Goal: Task Accomplishment & Management: Manage account settings

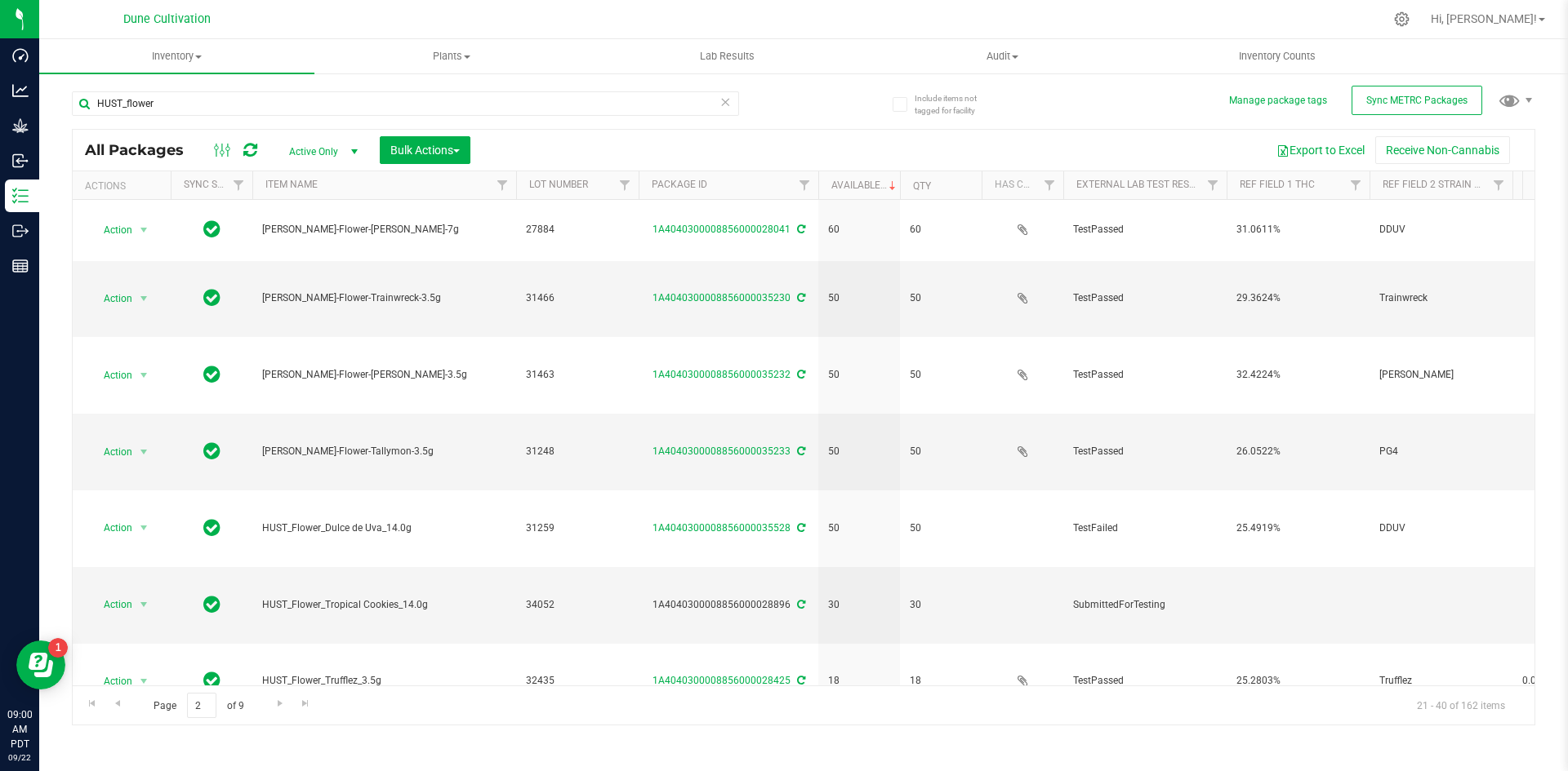
scroll to position [292, 0]
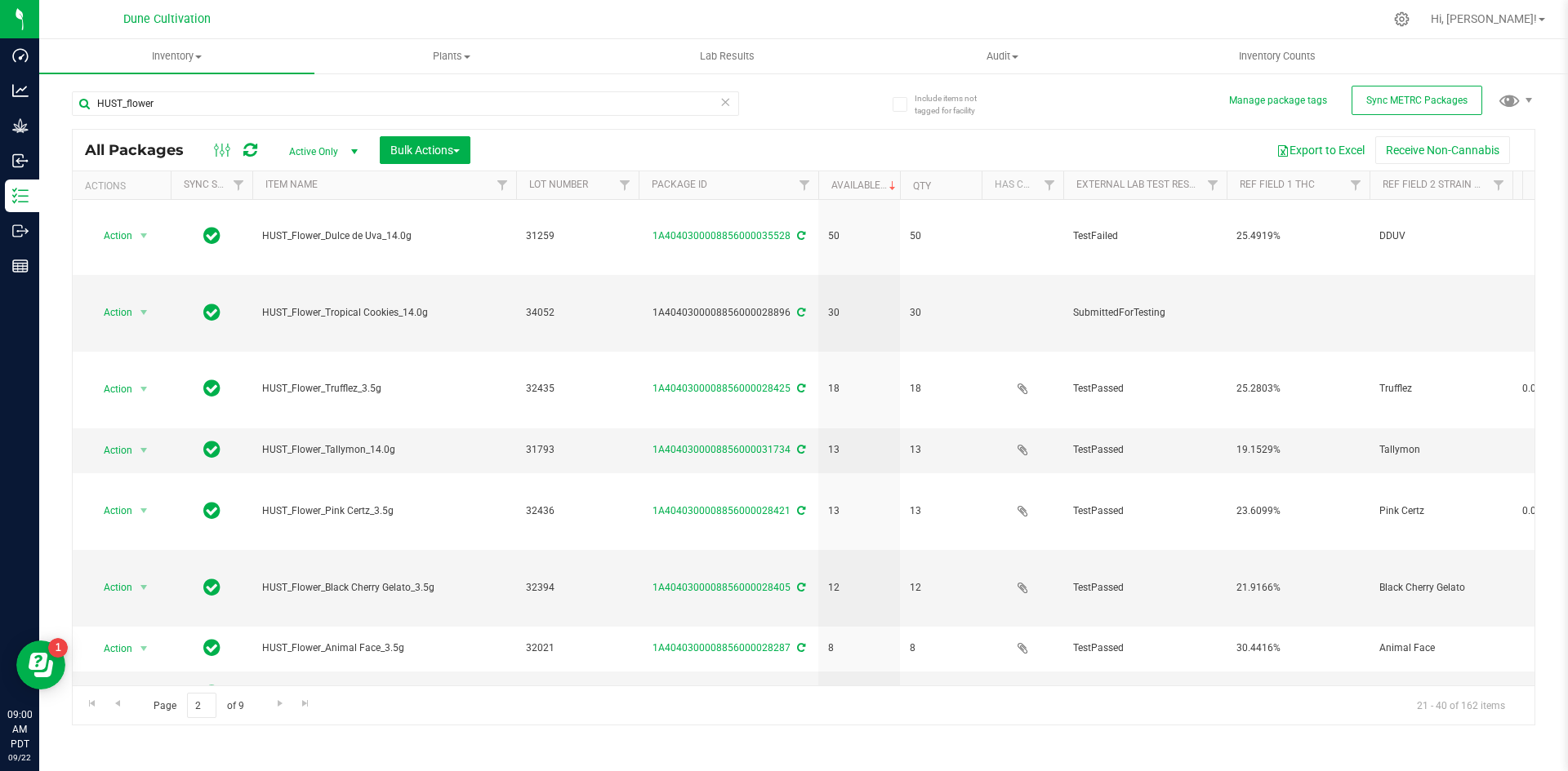
click at [49, 115] on div "Include items not tagged for facility Manage package tags Sync METRC Packages H…" at bounding box center [803, 321] width 1529 height 498
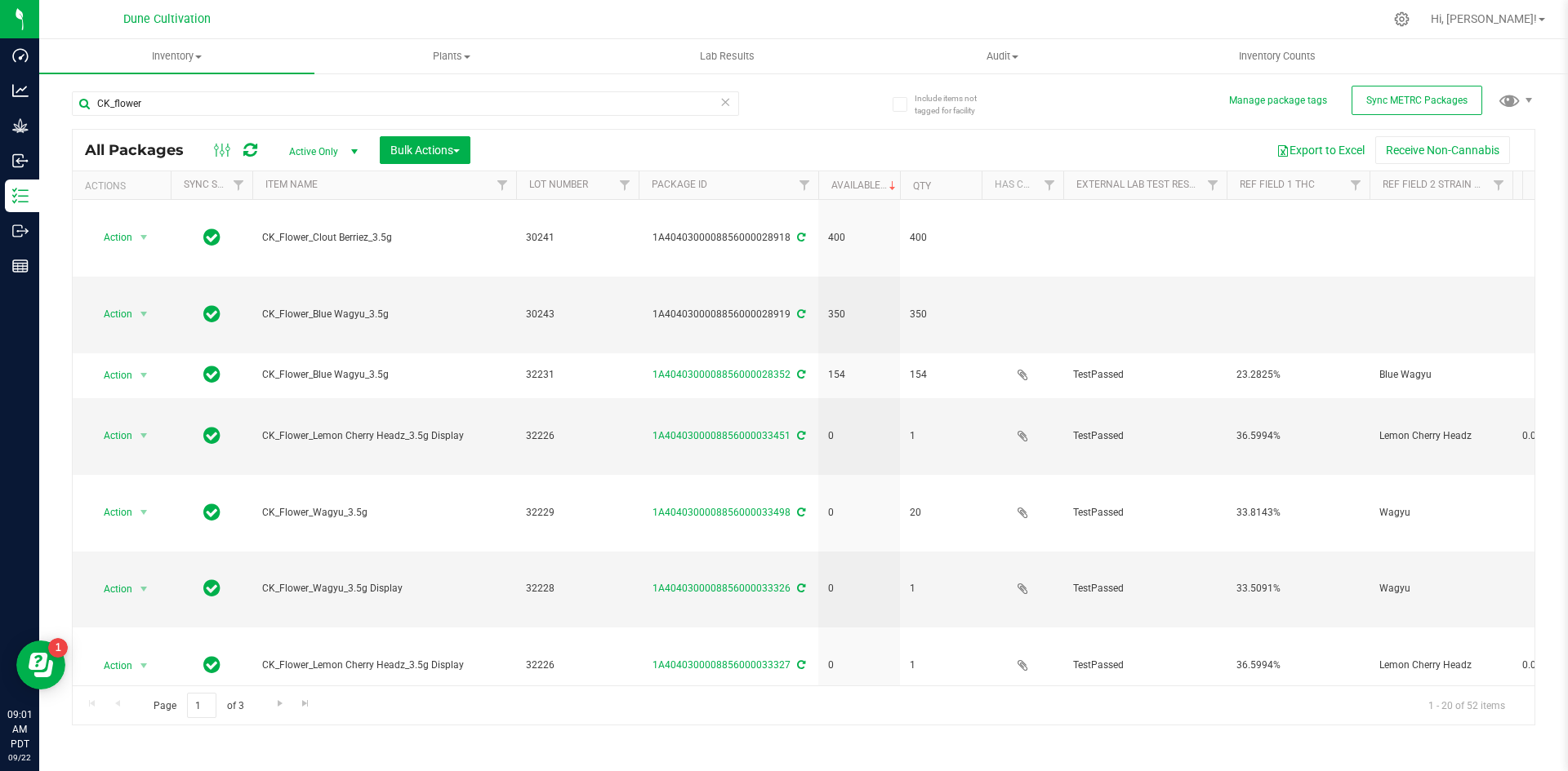
type input "CK_flower"
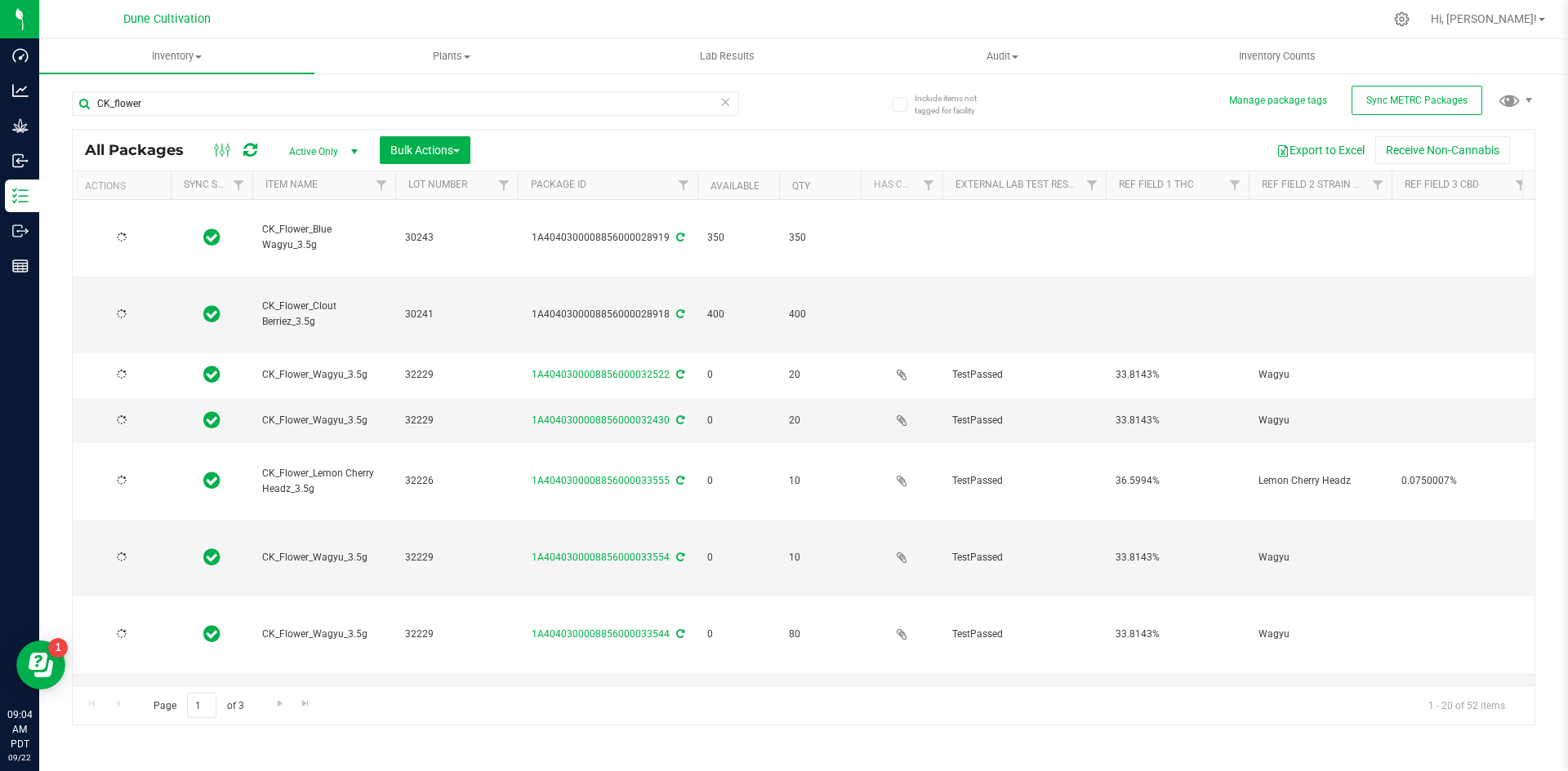
type input "2025-09-03"
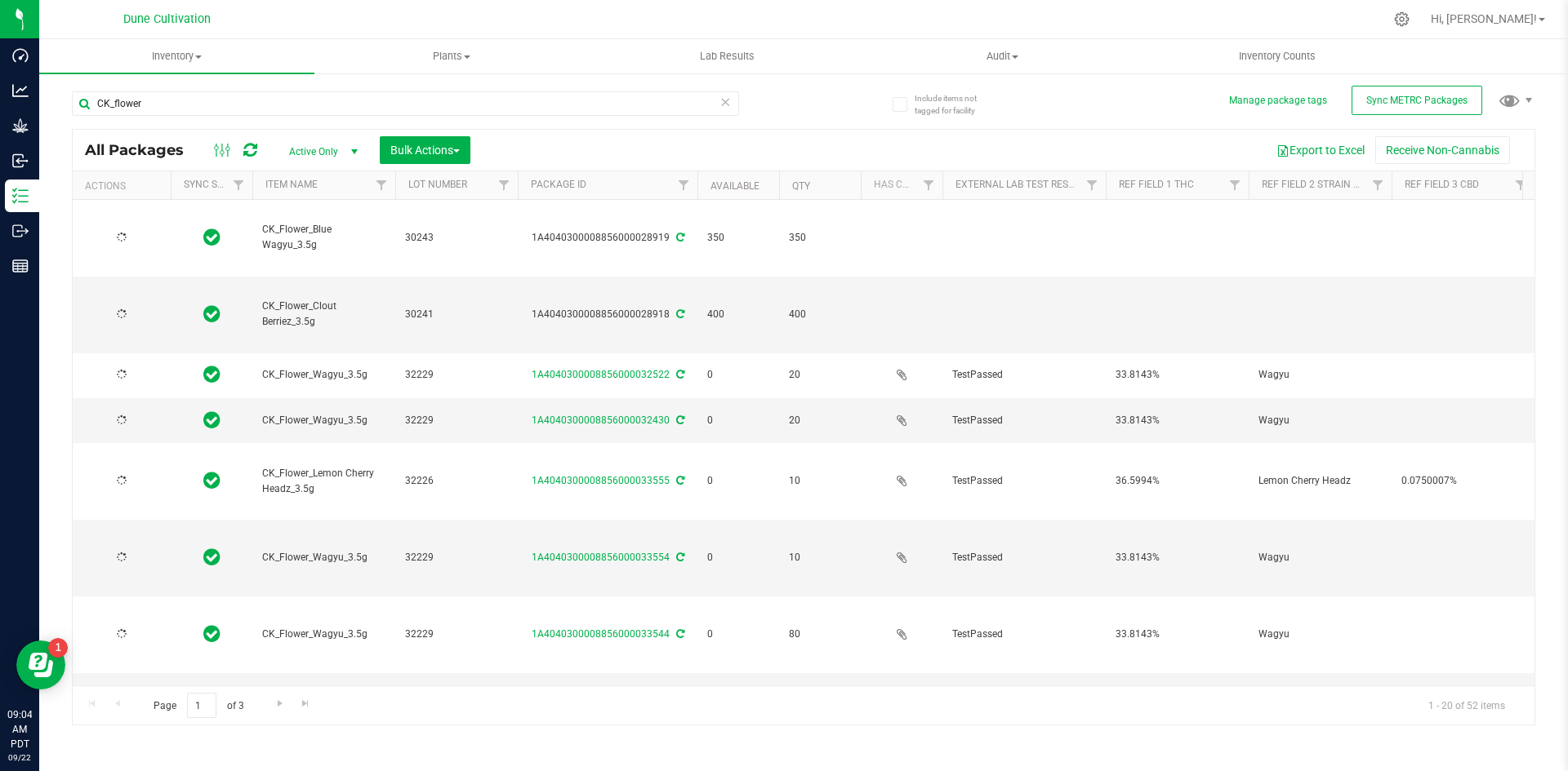
type input "2025-09-03"
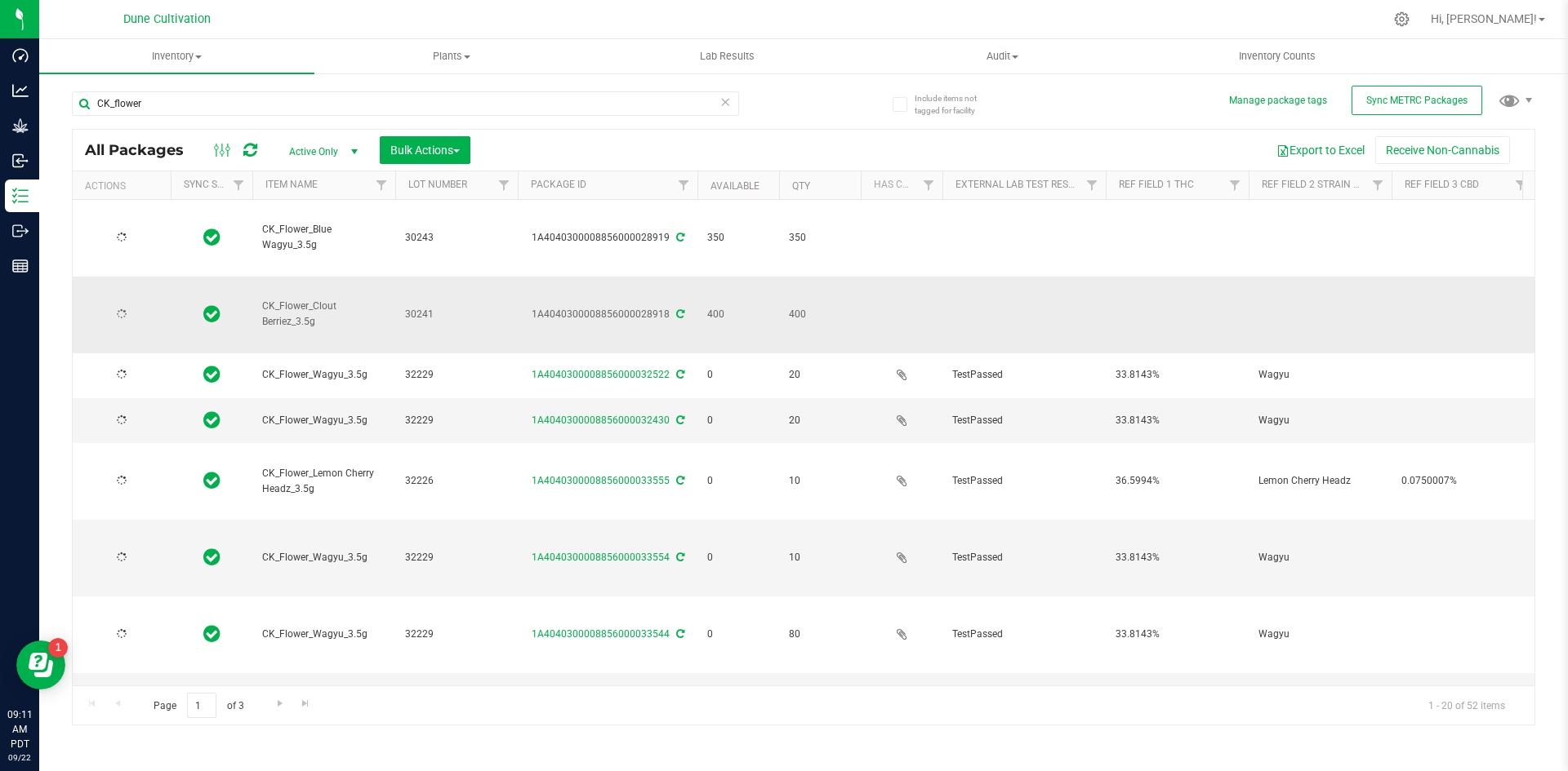
type input "[DATE]"
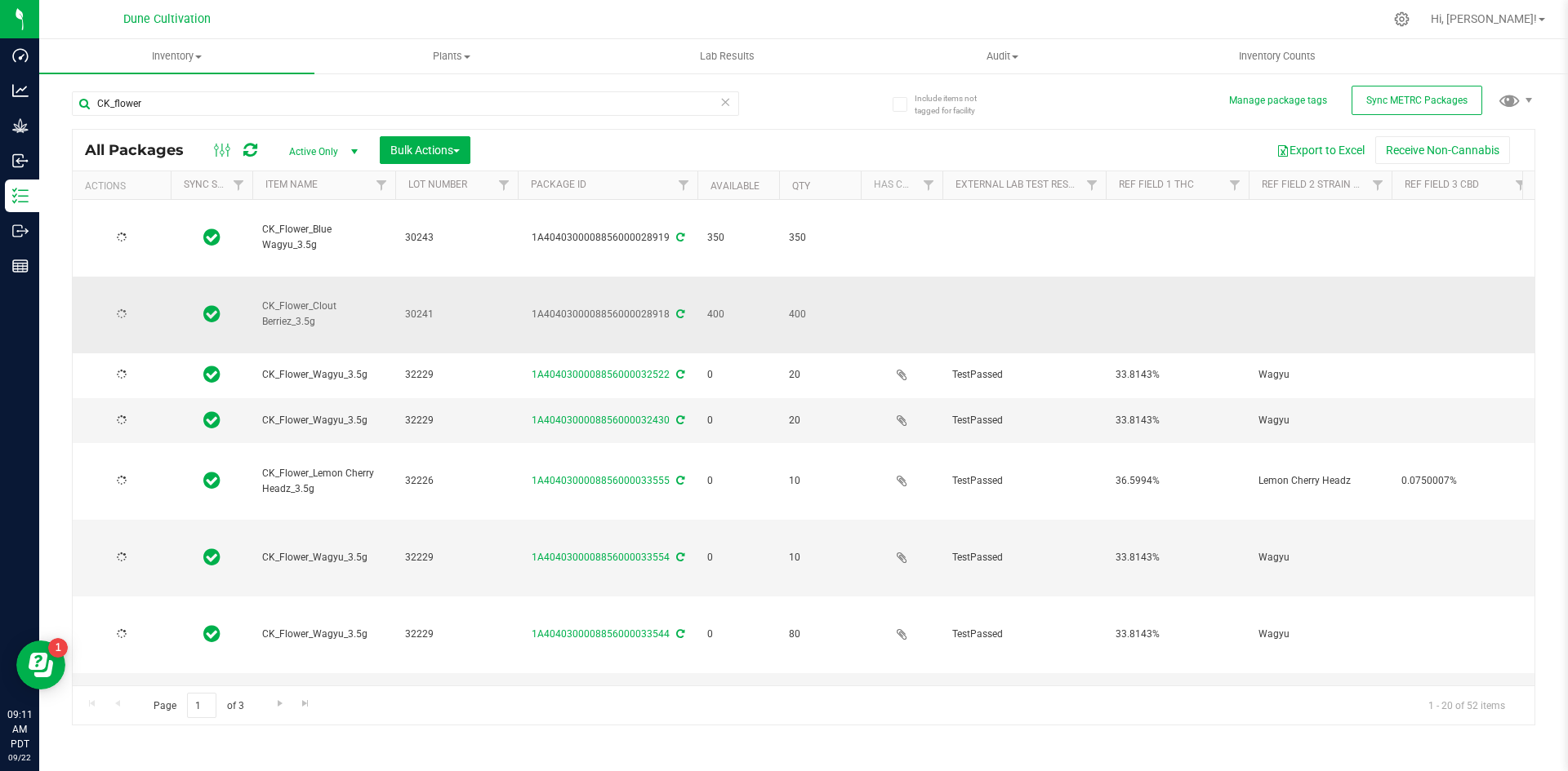
type input "[DATE]"
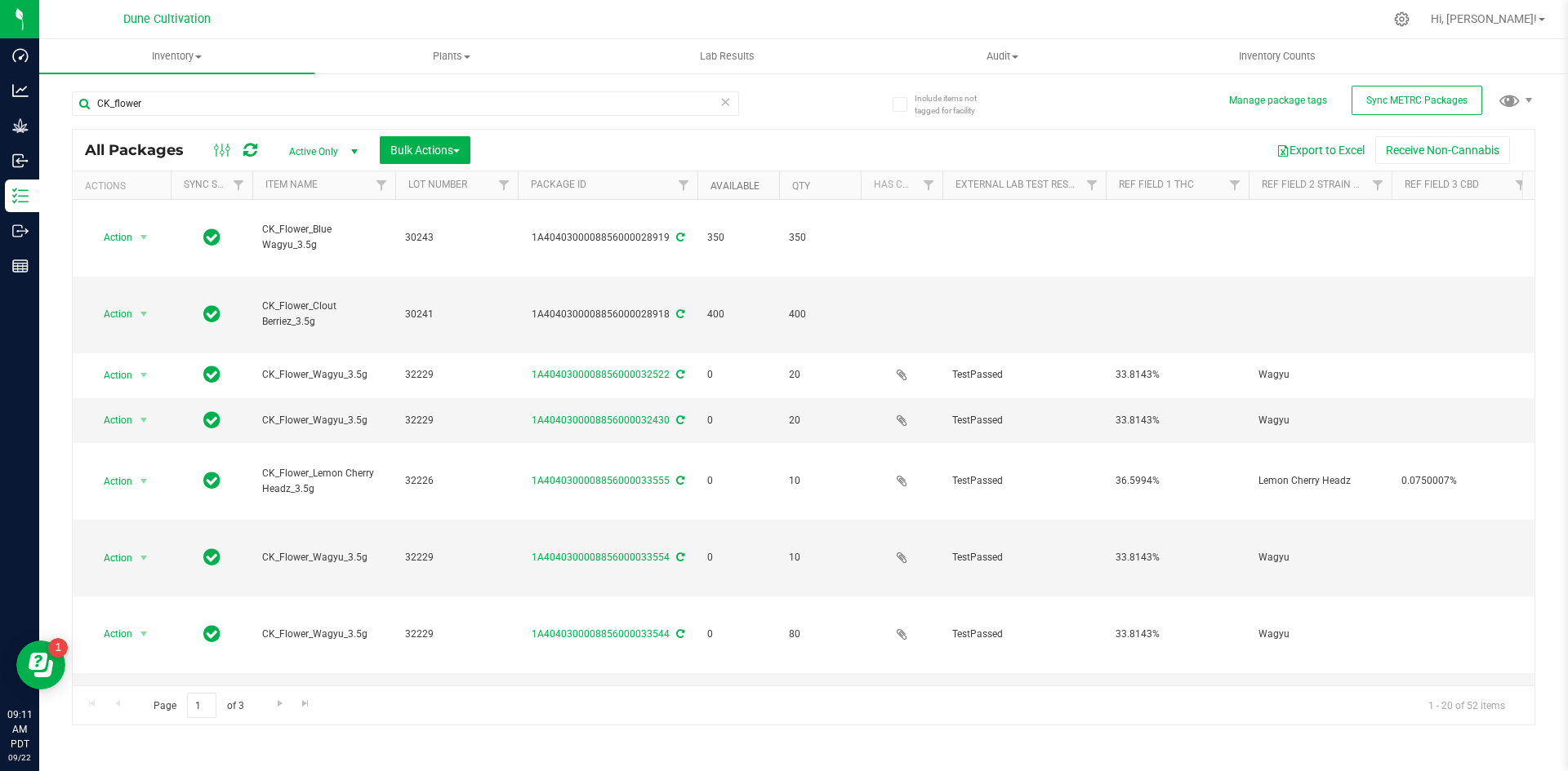
click at [737, 180] on link "Available" at bounding box center [735, 186] width 49 height 12
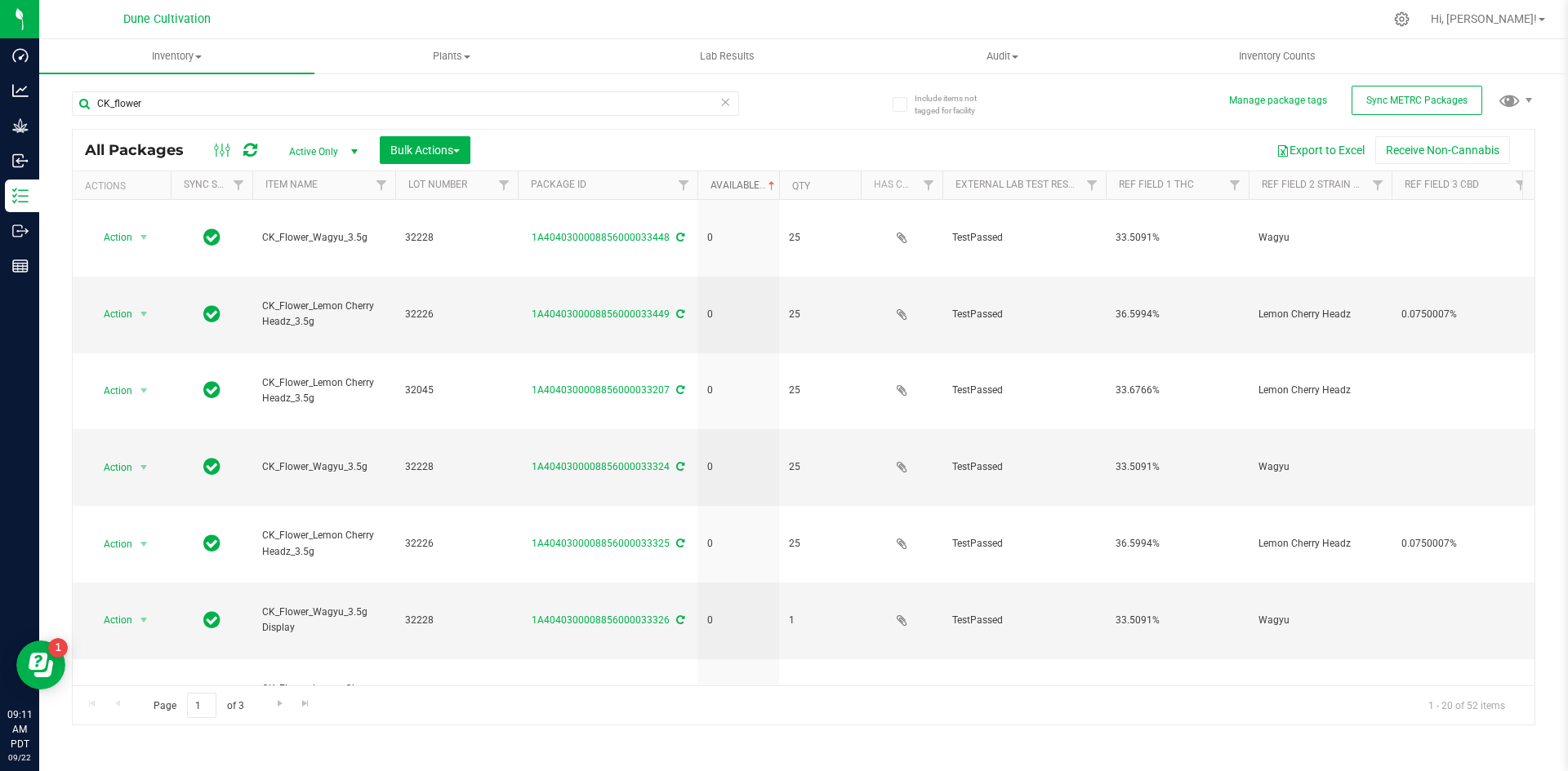
click at [735, 182] on link "Available" at bounding box center [744, 186] width 68 height 12
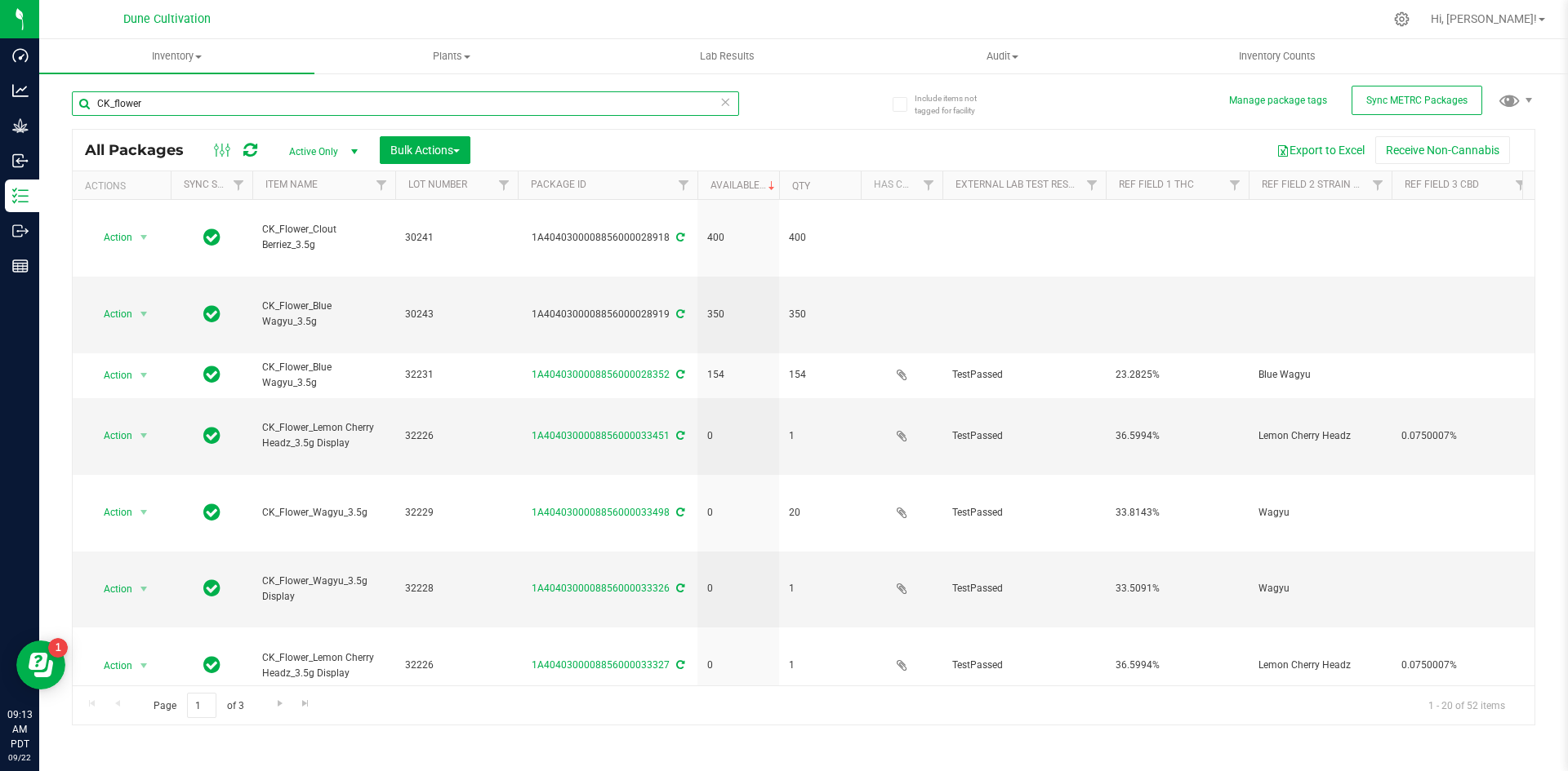
drag, startPoint x: 147, startPoint y: 96, endPoint x: 58, endPoint y: 78, distance: 90.8
click at [58, 78] on div "Include items not tagged for facility Manage package tags Sync METRC Packages C…" at bounding box center [803, 321] width 1529 height 498
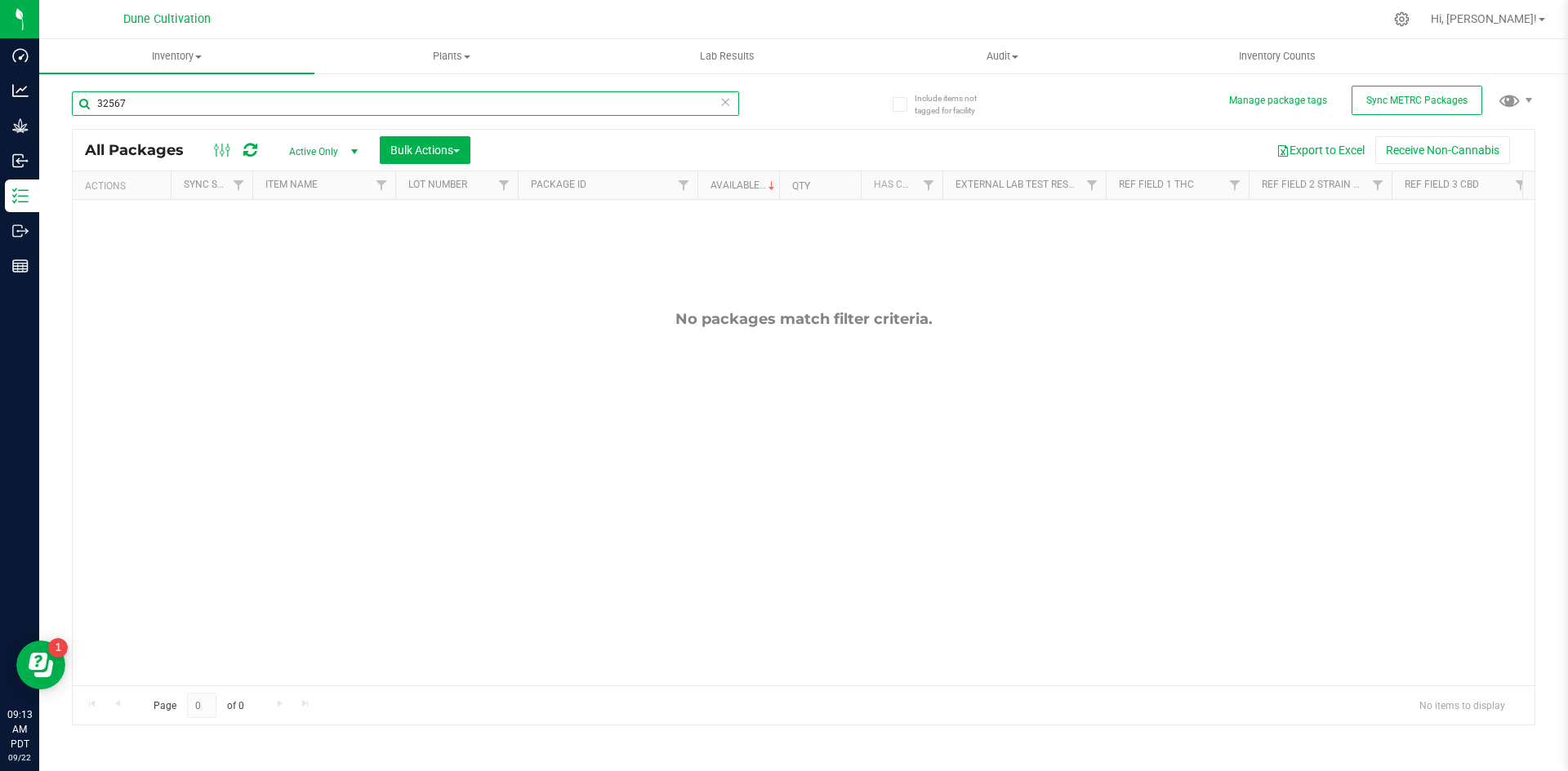
type input "32567"
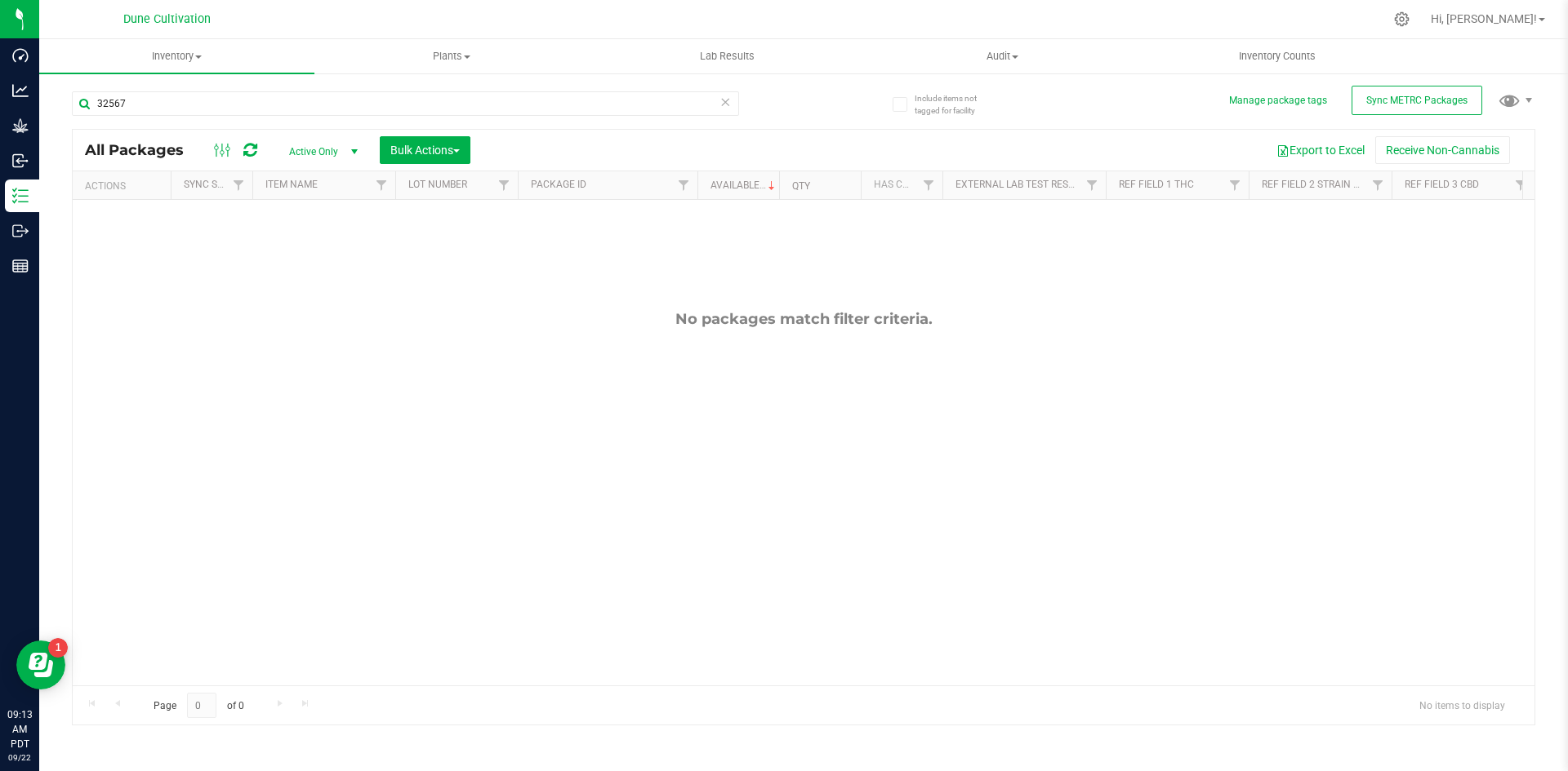
click at [333, 141] on span "Active Only" at bounding box center [320, 152] width 90 height 23
click at [326, 240] on li "All" at bounding box center [319, 250] width 88 height 24
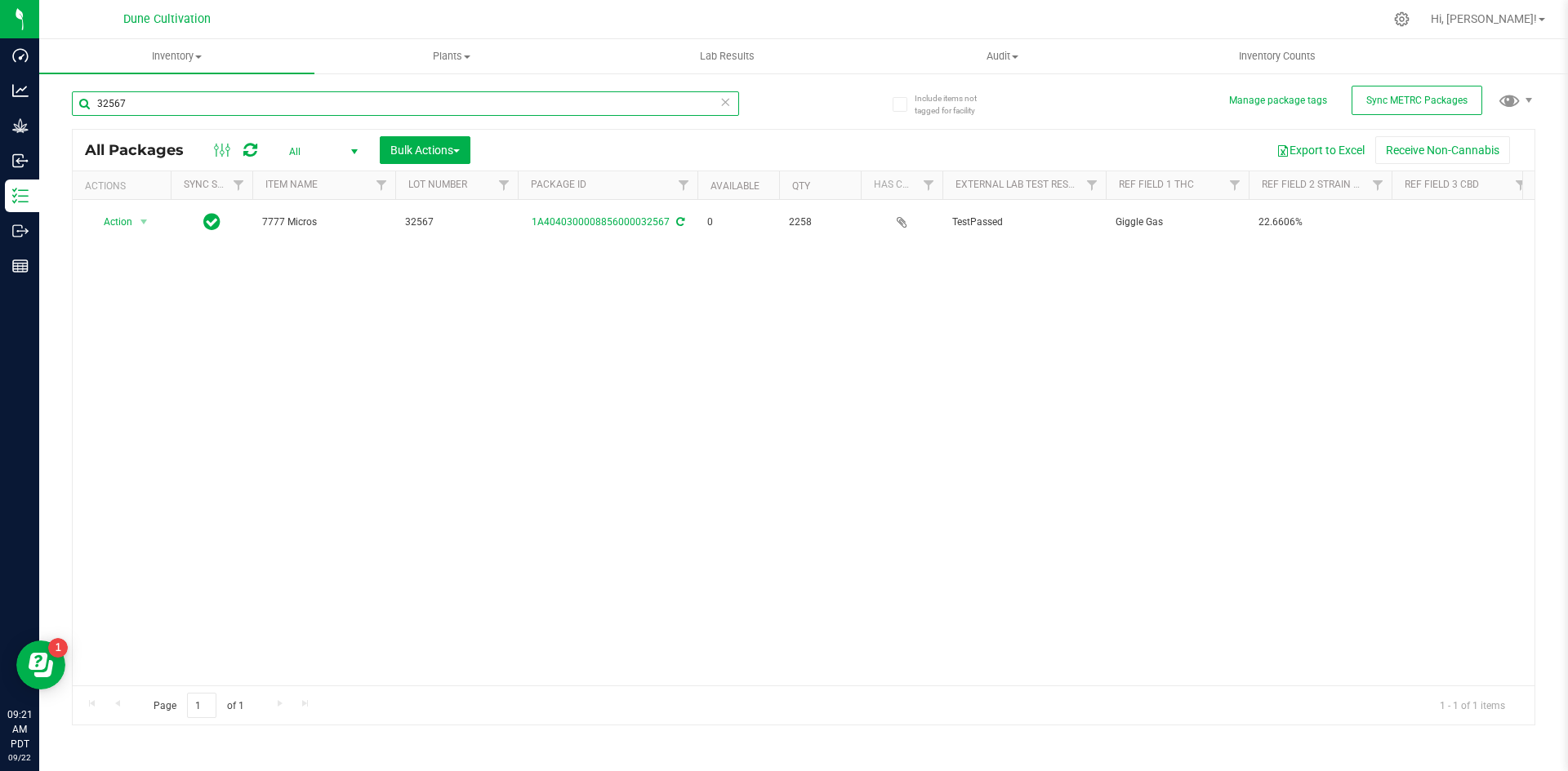
drag, startPoint x: 162, startPoint y: 114, endPoint x: 100, endPoint y: 110, distance: 62.1
click at [100, 110] on input "32567" at bounding box center [405, 103] width 668 height 24
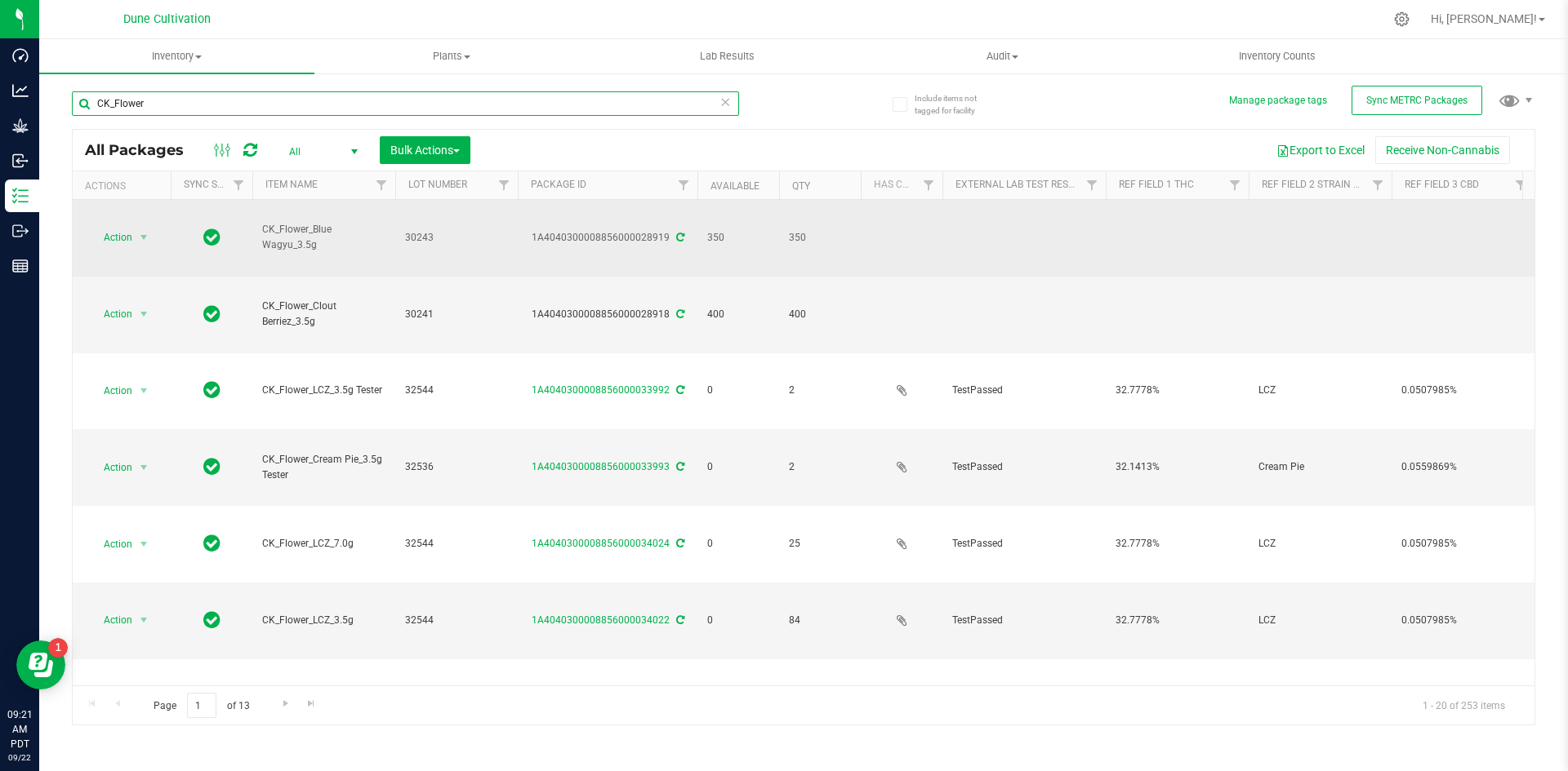
scroll to position [1, 0]
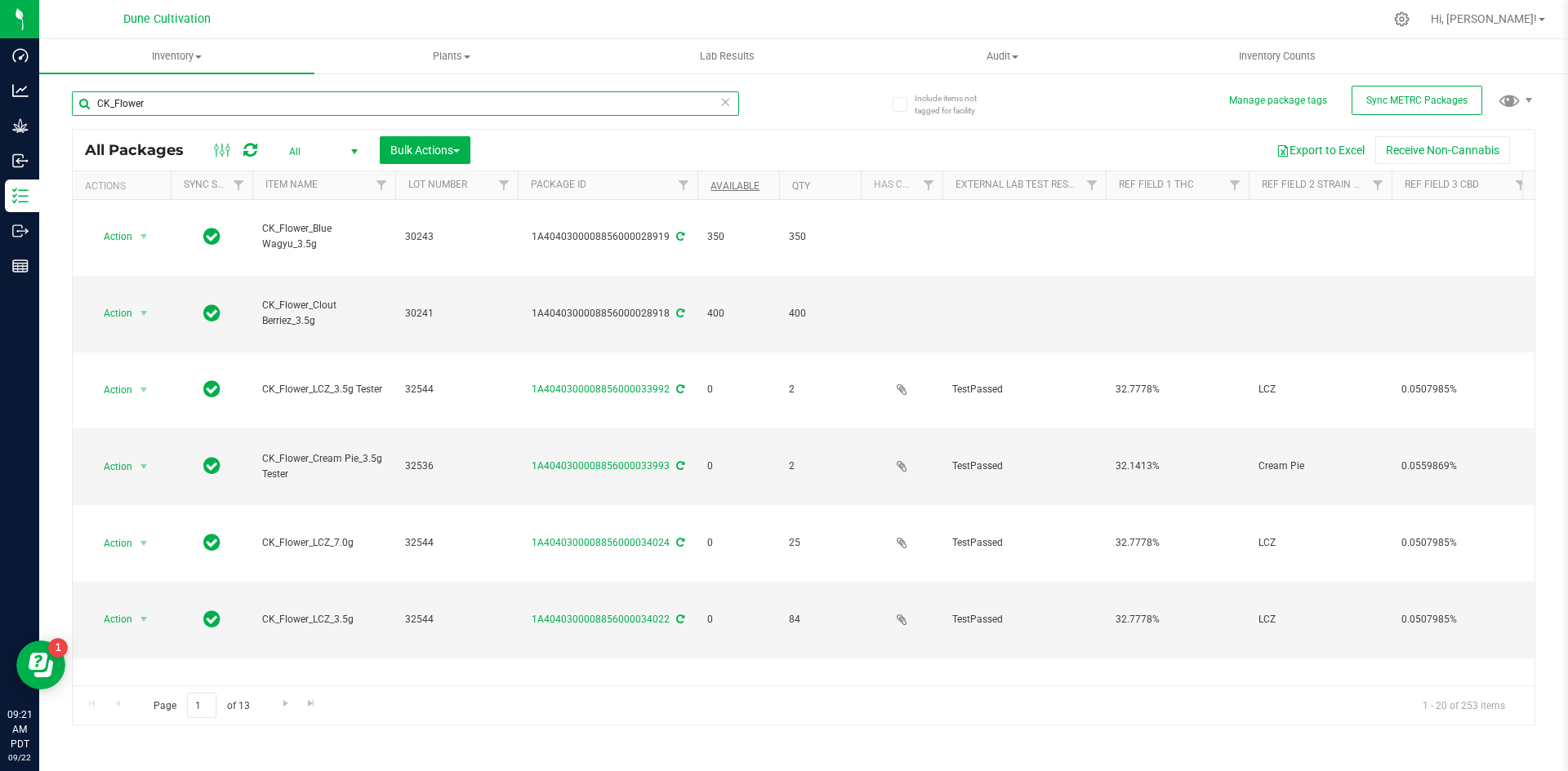
type input "CK_Flower"
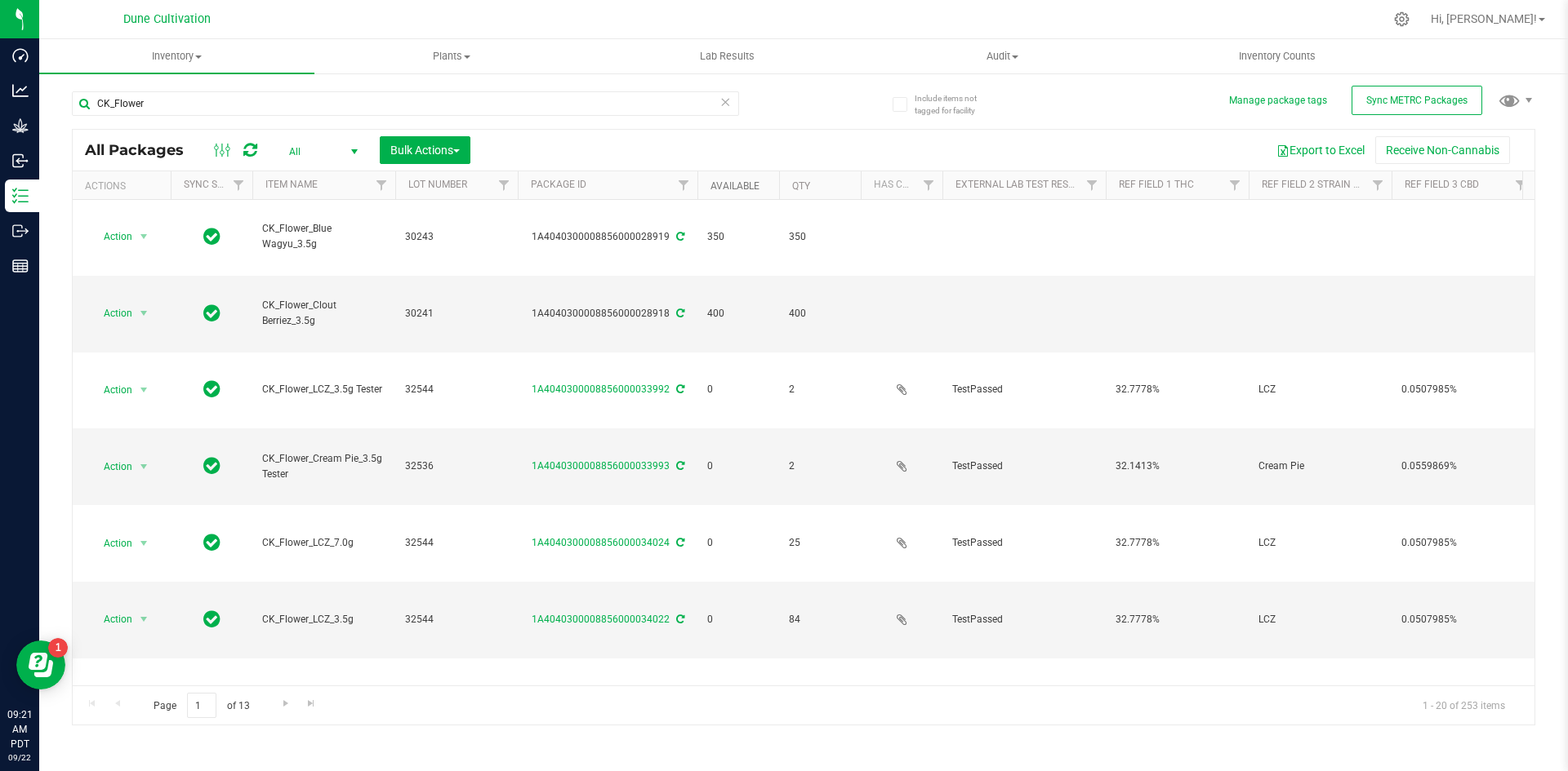
click at [746, 189] on link "Available" at bounding box center [735, 186] width 49 height 12
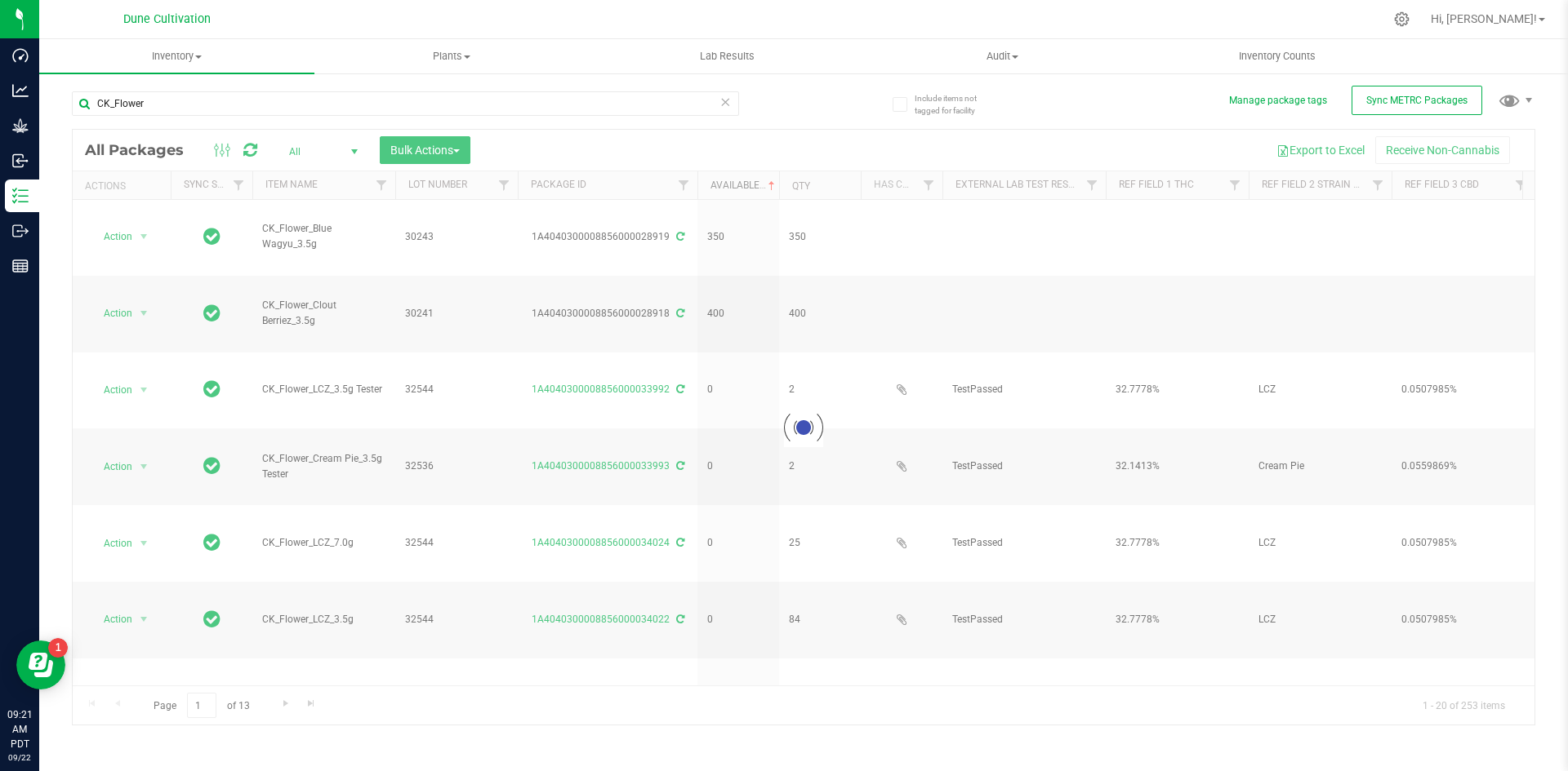
scroll to position [0, 0]
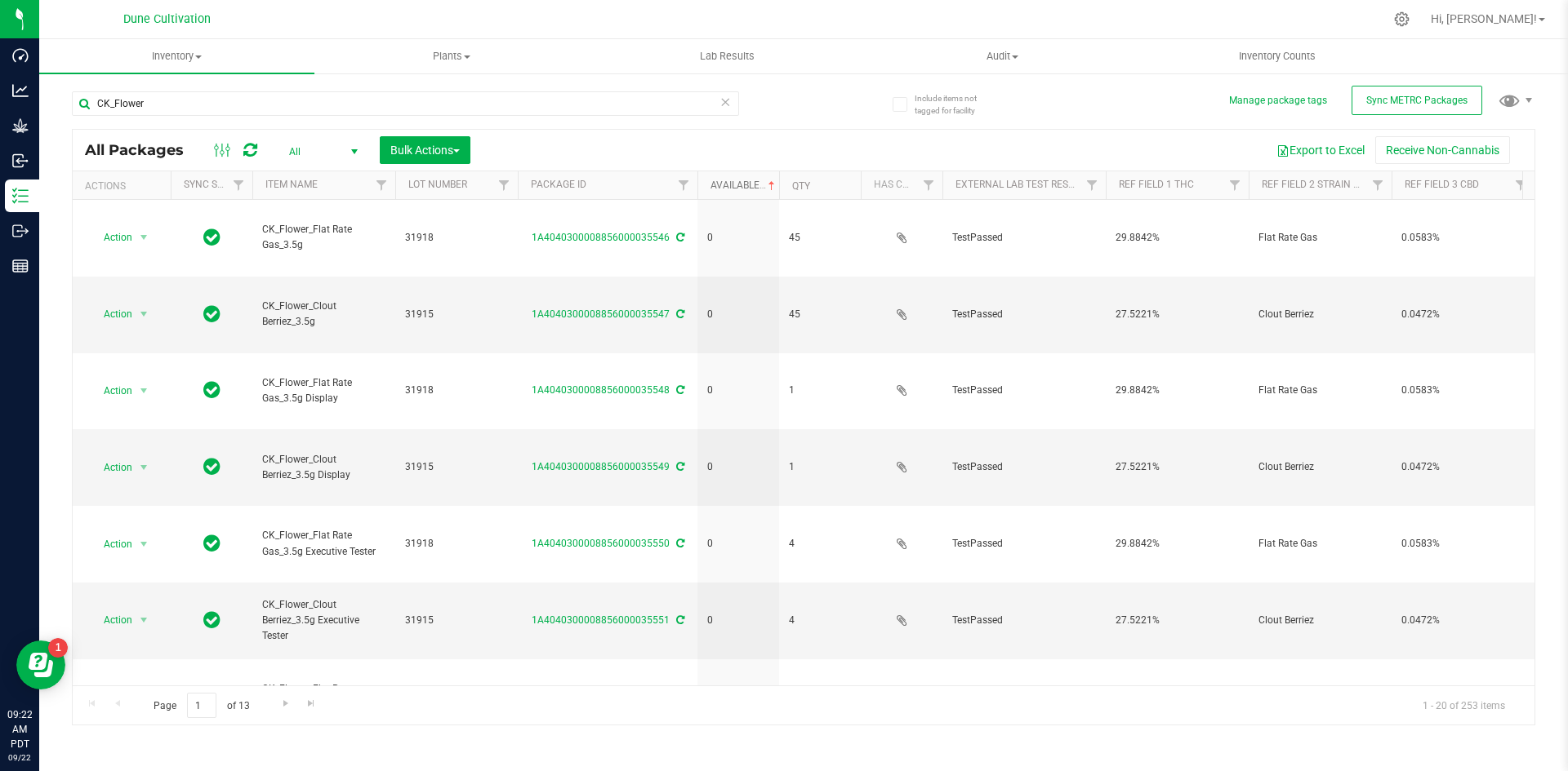
click at [746, 186] on link "Available" at bounding box center [744, 186] width 68 height 12
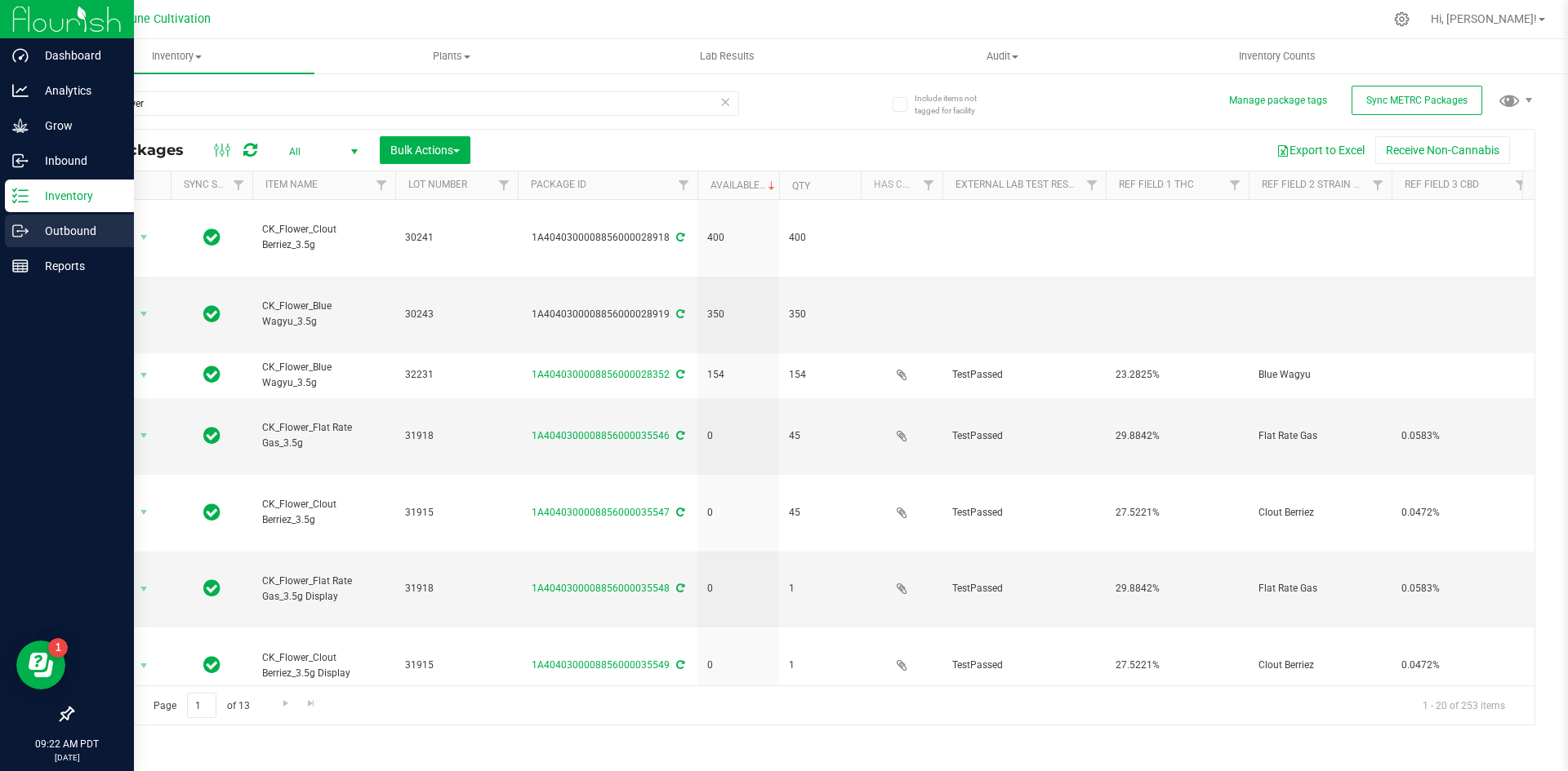
click at [30, 222] on p "Outbound" at bounding box center [77, 230] width 98 height 19
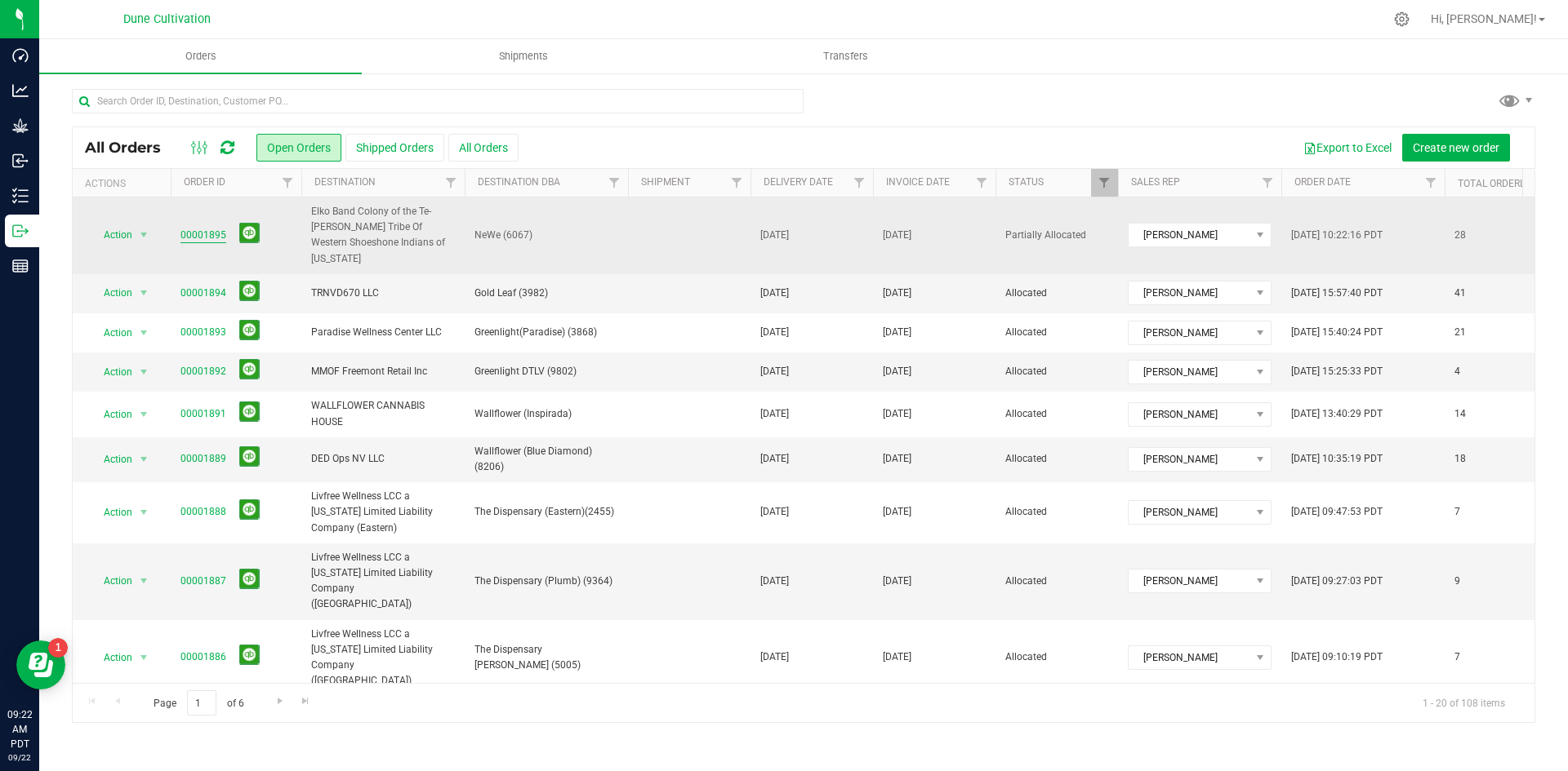
click at [198, 228] on link "00001895" at bounding box center [203, 235] width 46 height 16
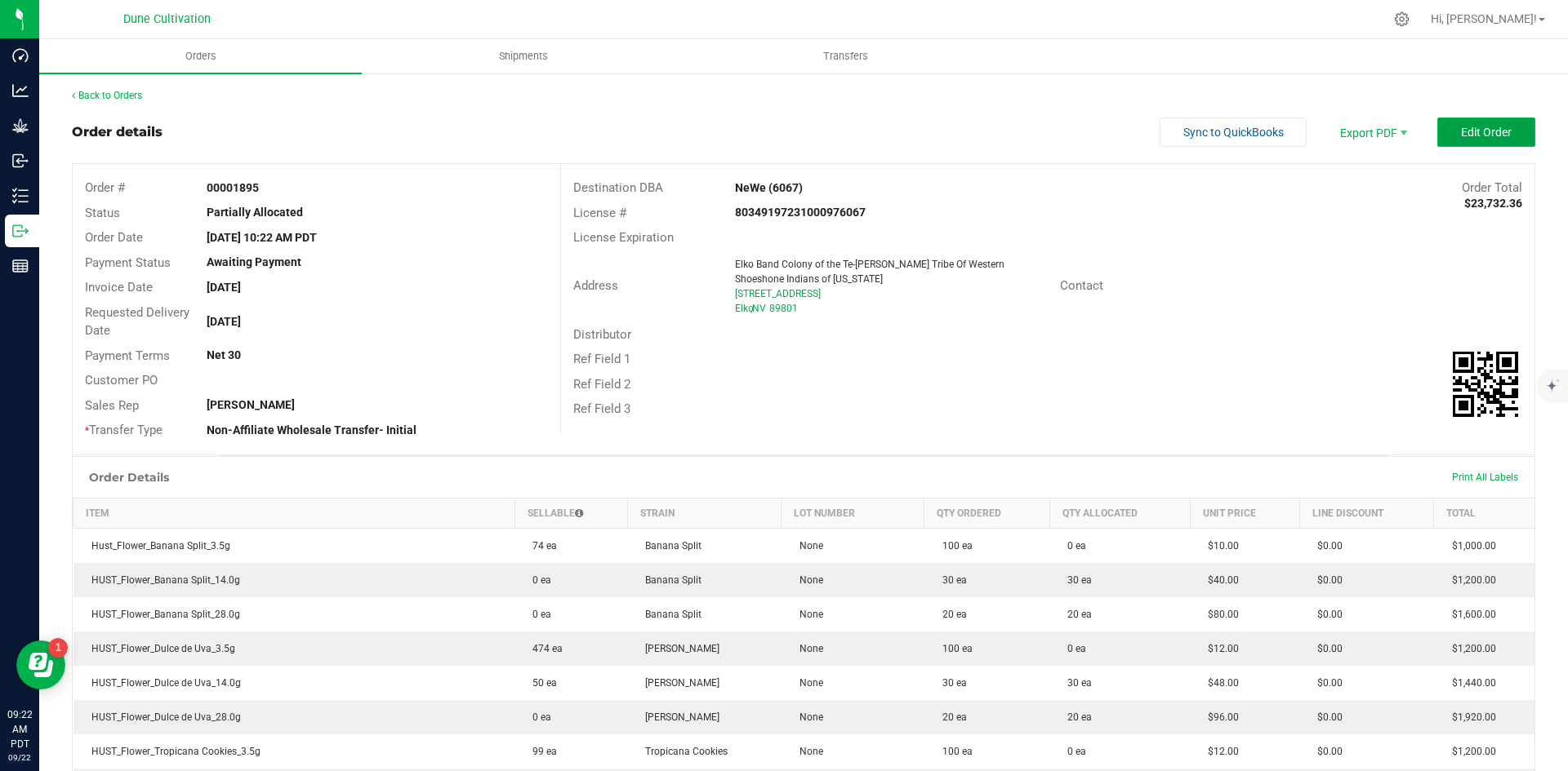
click at [1442, 121] on button "Edit Order" at bounding box center [1486, 131] width 98 height 29
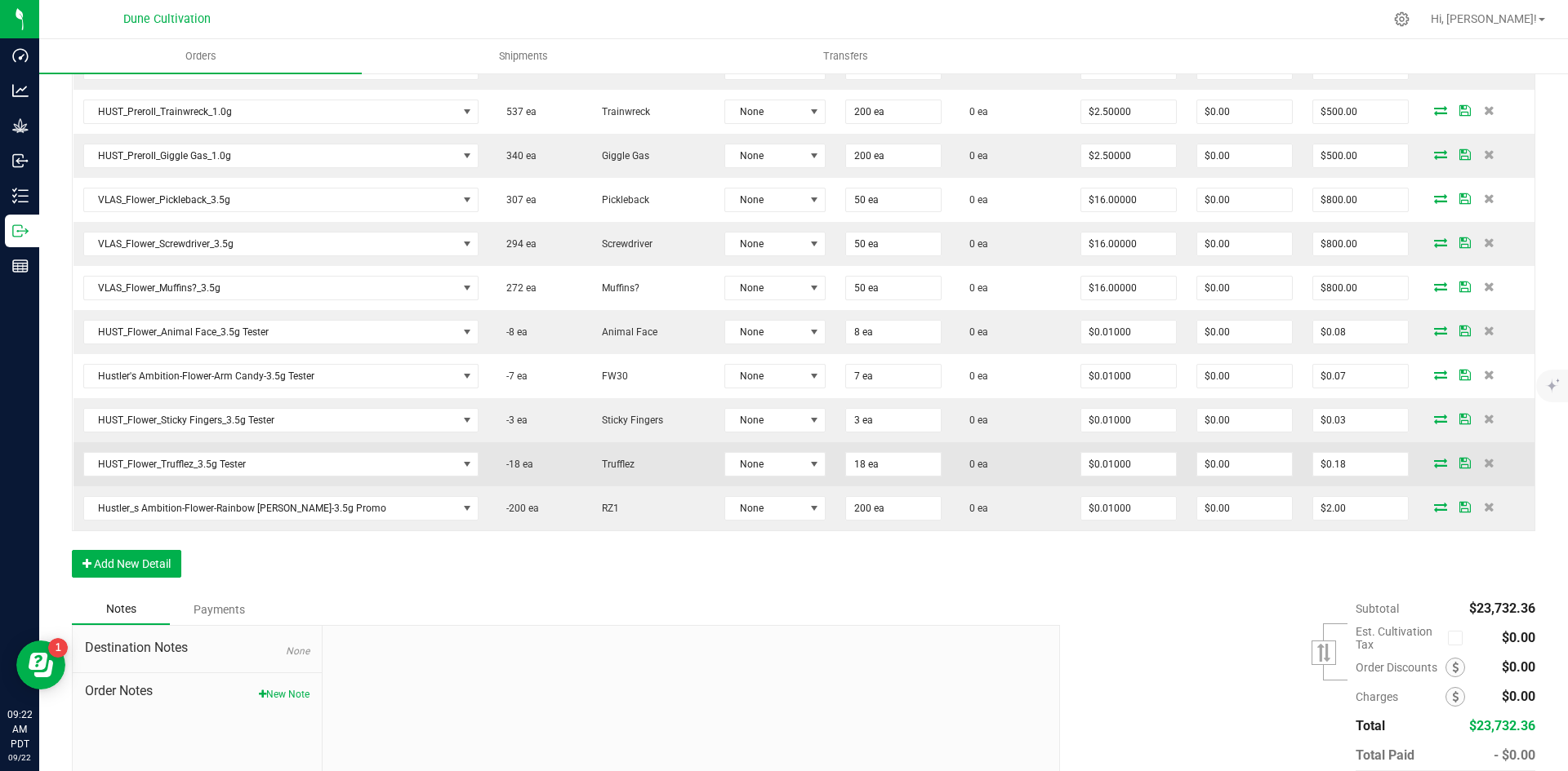
scroll to position [1284, 0]
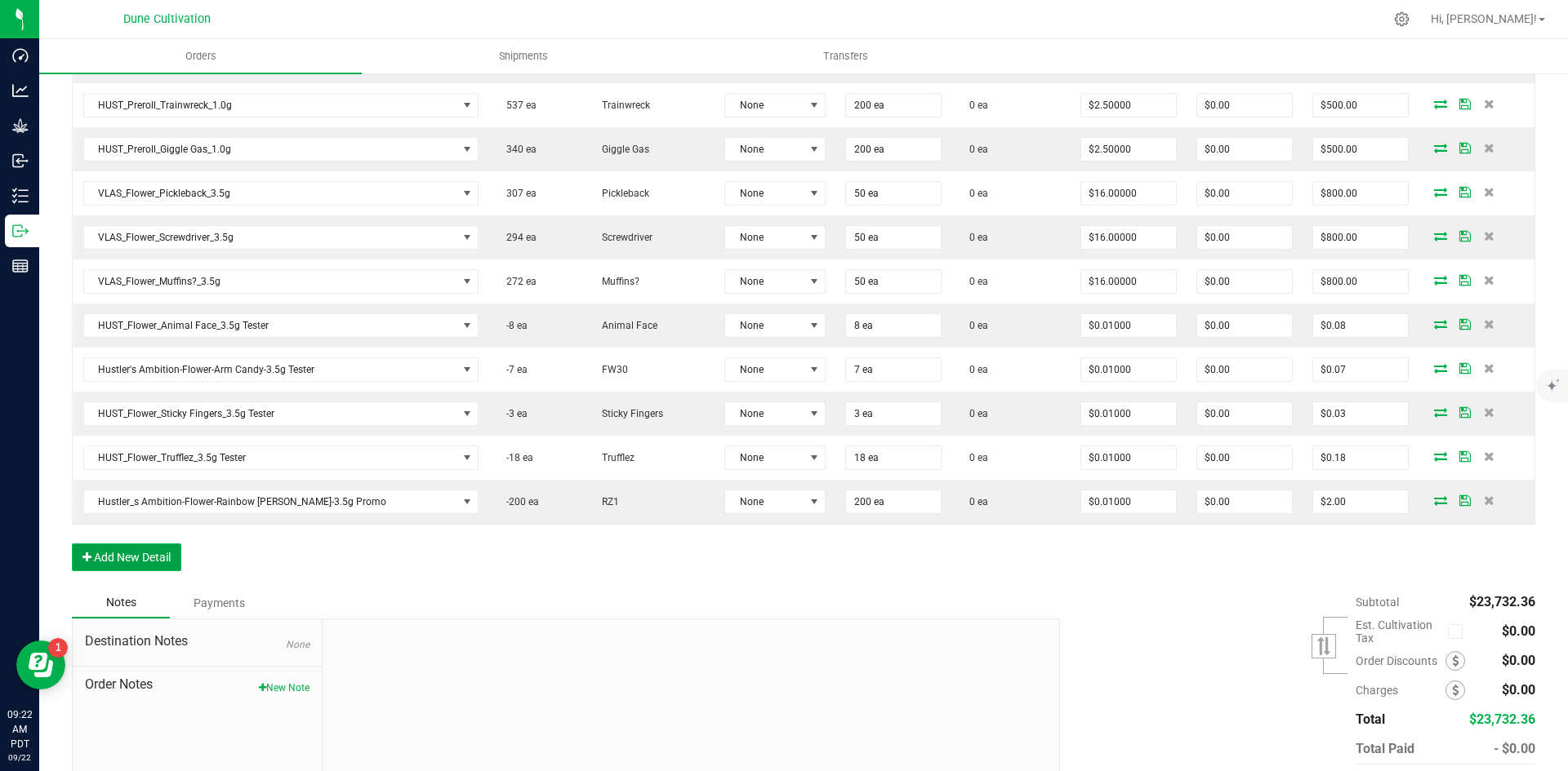
click at [145, 553] on button "Add New Detail" at bounding box center [126, 557] width 110 height 28
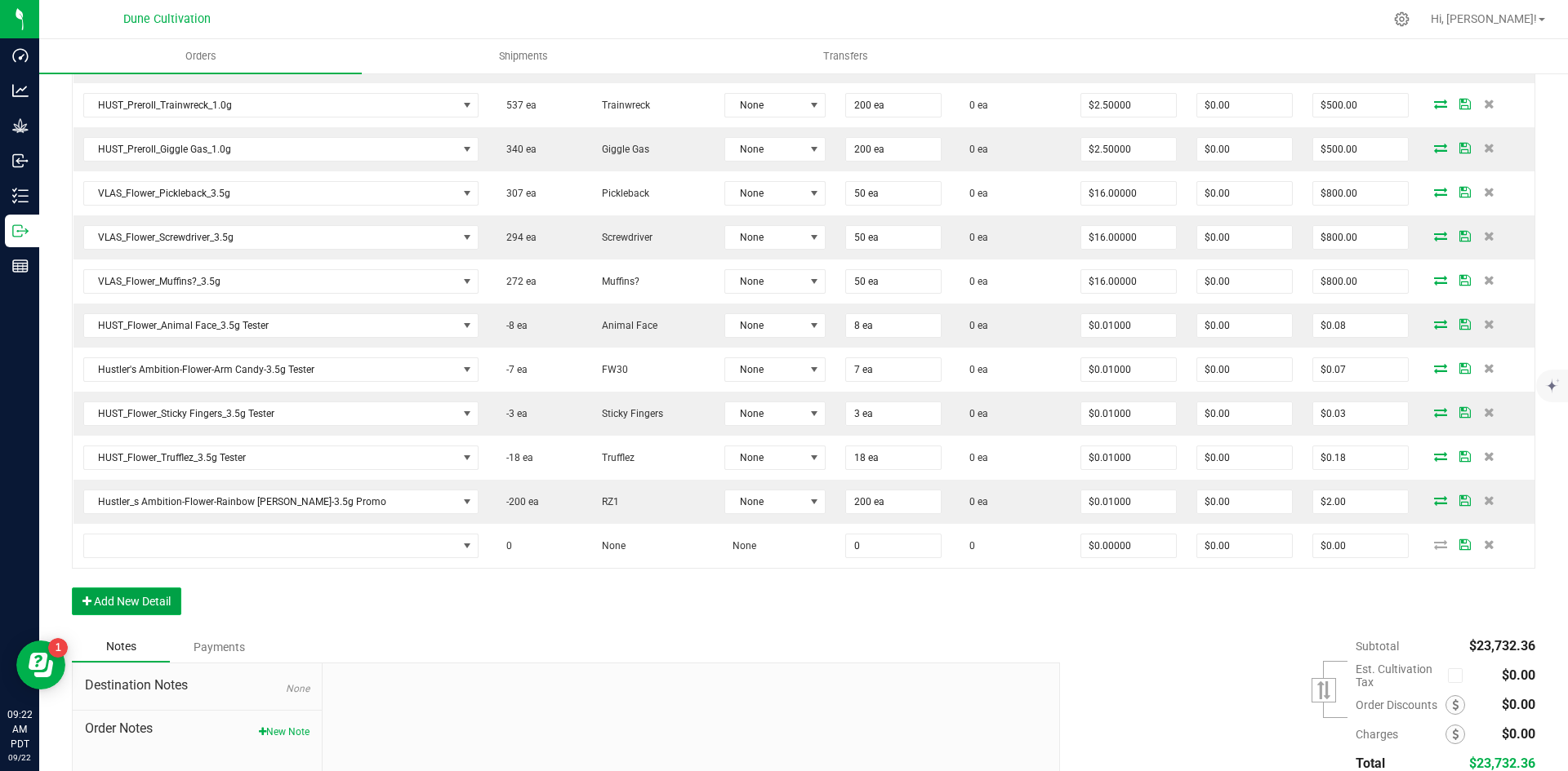
click at [121, 590] on button "Add New Detail" at bounding box center [126, 601] width 110 height 28
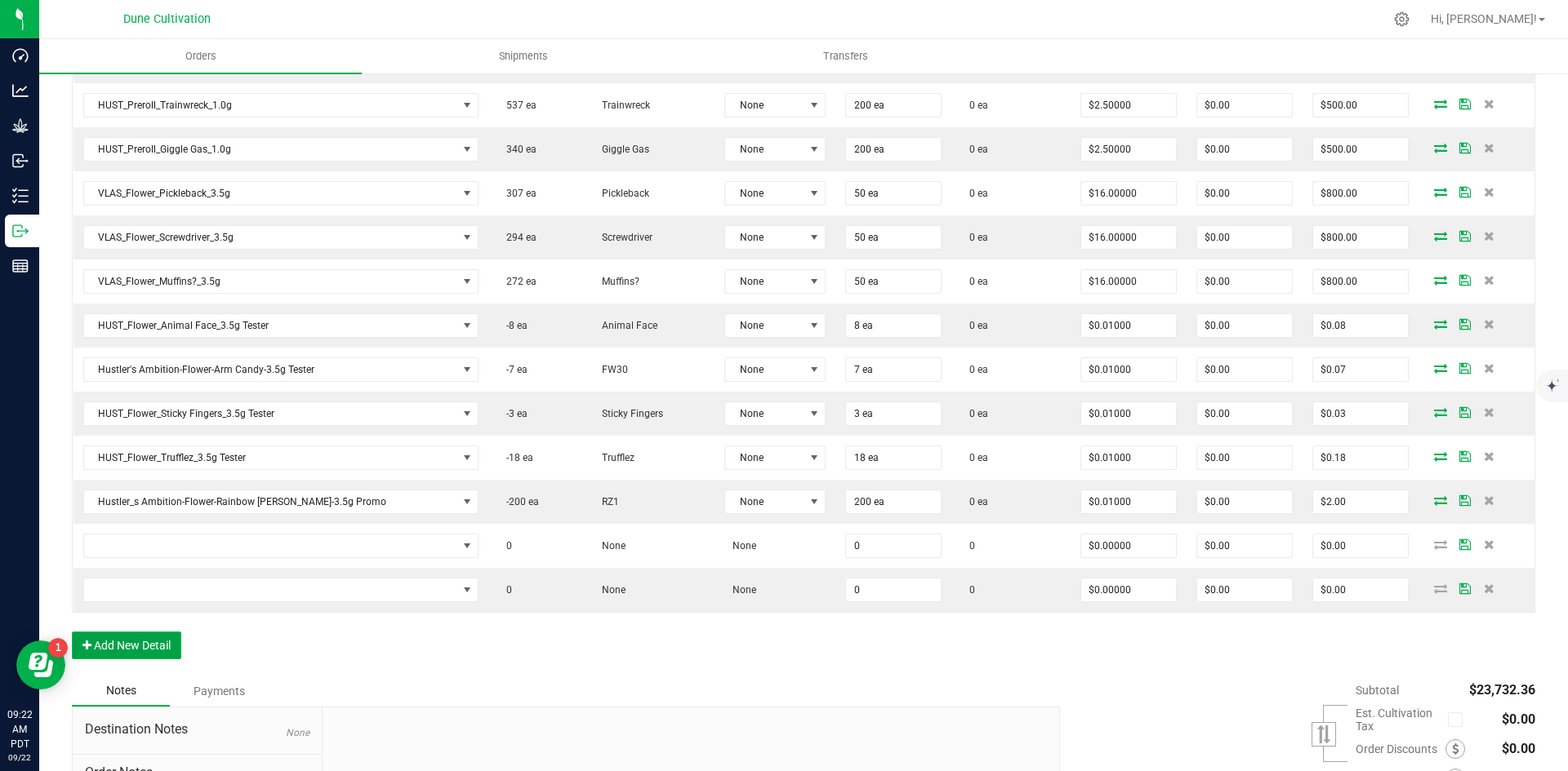
click at [104, 638] on button "Add New Detail" at bounding box center [126, 645] width 110 height 28
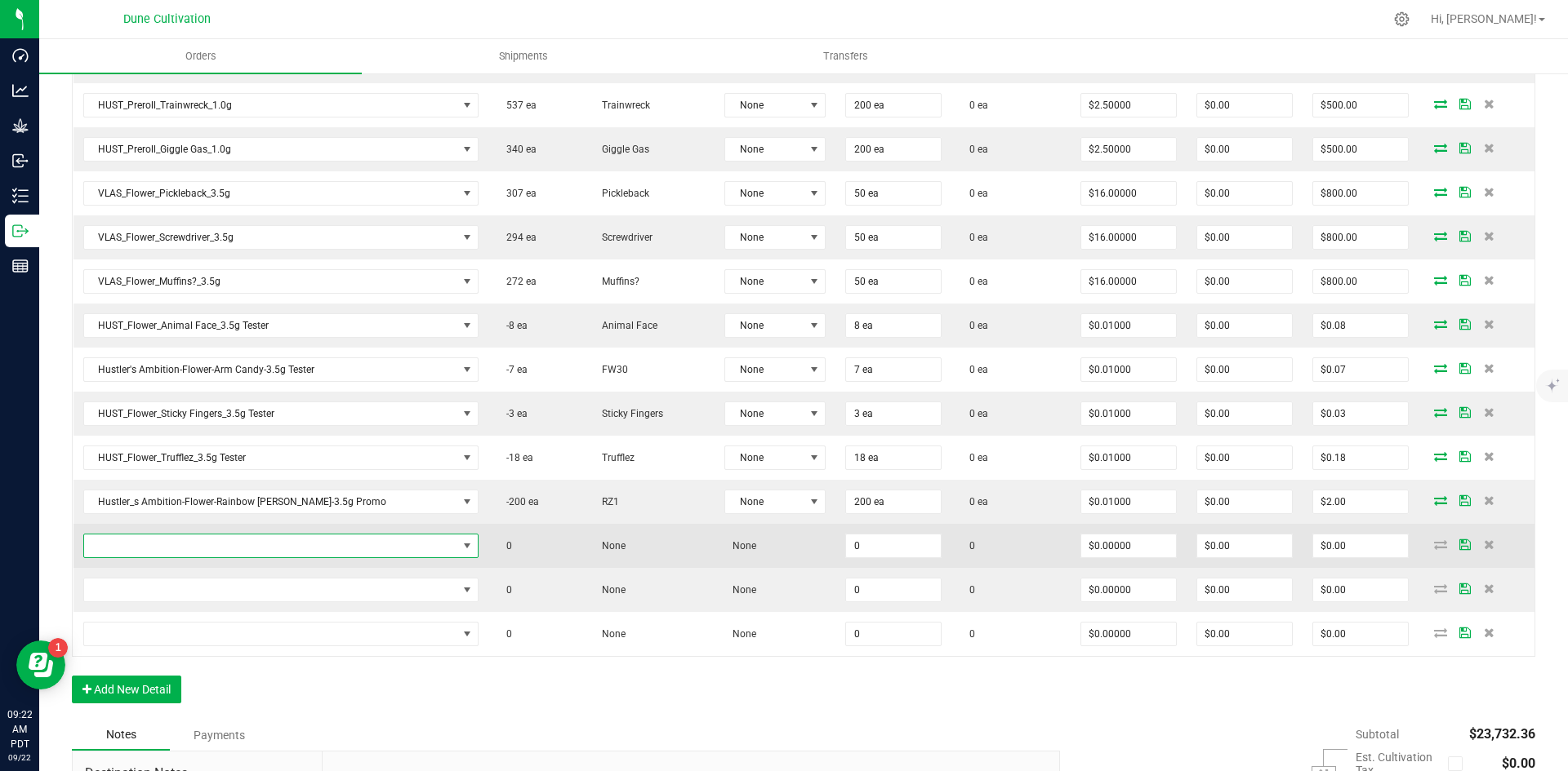
click at [134, 557] on span "NO DATA FOUND" at bounding box center [271, 546] width 374 height 23
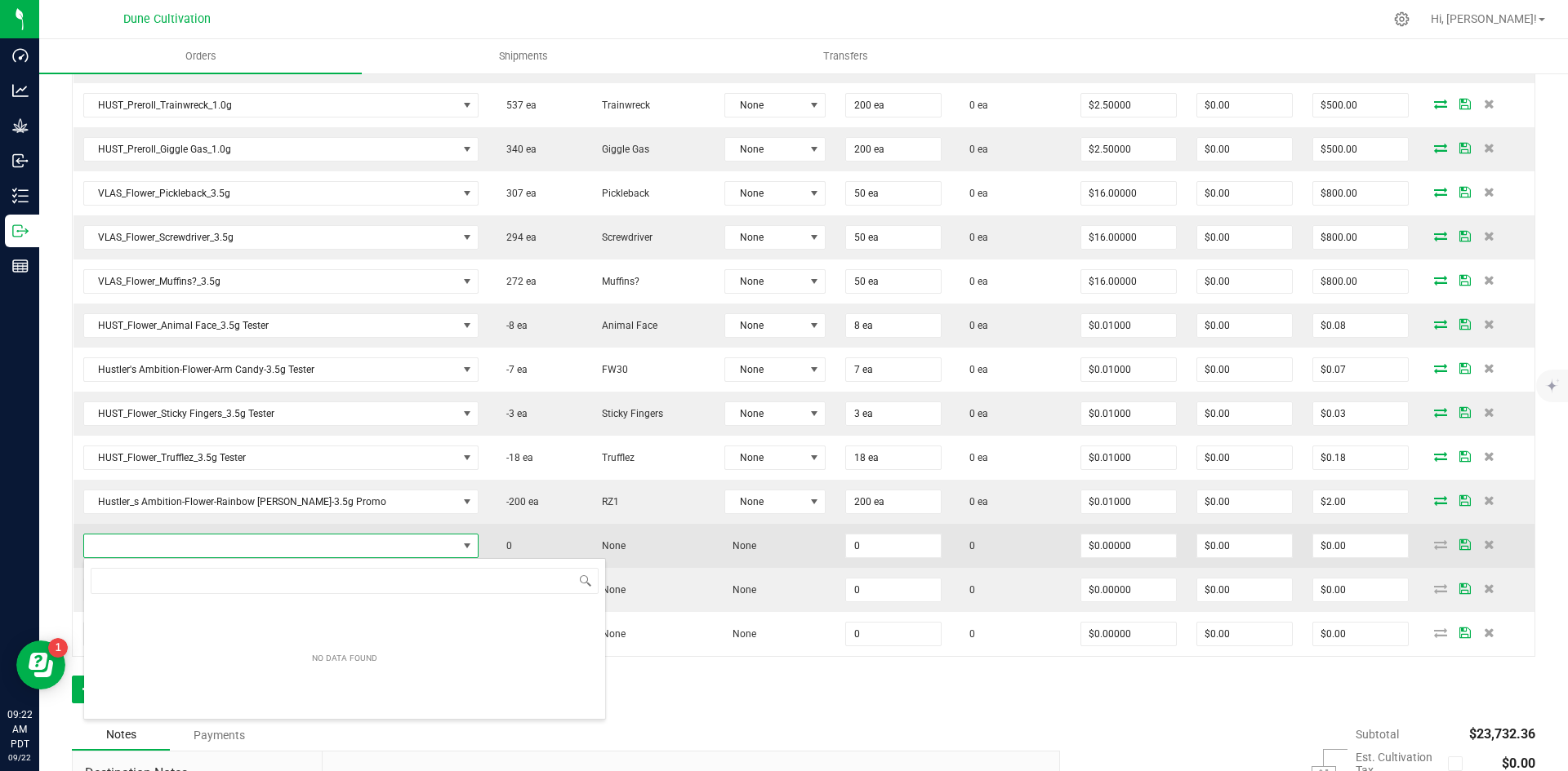
scroll to position [24, 344]
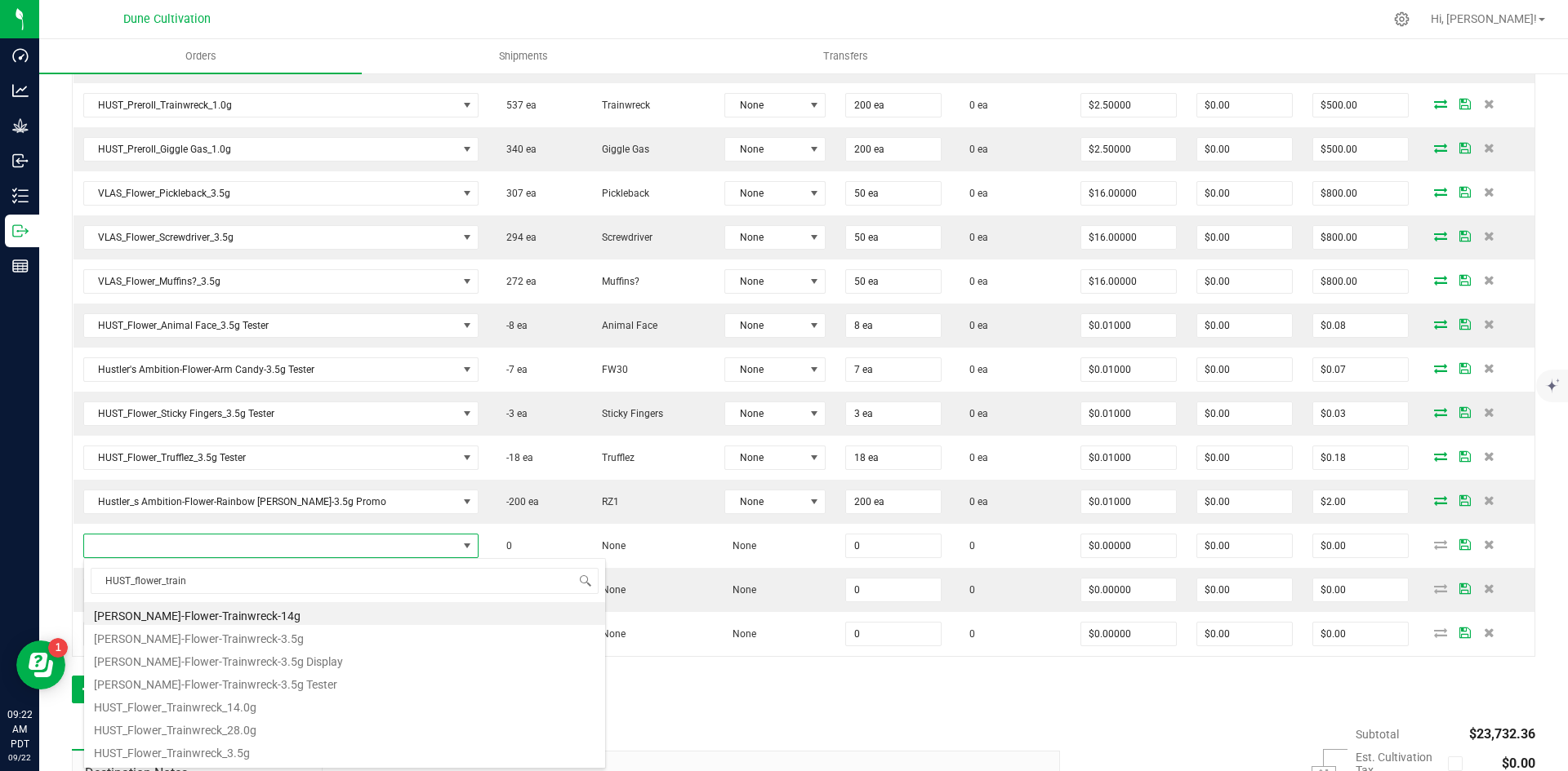
type input "HUST_flower_train"
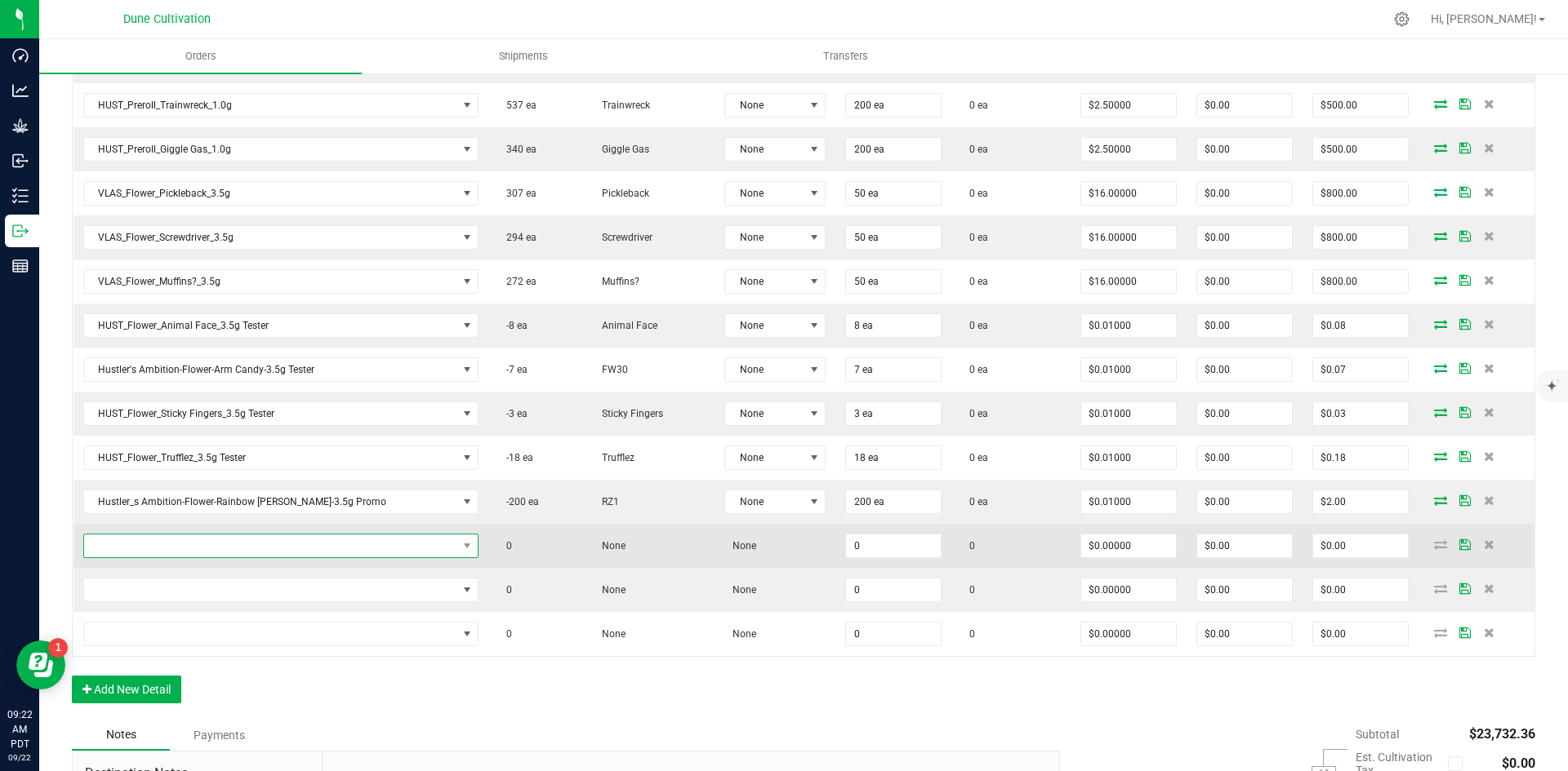
click at [160, 537] on span "NO DATA FOUND" at bounding box center [271, 546] width 374 height 23
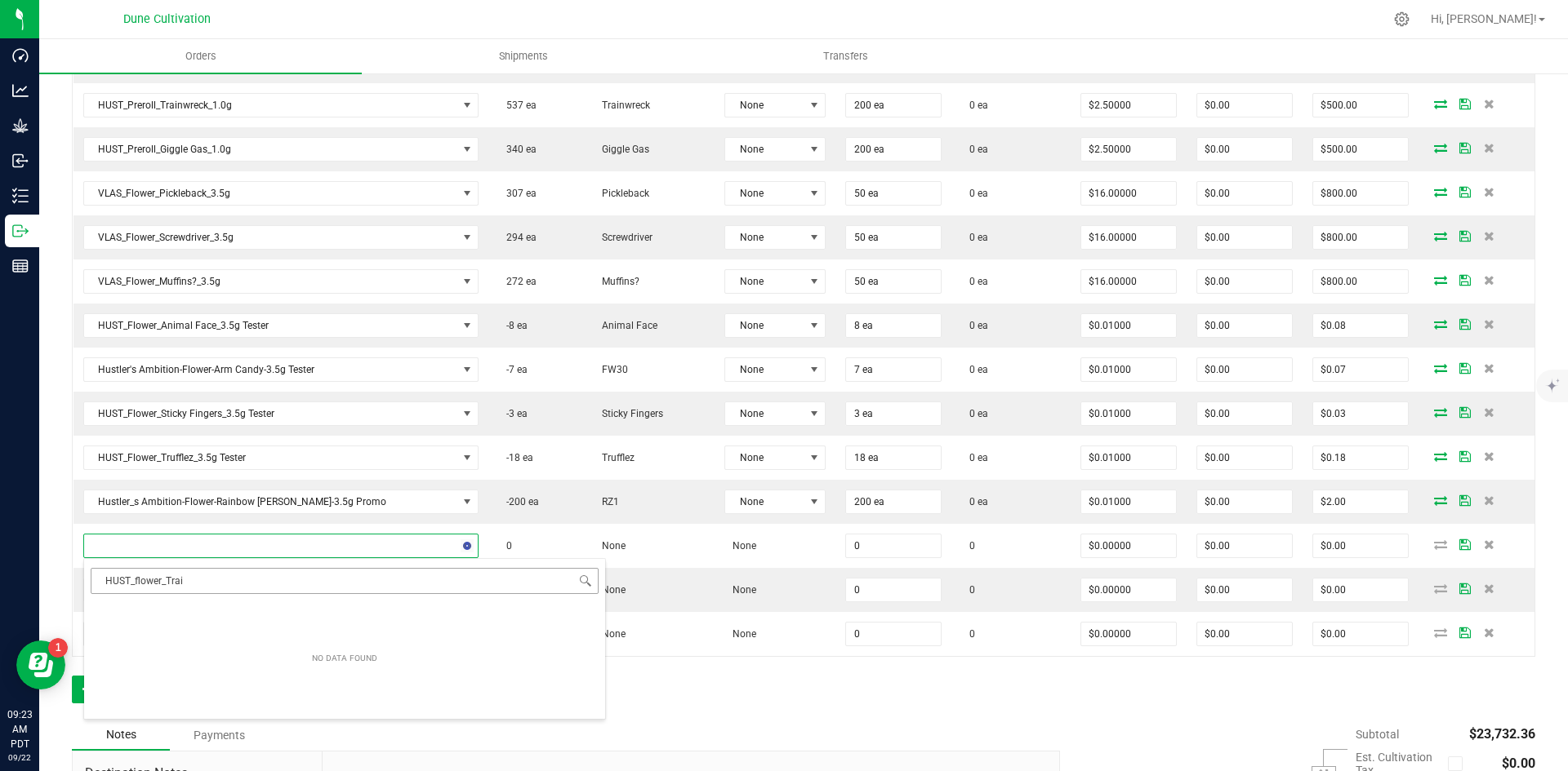
type input "HUST_flower_Train"
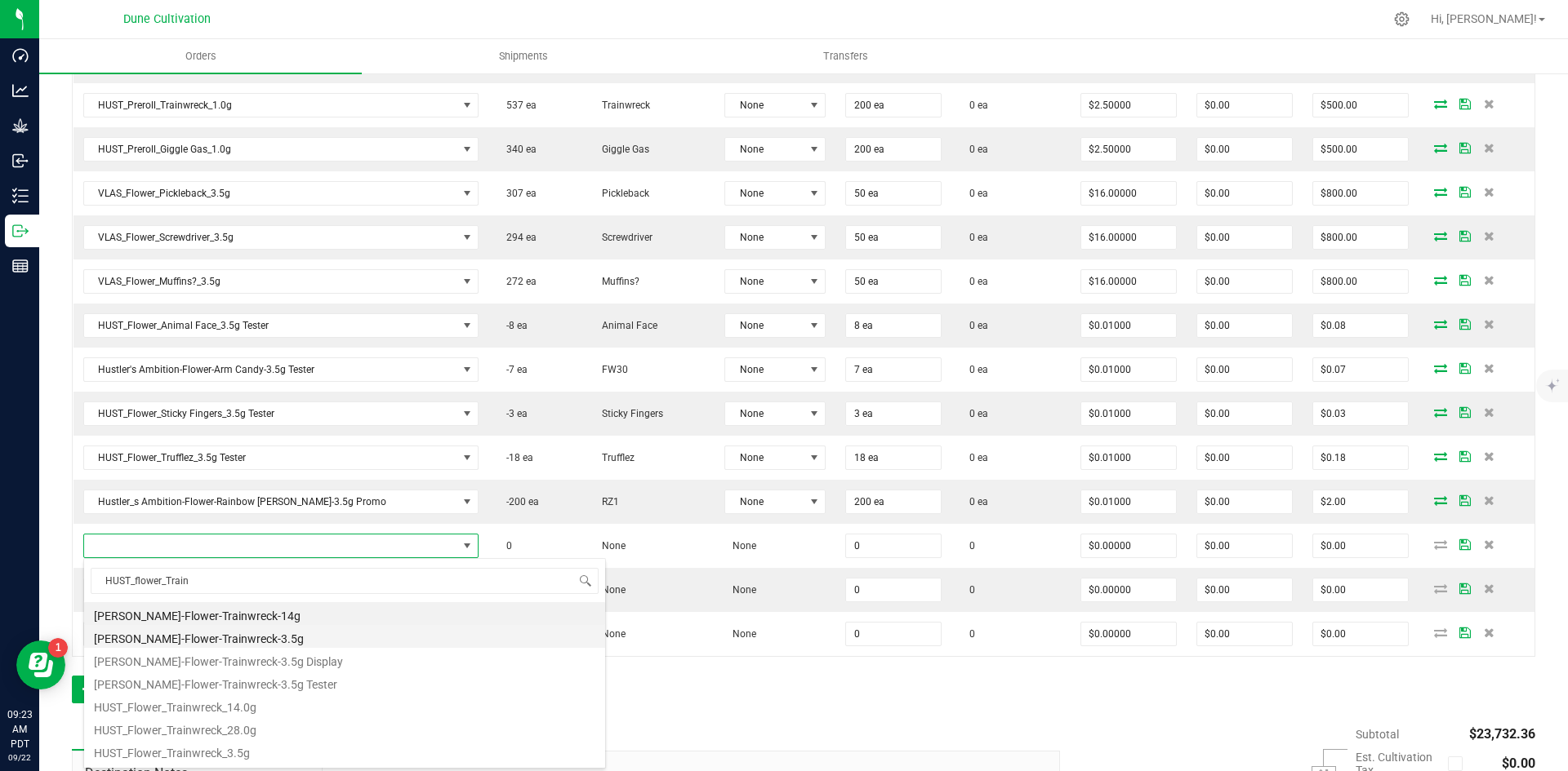
scroll to position [53, 0]
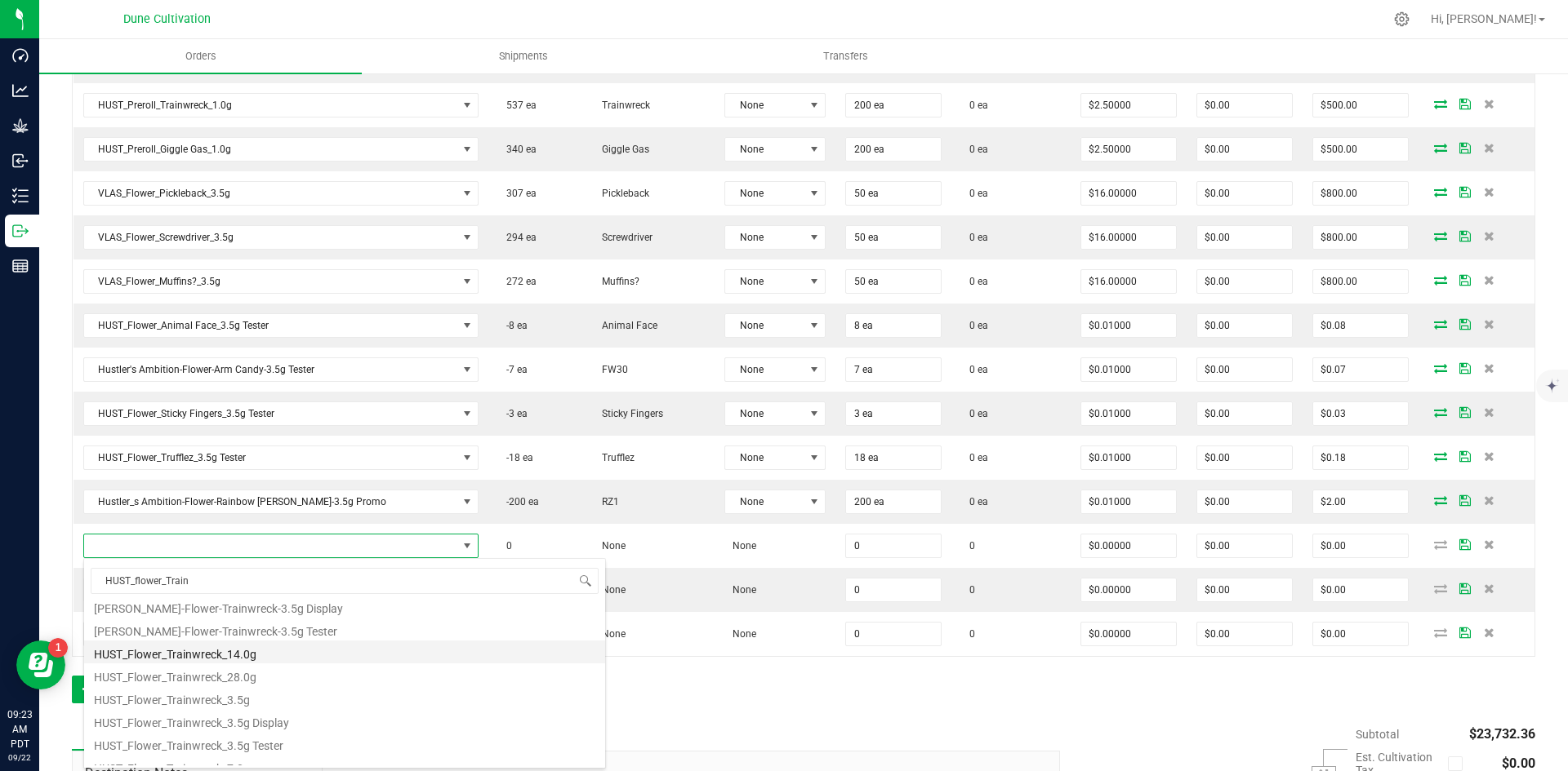
click at [250, 650] on li "HUST_Flower_Trainwreck_14.0g" at bounding box center [344, 651] width 521 height 23
type input "0 ea"
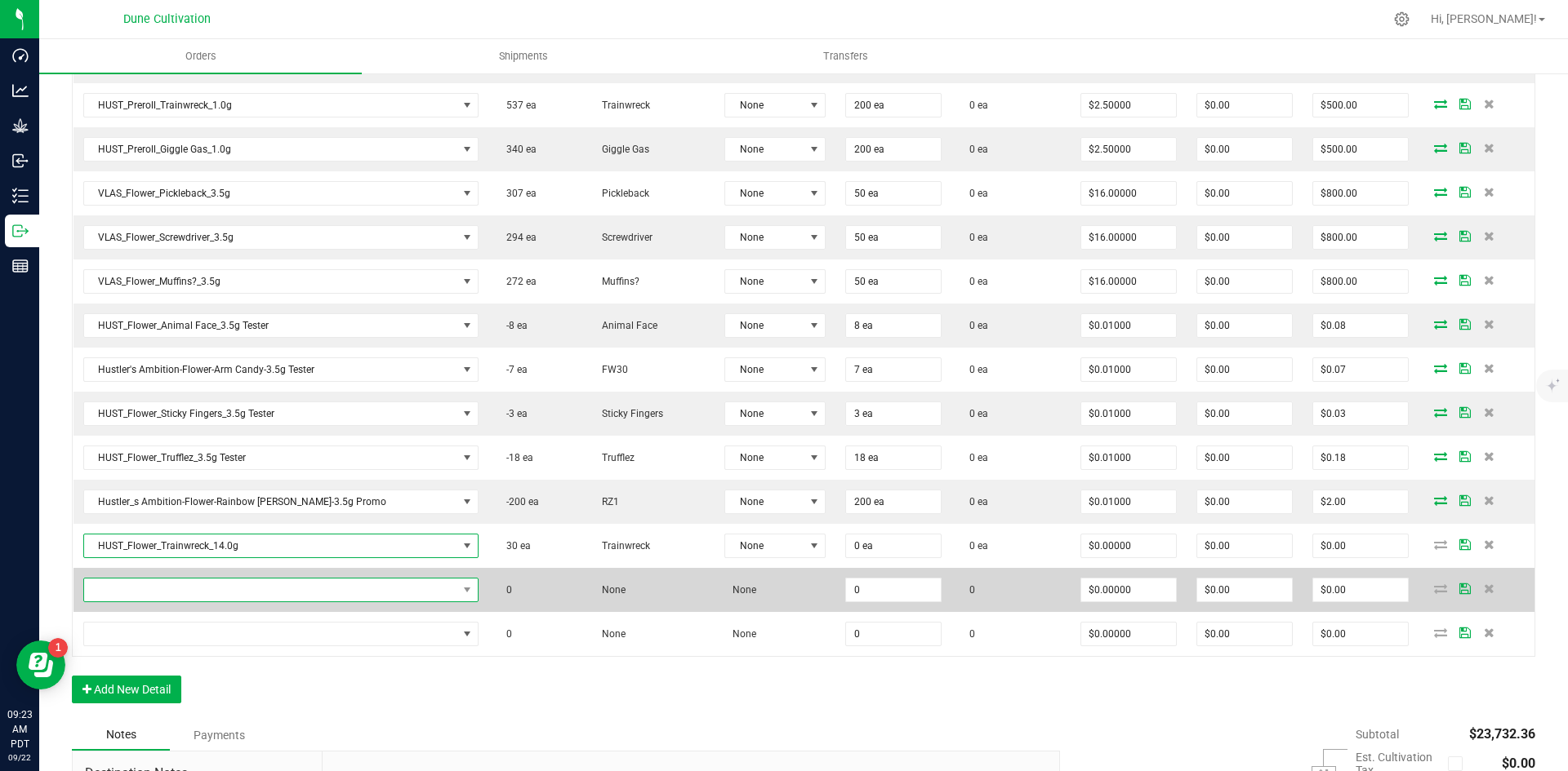
click at [230, 594] on span "NO DATA FOUND" at bounding box center [271, 589] width 374 height 23
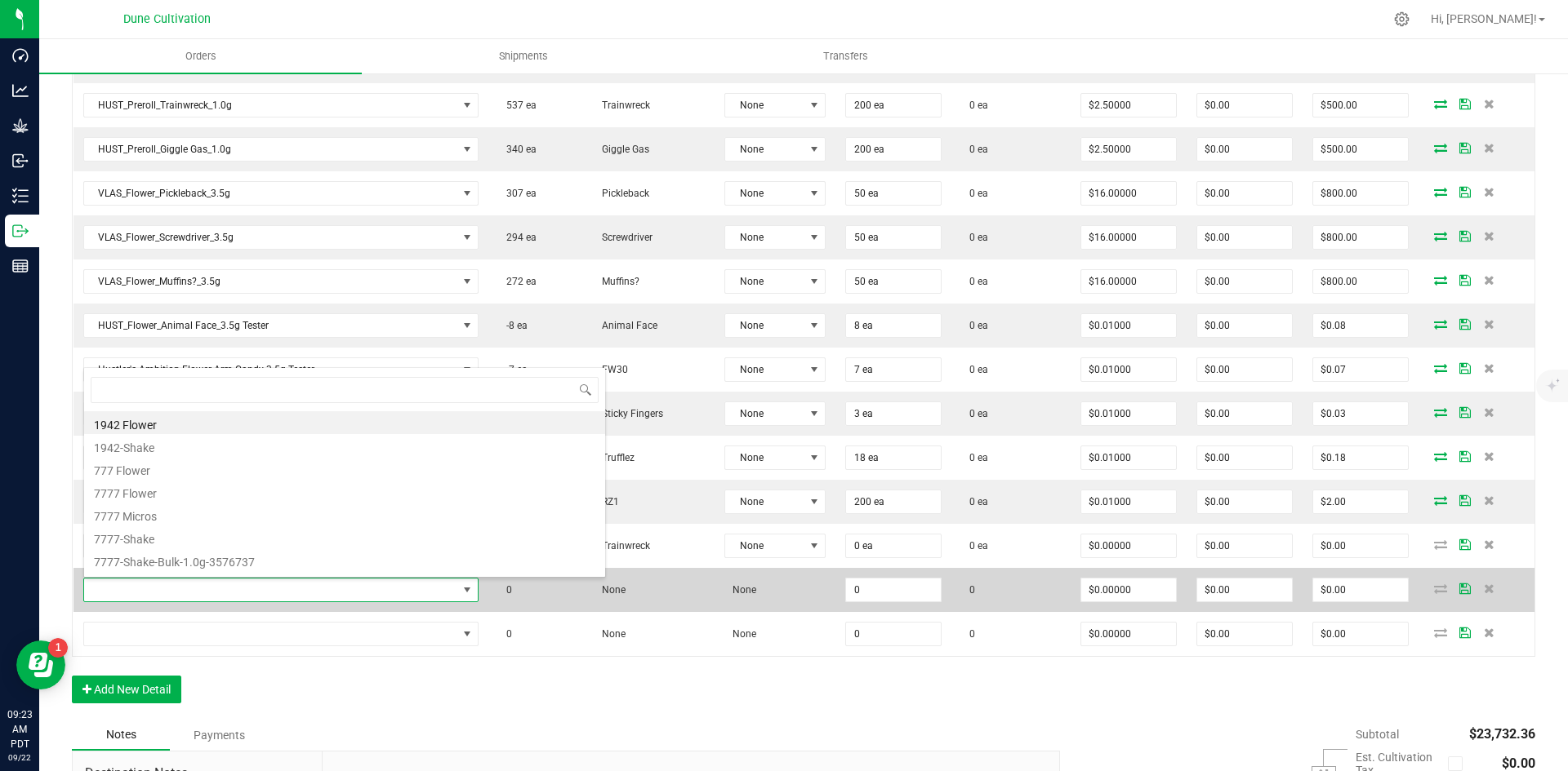
scroll to position [24, 344]
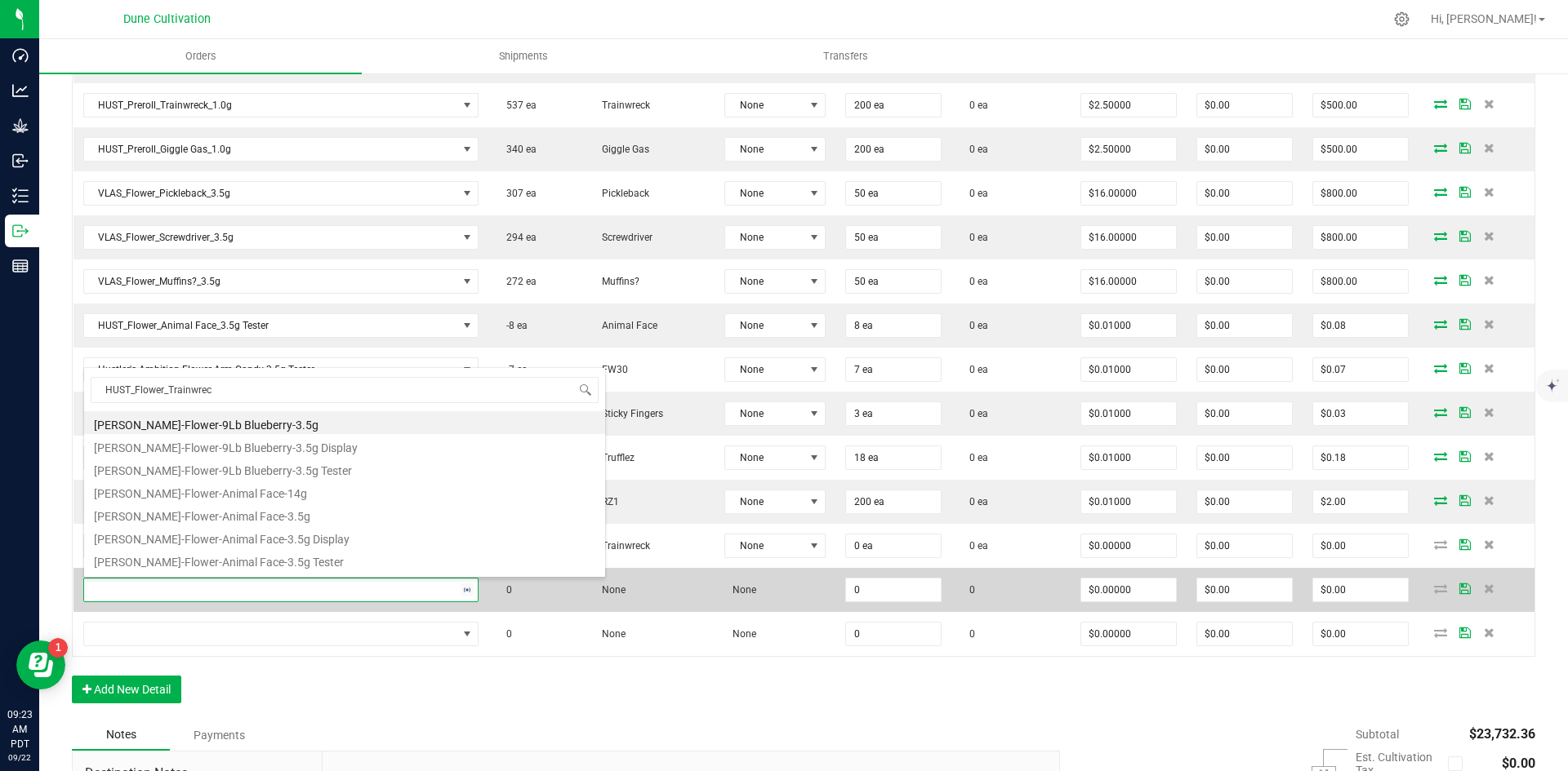
type input "HUST_Flower_Trainwreck"
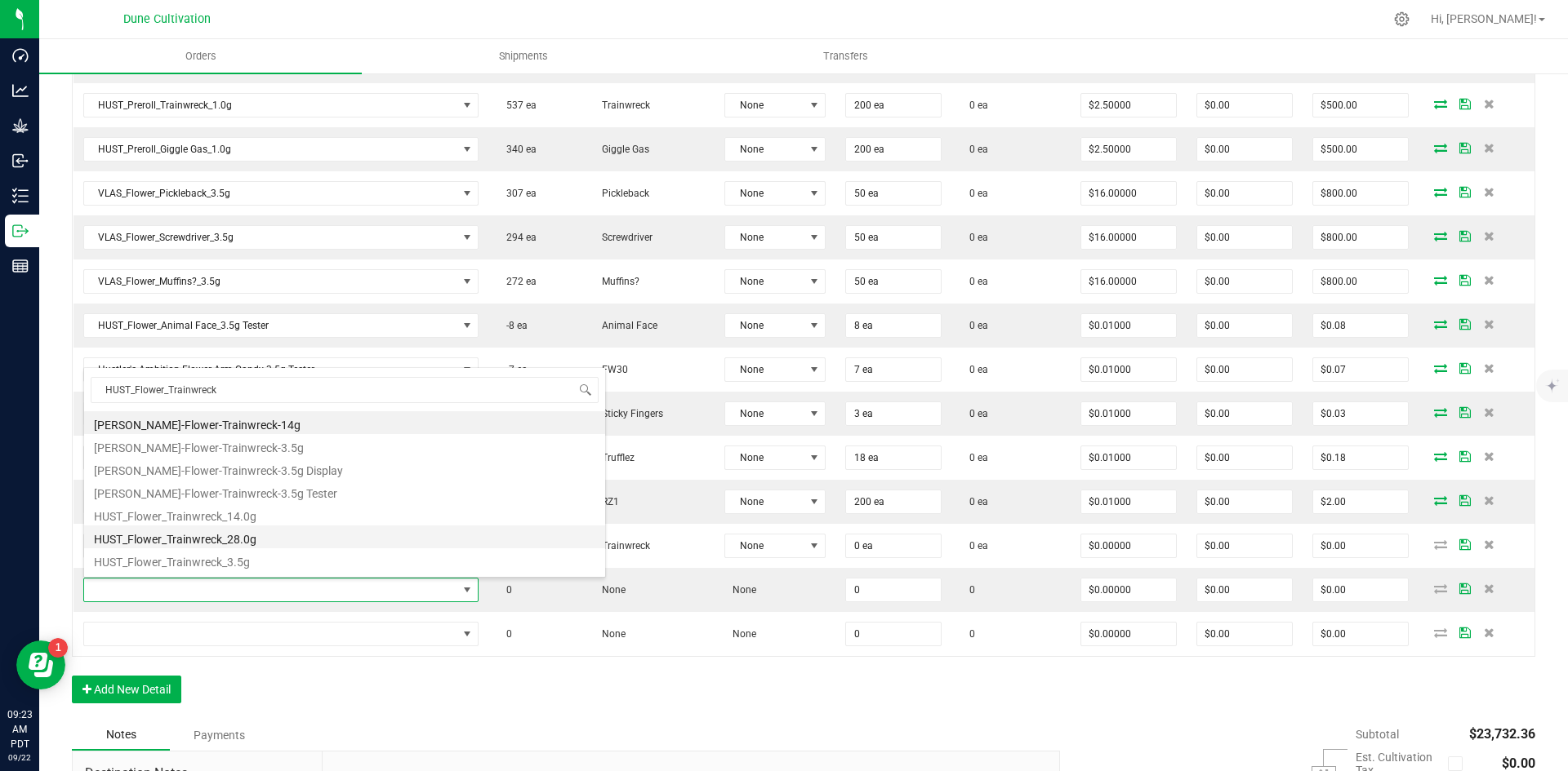
click at [260, 537] on li "HUST_Flower_Trainwreck_28.0g" at bounding box center [344, 537] width 521 height 23
type input "0 ea"
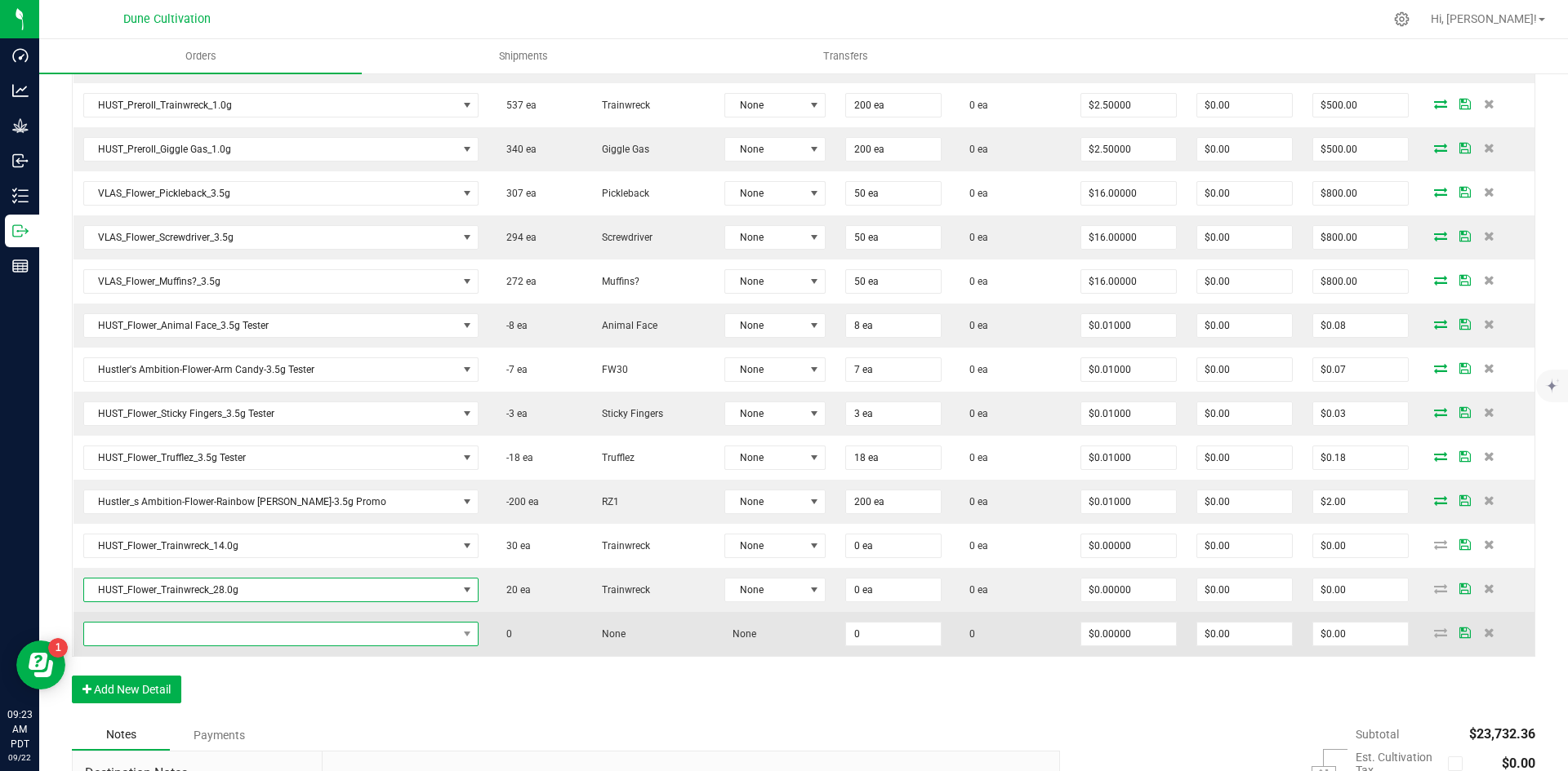
click at [271, 625] on span "NO DATA FOUND" at bounding box center [271, 634] width 374 height 23
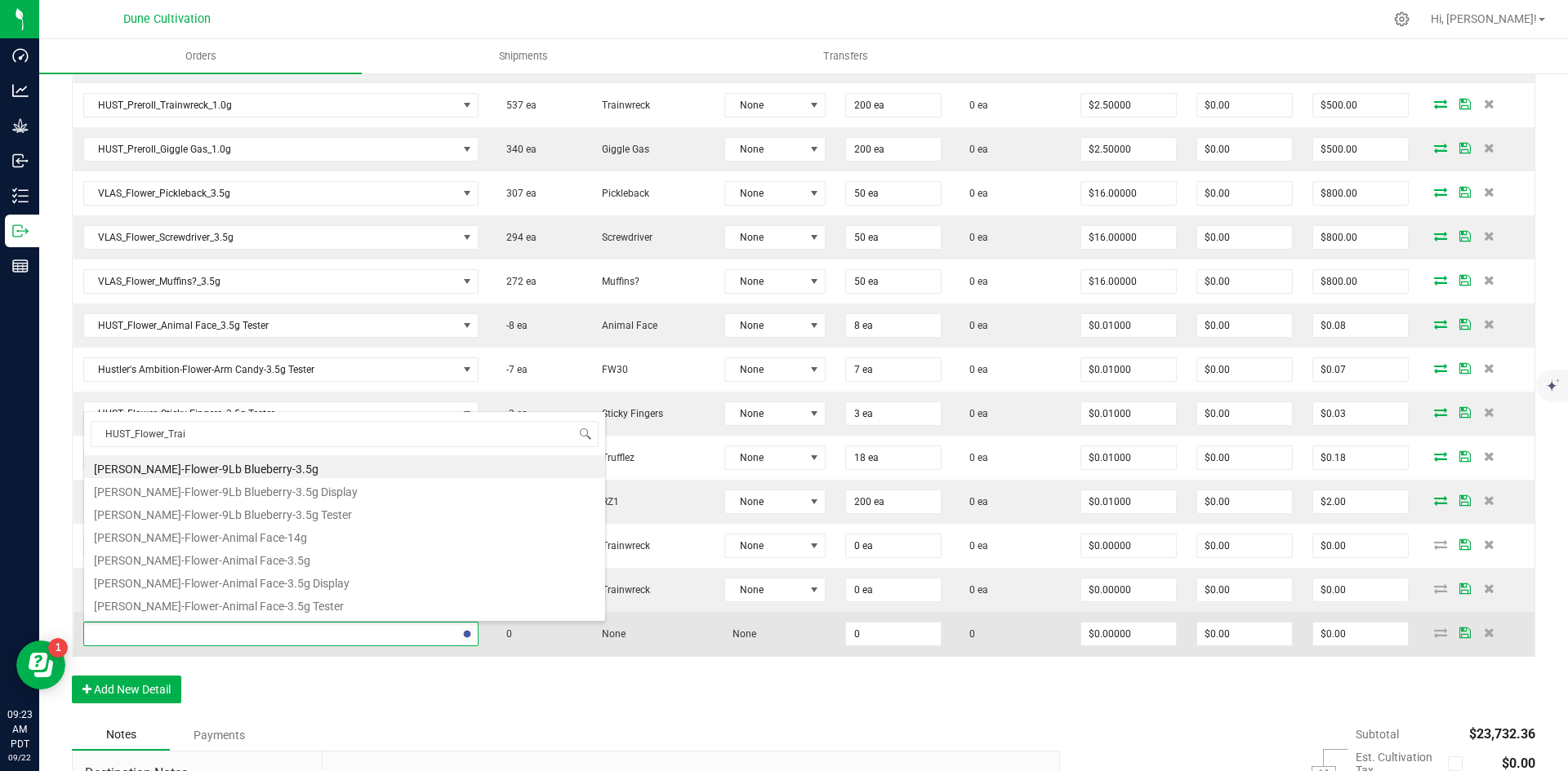
type input "HUST_Flower_Train"
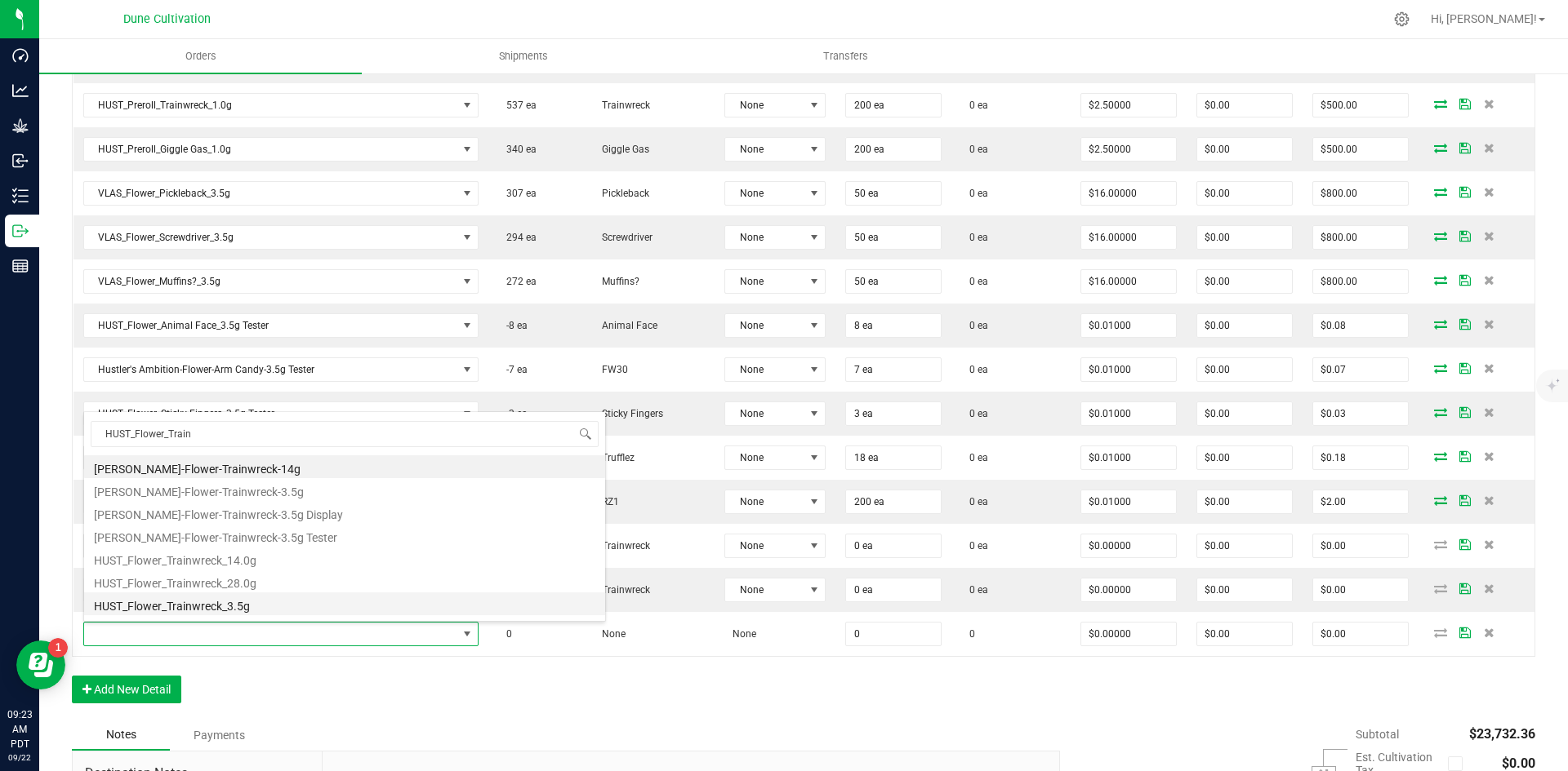
click at [276, 601] on li "HUST_Flower_Trainwreck_3.5g" at bounding box center [344, 604] width 521 height 23
type input "0 ea"
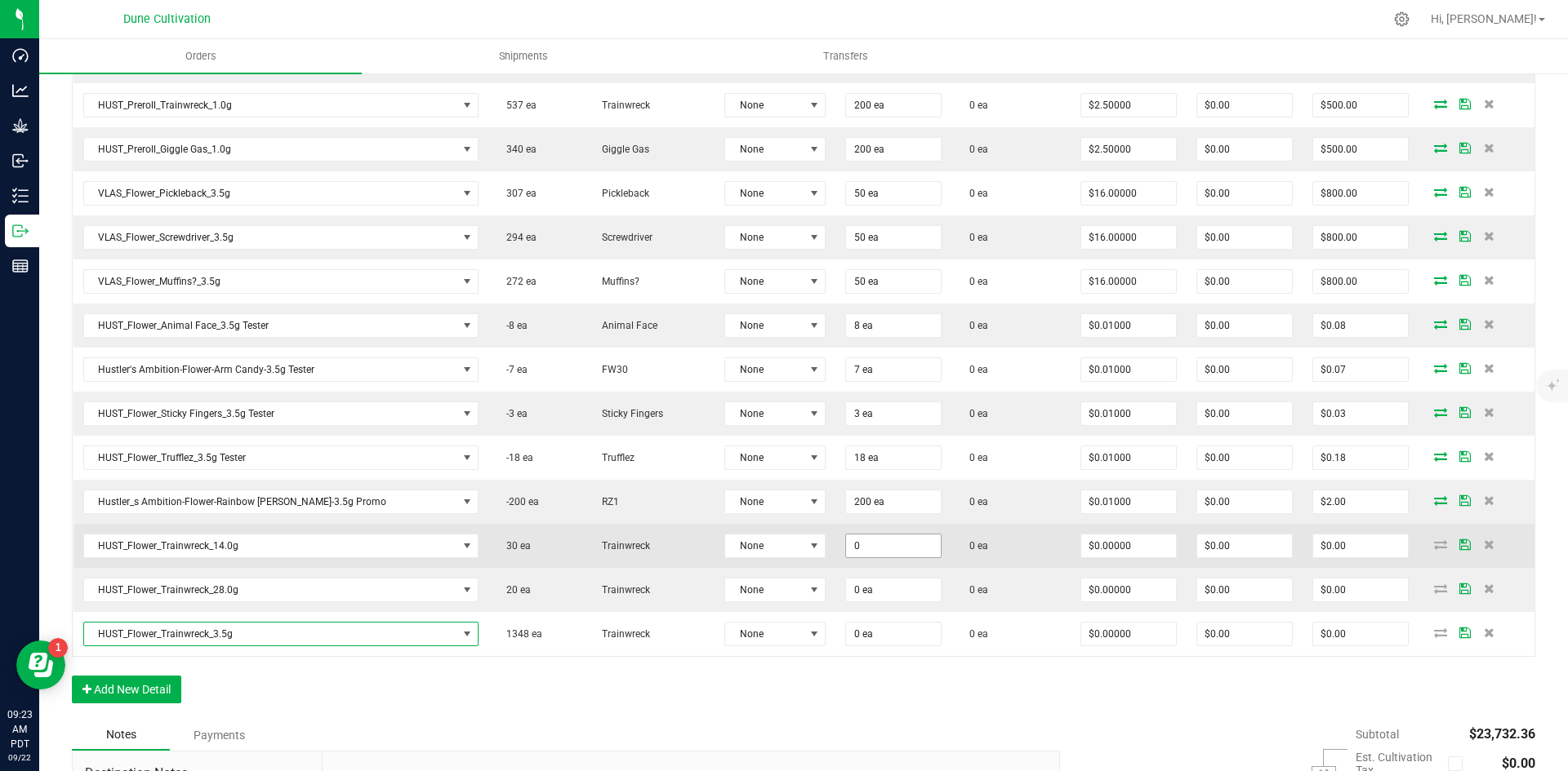
click at [846, 542] on input "0" at bounding box center [893, 546] width 95 height 23
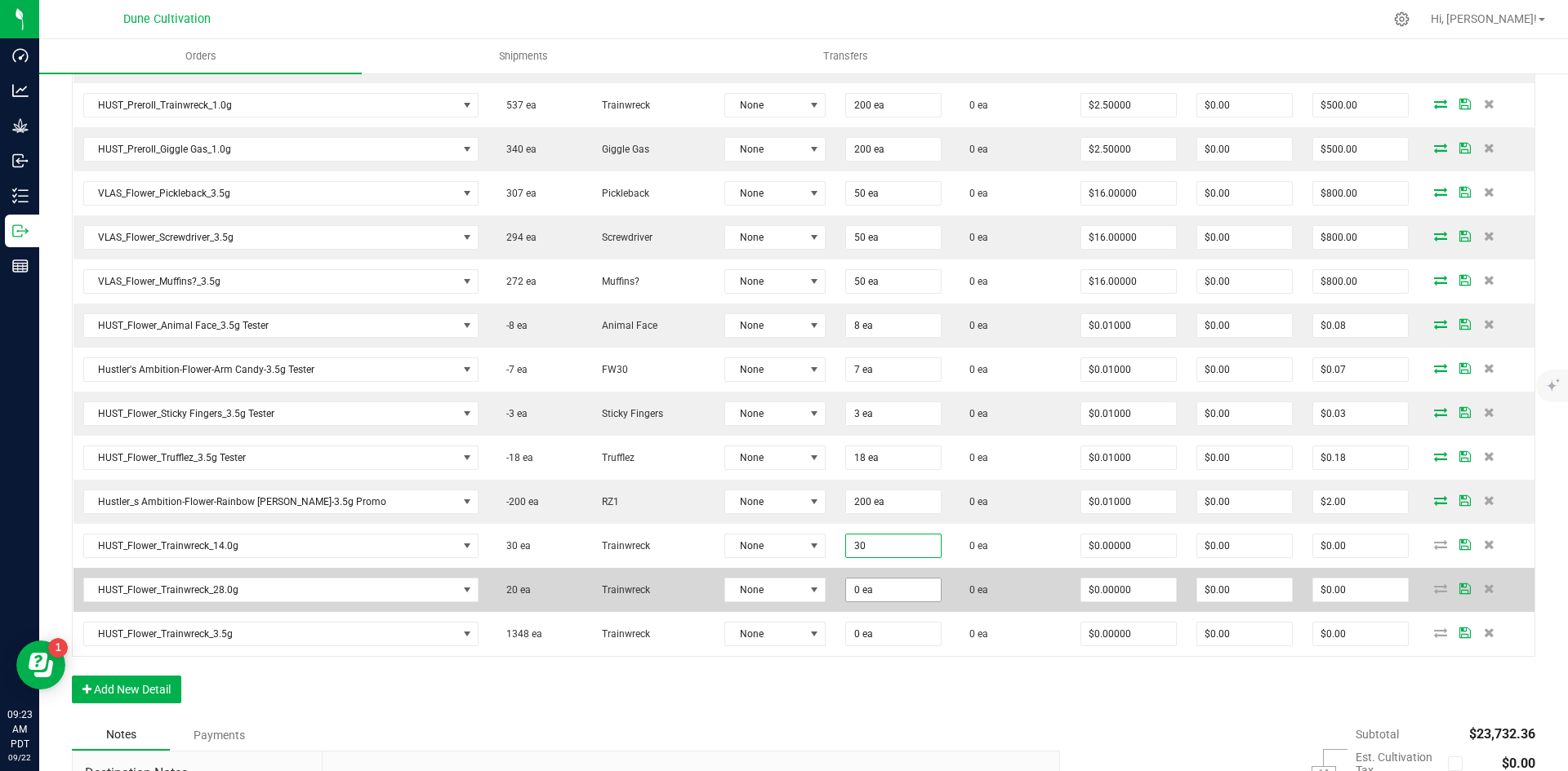
type input "30 ea"
click at [845, 578] on span "0 ea" at bounding box center [893, 589] width 96 height 24
click at [846, 584] on input "0" at bounding box center [893, 589] width 95 height 23
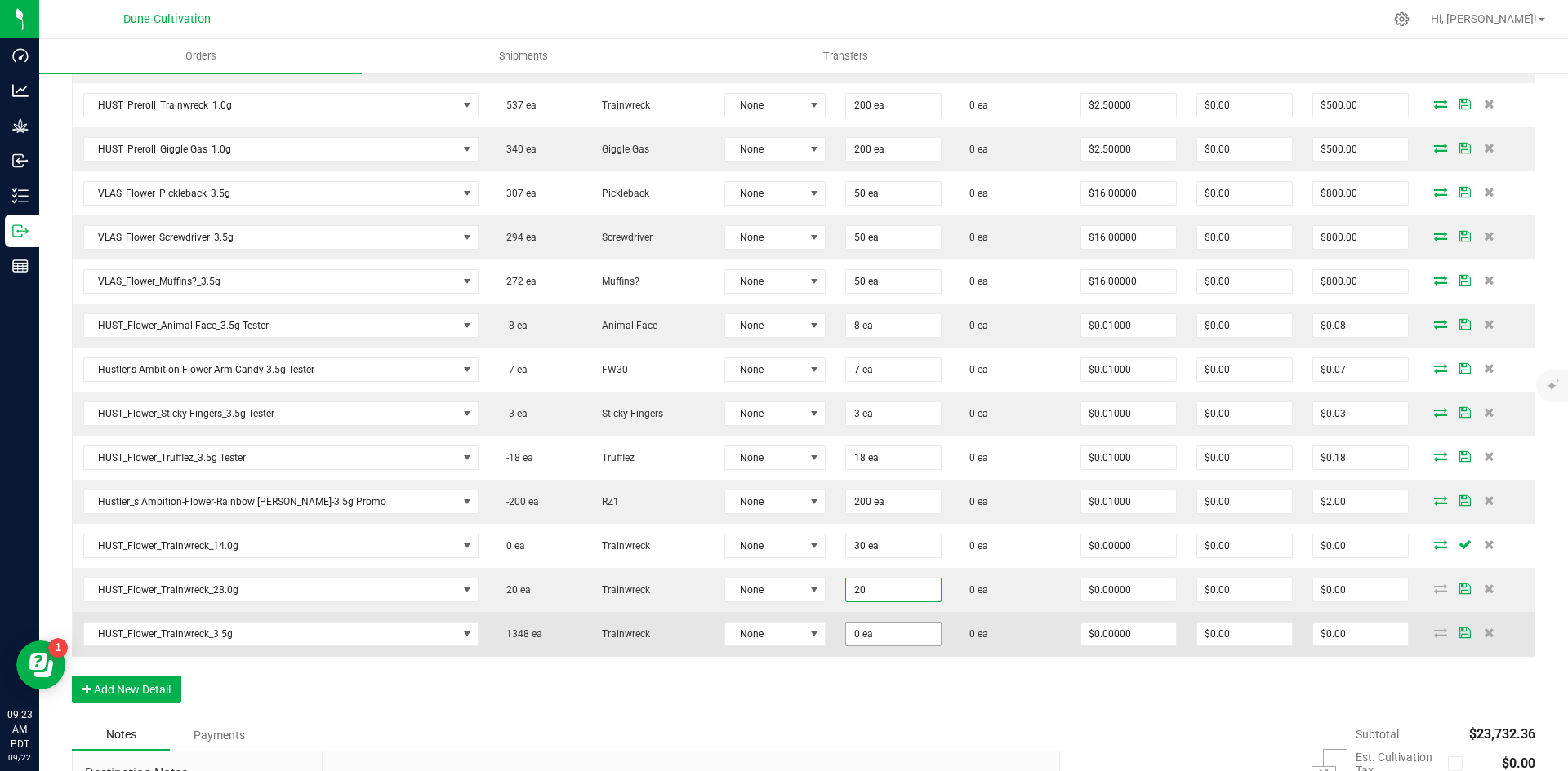
type input "20 ea"
click at [846, 635] on input "0" at bounding box center [893, 634] width 95 height 23
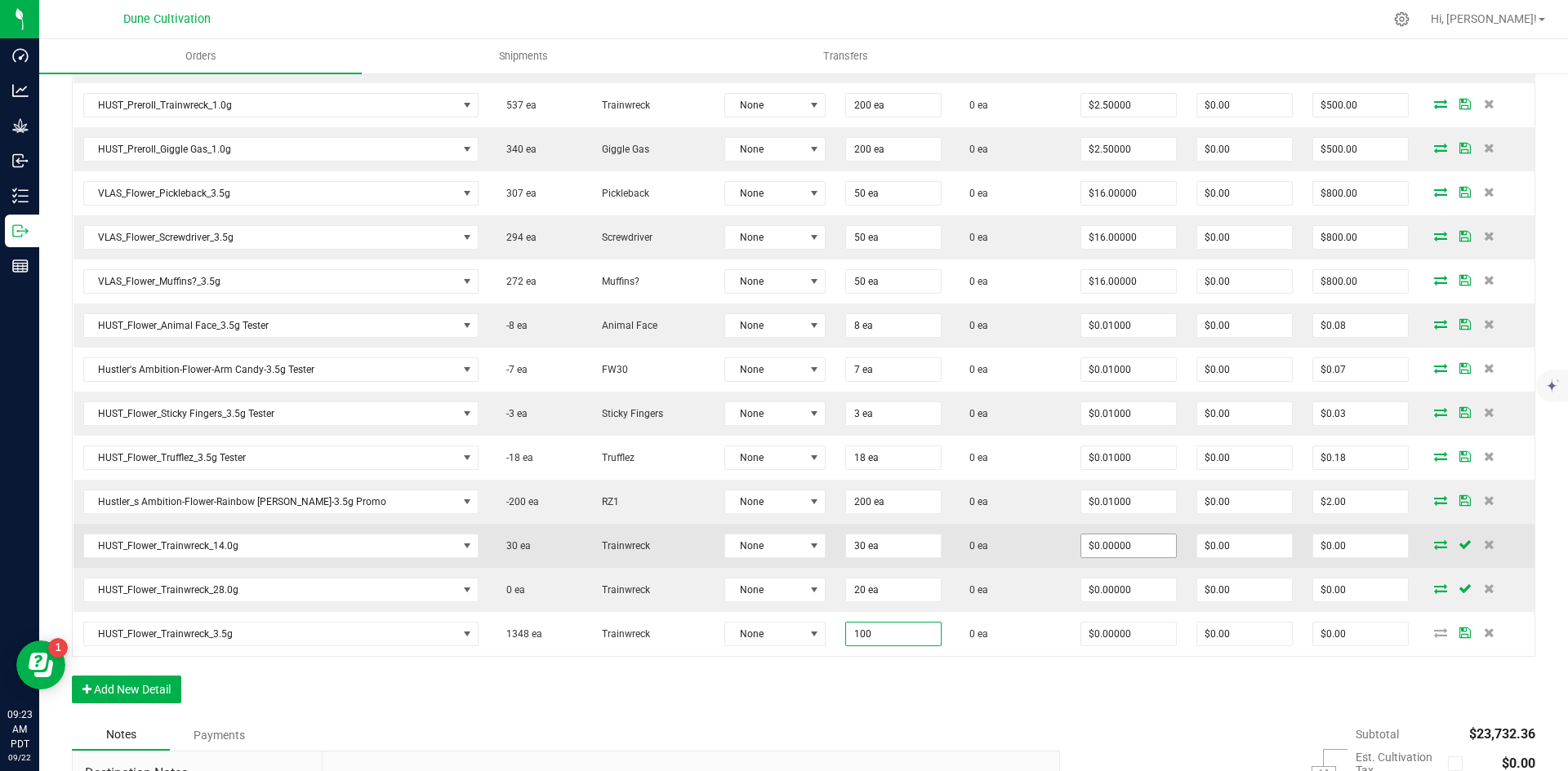
type input "100 ea"
click at [1081, 544] on input "0" at bounding box center [1128, 546] width 95 height 23
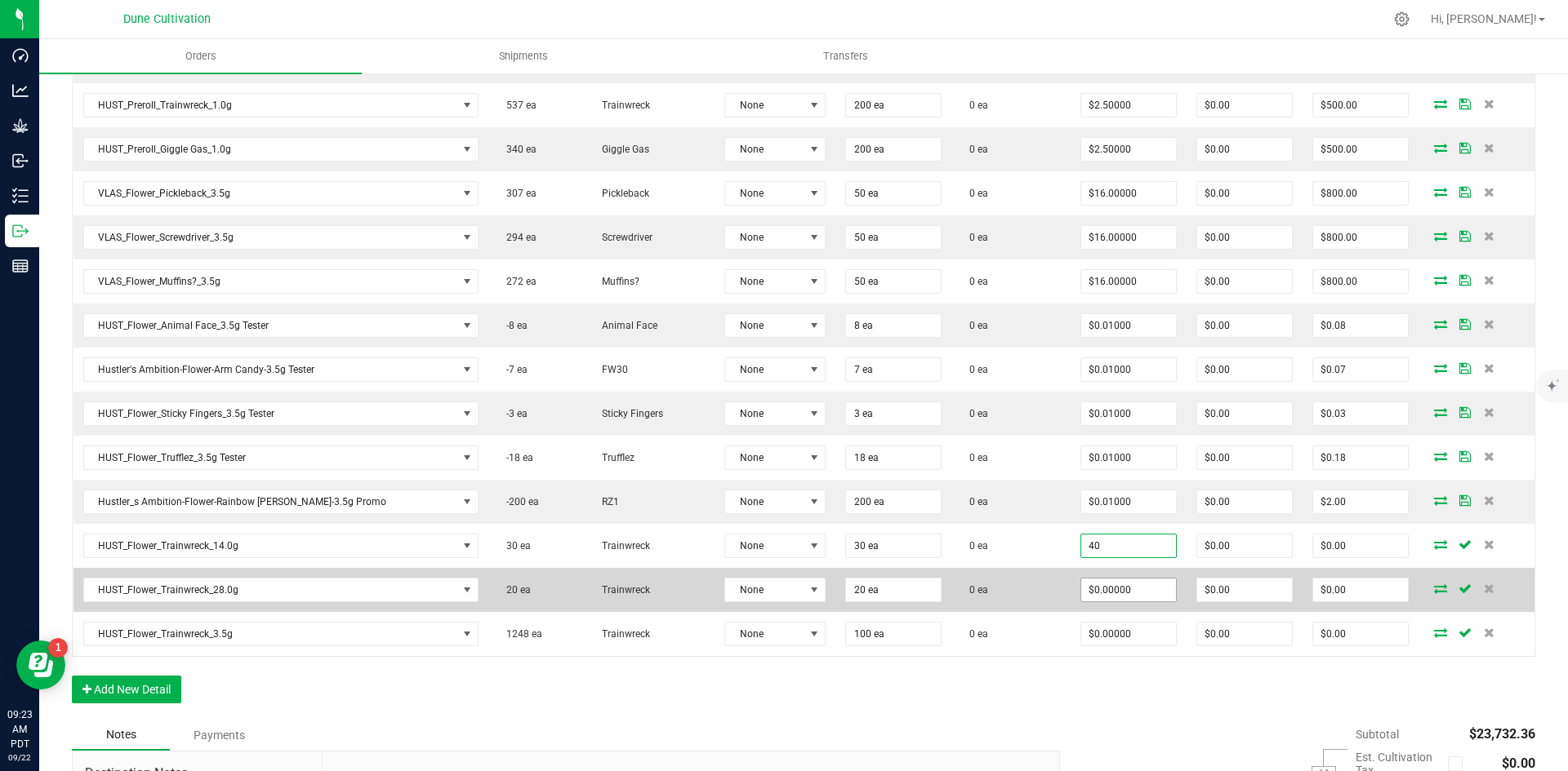
type input "$40.00000"
type input "$1,200.00"
click at [1081, 594] on input "0" at bounding box center [1128, 589] width 95 height 23
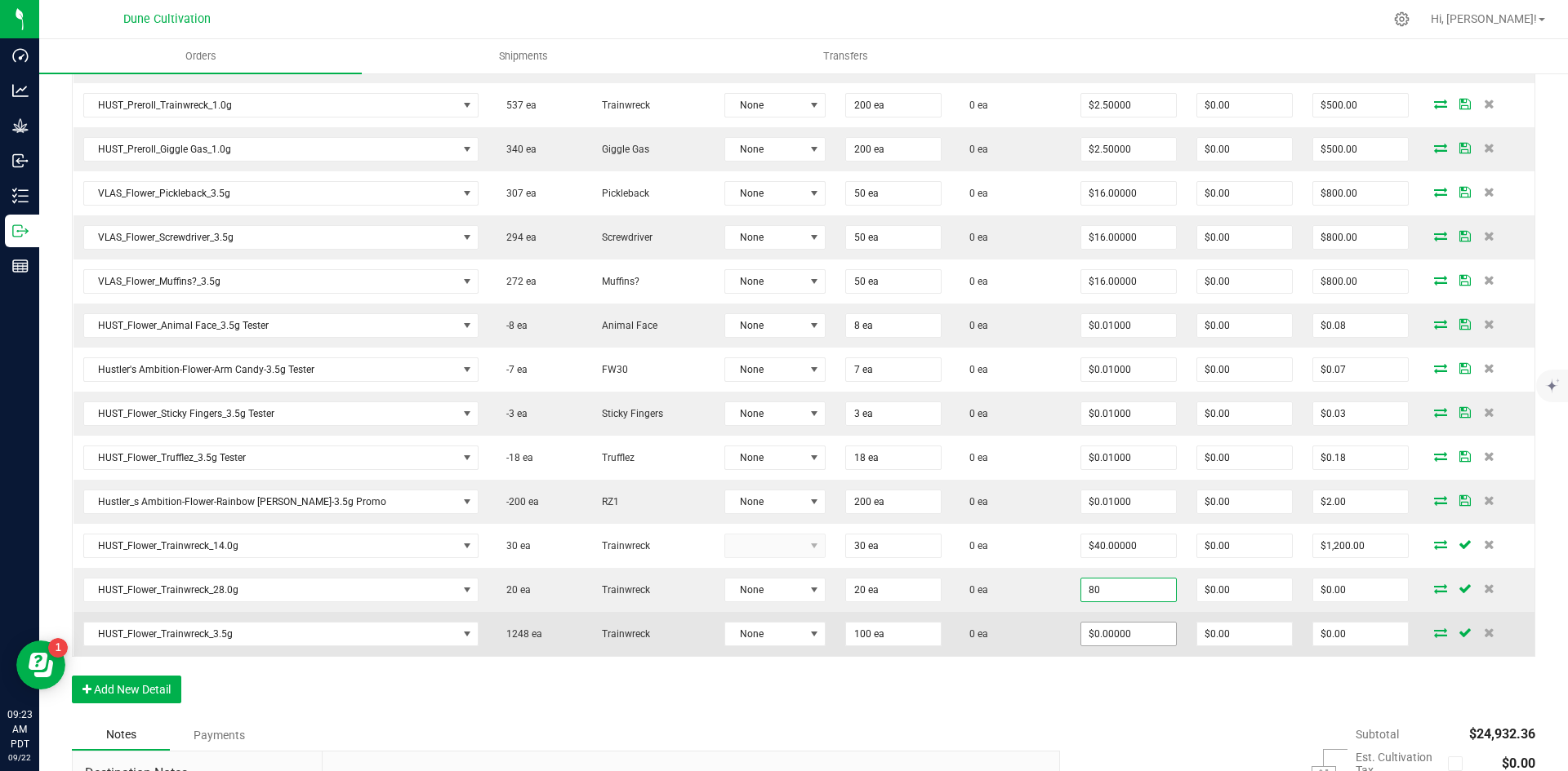
type input "$80.00000"
type input "$1,600.00"
click at [1081, 626] on input "0" at bounding box center [1128, 634] width 95 height 23
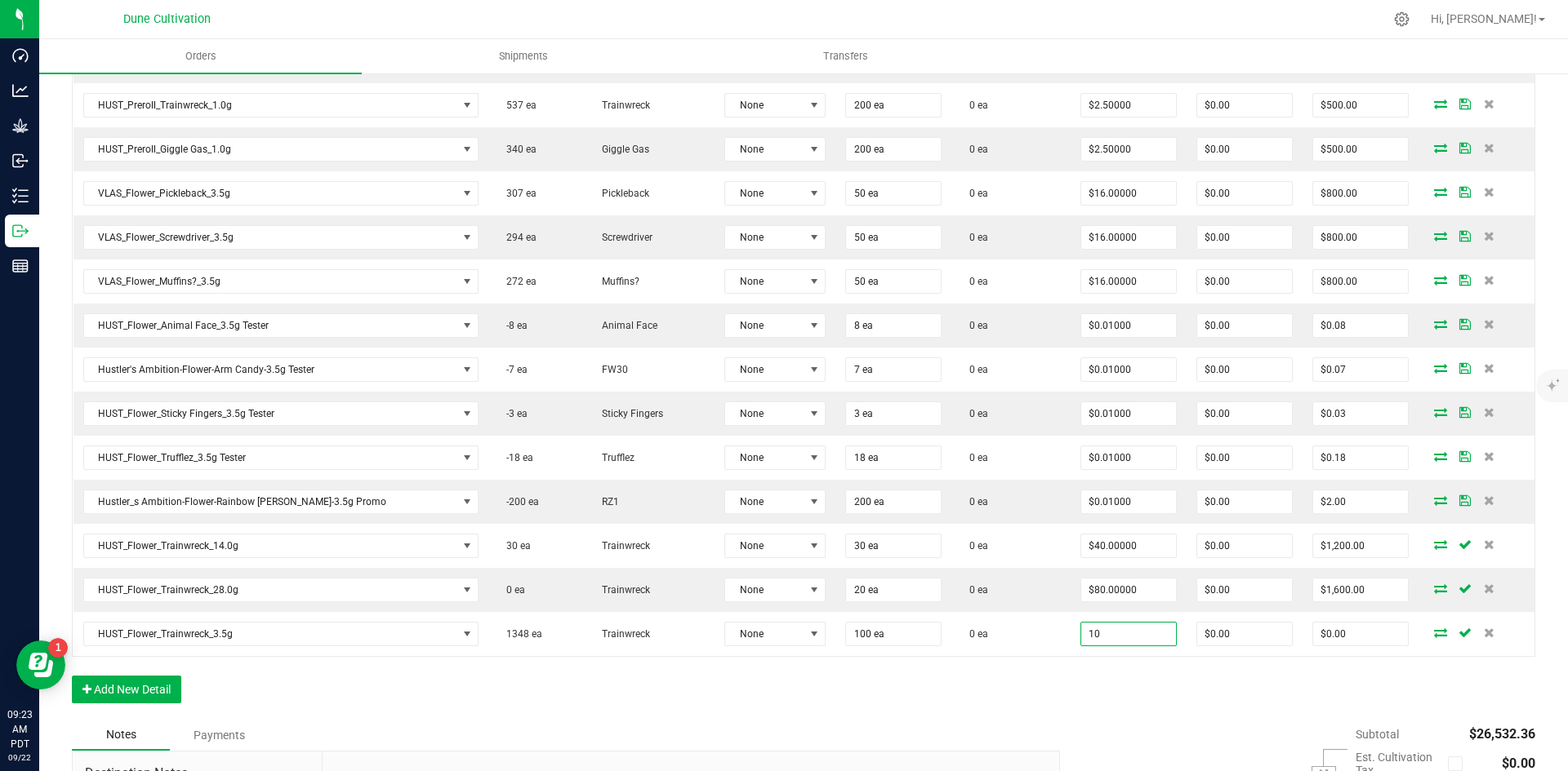
type input "$10.00000"
type input "$1,000.00"
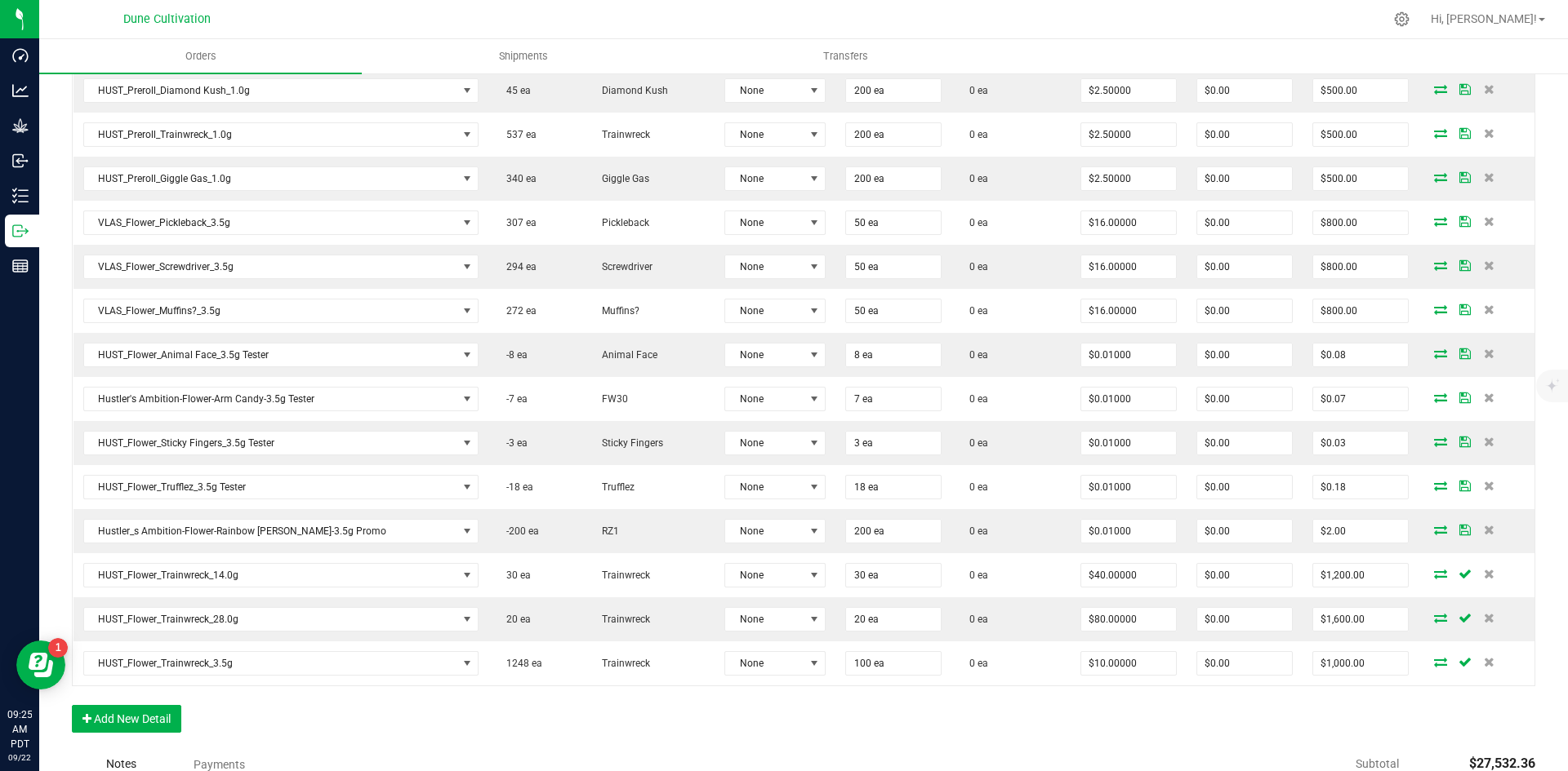
scroll to position [1256, 0]
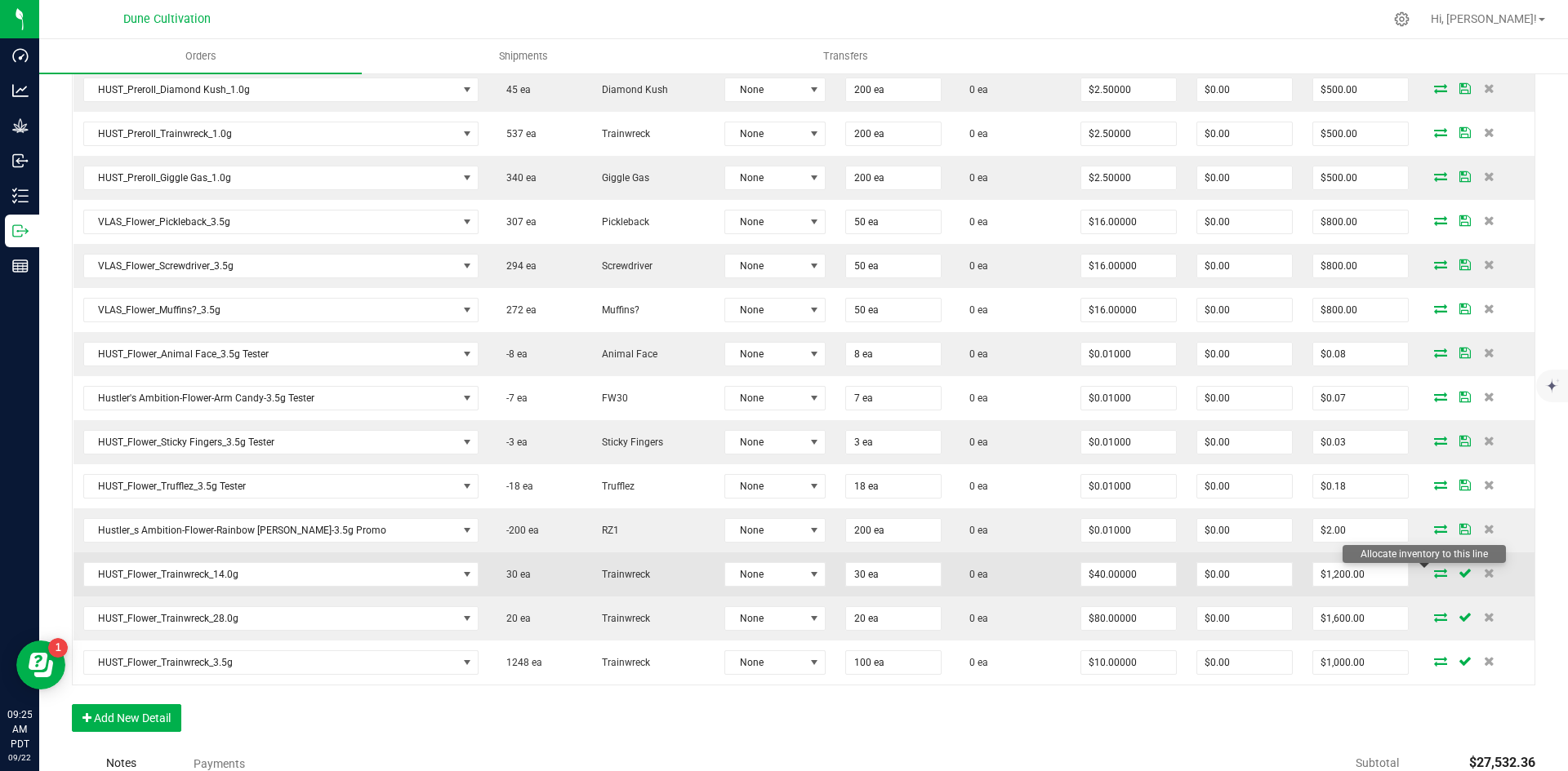
click at [1434, 574] on icon at bounding box center [1441, 573] width 13 height 10
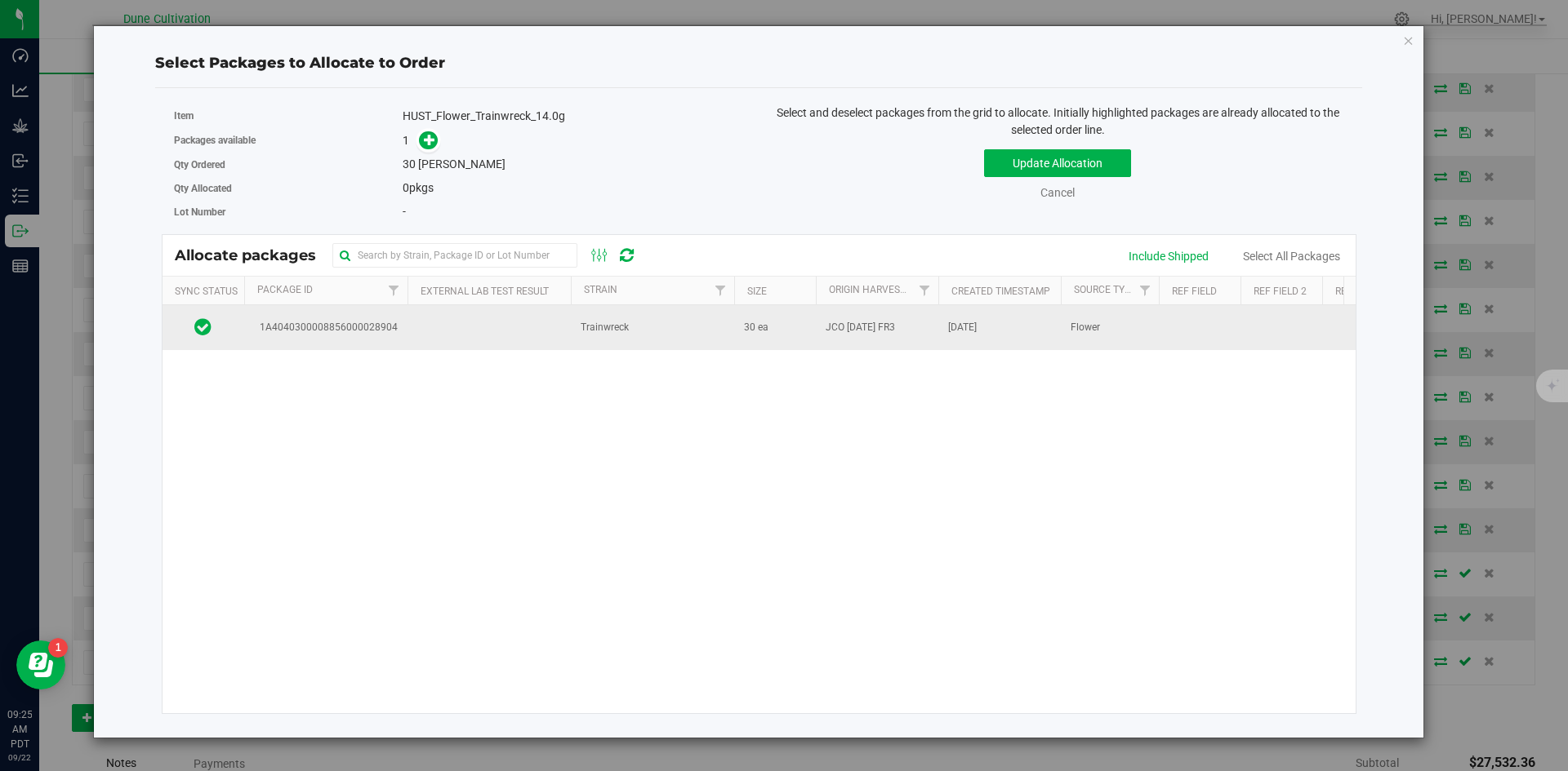
click at [767, 323] on span "30 ea" at bounding box center [756, 327] width 24 height 16
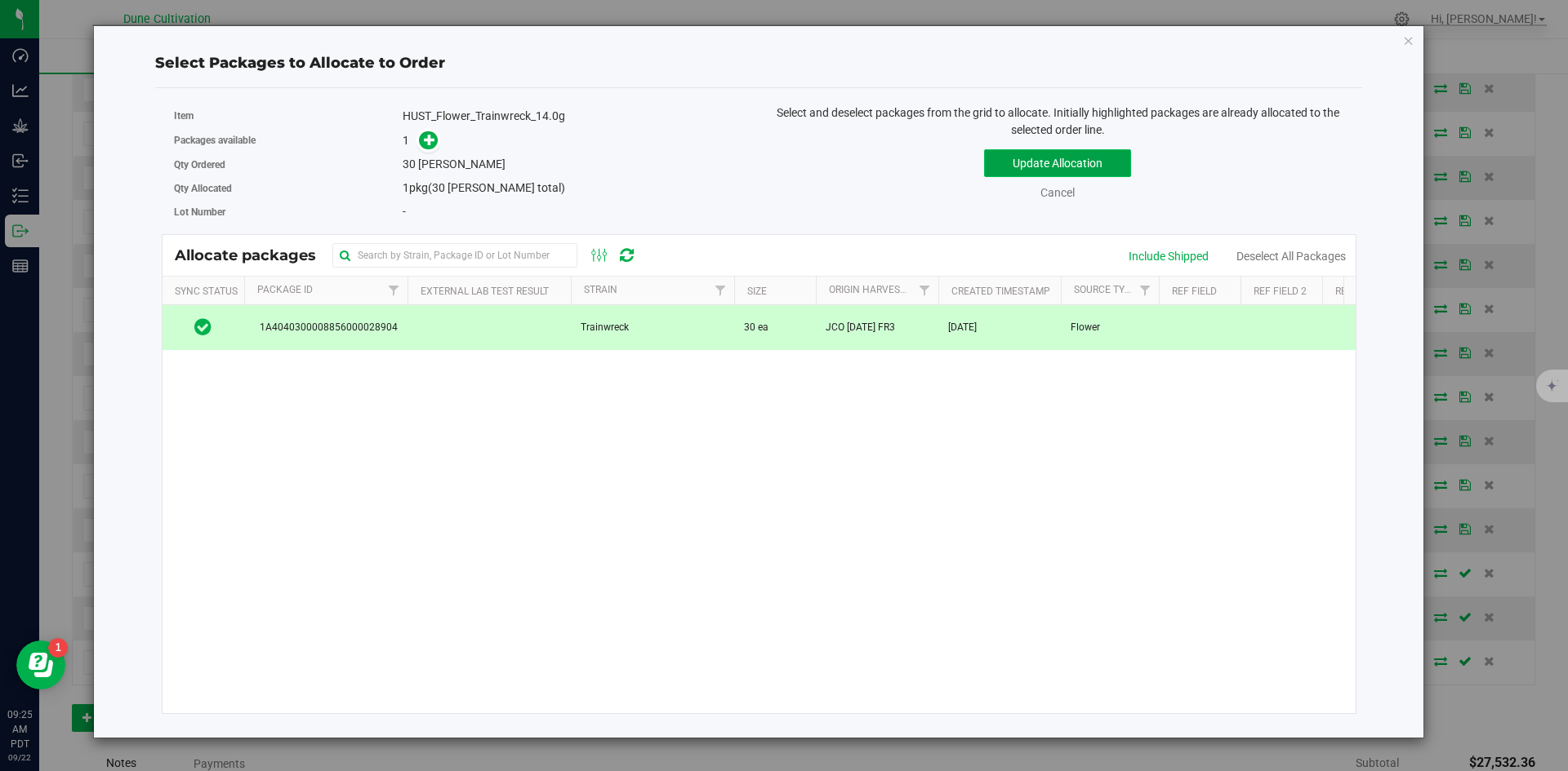
click at [999, 172] on button "Update Allocation" at bounding box center [1058, 162] width 147 height 28
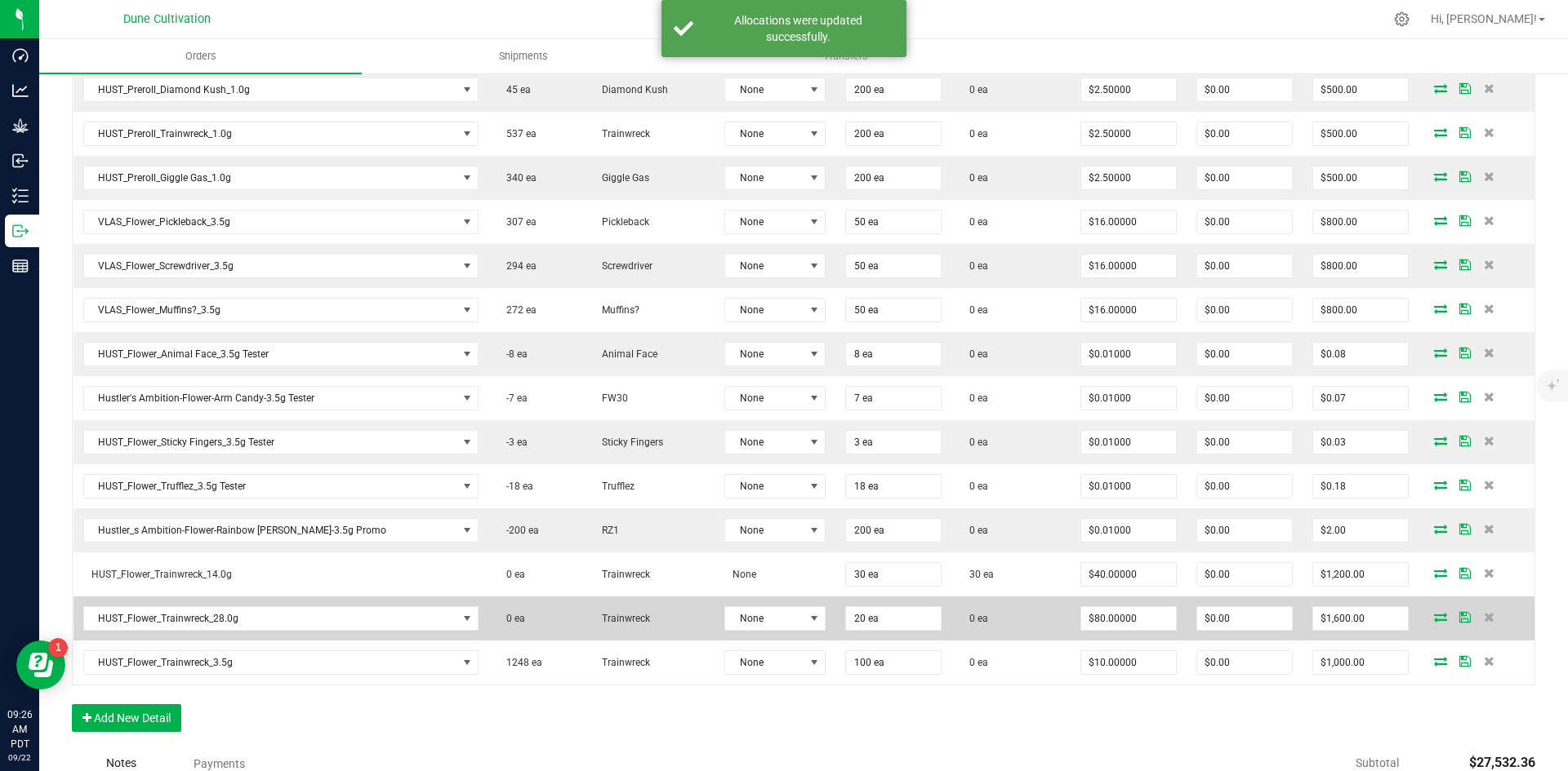
click at [1434, 620] on icon at bounding box center [1441, 617] width 13 height 10
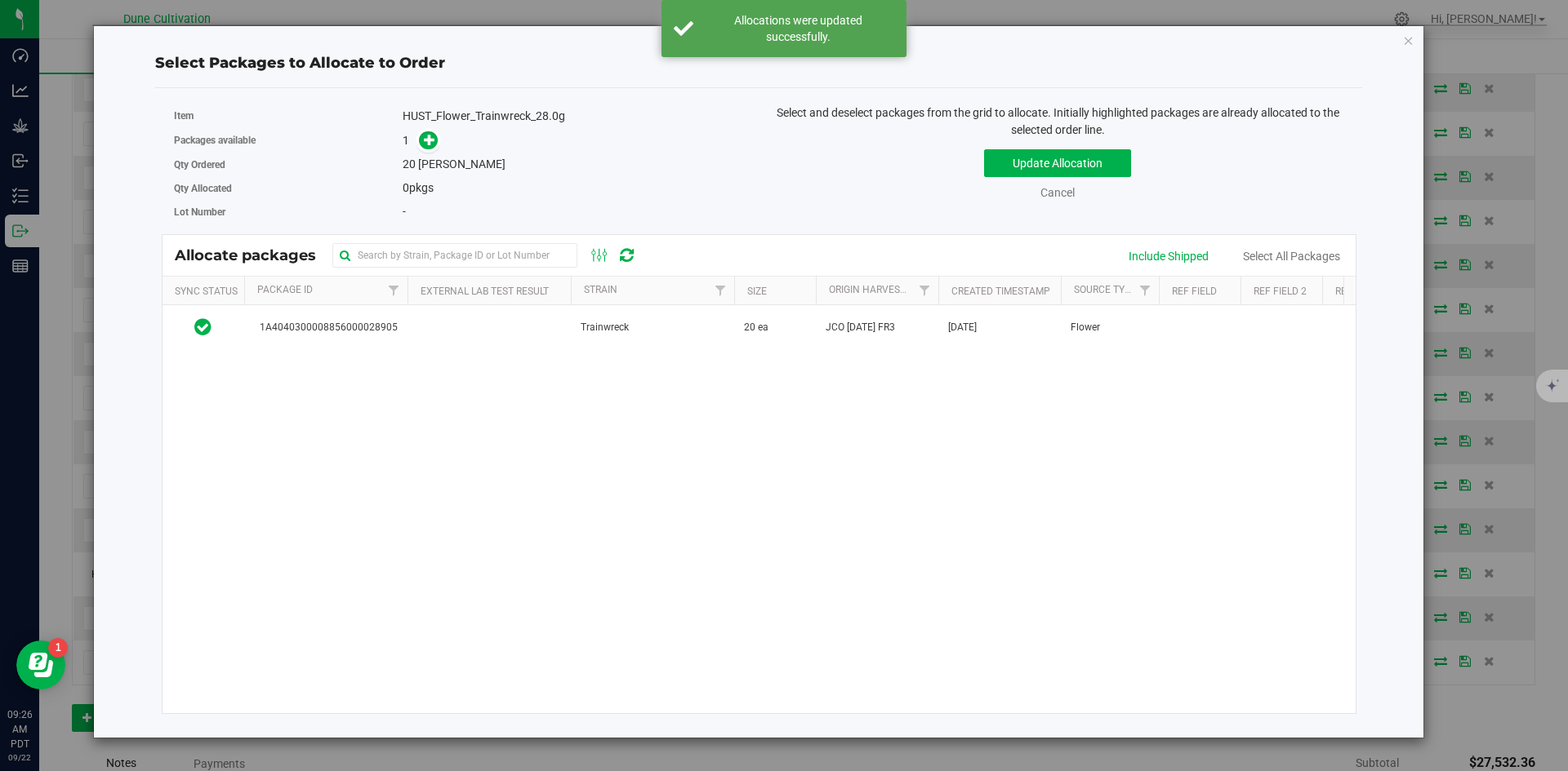
click at [843, 350] on div "1A4040300008856000028905 Trainwreck 20 ea JCO 08.11.25 FR3 Sep 22, 2025 Flower …" at bounding box center [760, 510] width 1194 height 409
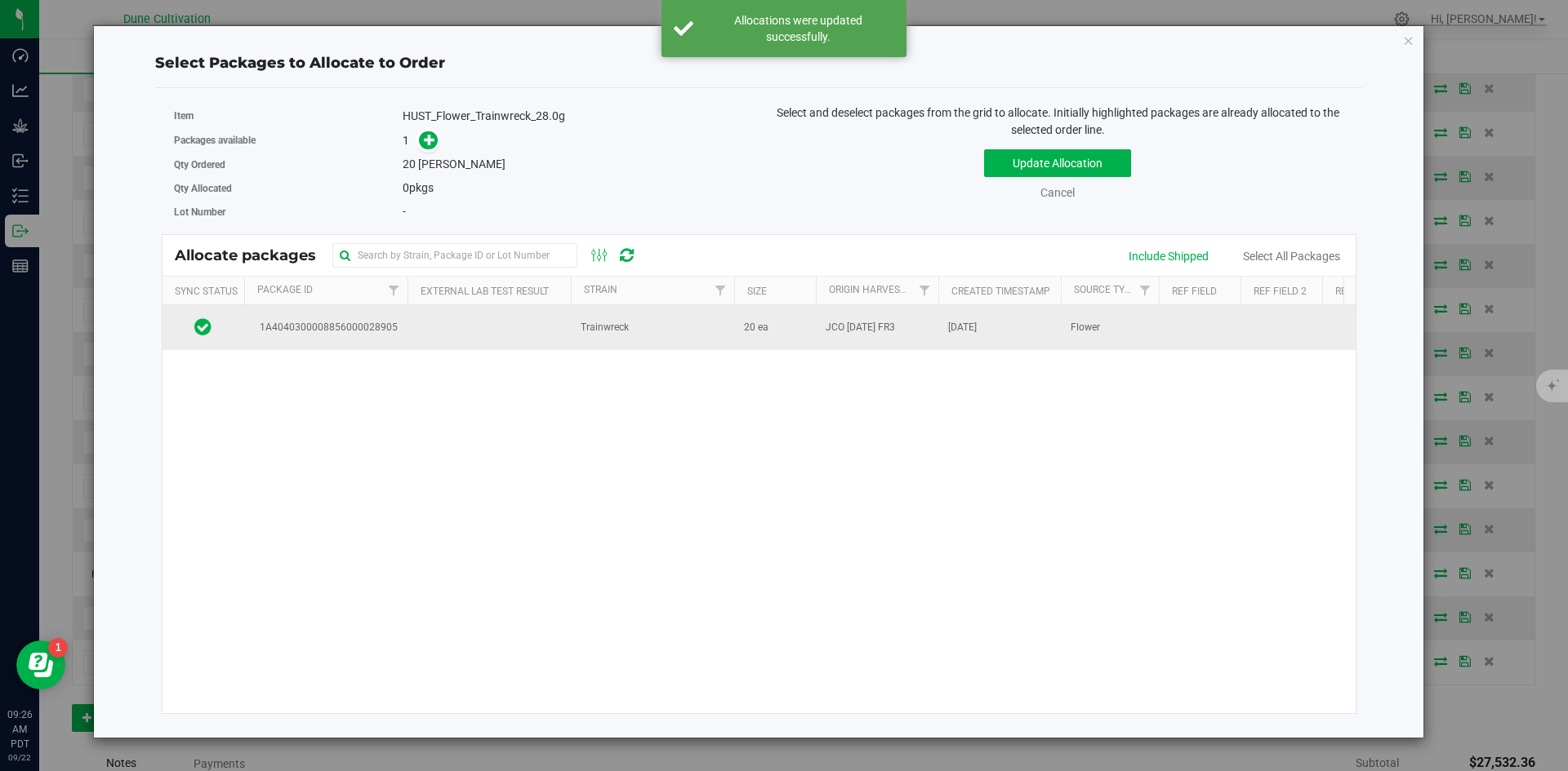
click at [827, 342] on td "JCO [DATE] FR3" at bounding box center [877, 327] width 122 height 44
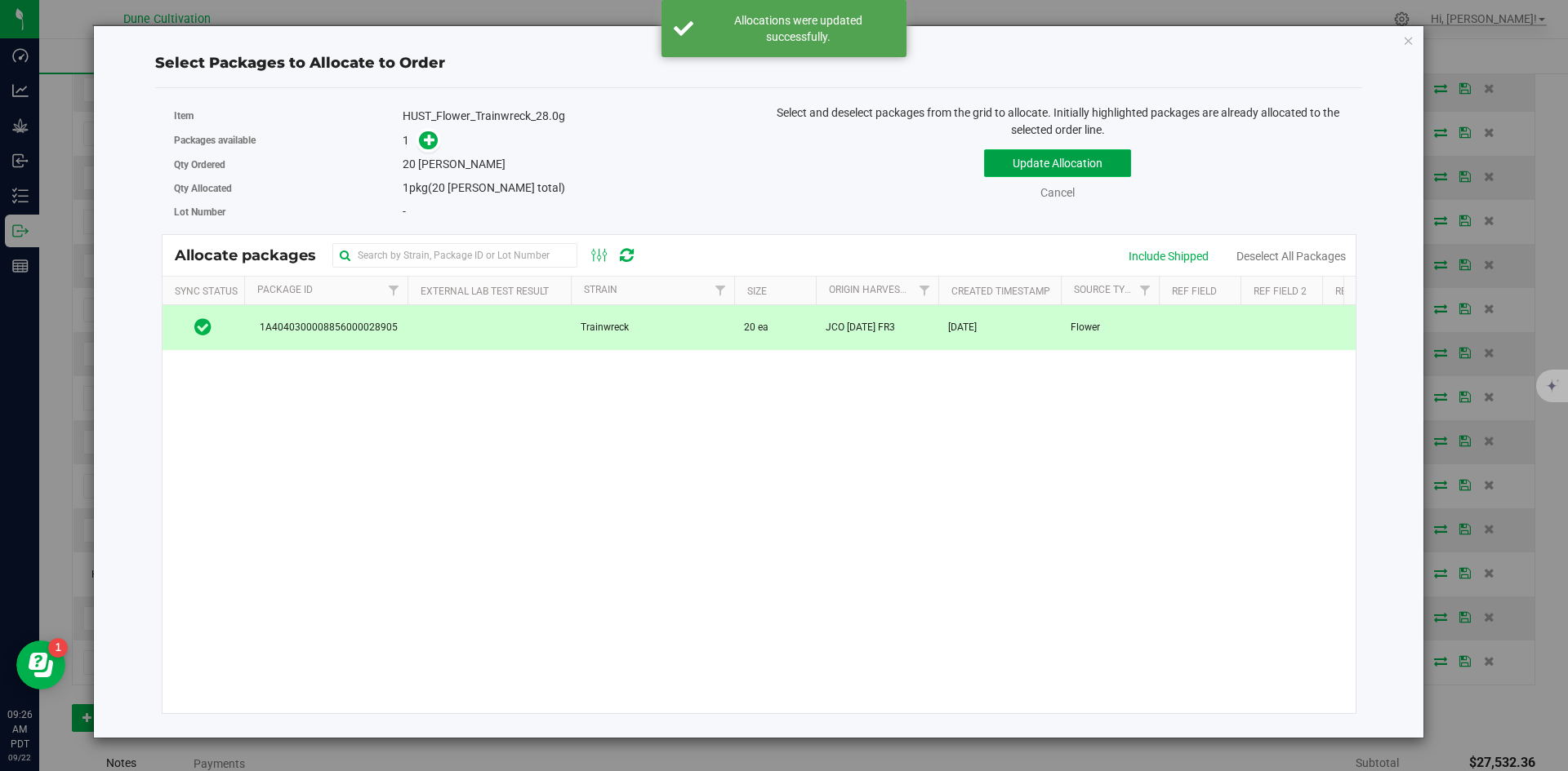
click at [999, 164] on button "Update Allocation" at bounding box center [1058, 162] width 147 height 28
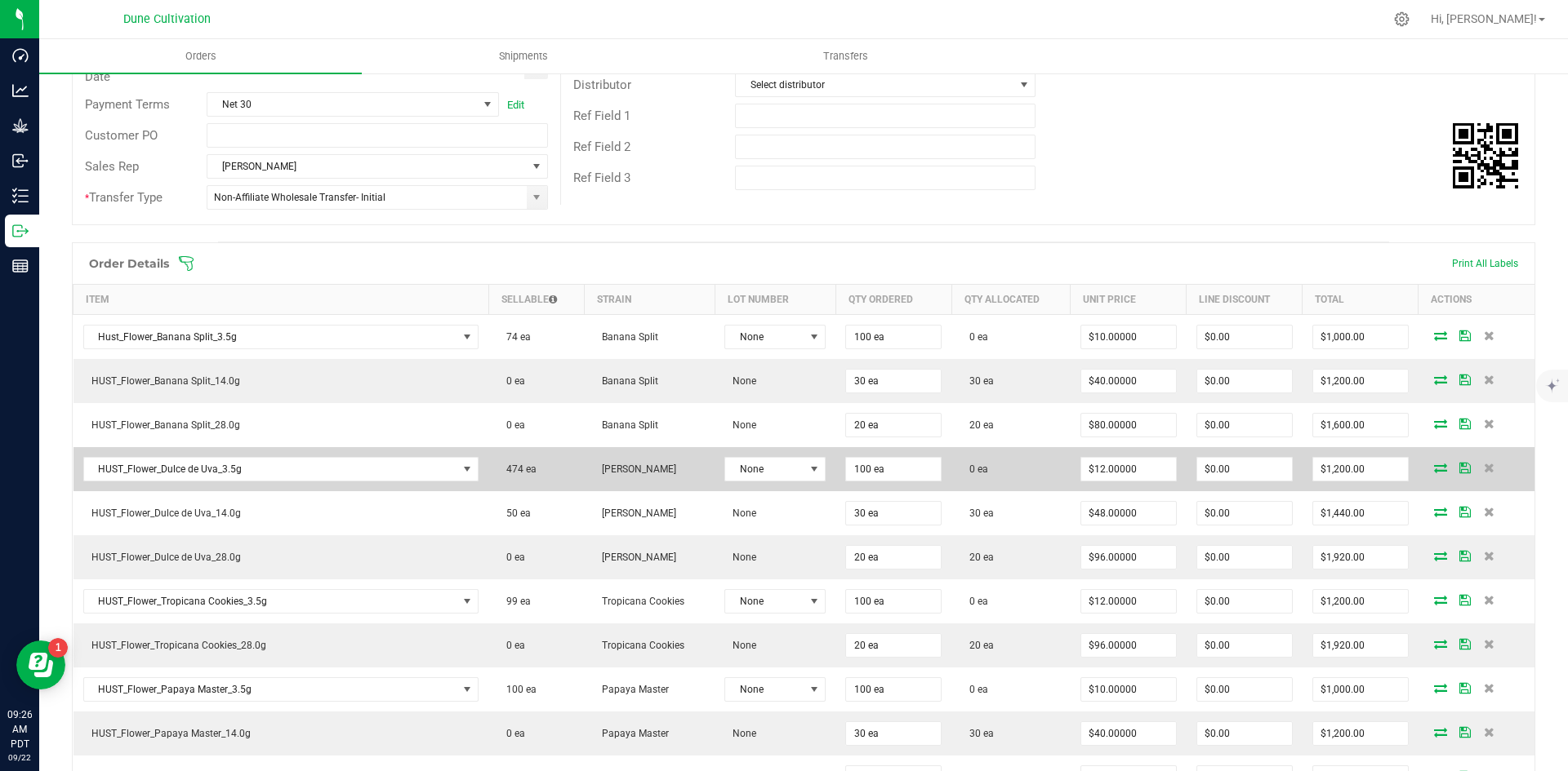
scroll to position [0, 0]
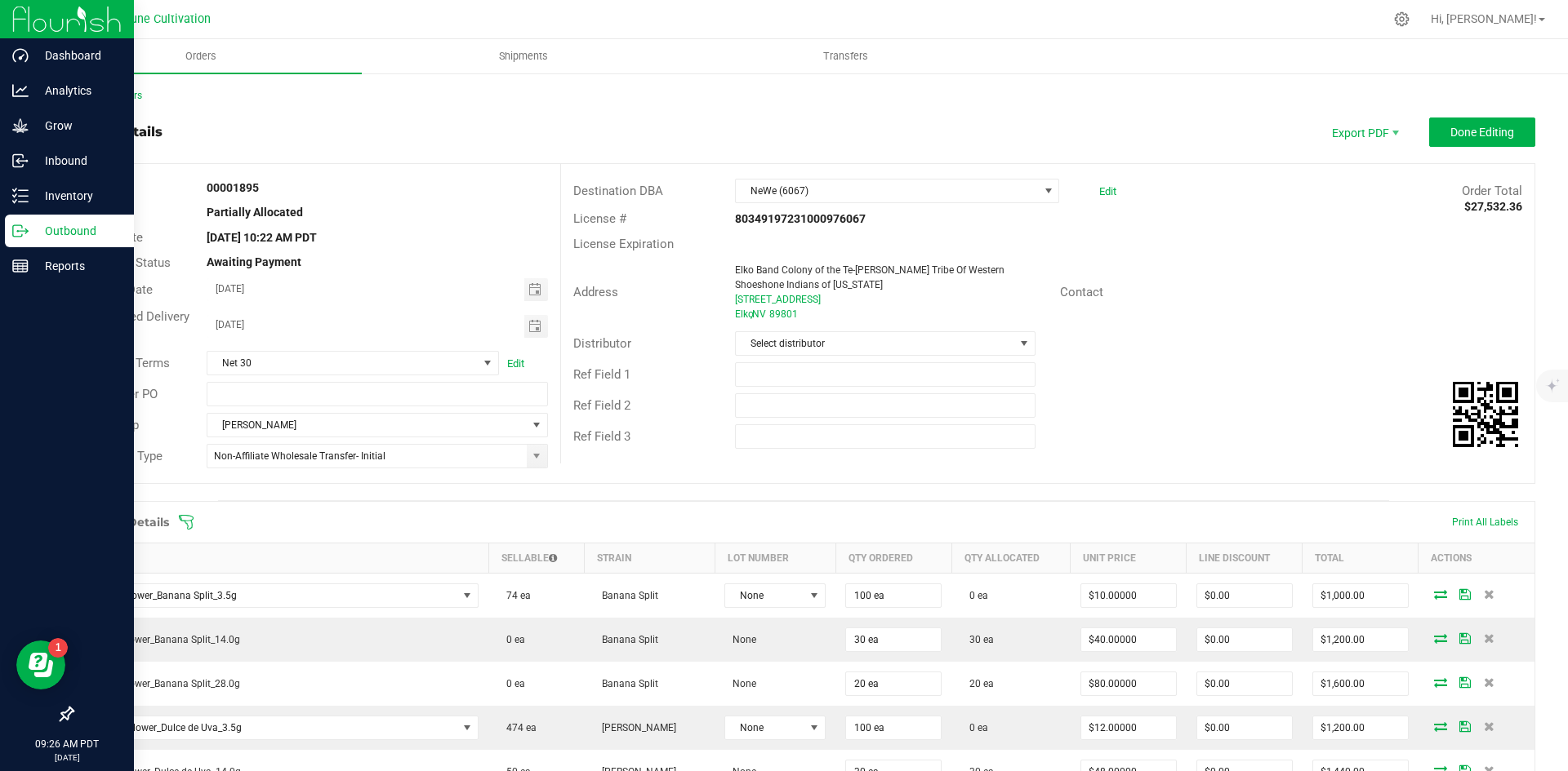
click at [38, 229] on p "Outbound" at bounding box center [77, 230] width 98 height 19
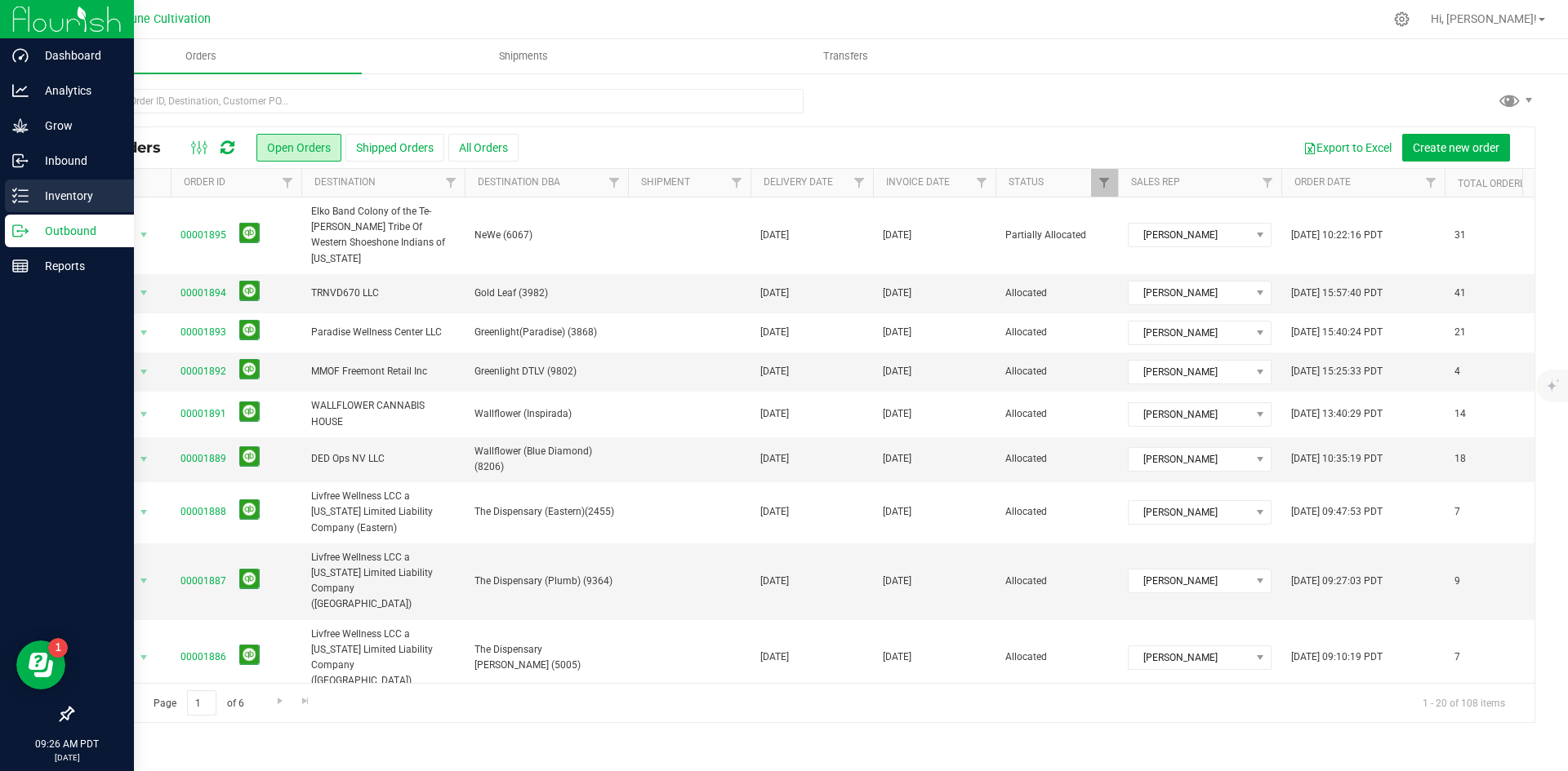
click at [30, 193] on p "Inventory" at bounding box center [77, 195] width 98 height 19
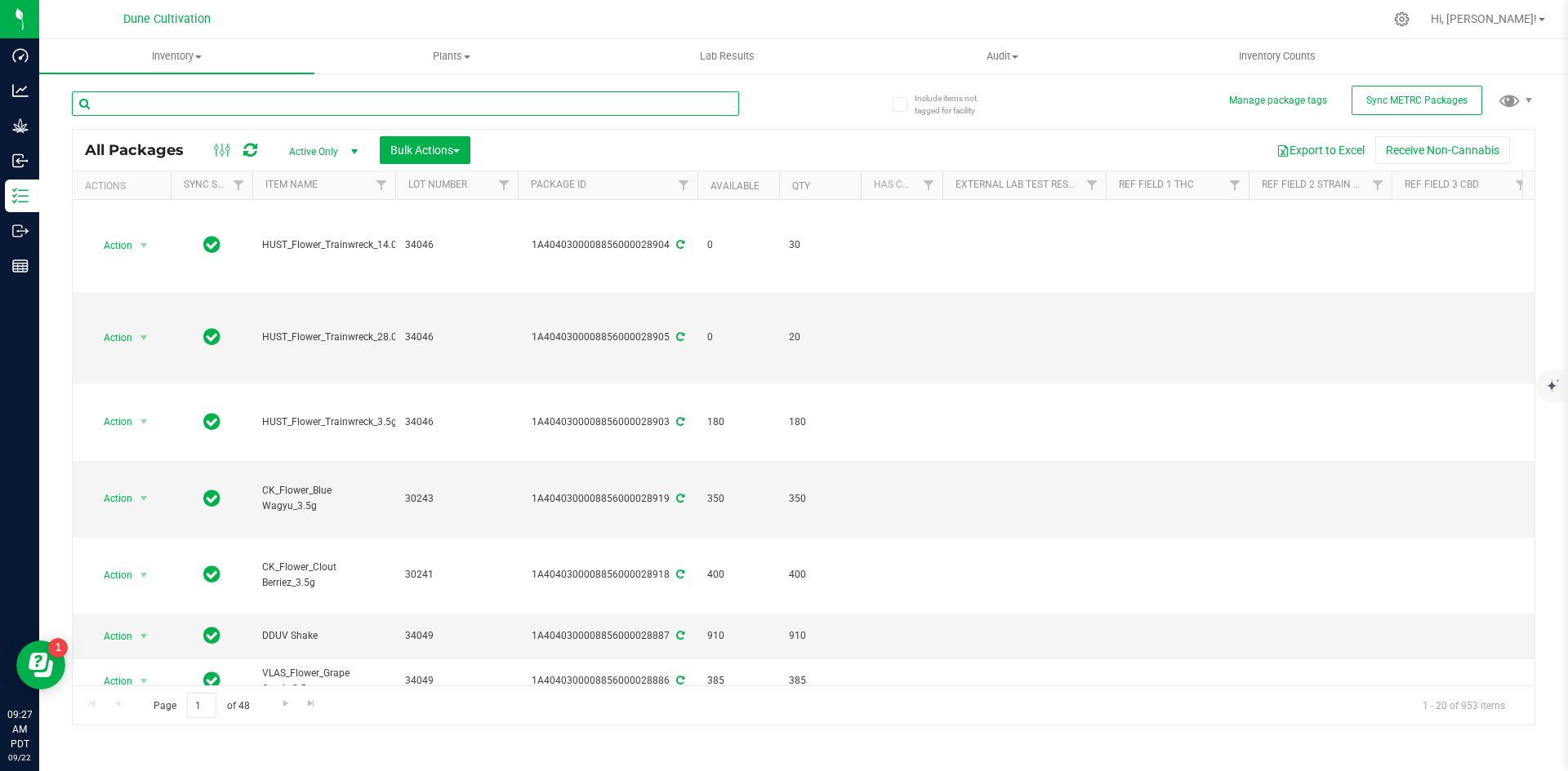
click at [266, 104] on input "text" at bounding box center [405, 103] width 668 height 24
click at [717, 191] on link "Available" at bounding box center [735, 186] width 49 height 12
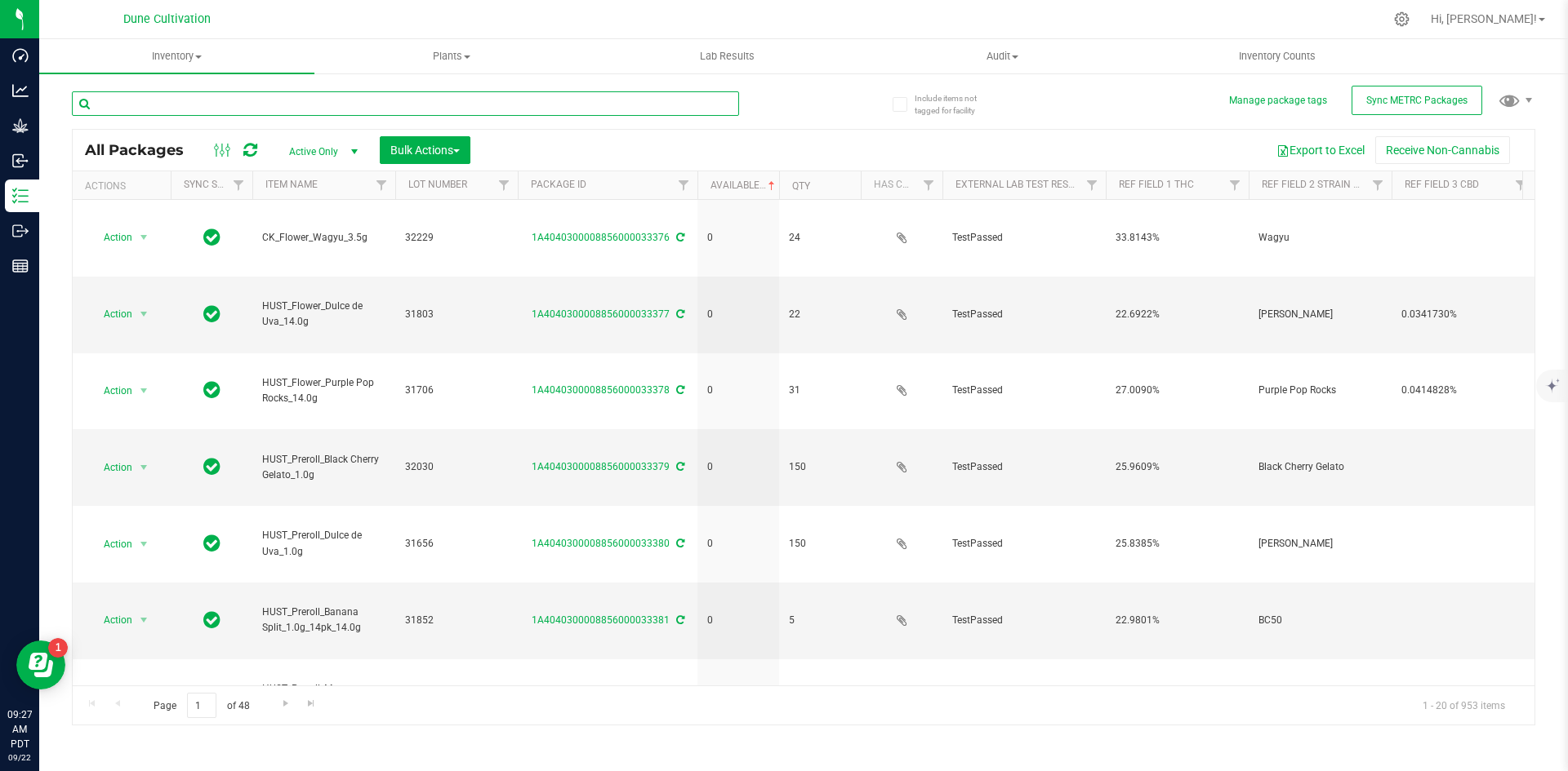
click at [320, 104] on input "text" at bounding box center [405, 103] width 668 height 24
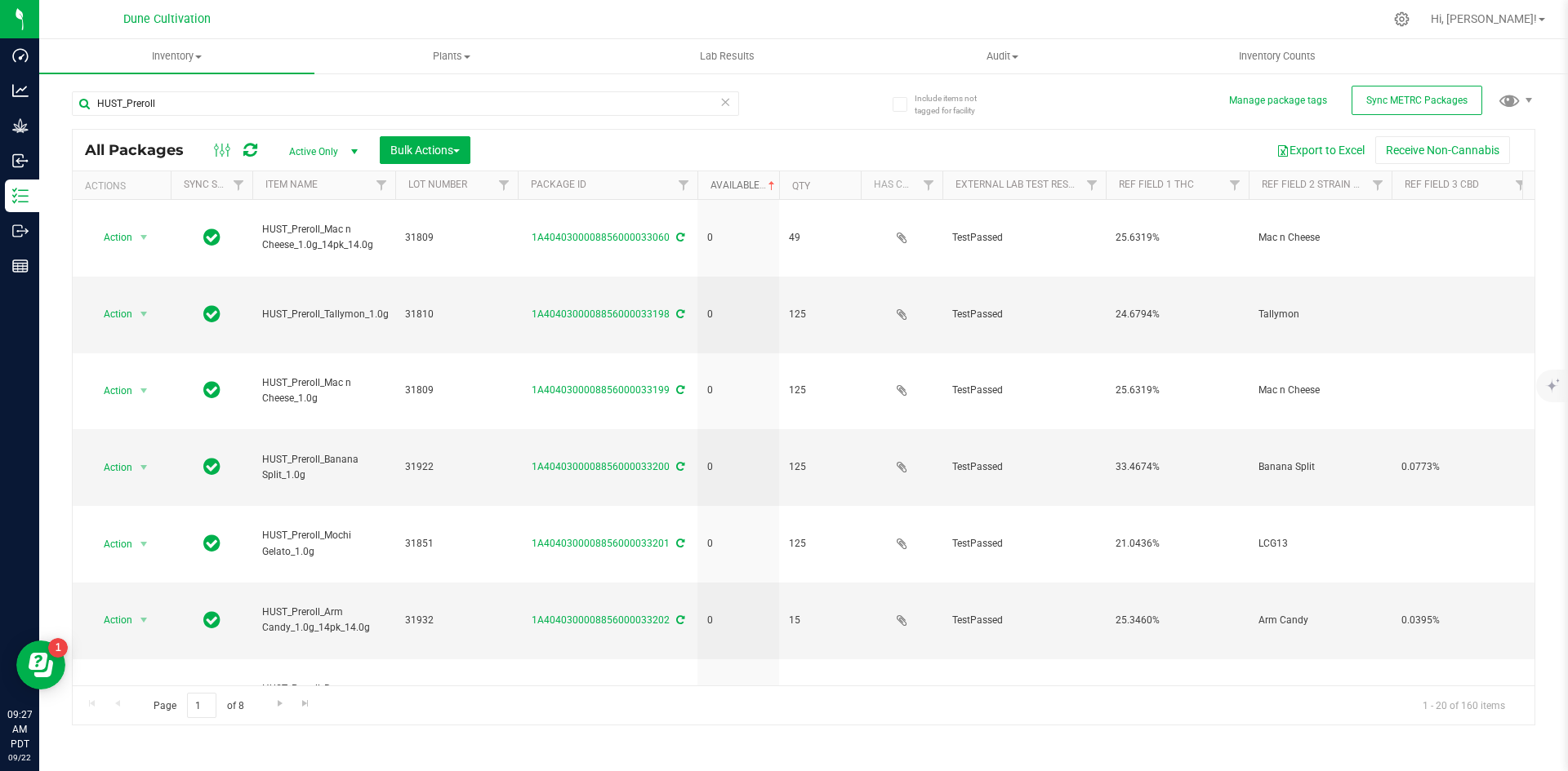
click at [737, 187] on link "Available" at bounding box center [744, 186] width 68 height 12
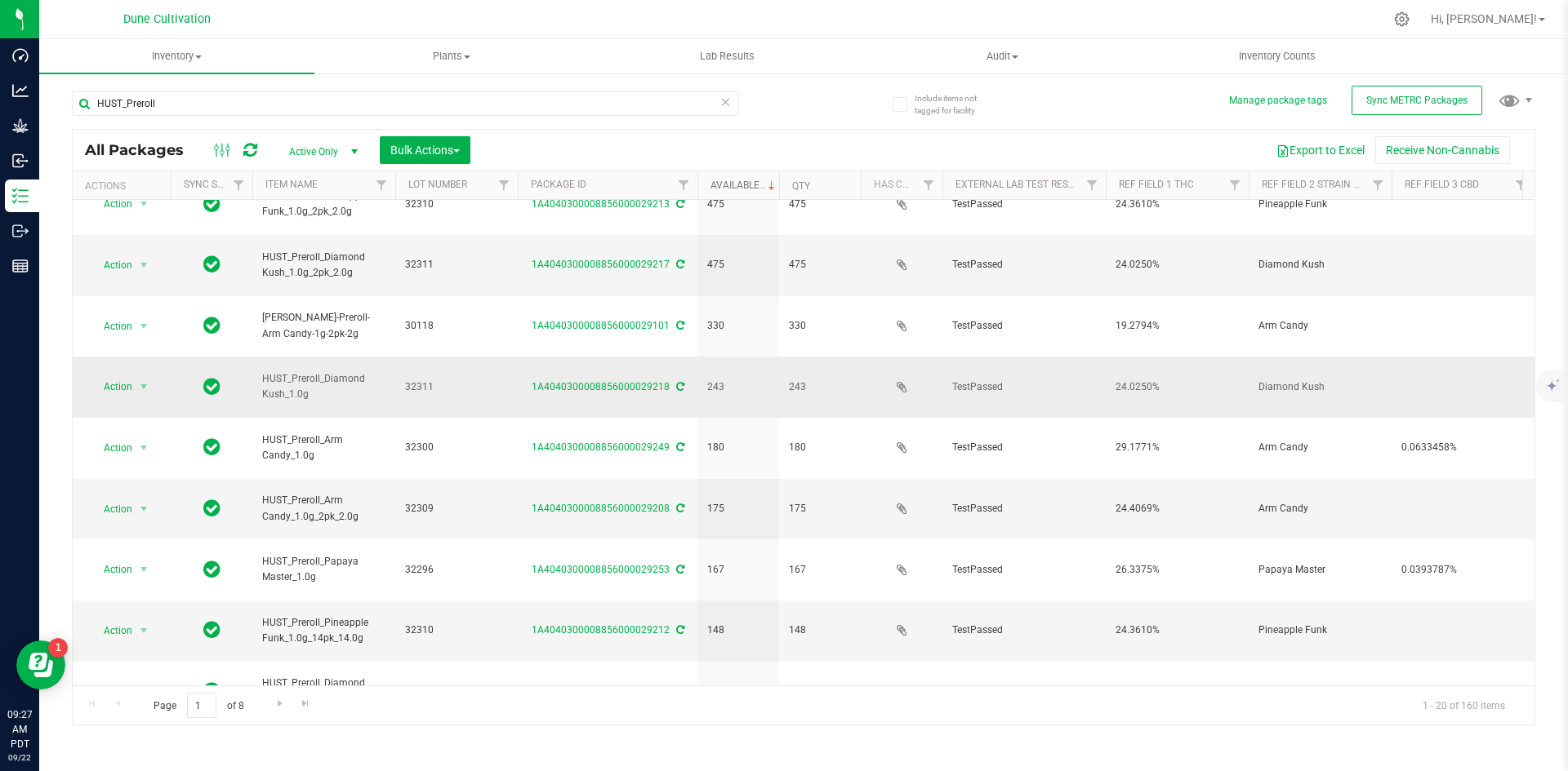
scroll to position [284, 0]
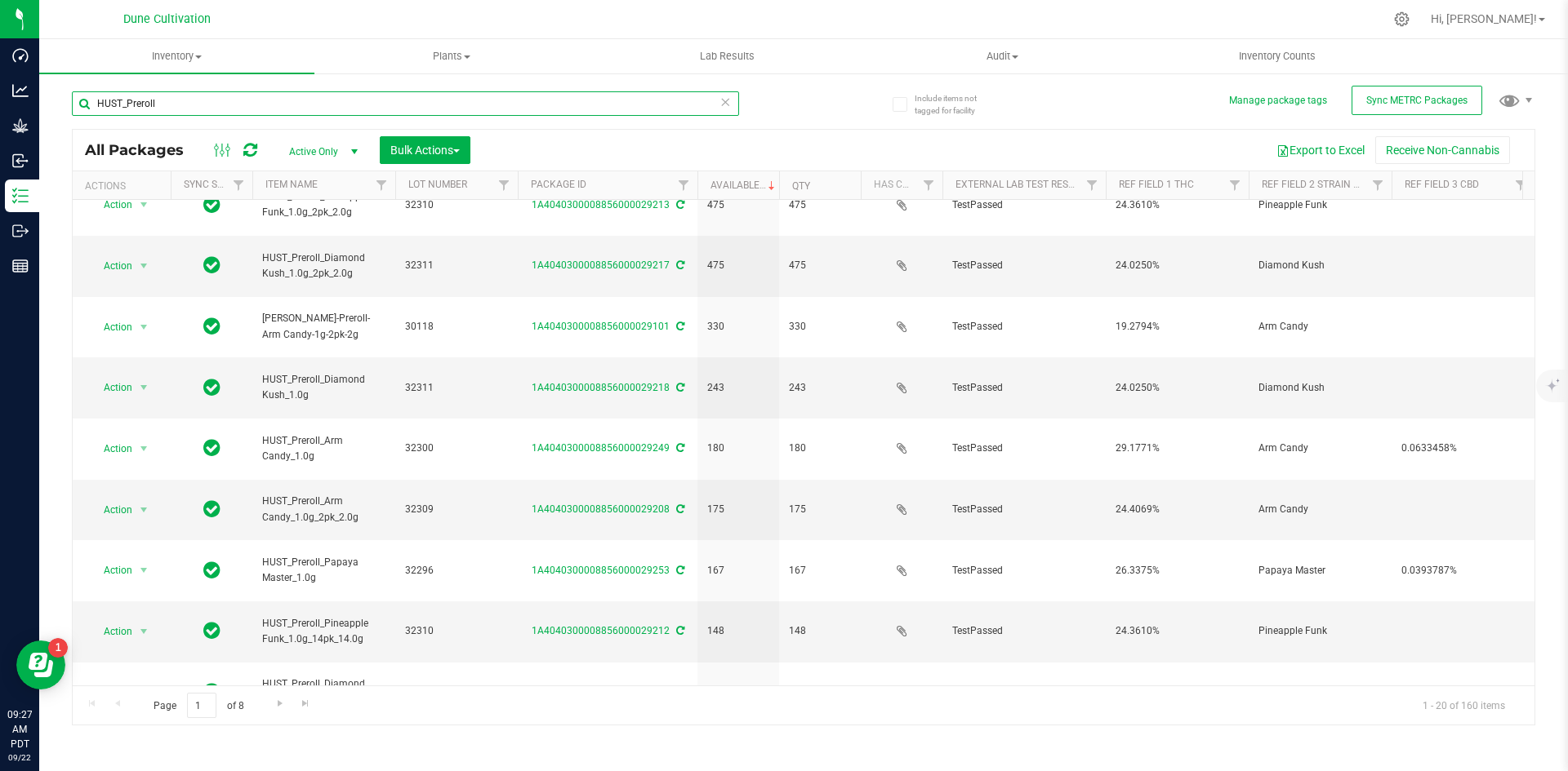
click at [245, 97] on input "HUST_Preroll" at bounding box center [405, 103] width 668 height 24
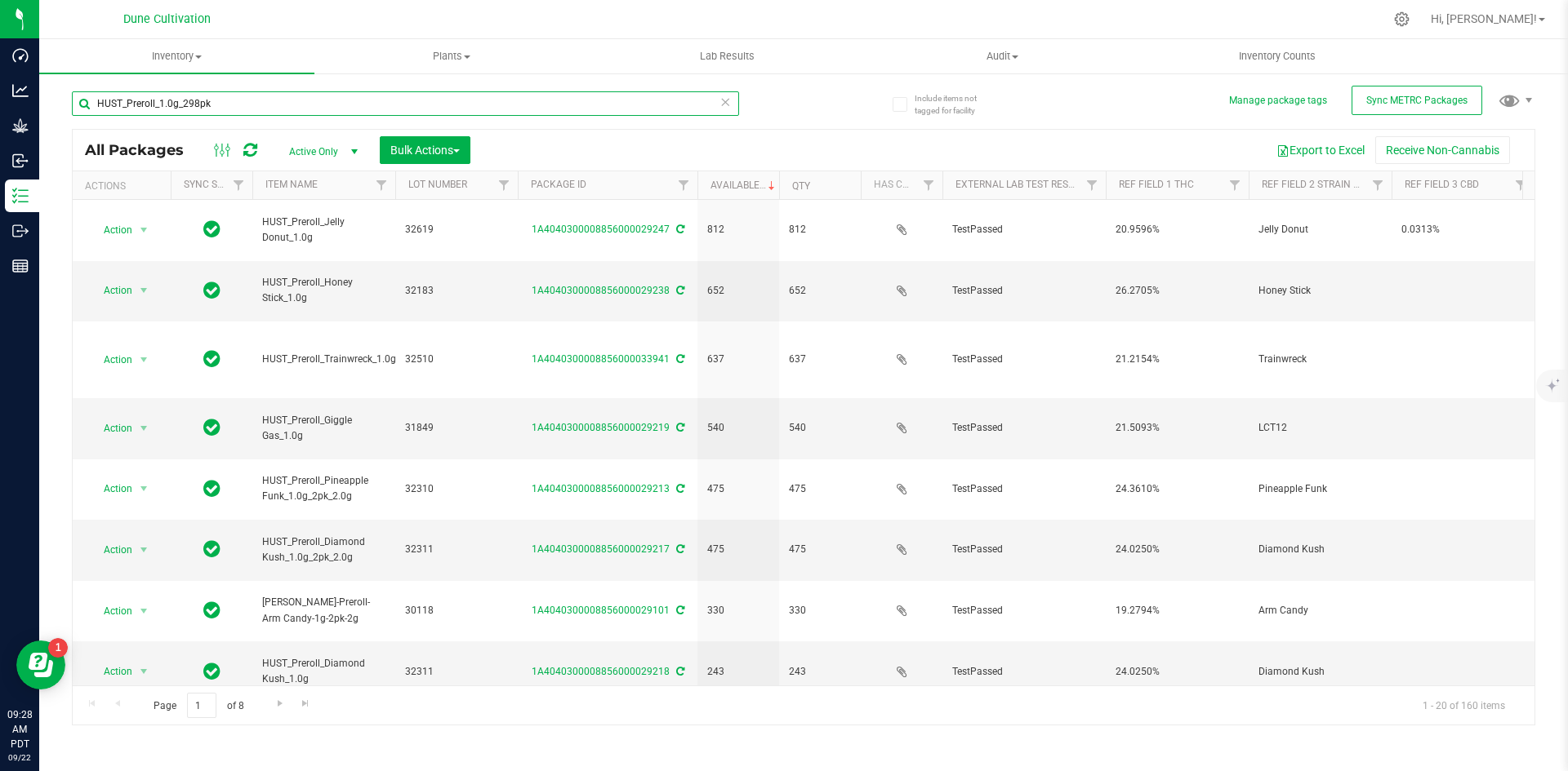
click at [245, 97] on input "HUST_Preroll_1.0g_298pk" at bounding box center [405, 103] width 668 height 24
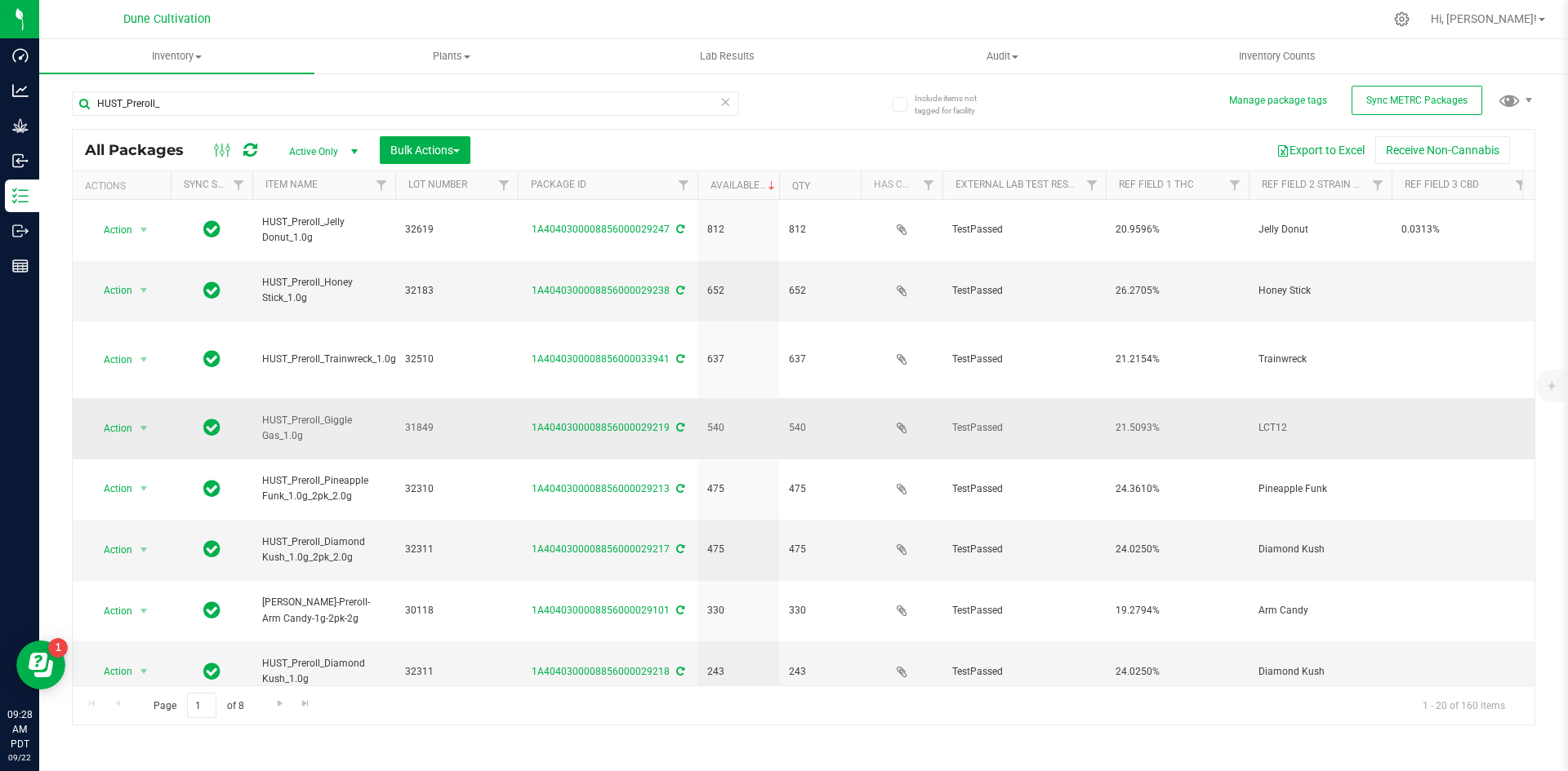
drag, startPoint x: 347, startPoint y: 596, endPoint x: 355, endPoint y: 346, distance: 250.1
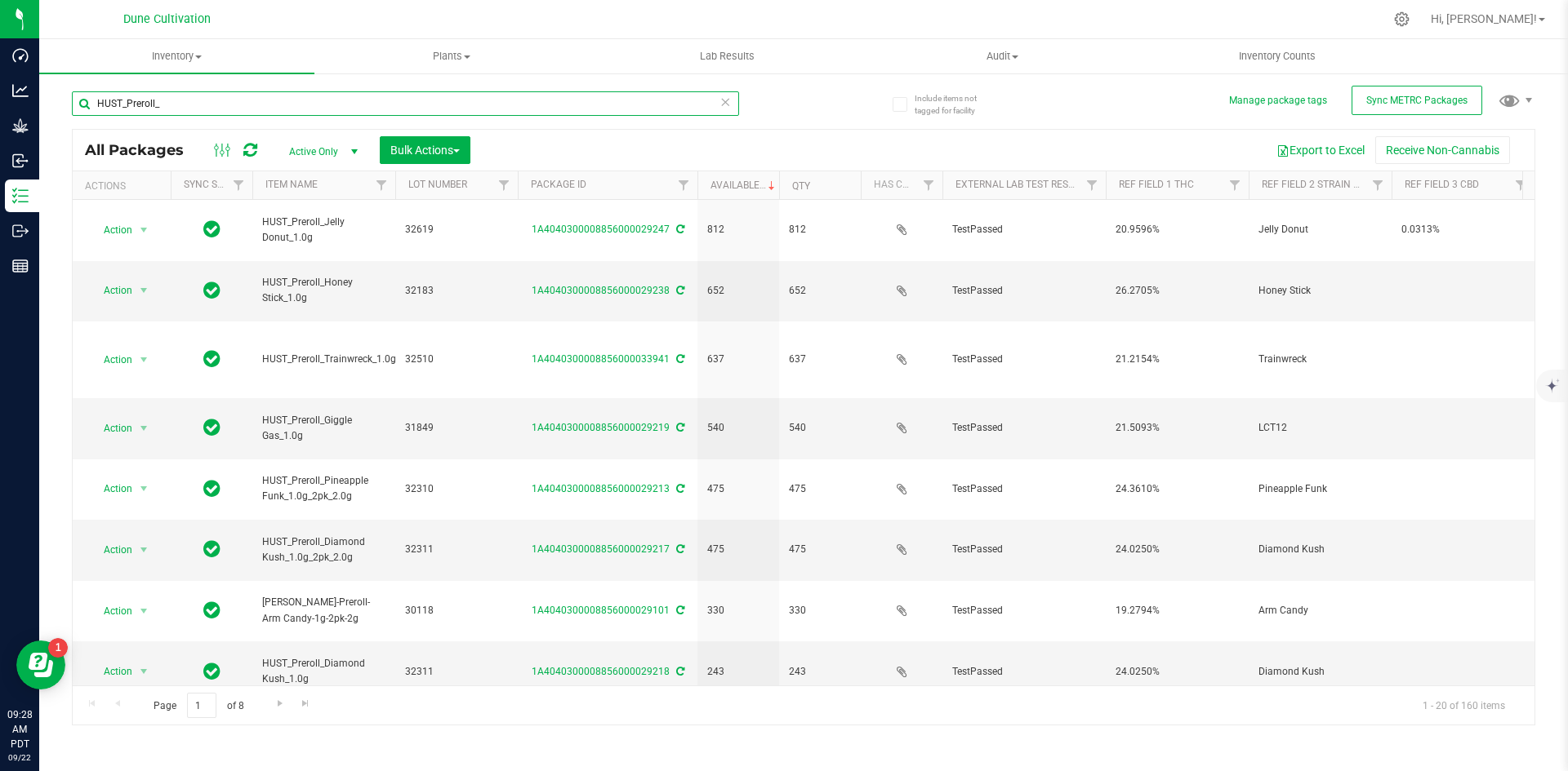
click at [255, 115] on input "HUST_Preroll_" at bounding box center [405, 103] width 668 height 24
drag, startPoint x: 171, startPoint y: 100, endPoint x: 49, endPoint y: 92, distance: 122.3
click at [49, 92] on div "Include items not tagged for facility Manage package tags Sync METRC Packages H…" at bounding box center [803, 321] width 1529 height 498
drag, startPoint x: 157, startPoint y: 101, endPoint x: 49, endPoint y: 89, distance: 108.7
click at [49, 89] on div "Include items not tagged for facility Manage package tags Sync METRC Packages 2…" at bounding box center [803, 321] width 1529 height 498
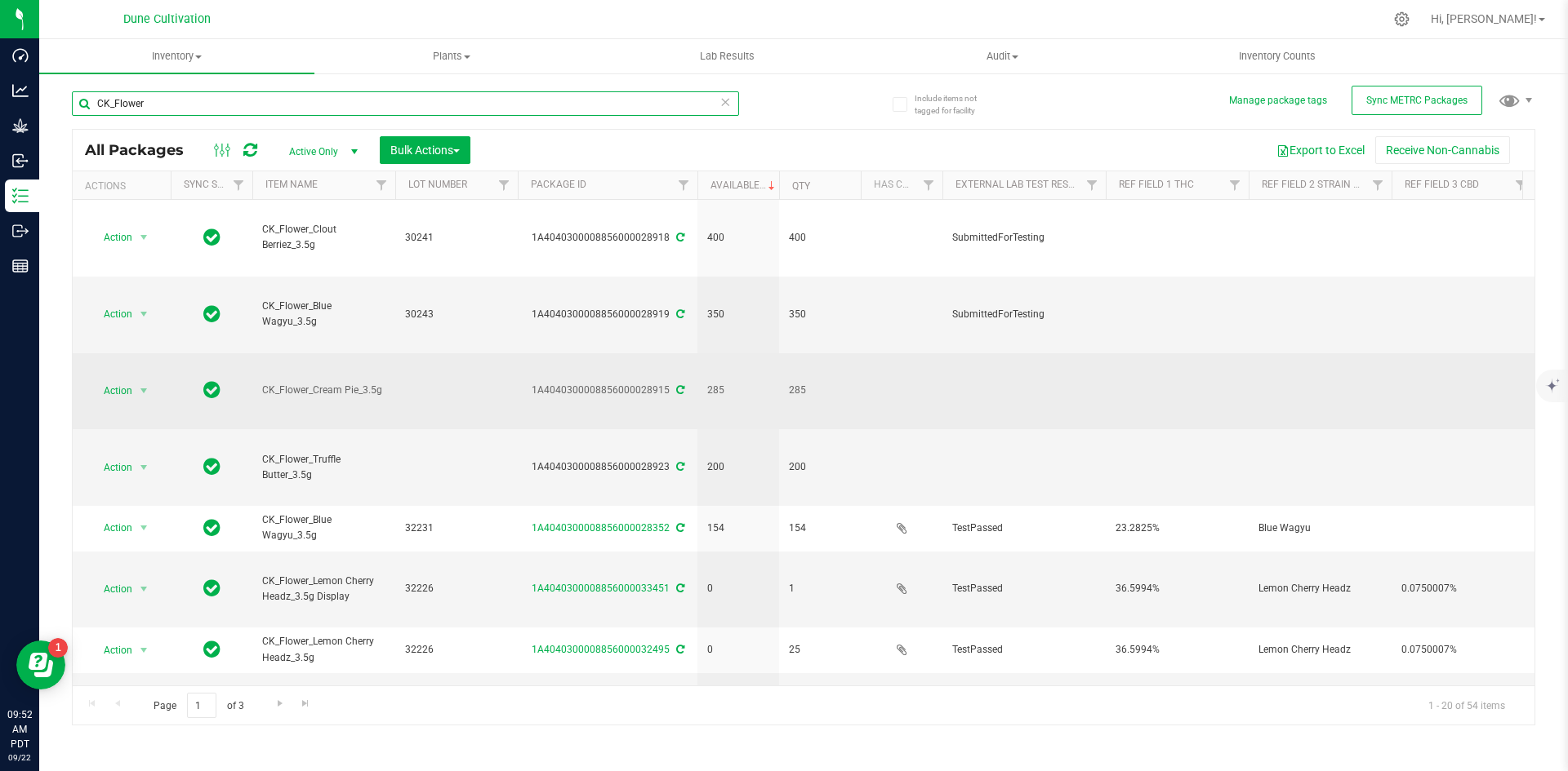
type input "CK_Flower"
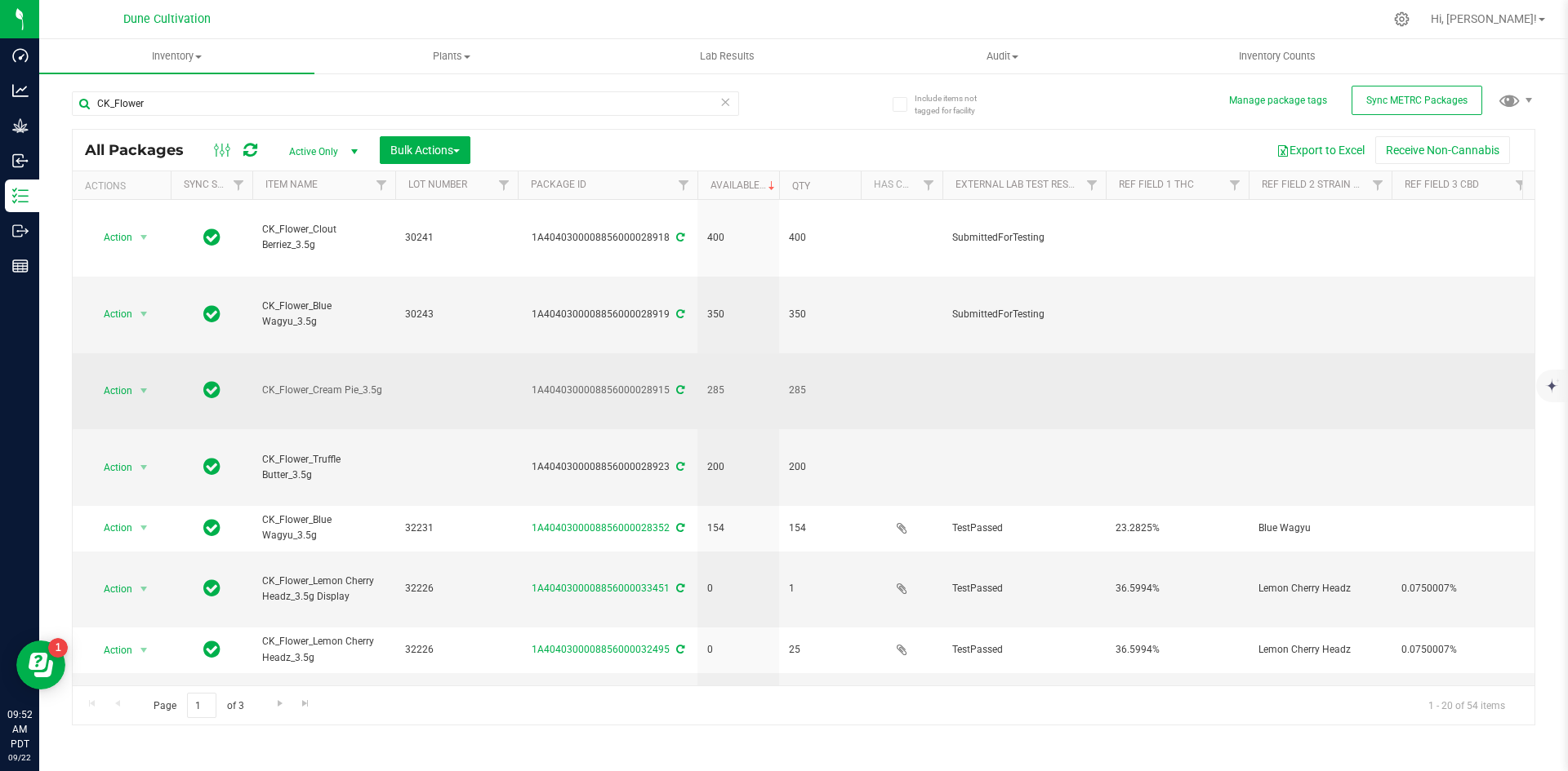
click at [414, 353] on td at bounding box center [456, 392] width 122 height 77
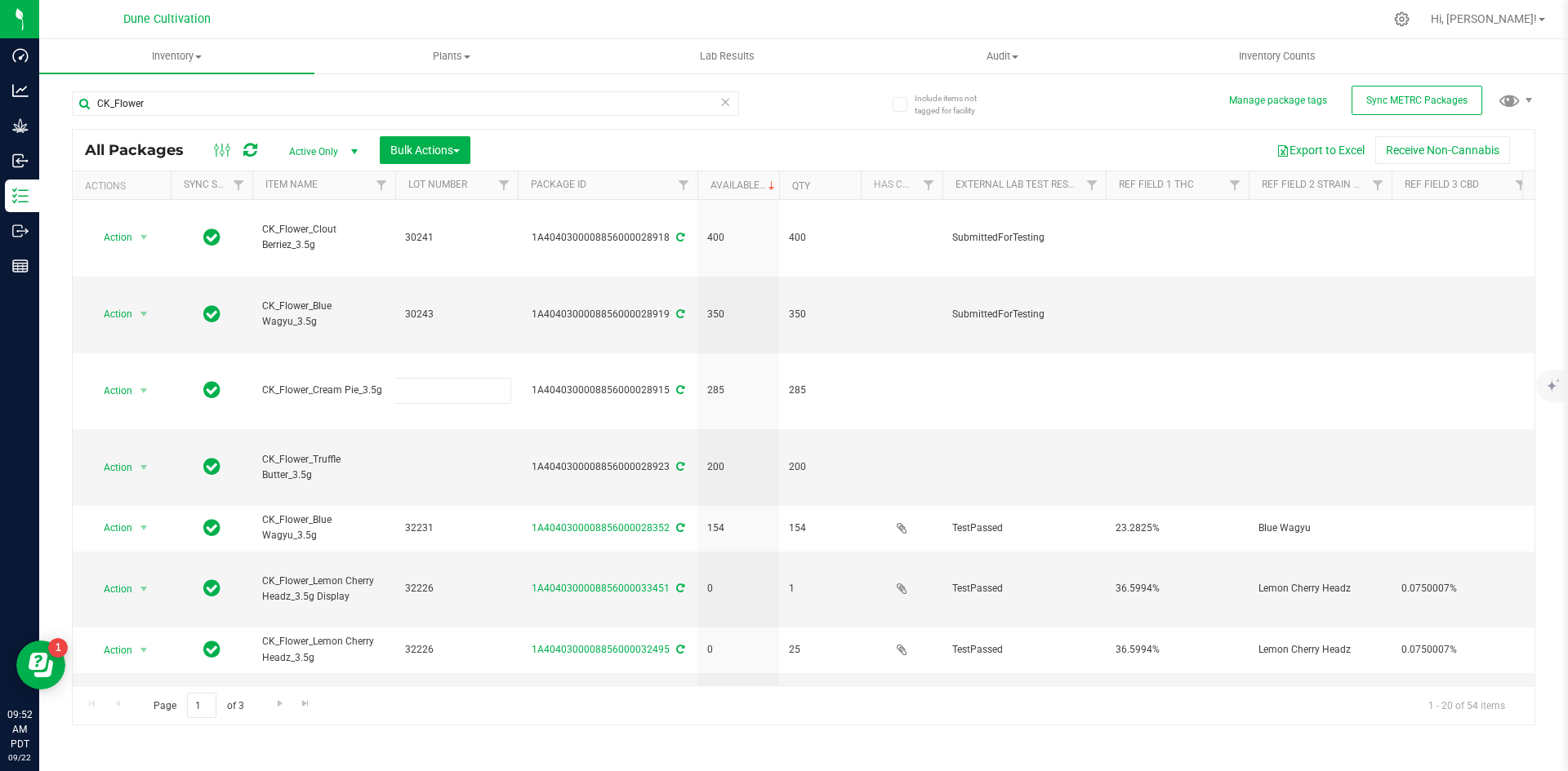
click at [594, 119] on div "CK_Flower" at bounding box center [405, 110] width 668 height 38
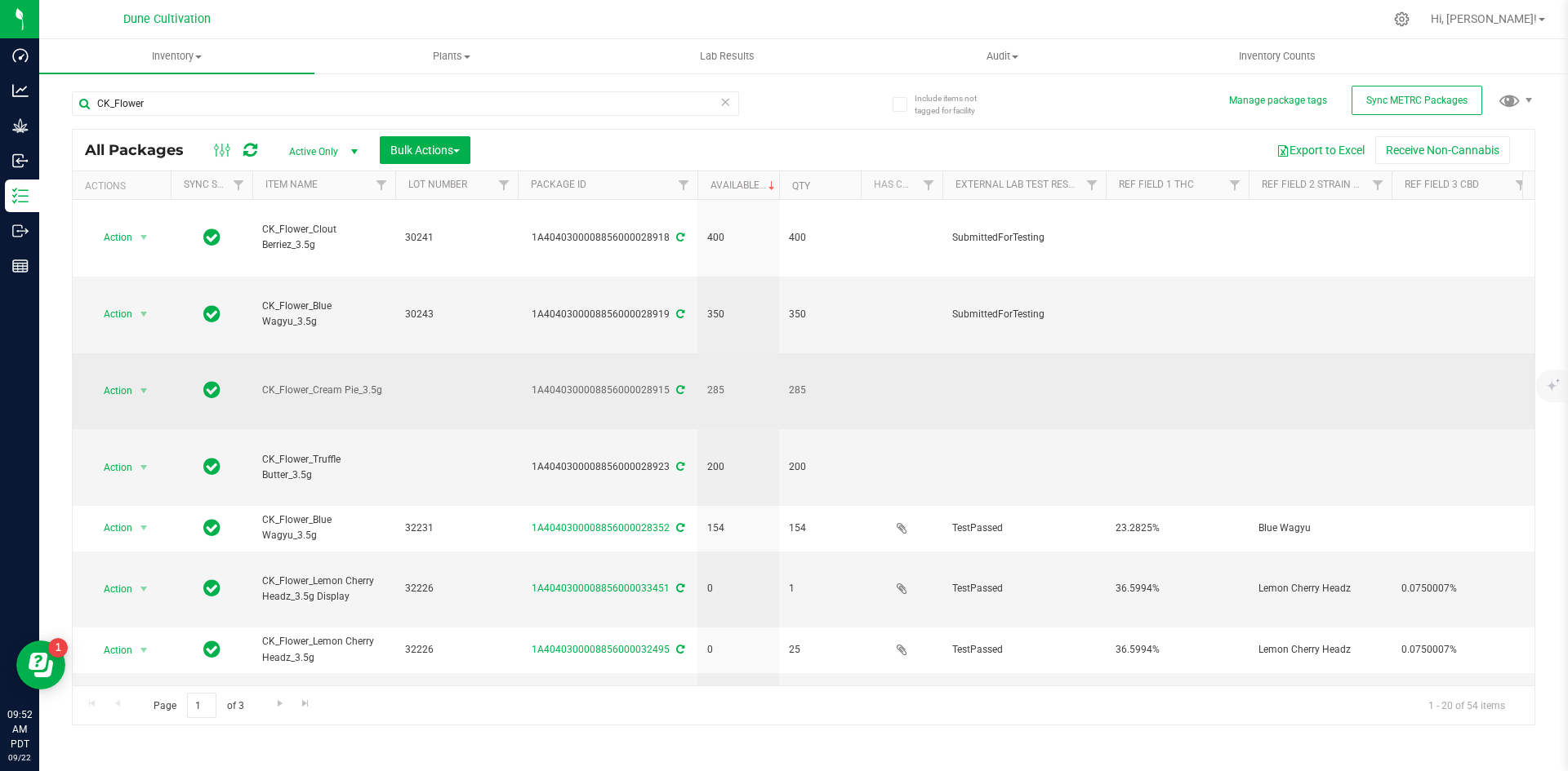
click at [446, 353] on td at bounding box center [456, 392] width 122 height 77
type input "30242"
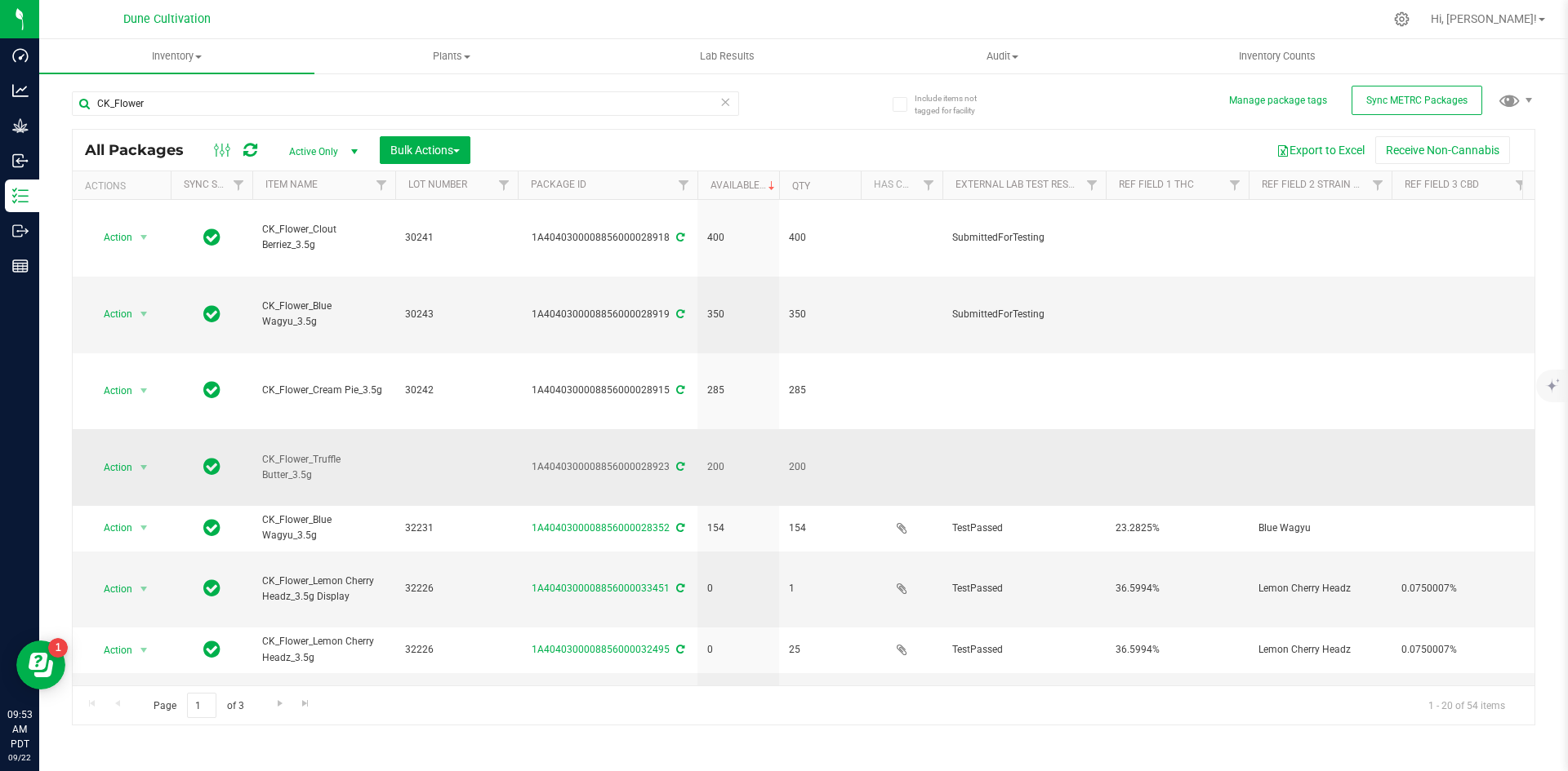
click at [444, 429] on td at bounding box center [456, 468] width 122 height 77
type input "30244"
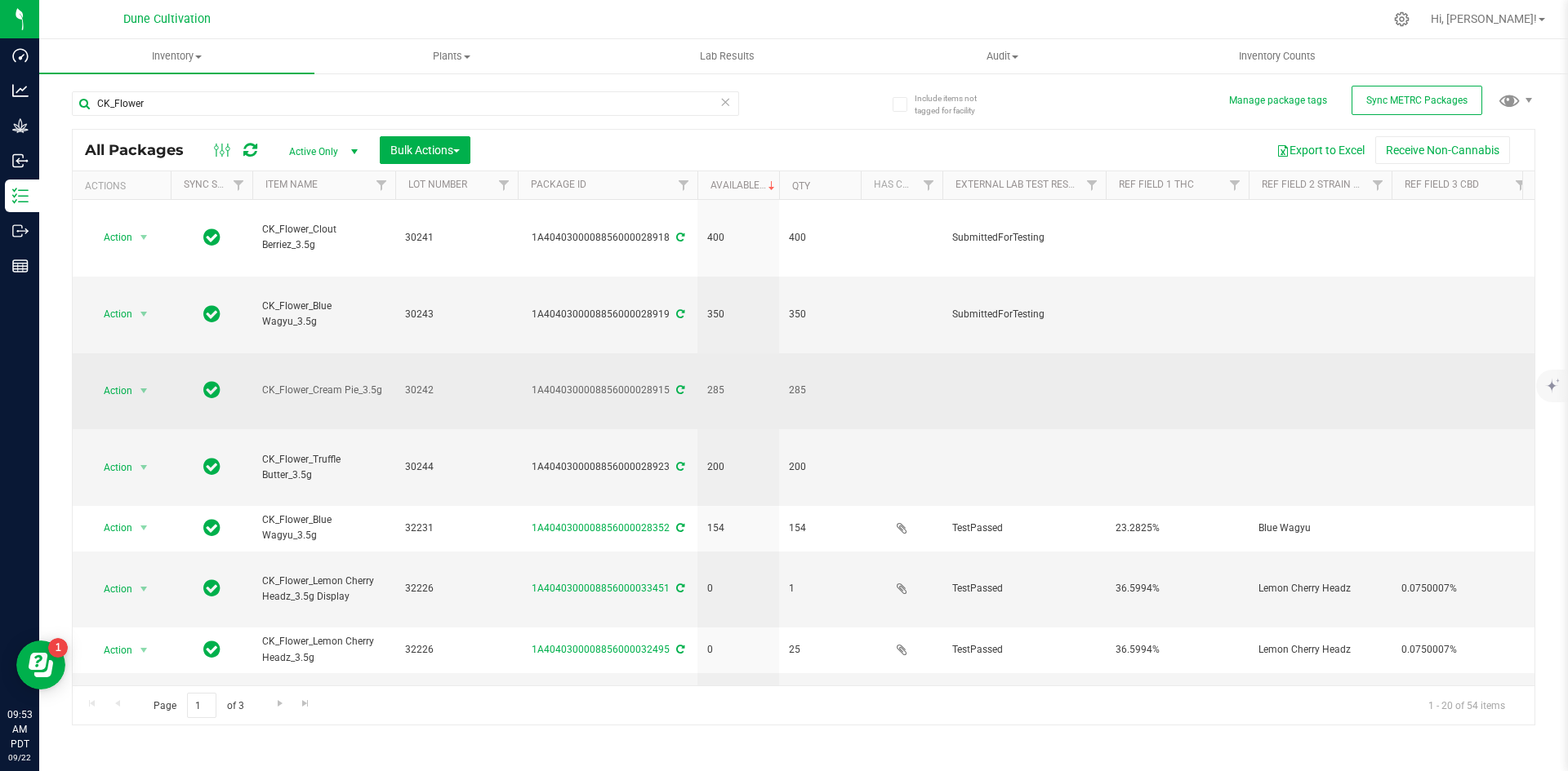
click at [674, 384] on span at bounding box center [678, 390] width 11 height 12
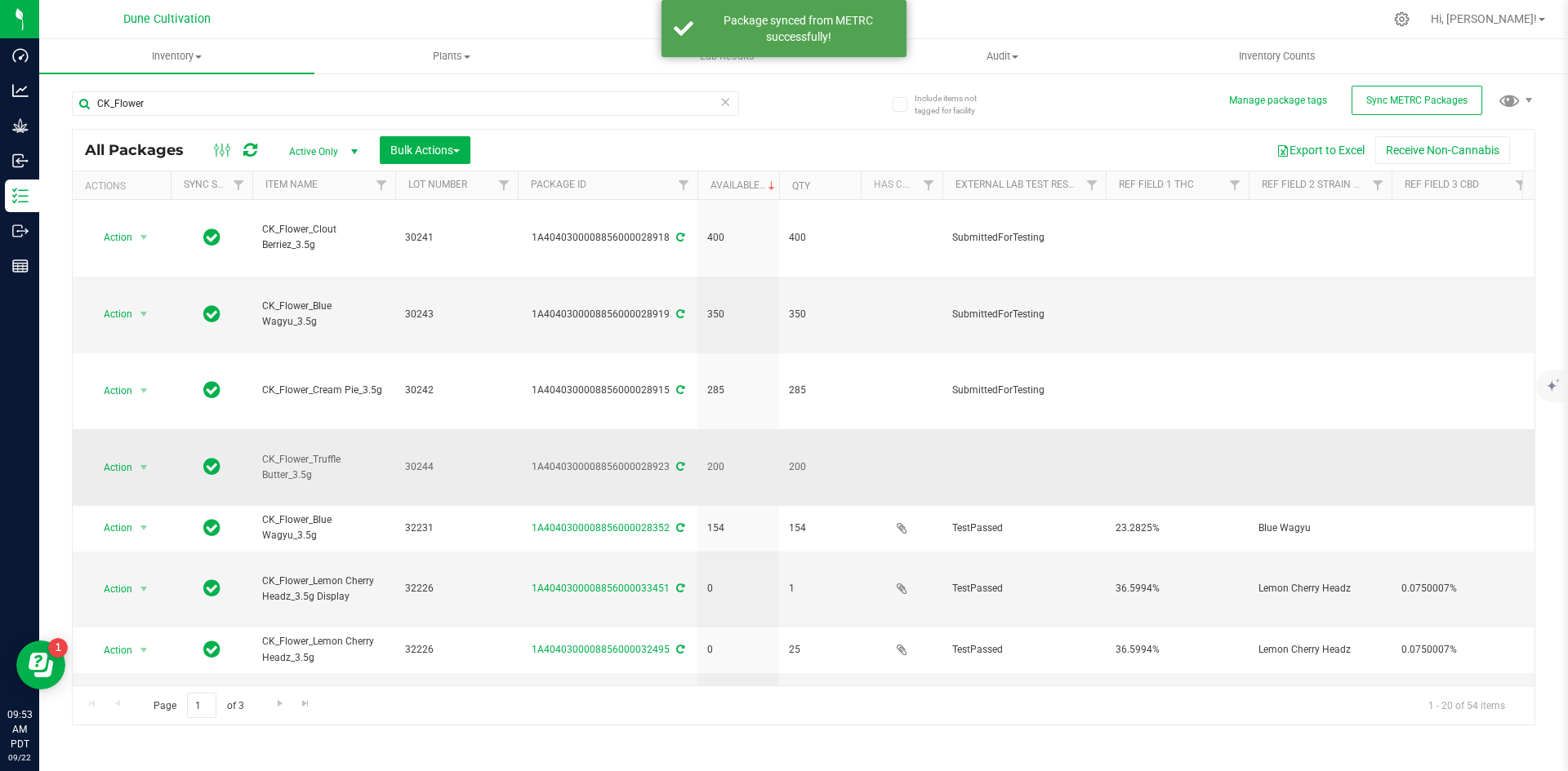
click at [678, 462] on icon at bounding box center [680, 467] width 8 height 10
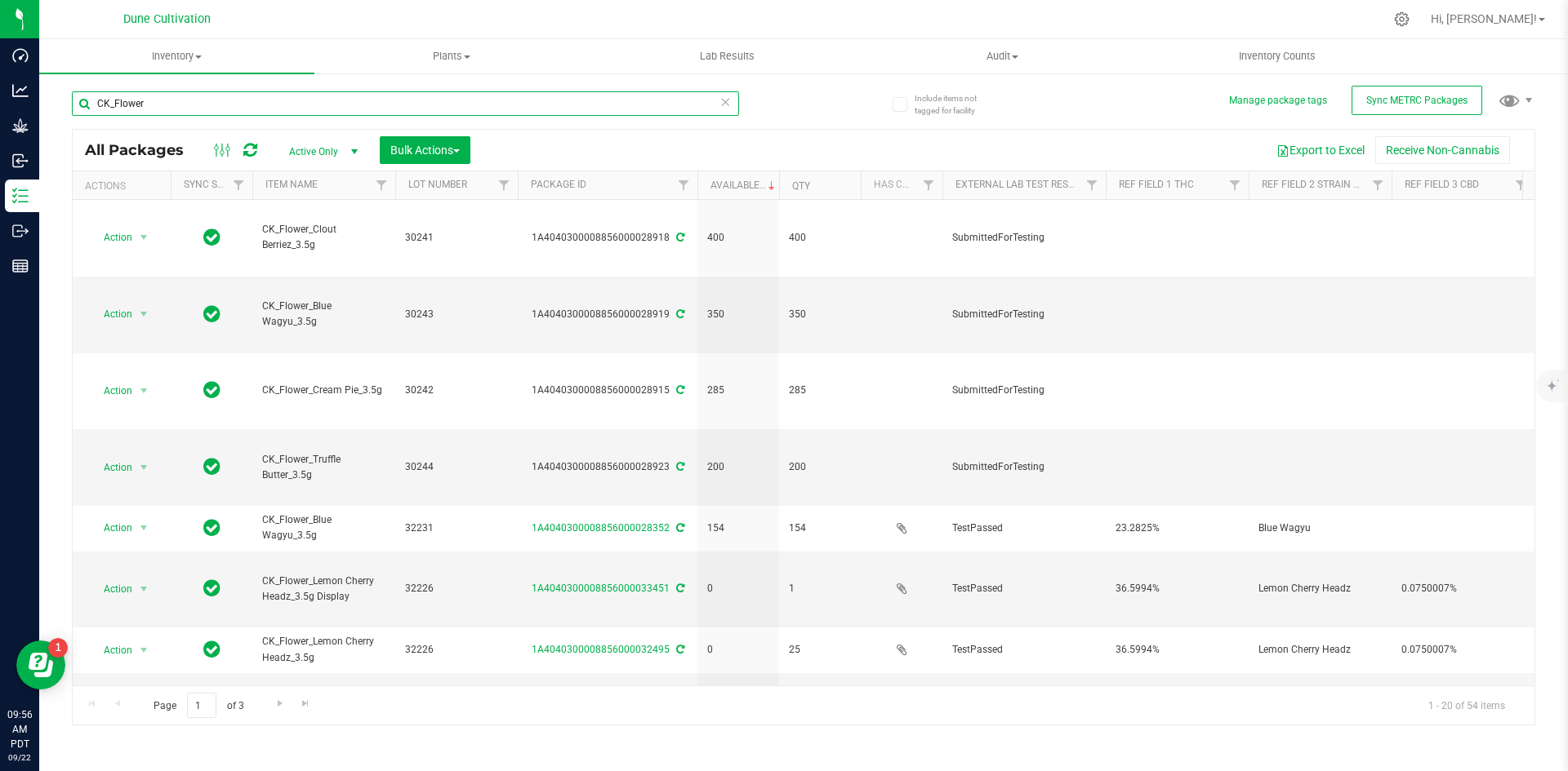
drag, startPoint x: 162, startPoint y: 104, endPoint x: 54, endPoint y: 90, distance: 108.9
click at [54, 90] on div "Include items not tagged for facility Manage package tags Sync METRC Packages C…" at bounding box center [803, 321] width 1529 height 498
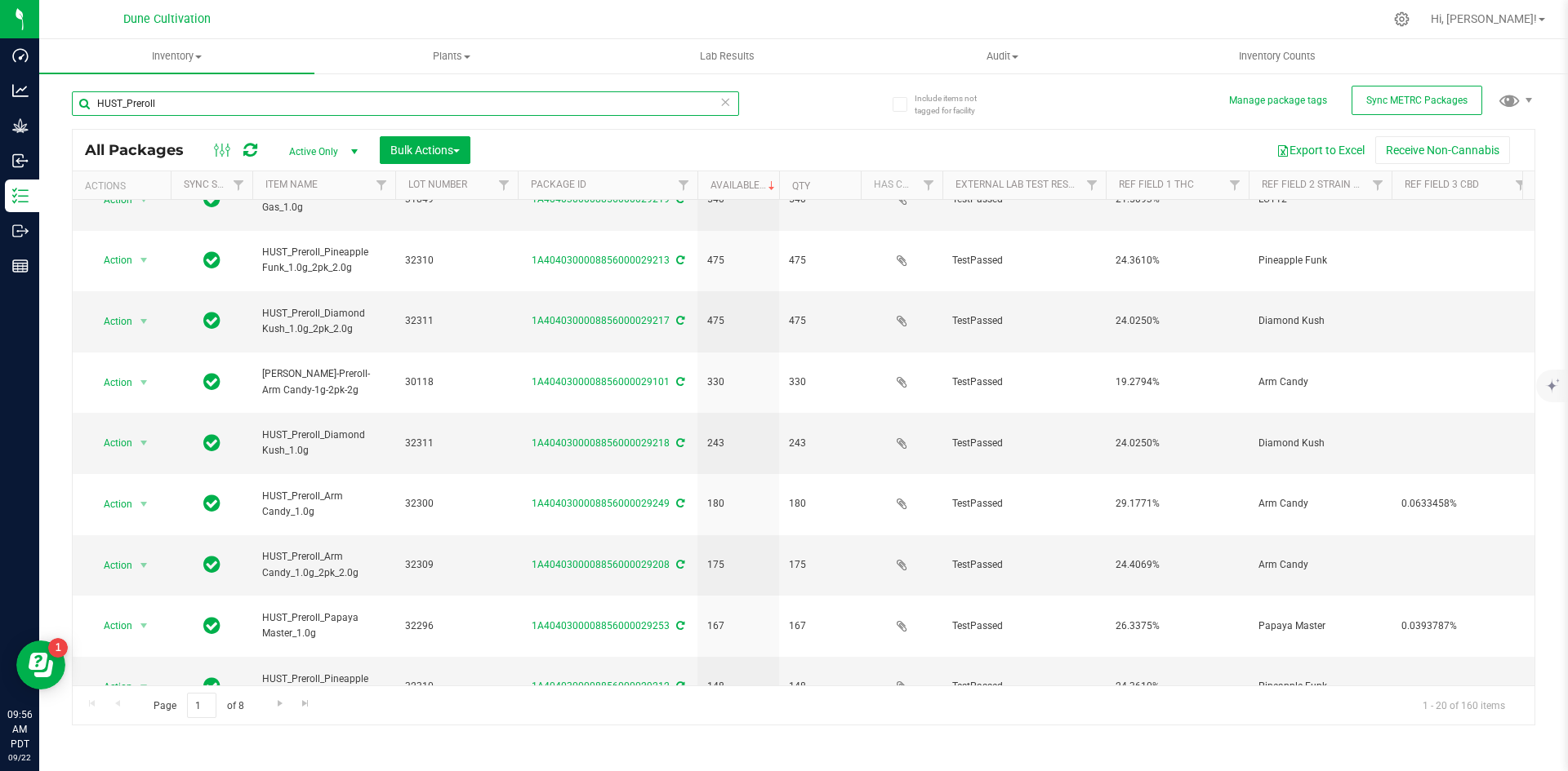
scroll to position [430, 0]
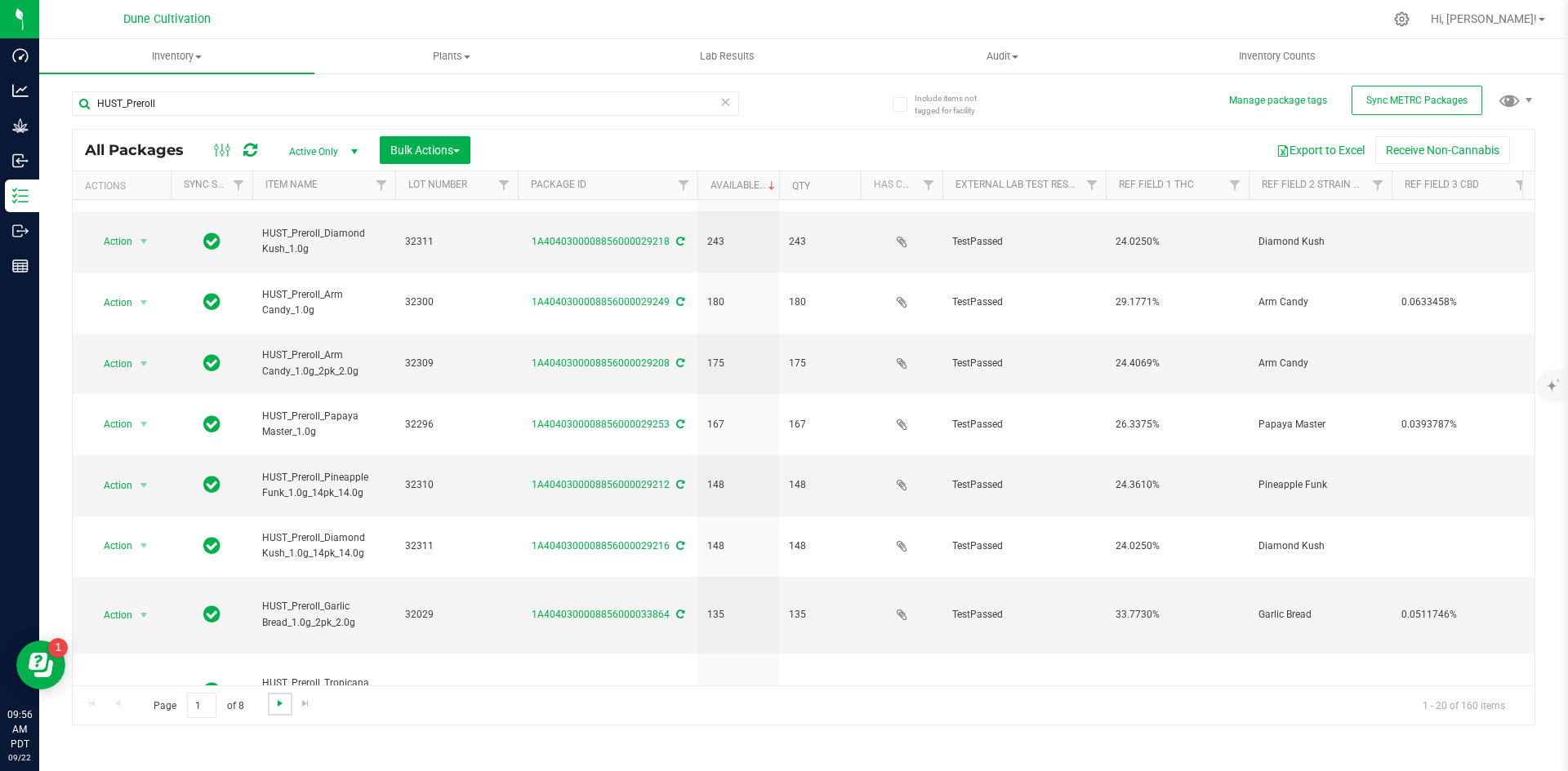
click at [278, 706] on span "Go to the next page" at bounding box center [281, 704] width 13 height 13
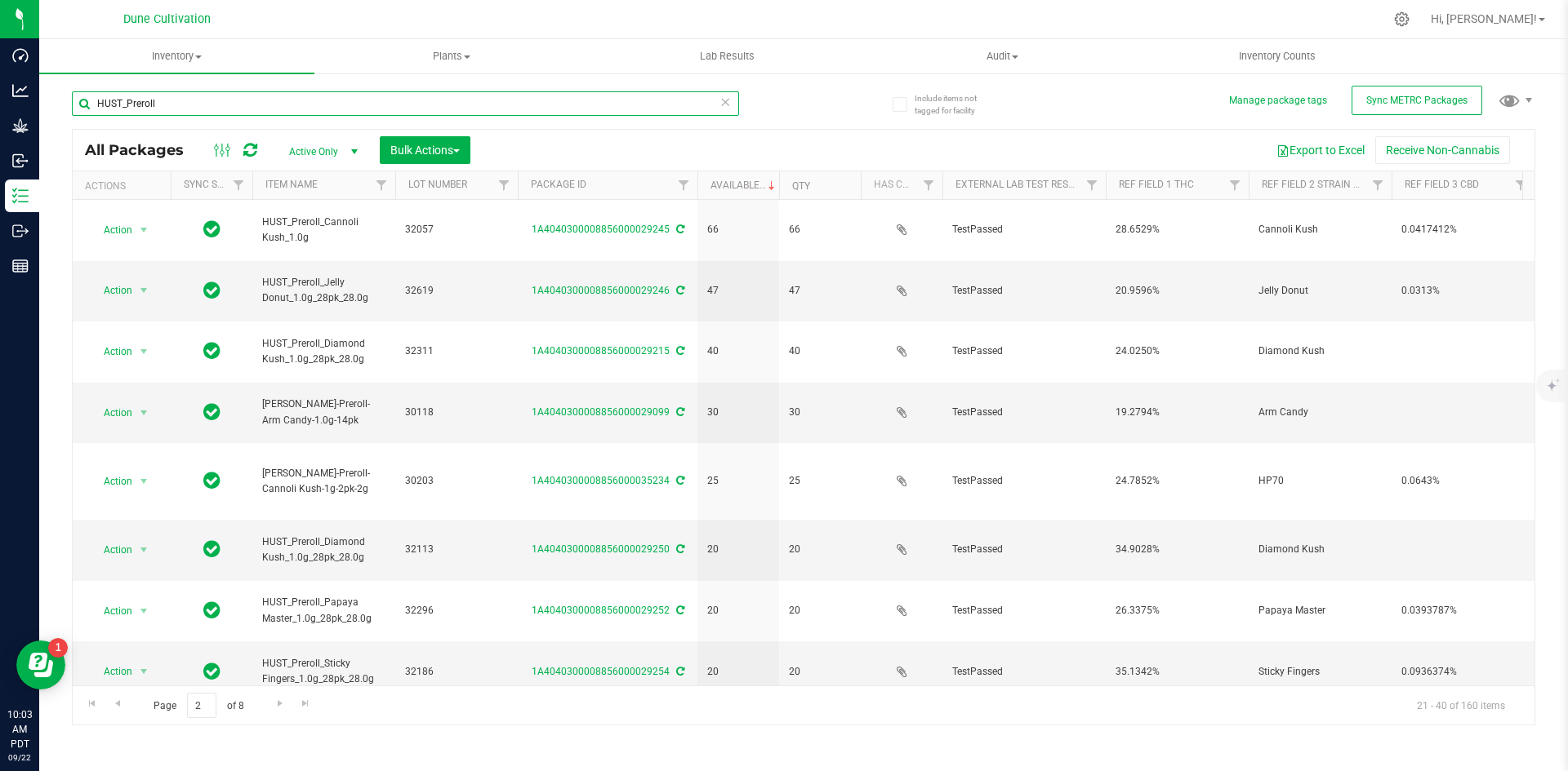
drag, startPoint x: 183, startPoint y: 97, endPoint x: 71, endPoint y: 100, distance: 112.0
click at [71, 100] on div "Include items not tagged for facility Manage package tags Sync METRC Packages H…" at bounding box center [803, 321] width 1529 height 498
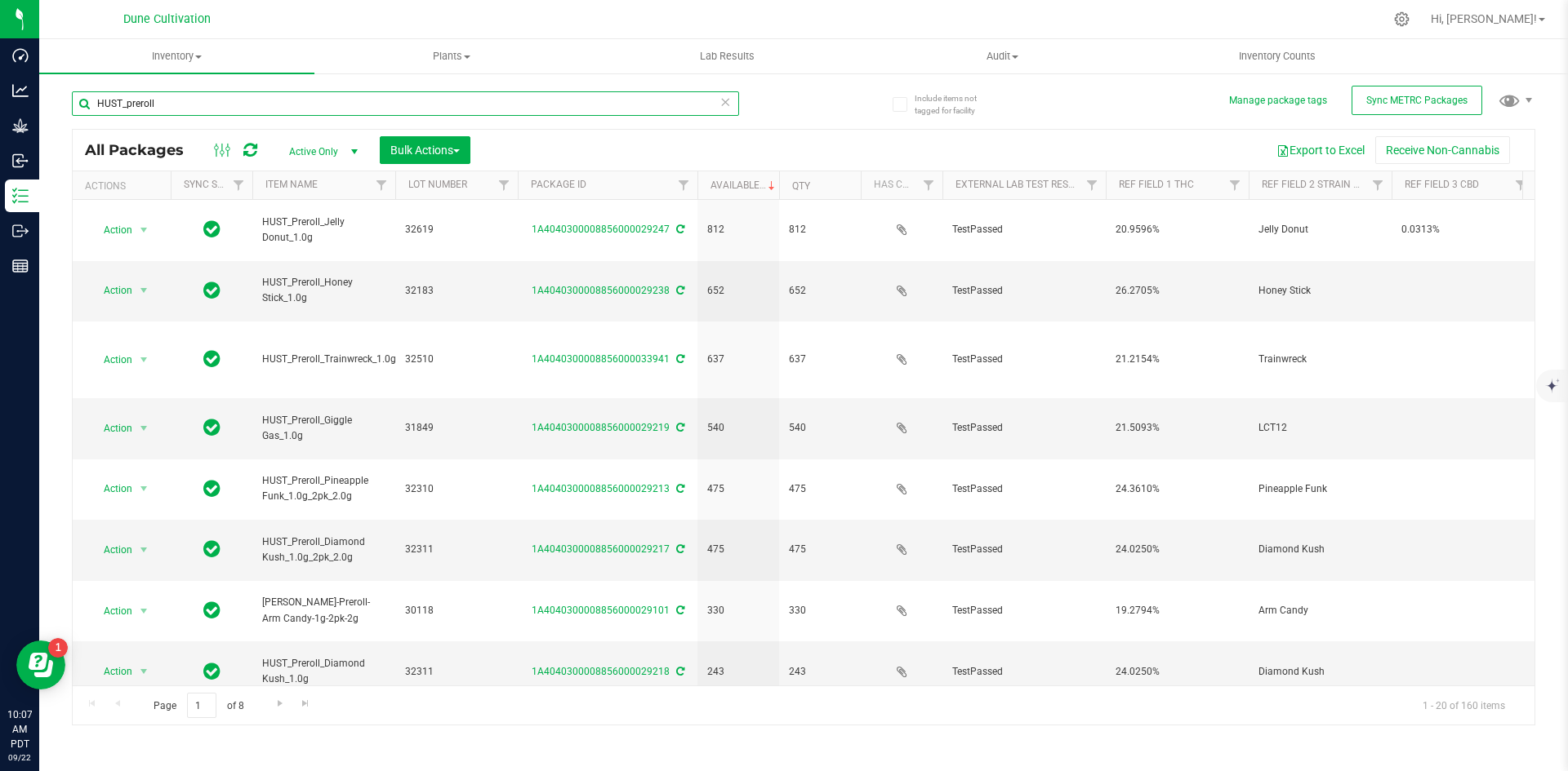
type input "HUST_preroll"
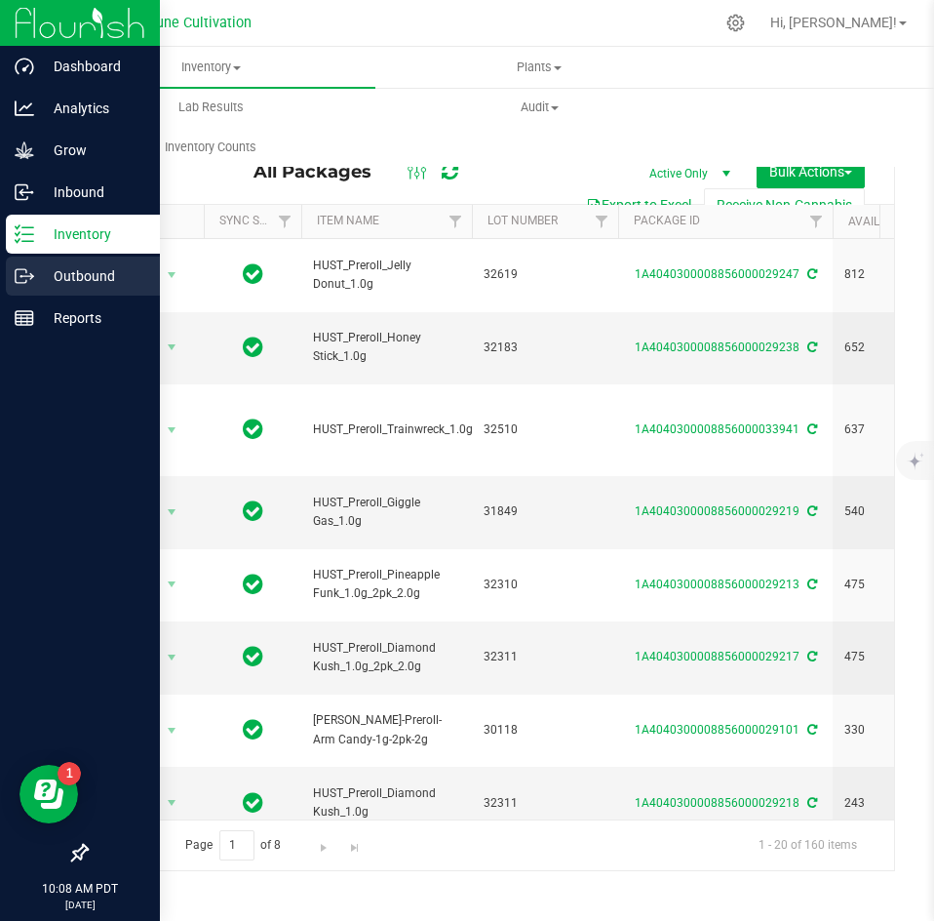
click at [34, 271] on p "Outbound" at bounding box center [92, 275] width 117 height 23
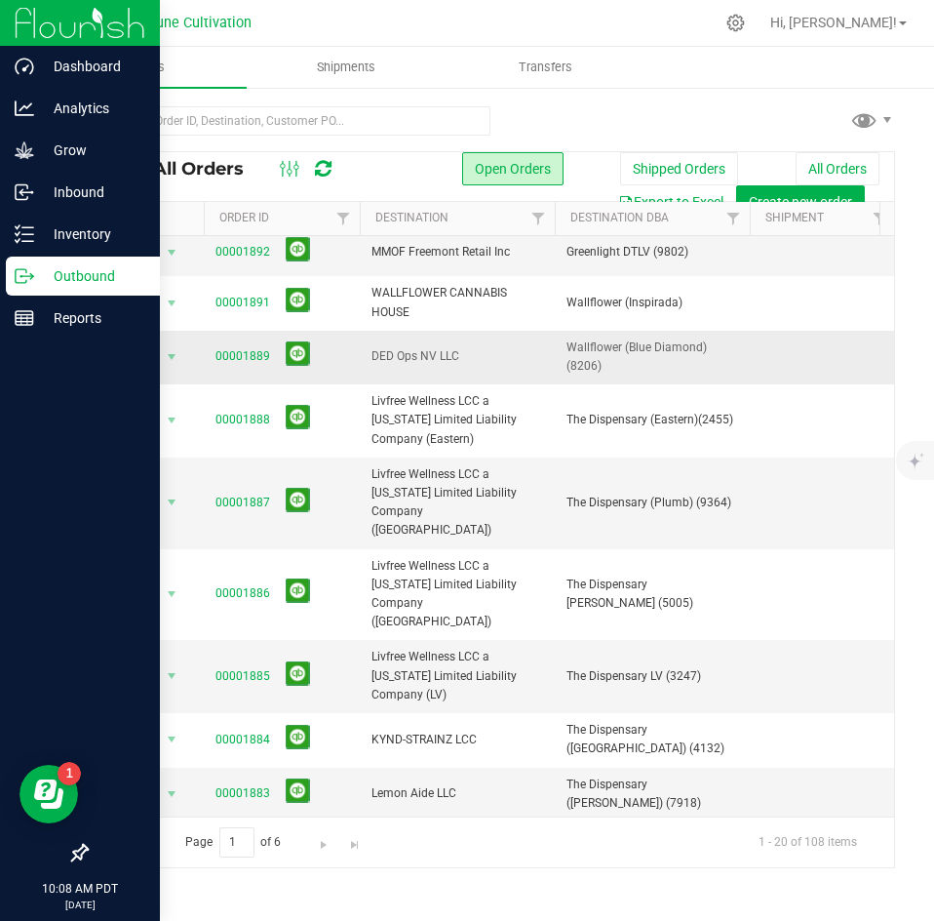
scroll to position [193, 0]
click at [252, 783] on link "00001883" at bounding box center [242, 792] width 55 height 19
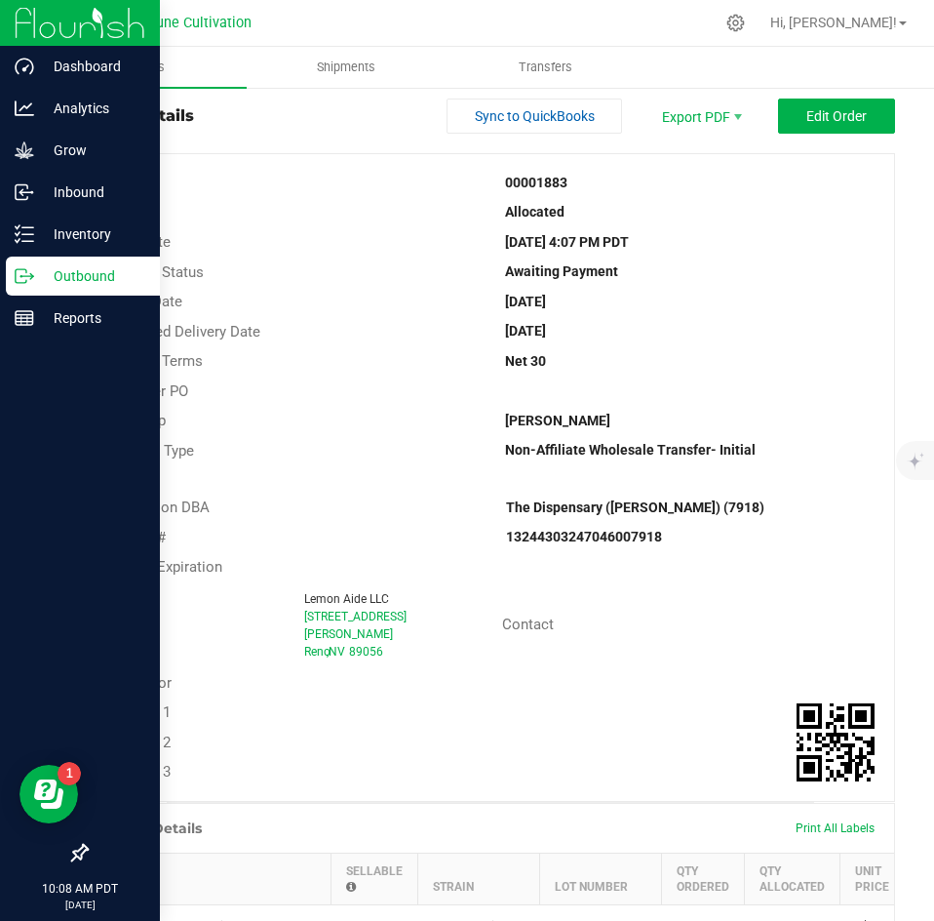
scroll to position [11, 0]
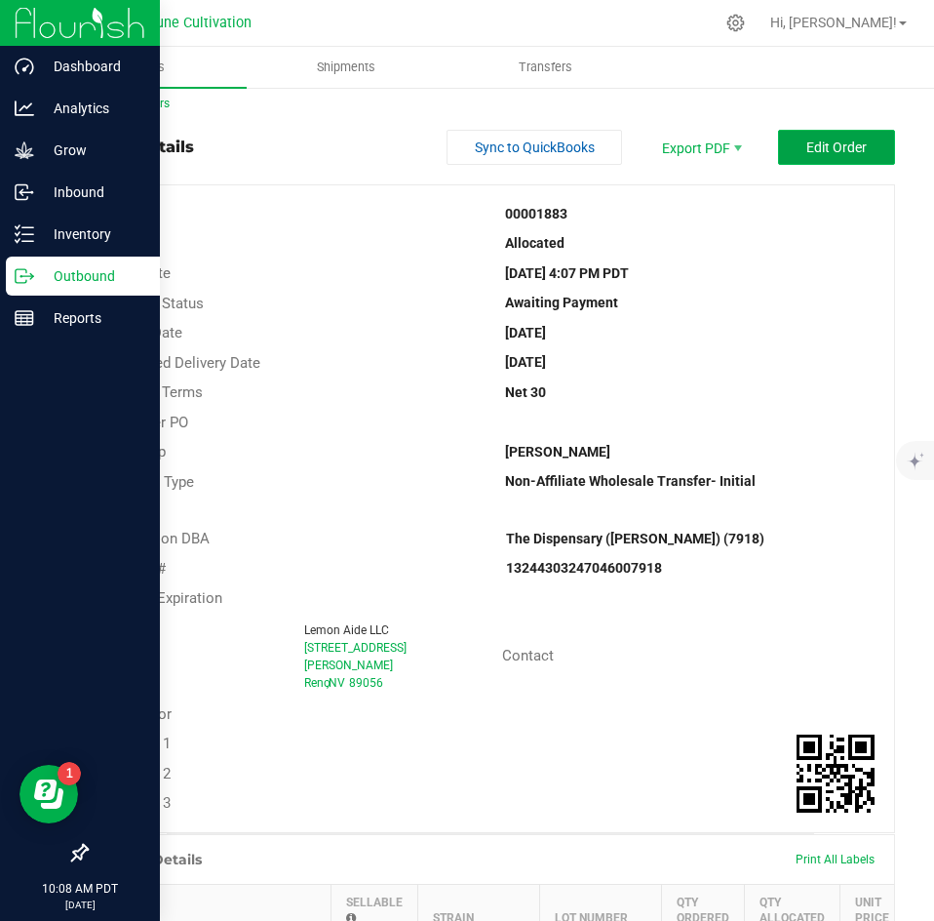
click at [804, 163] on button "Edit Order" at bounding box center [836, 147] width 117 height 35
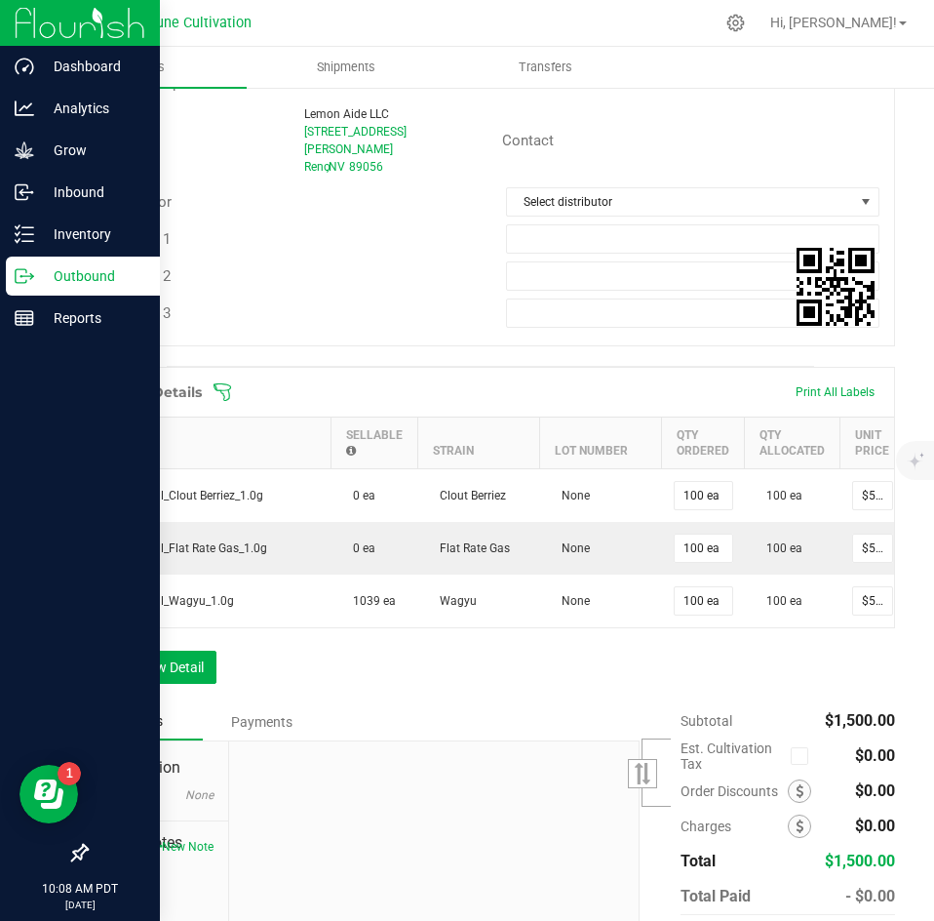
scroll to position [581, 0]
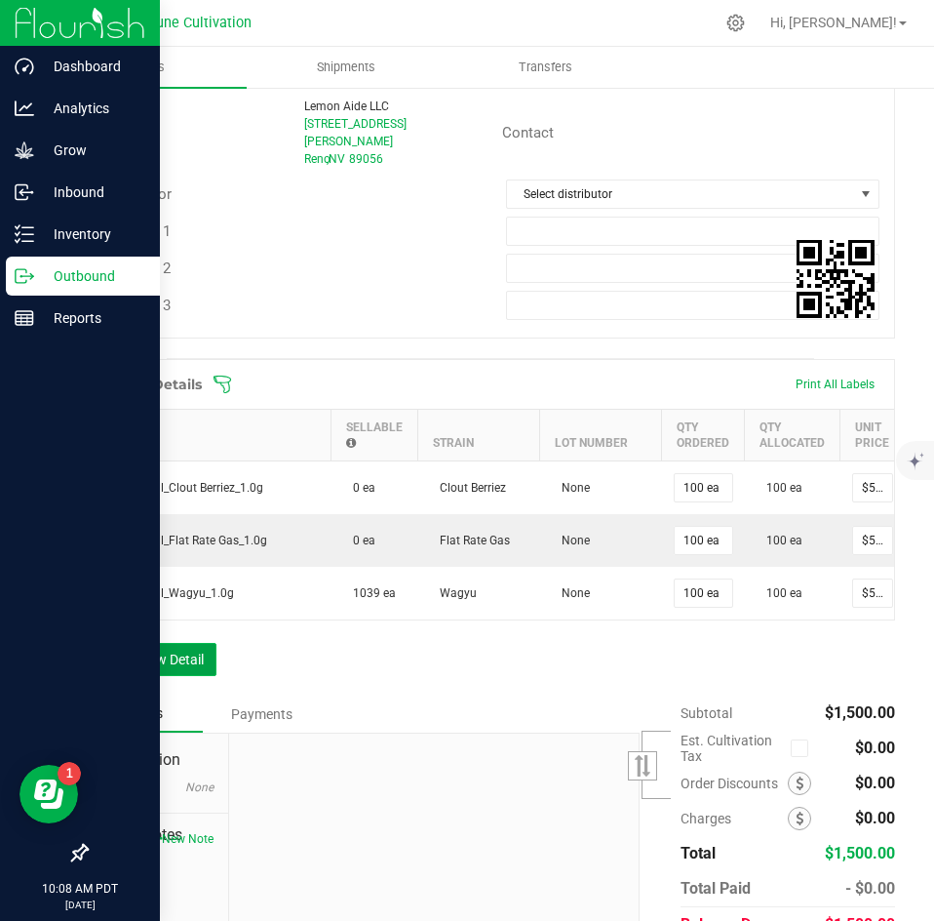
click at [182, 647] on button "Add New Detail" at bounding box center [151, 659] width 131 height 33
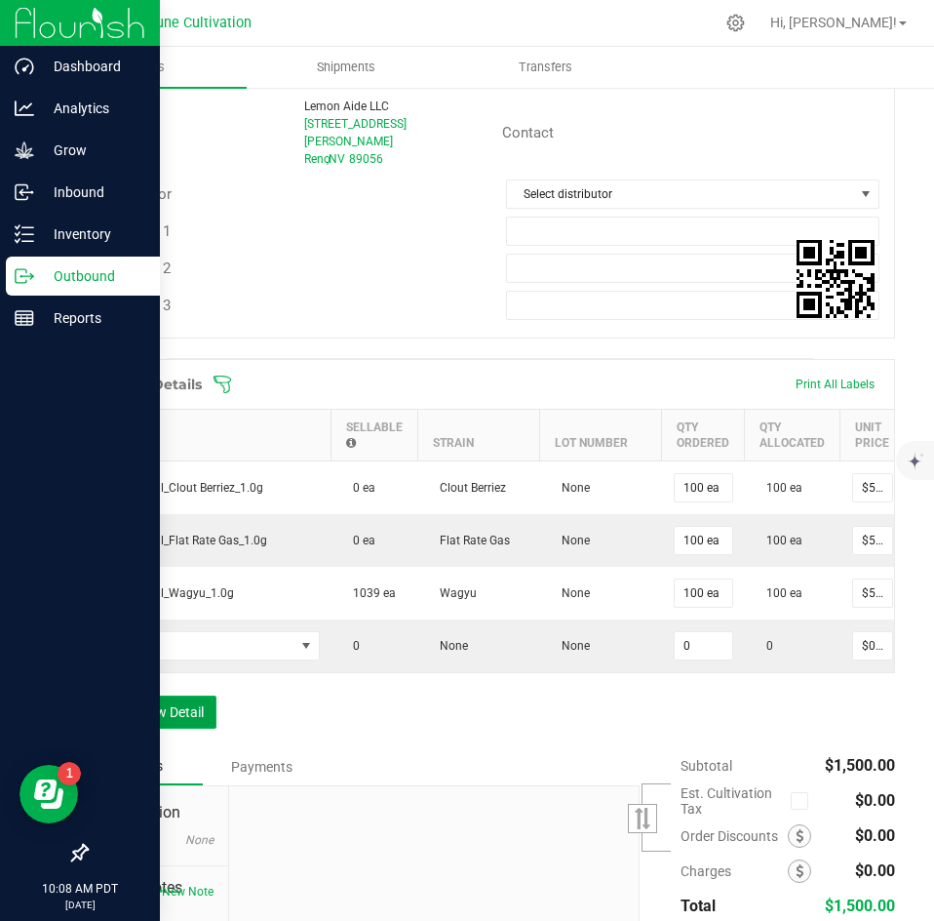
click at [170, 696] on button "Add New Detail" at bounding box center [151, 711] width 131 height 33
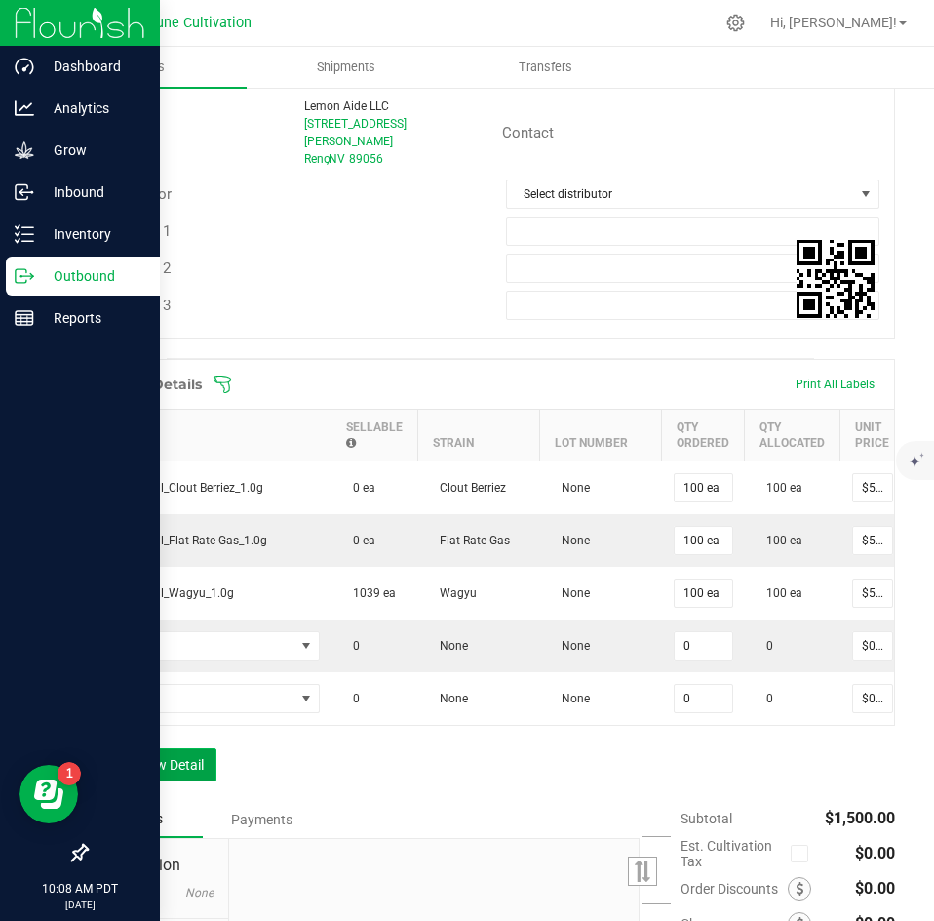
click at [163, 754] on button "Add New Detail" at bounding box center [151, 764] width 131 height 33
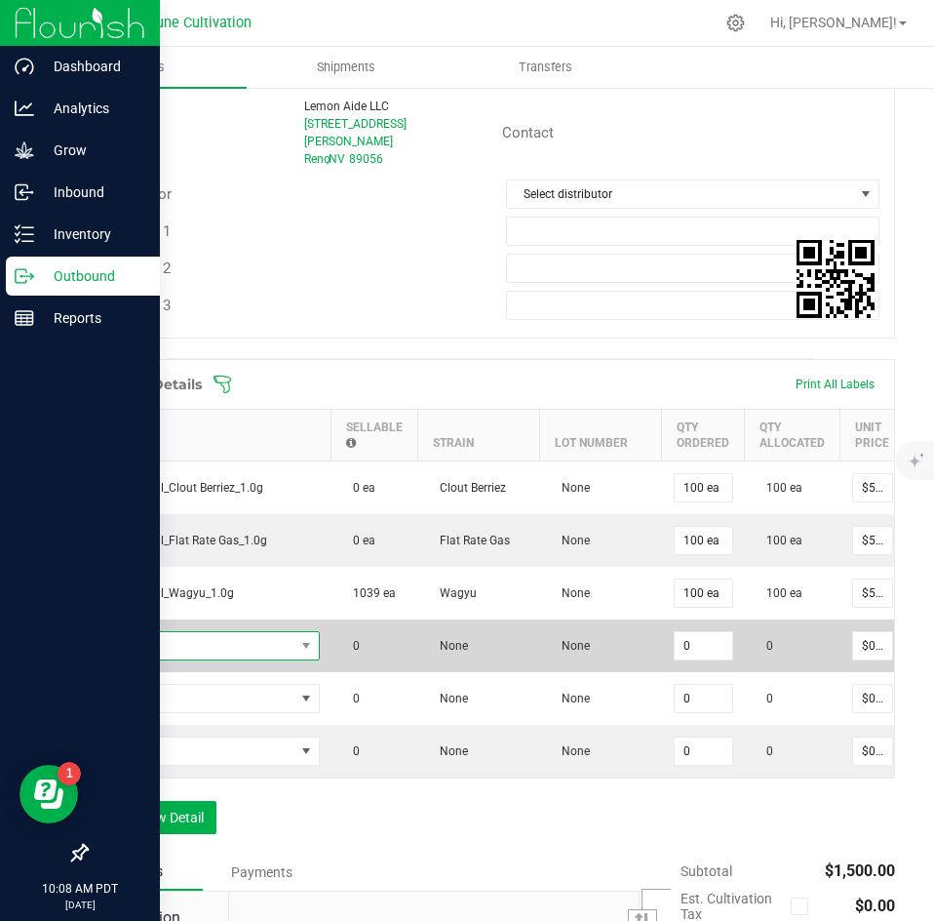
click at [167, 640] on span "NO DATA FOUND" at bounding box center [197, 645] width 194 height 27
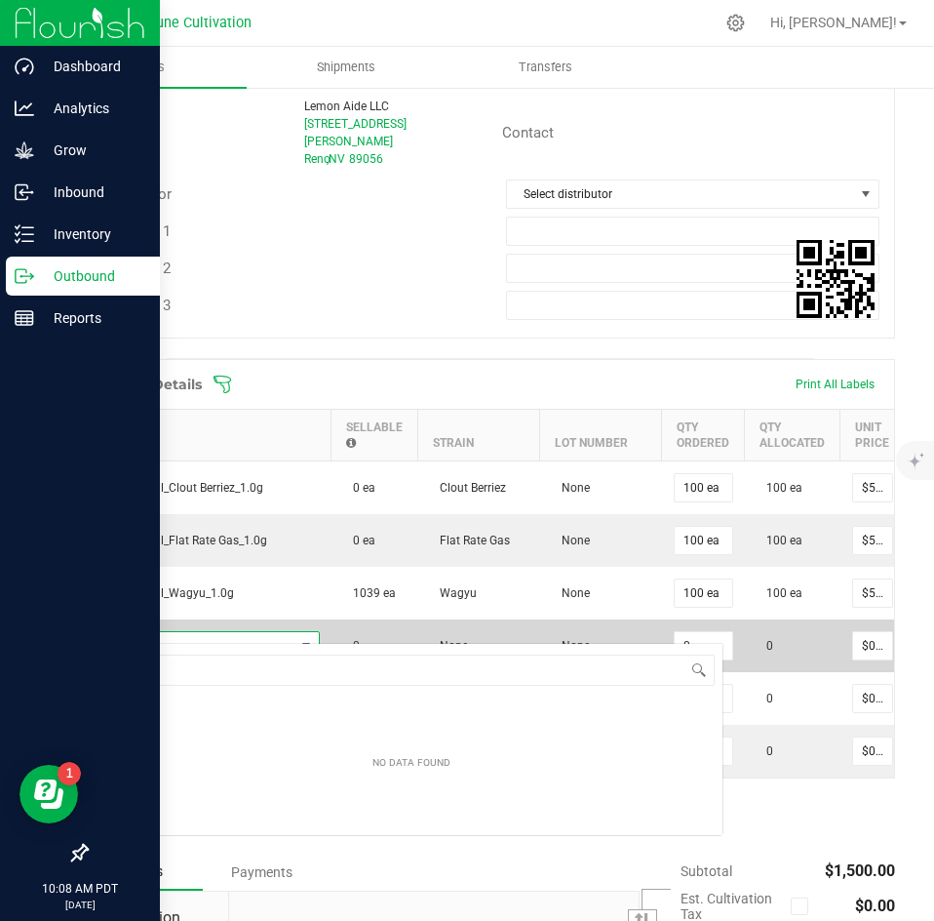
scroll to position [29, 220]
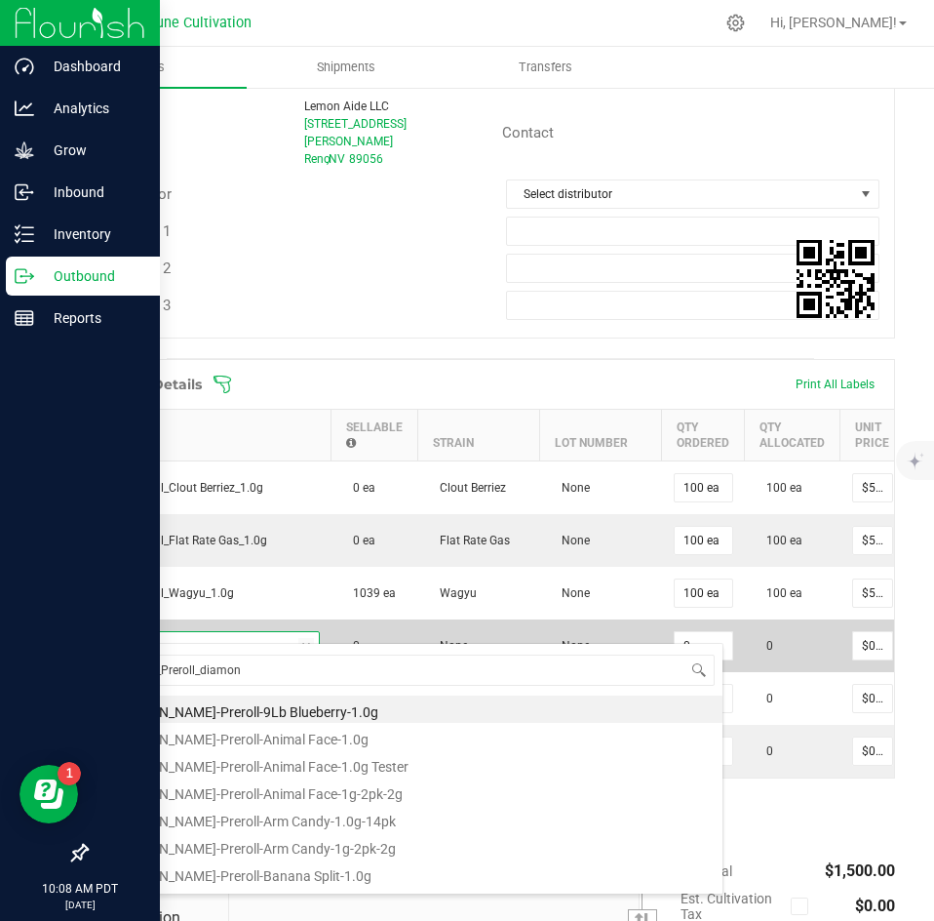
type input "HUST_Preroll_diamond"
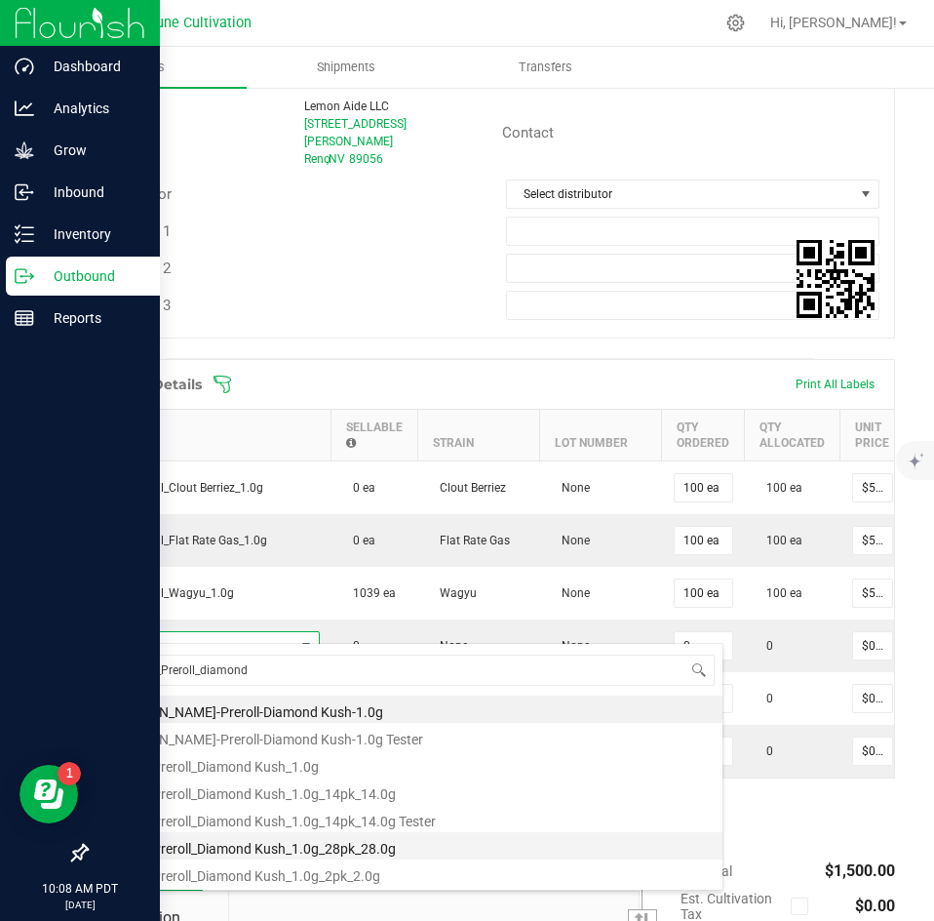
click at [291, 839] on li "HUST_Preroll_Diamond Kush_1.0g_28pk_28.0g" at bounding box center [411, 845] width 622 height 27
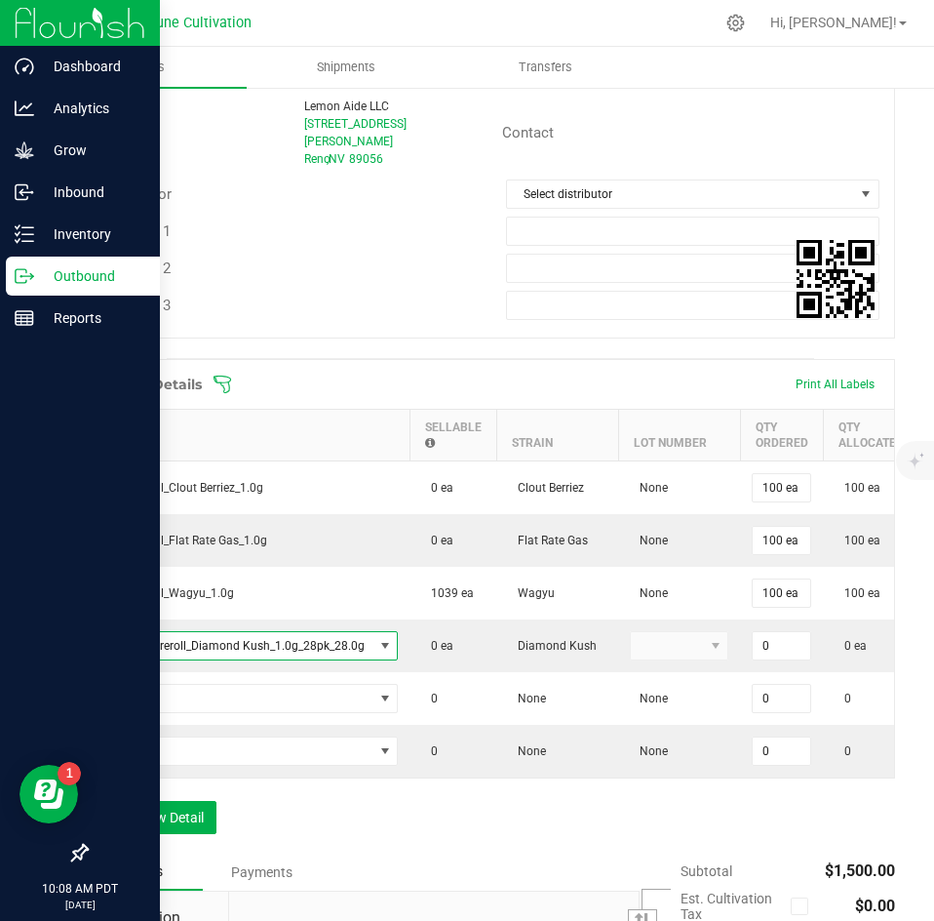
type input "0 ea"
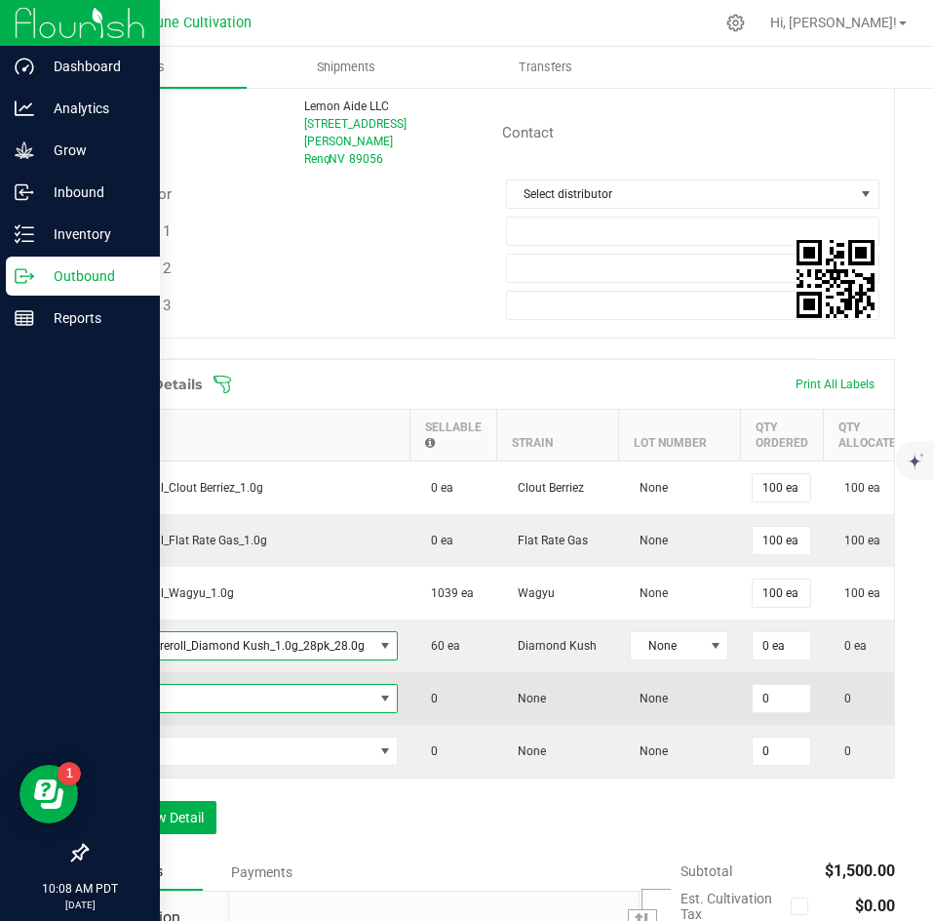
click at [258, 685] on span "NO DATA FOUND" at bounding box center [236, 698] width 273 height 27
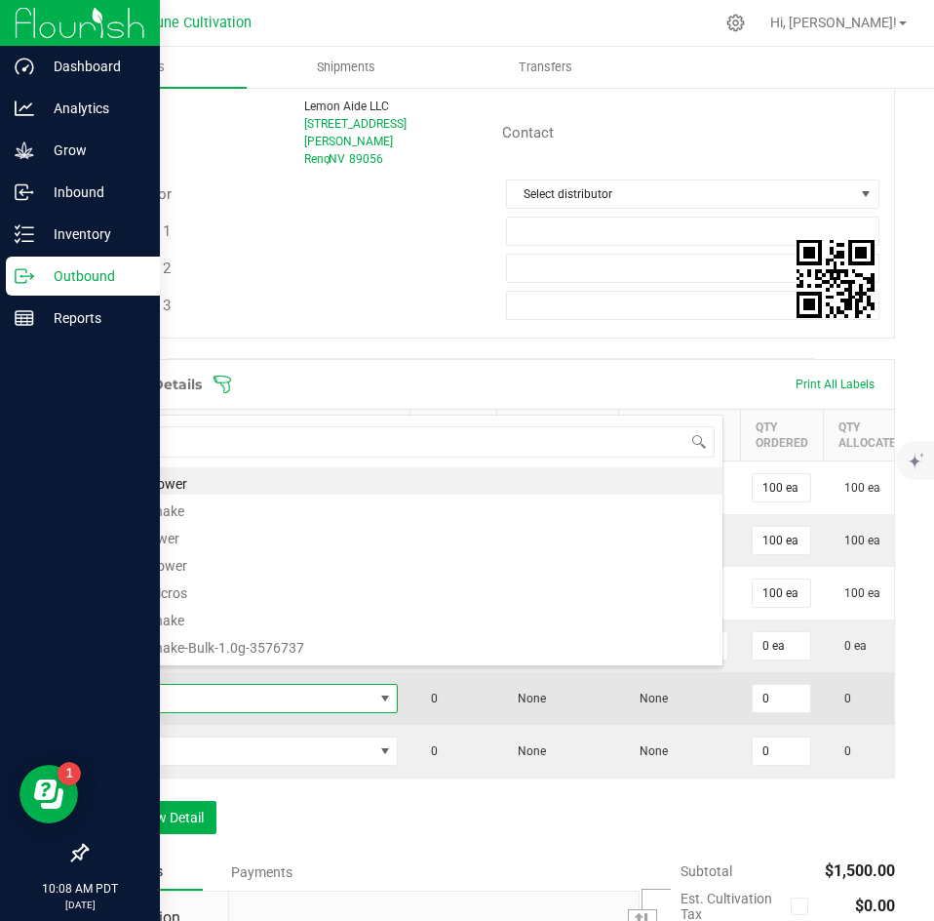
scroll to position [29, 294]
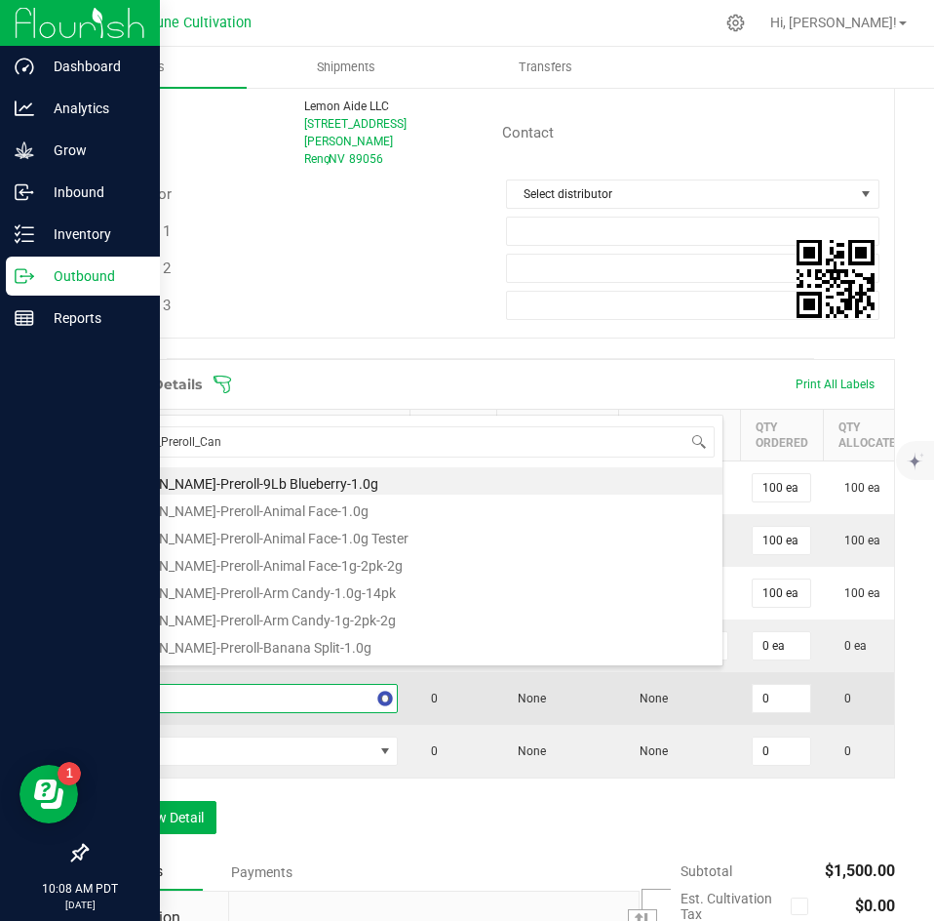
type input "HUST_Preroll_Cann"
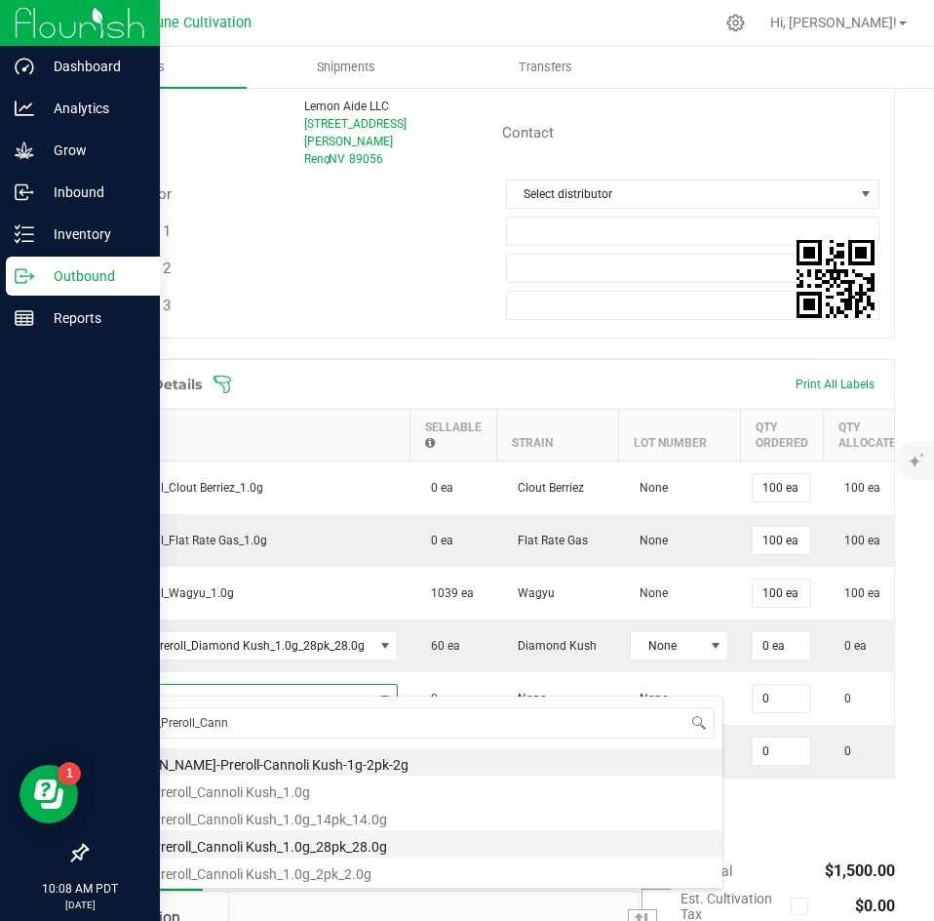
click at [287, 842] on li "HUST_Preroll_Cannoli Kush_1.0g_28pk_28.0g" at bounding box center [411, 843] width 622 height 27
type input "0 ea"
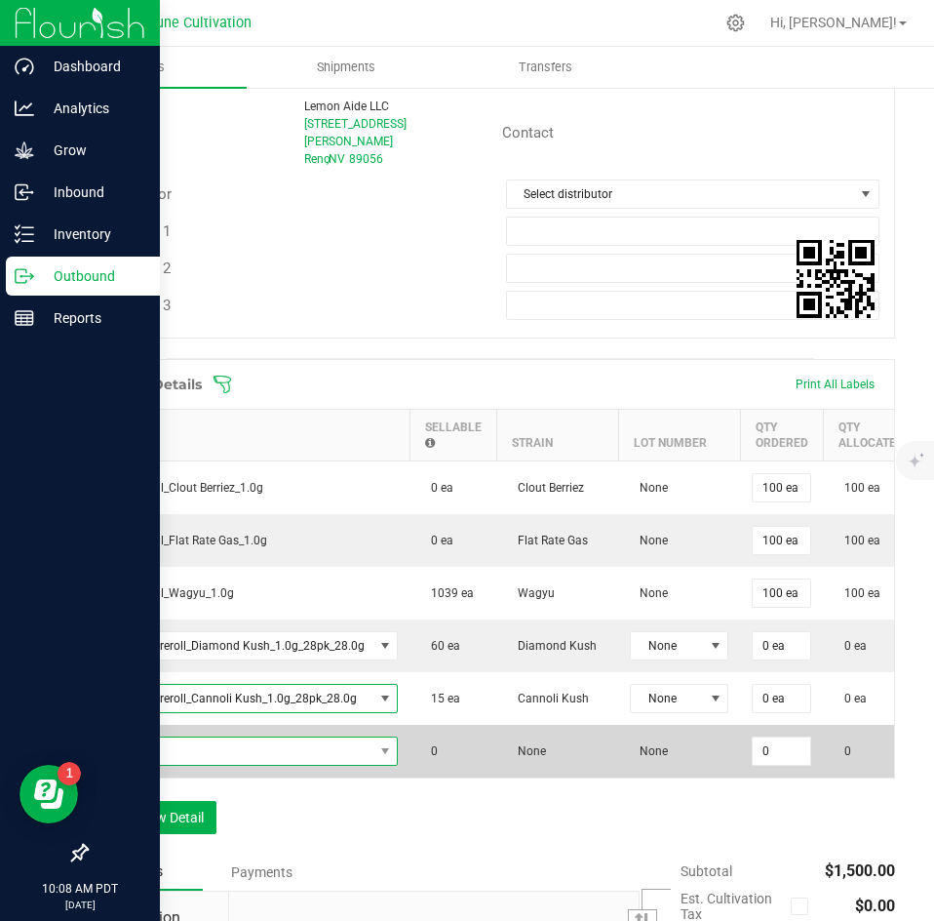
click at [289, 737] on span "NO DATA FOUND" at bounding box center [236, 750] width 273 height 27
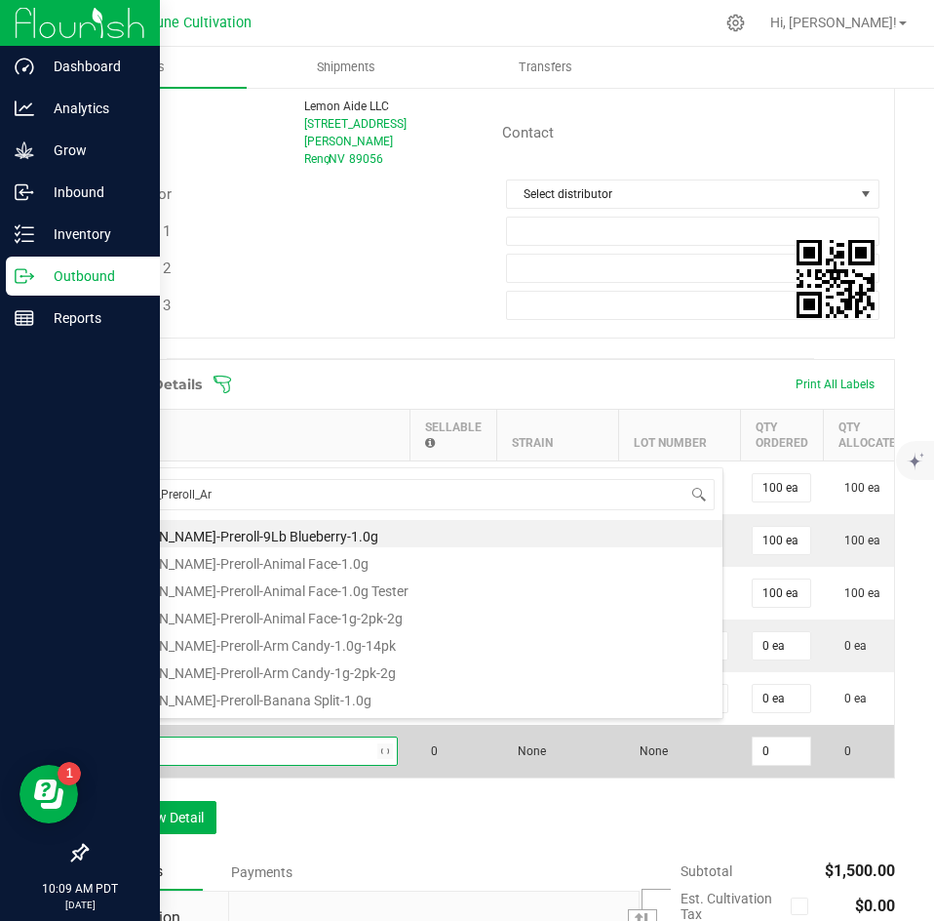
type input "HUST_Preroll_Arm"
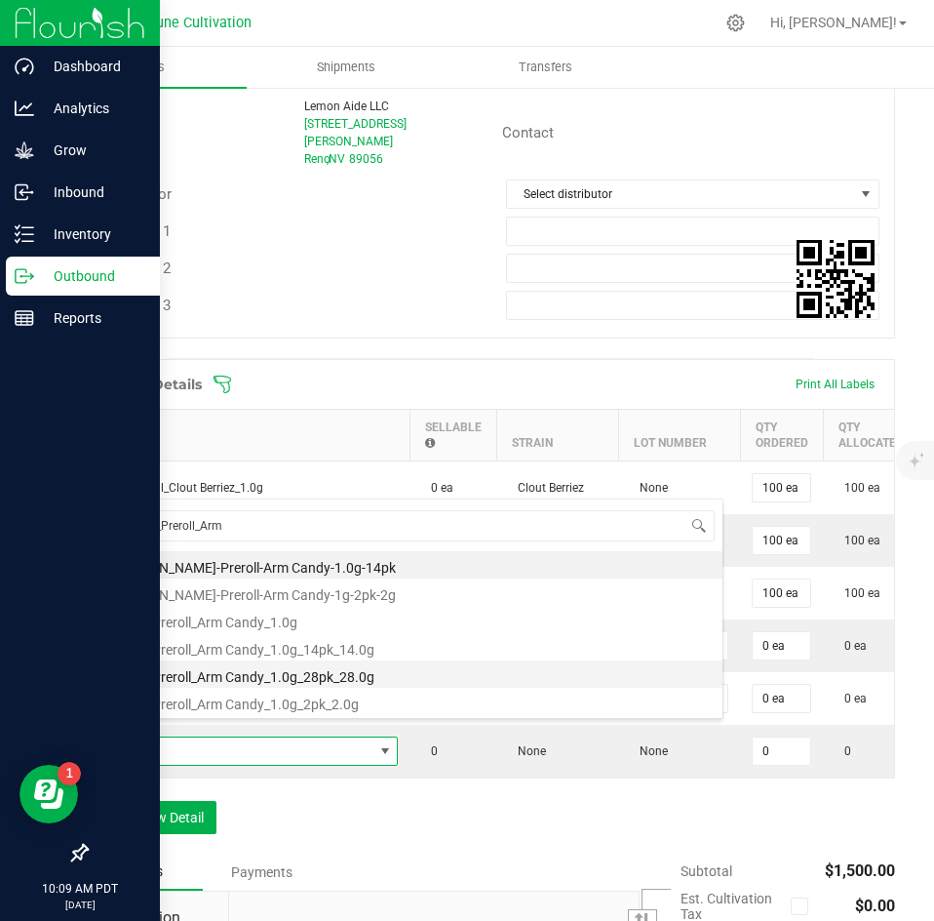
click at [297, 683] on li "HUST_Preroll_Arm Candy_1.0g_28pk_28.0g" at bounding box center [411, 673] width 622 height 27
type input "0 ea"
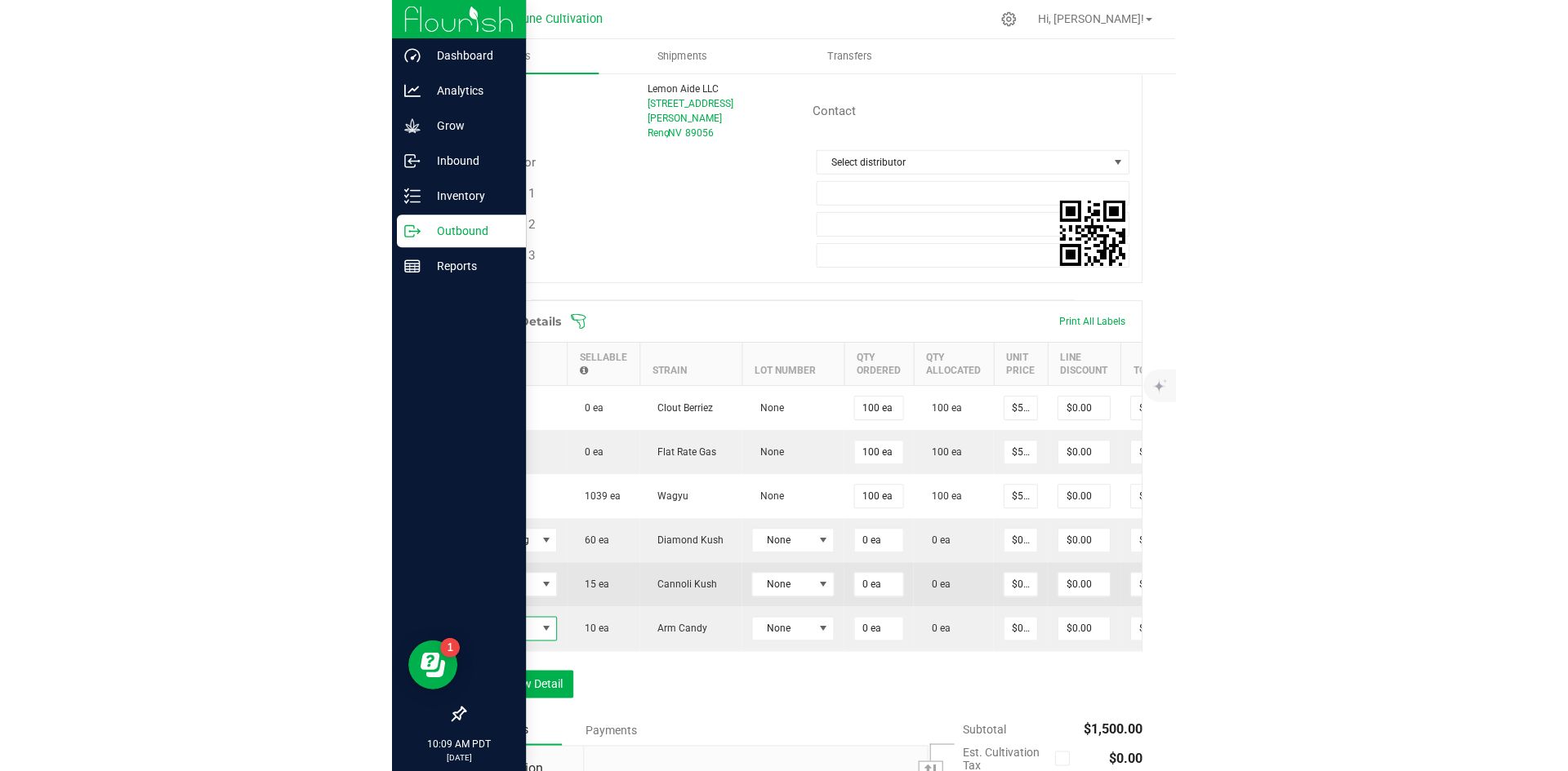
scroll to position [0, 171]
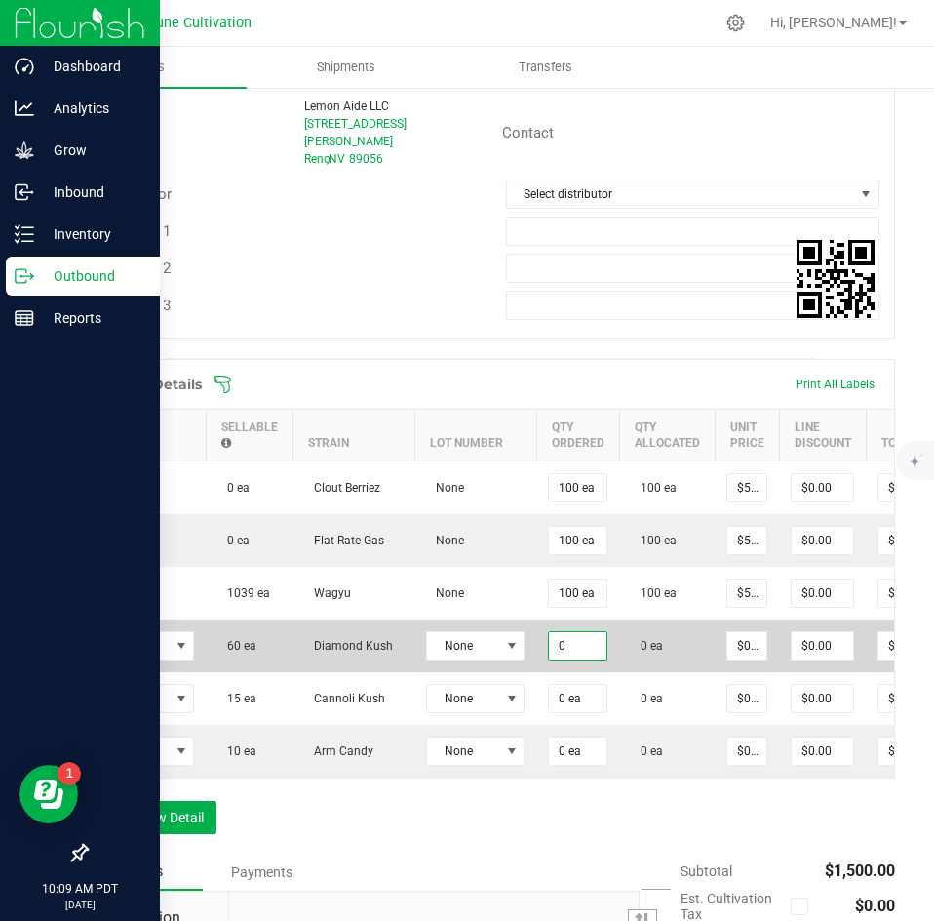
click at [573, 638] on input "0" at bounding box center [578, 645] width 58 height 27
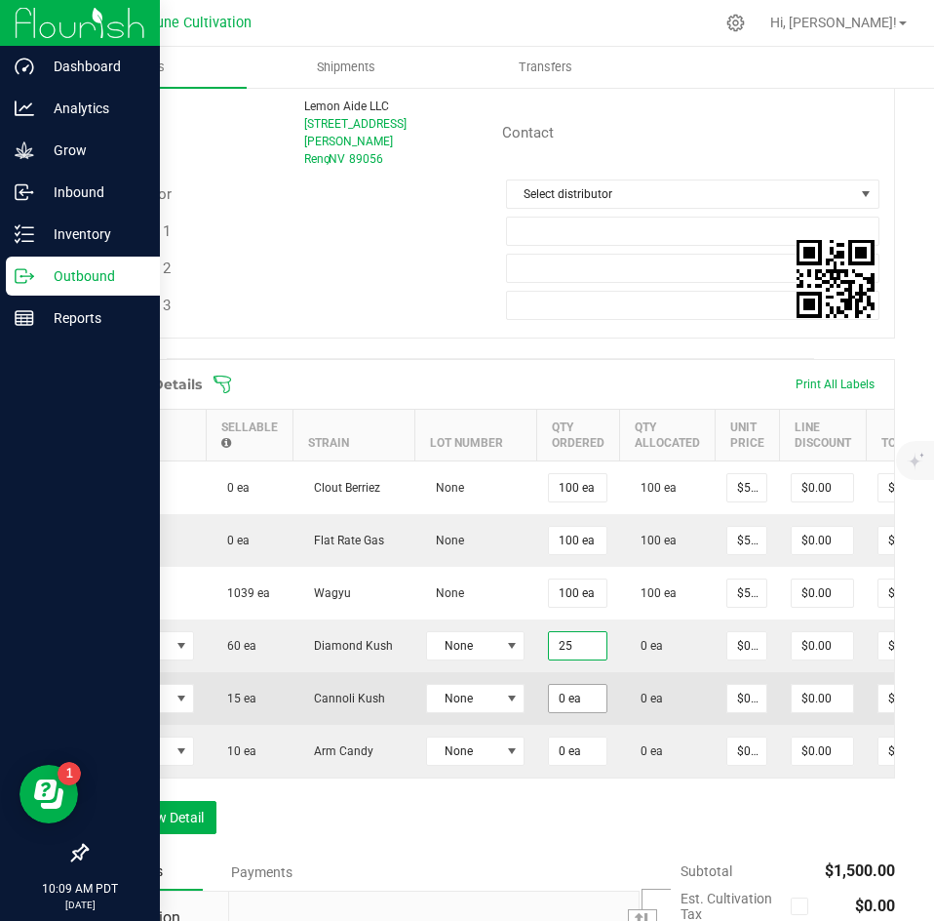
type input "25 ea"
click at [569, 685] on input "0" at bounding box center [578, 698] width 58 height 27
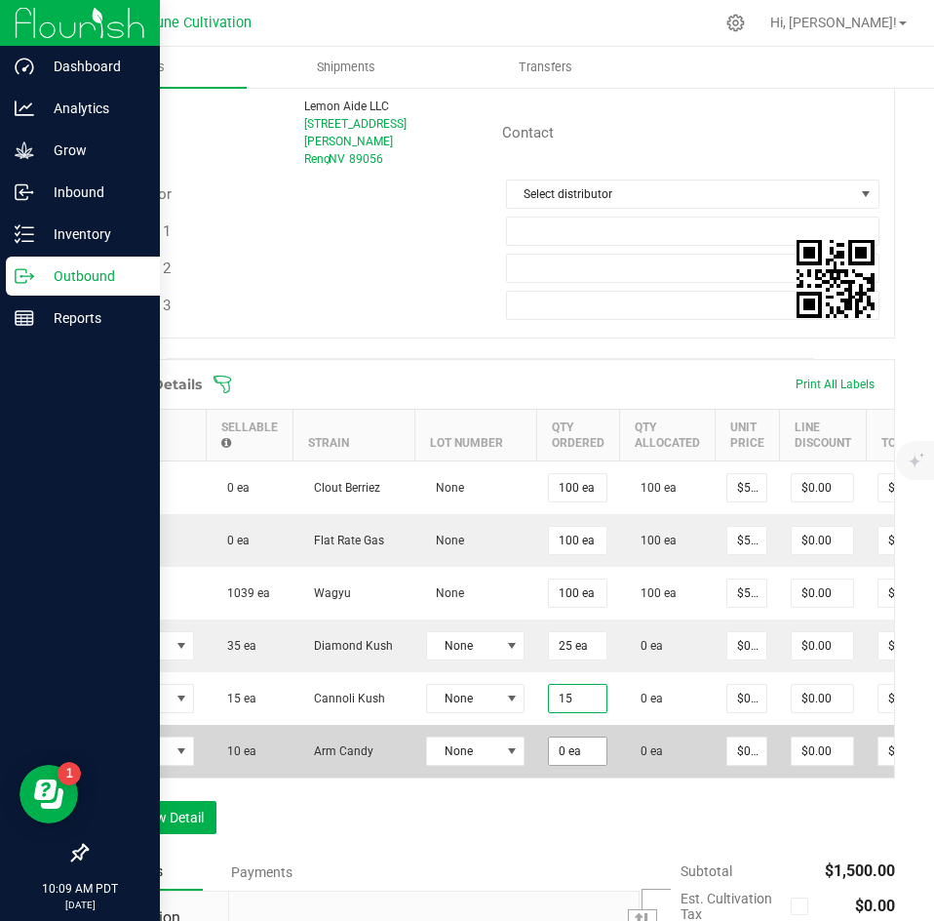
type input "15 ea"
click at [570, 737] on input "0" at bounding box center [578, 750] width 58 height 27
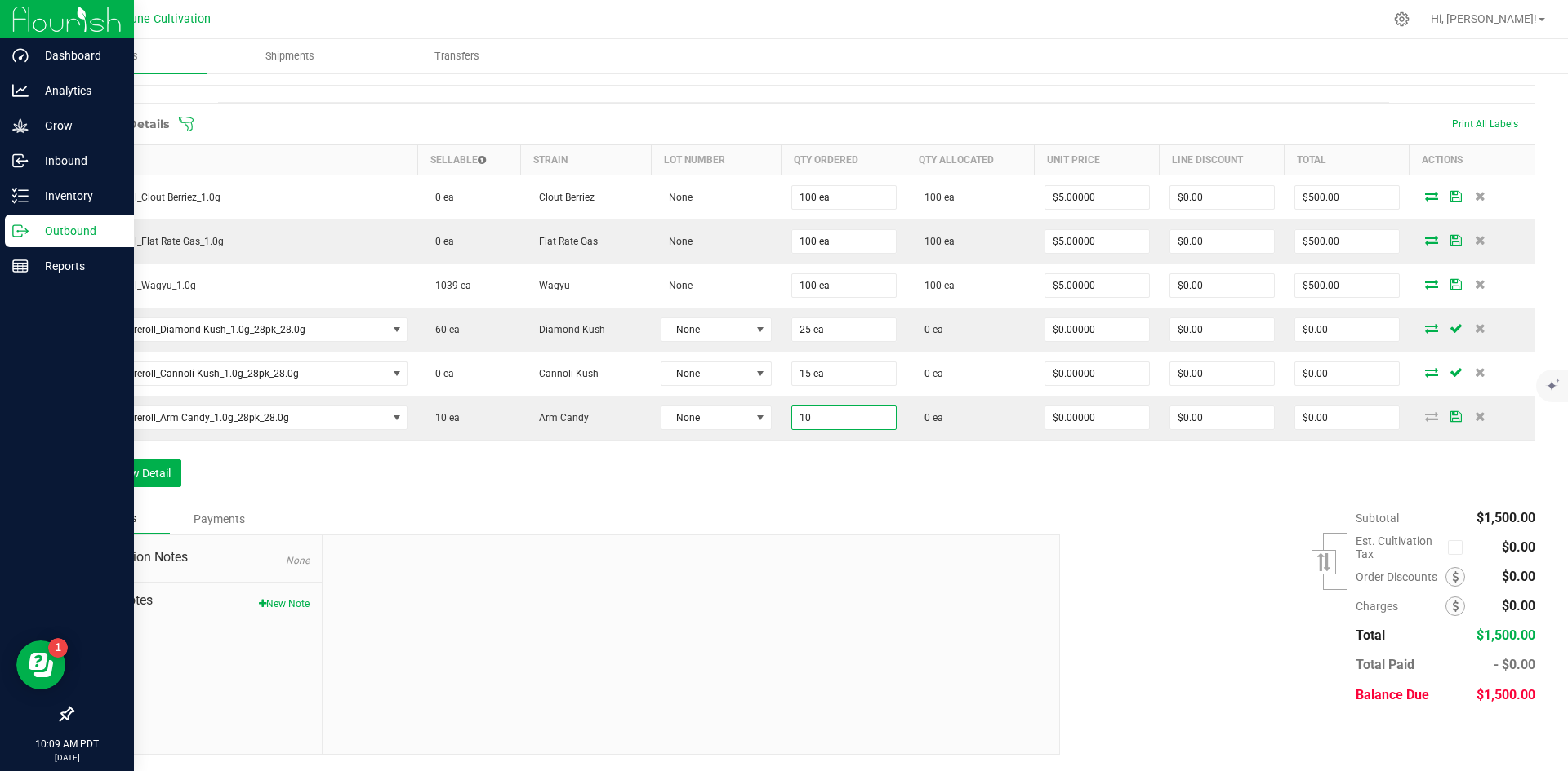
scroll to position [398, 0]
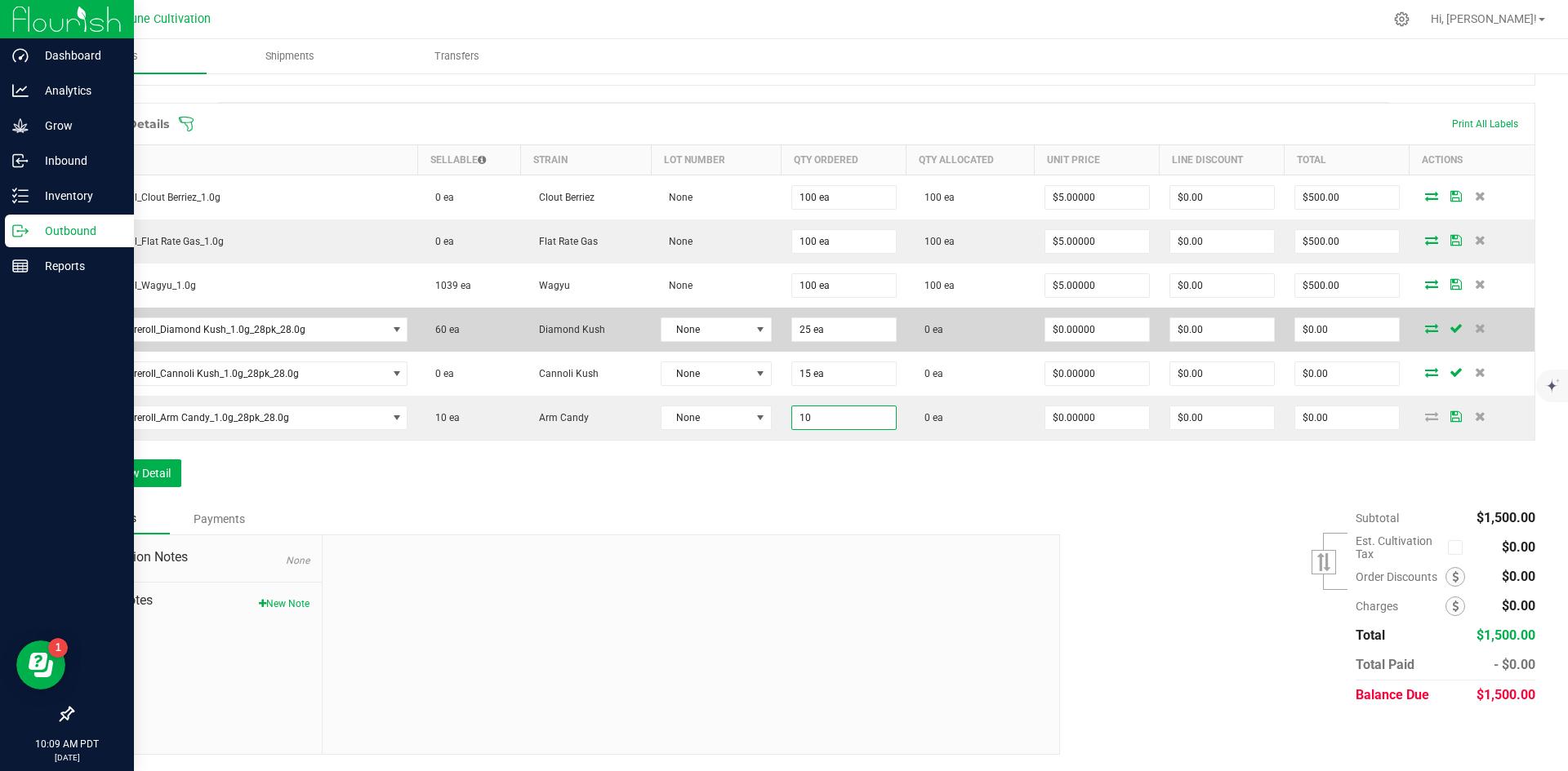
type input "10 ea"
click at [1426, 326] on icon at bounding box center [1432, 328] width 13 height 10
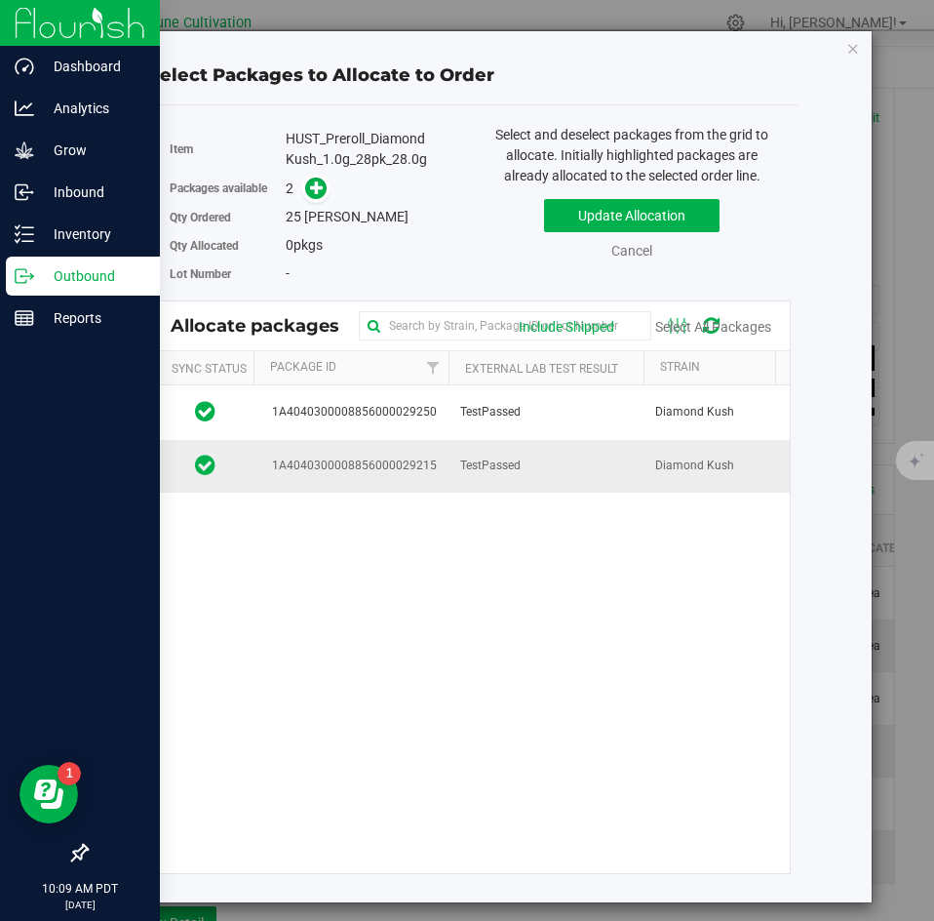
click at [475, 451] on td "TestPassed" at bounding box center [546, 466] width 195 height 53
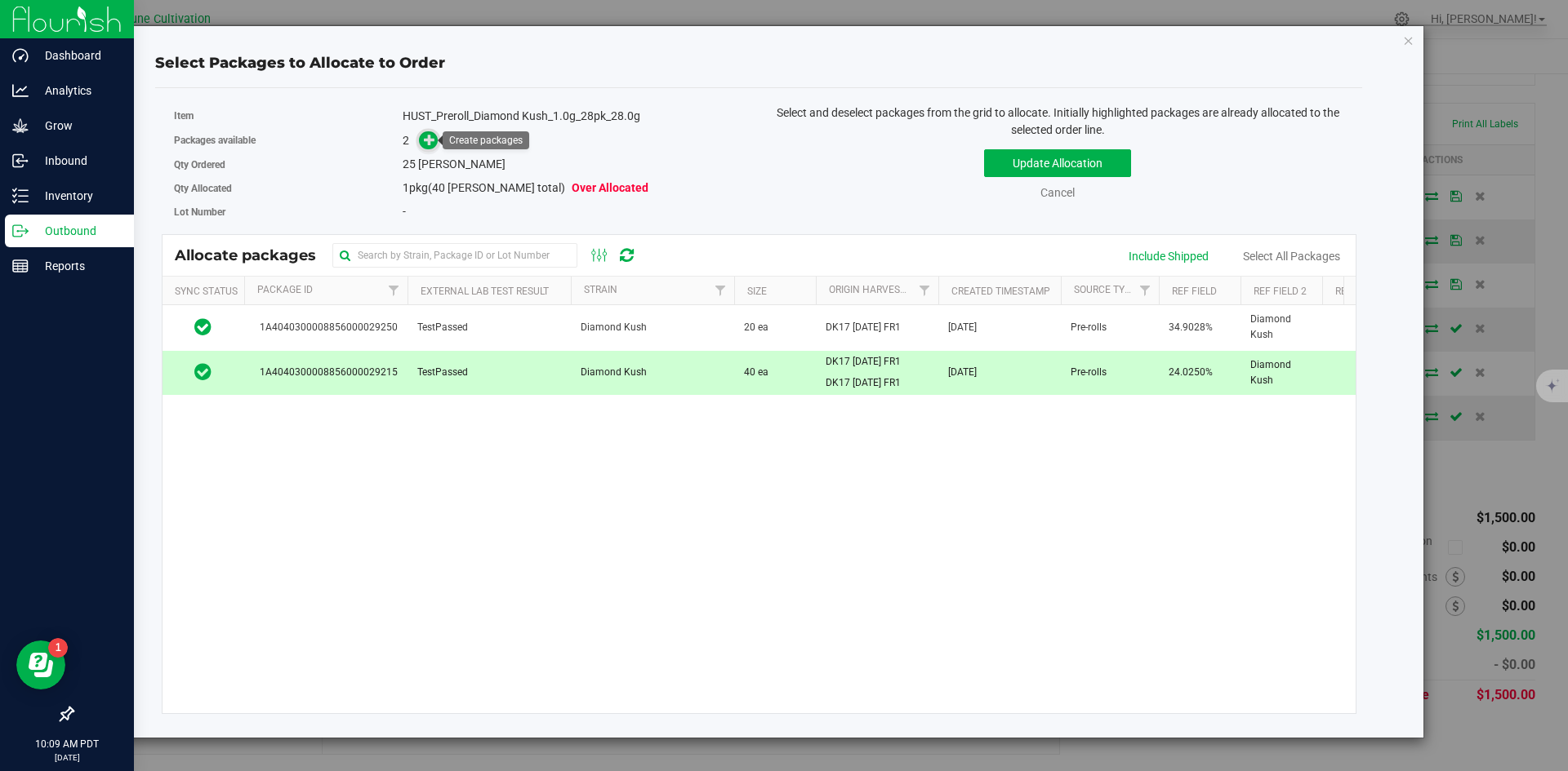
click at [428, 142] on icon at bounding box center [430, 140] width 12 height 12
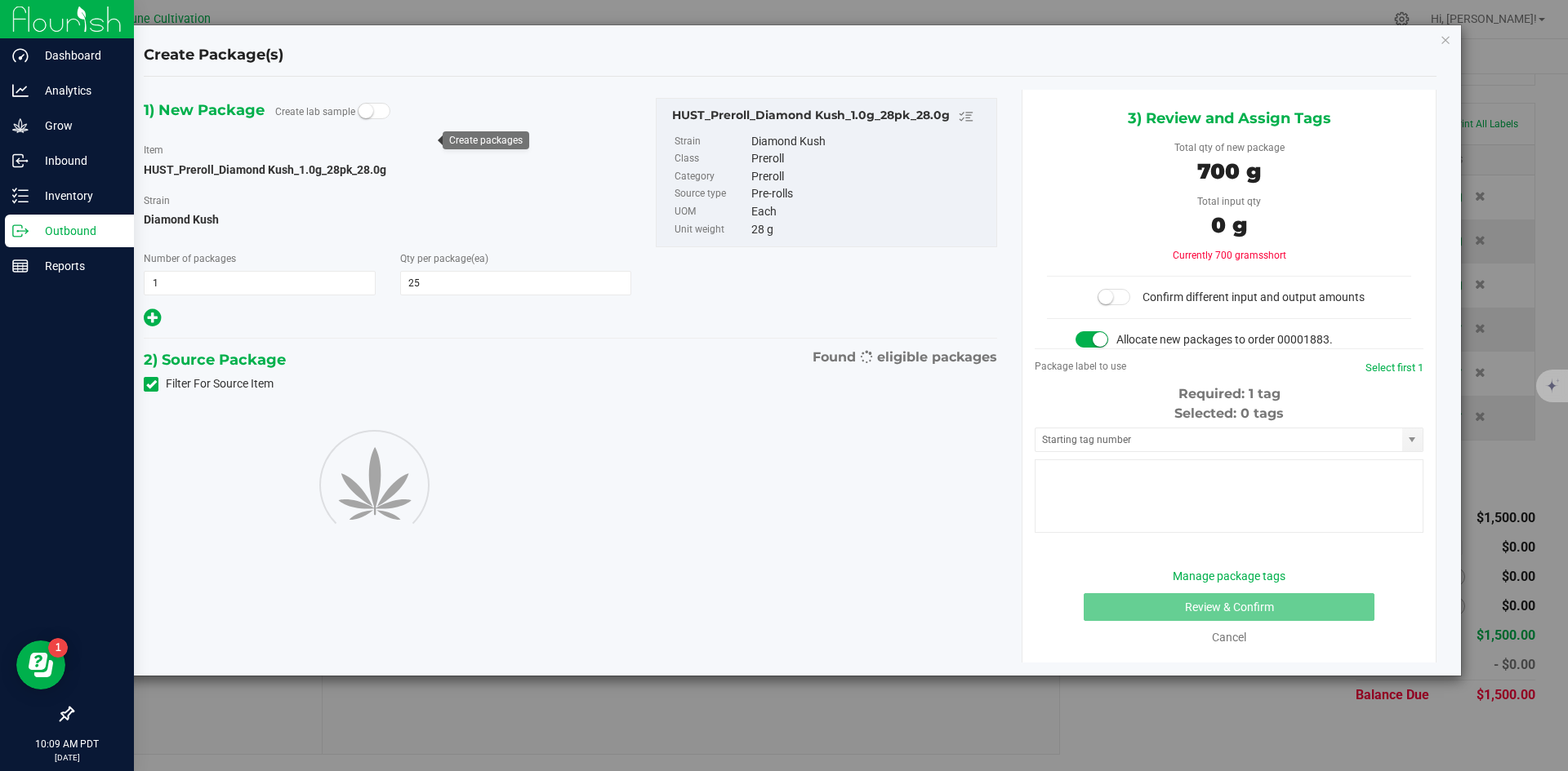
type input "25"
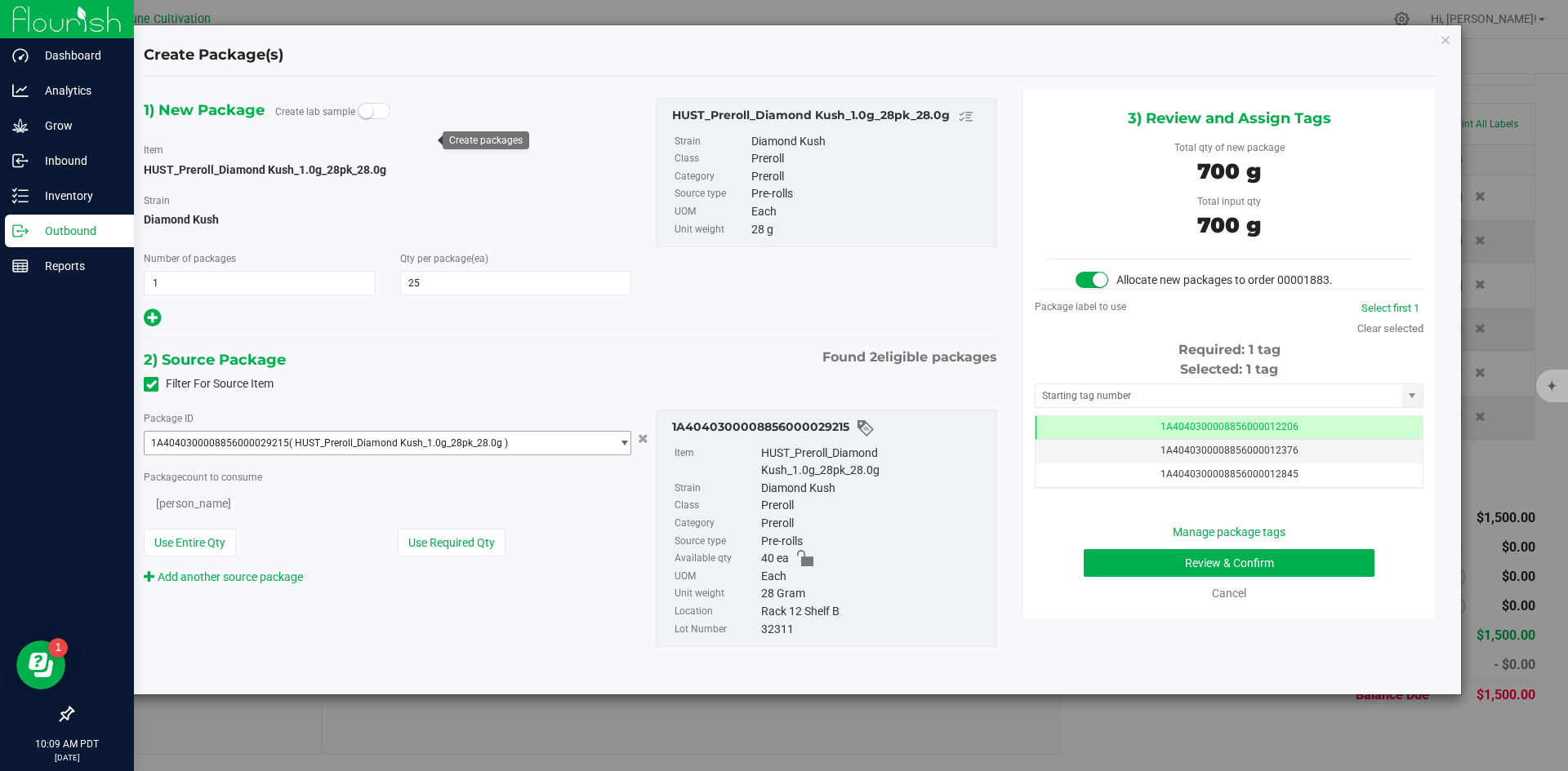
scroll to position [0, -1]
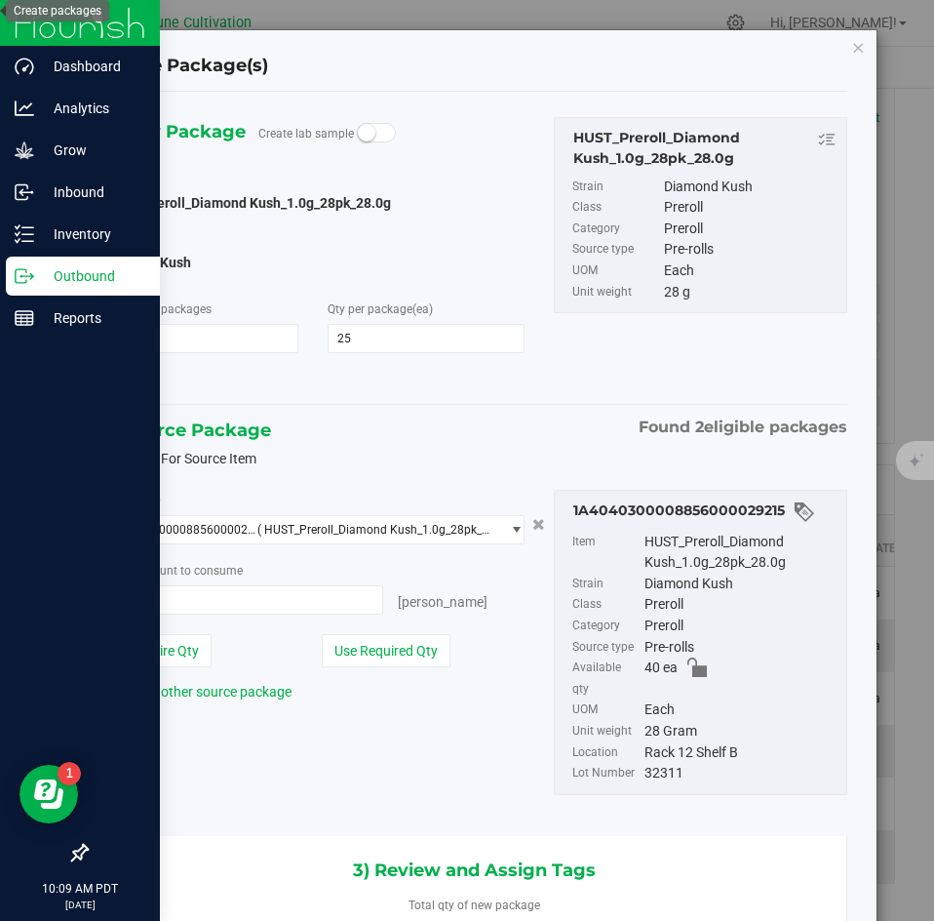
click at [383, 379] on div at bounding box center [312, 381] width 423 height 26
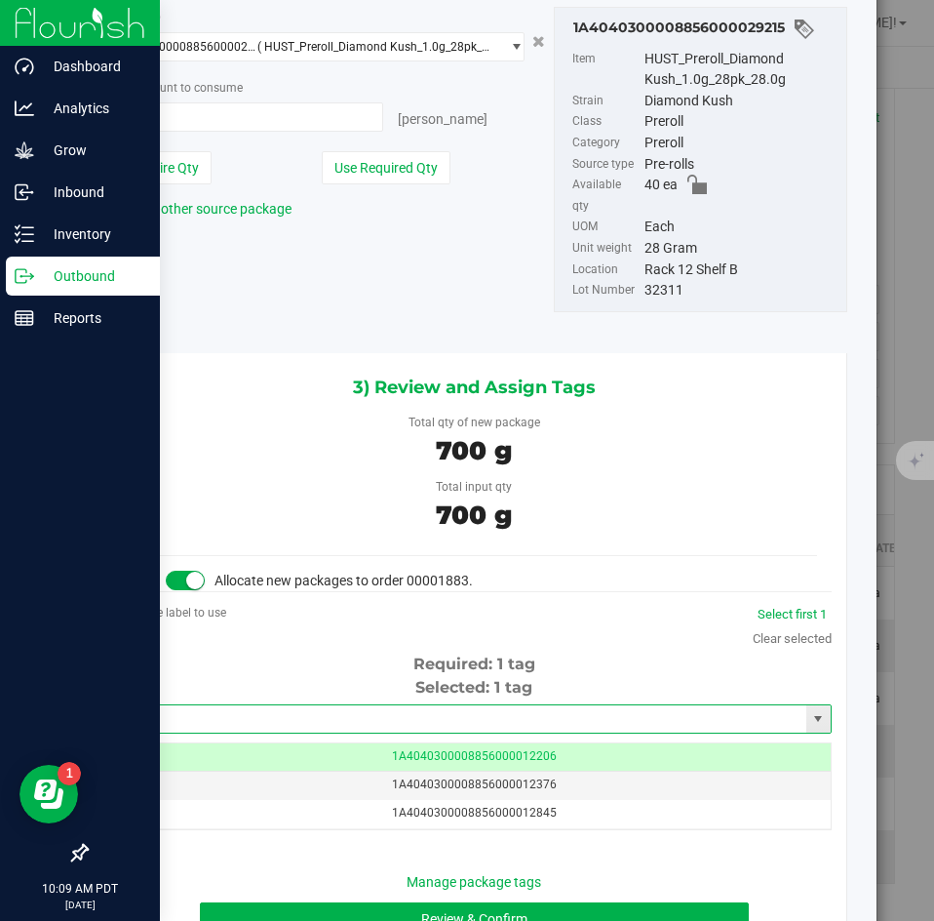
click at [464, 705] on input "text" at bounding box center [462, 718] width 688 height 27
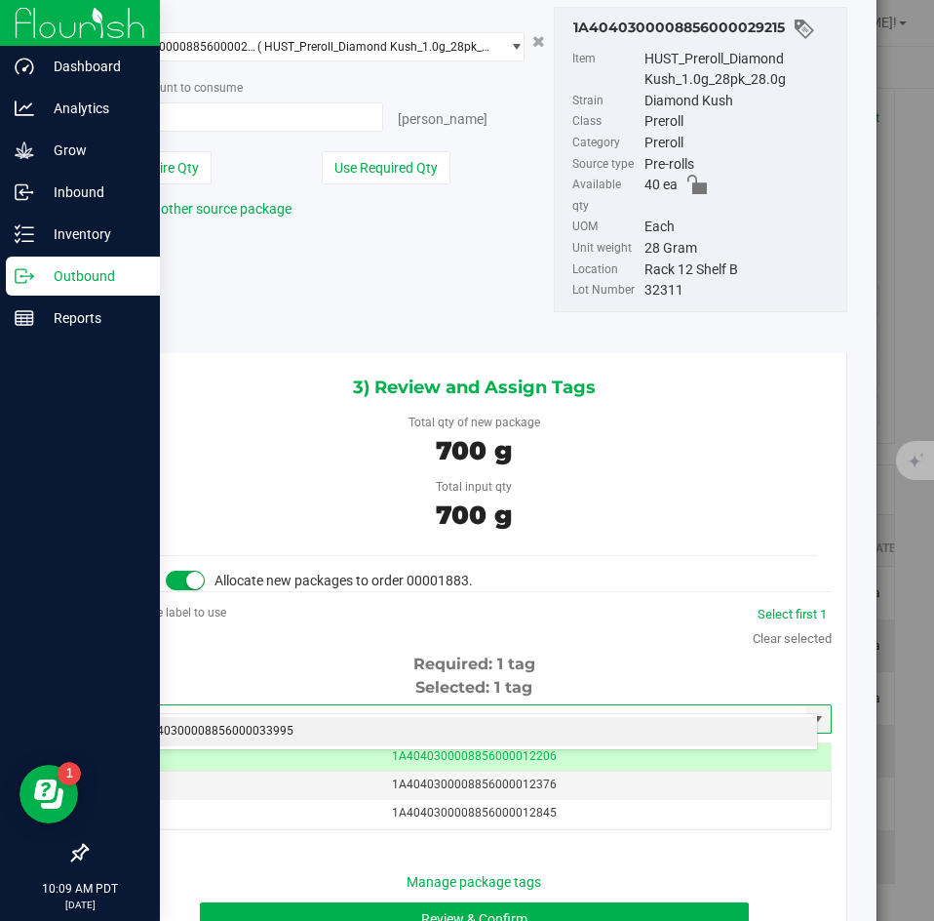
click at [445, 723] on li "1A4040300008856000033995" at bounding box center [467, 731] width 700 height 29
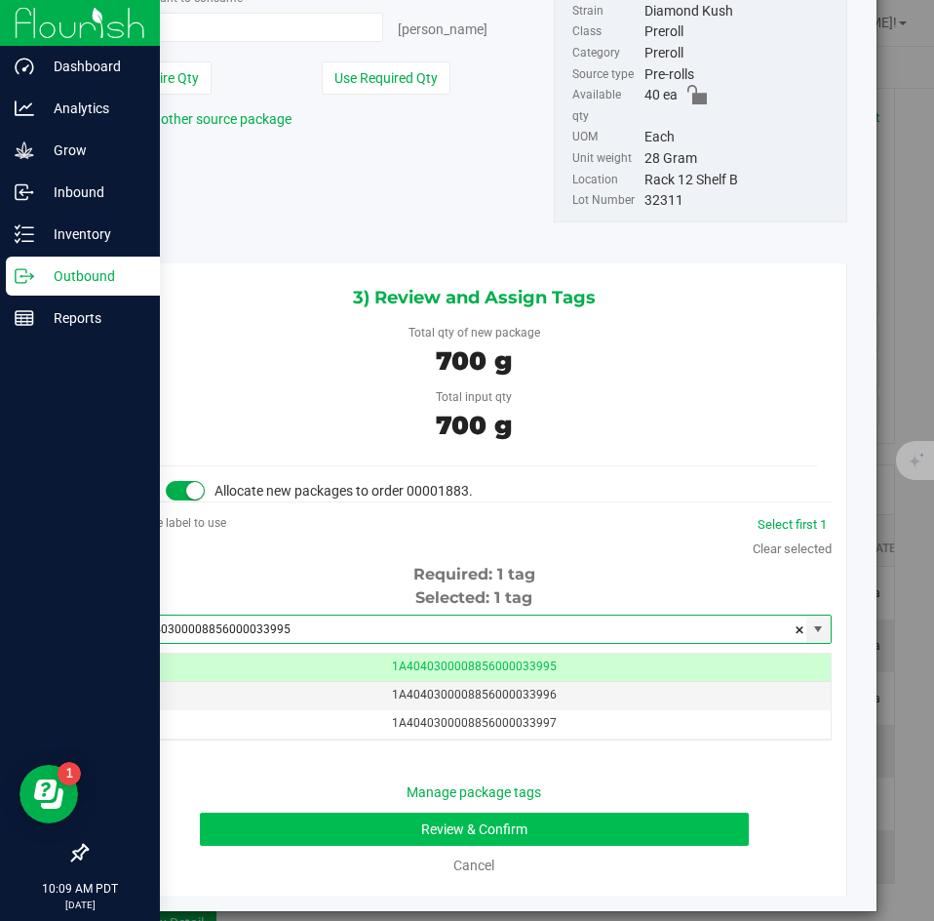
type input "1A4040300008856000033995"
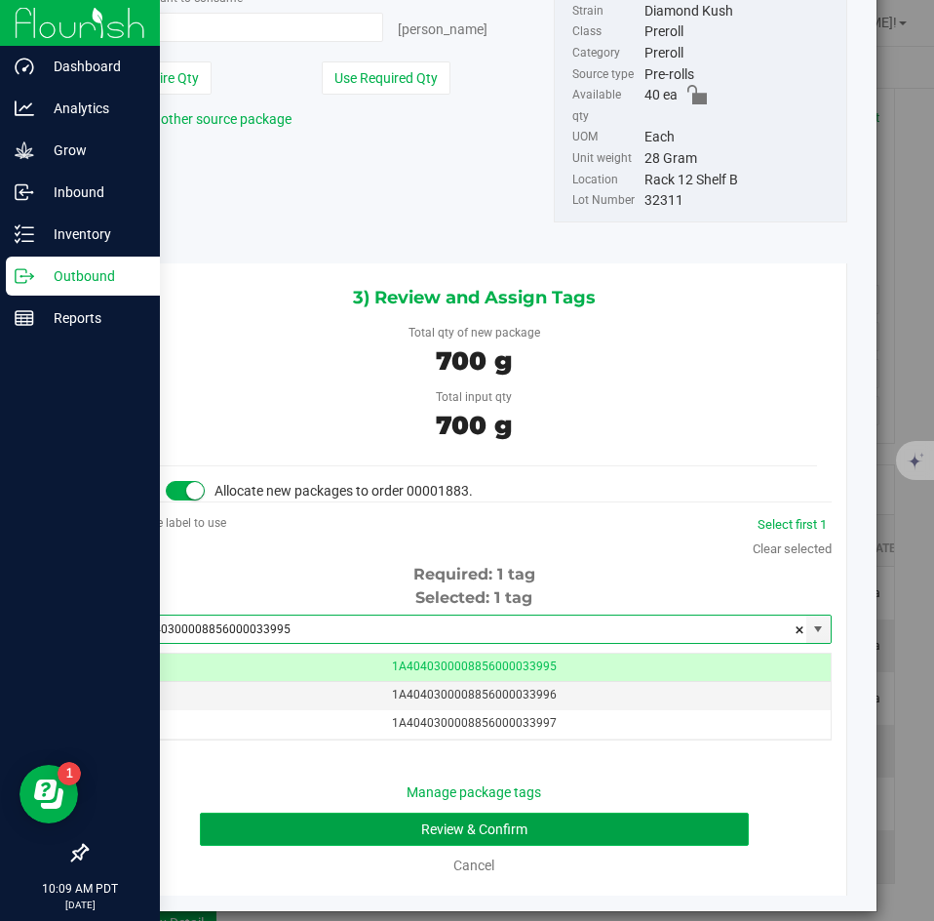
click at [383, 812] on button "Review & Confirm" at bounding box center [474, 828] width 548 height 33
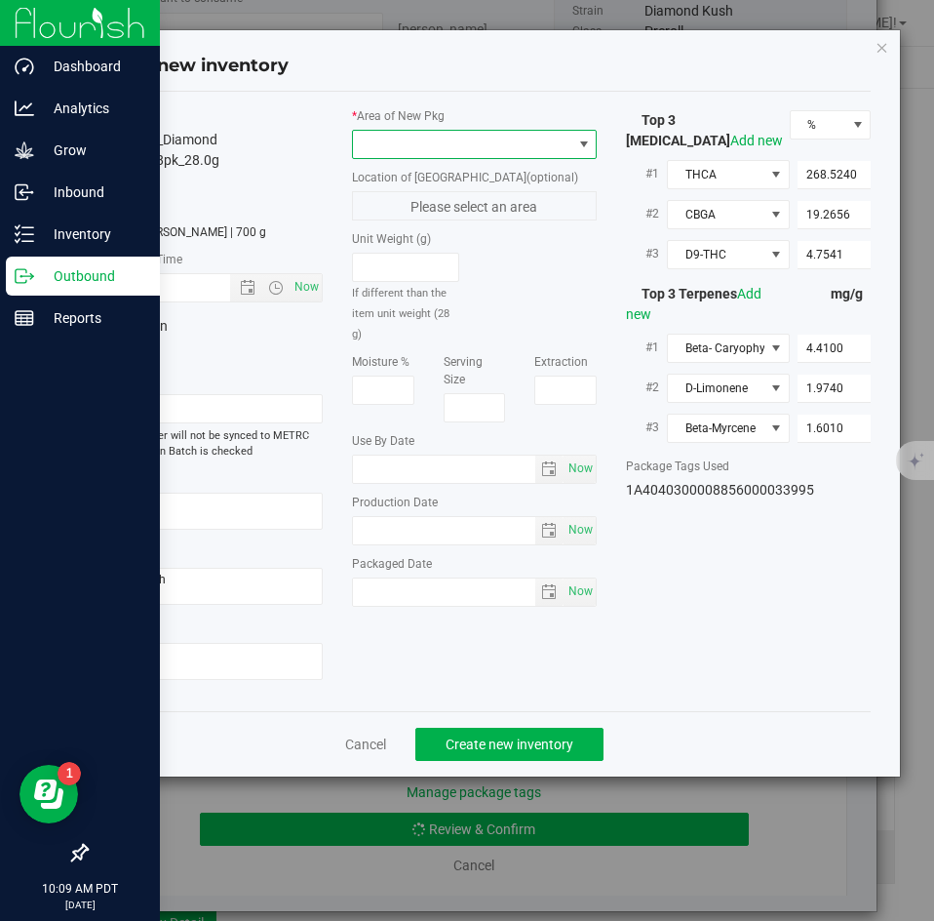
click at [378, 152] on span at bounding box center [462, 144] width 218 height 27
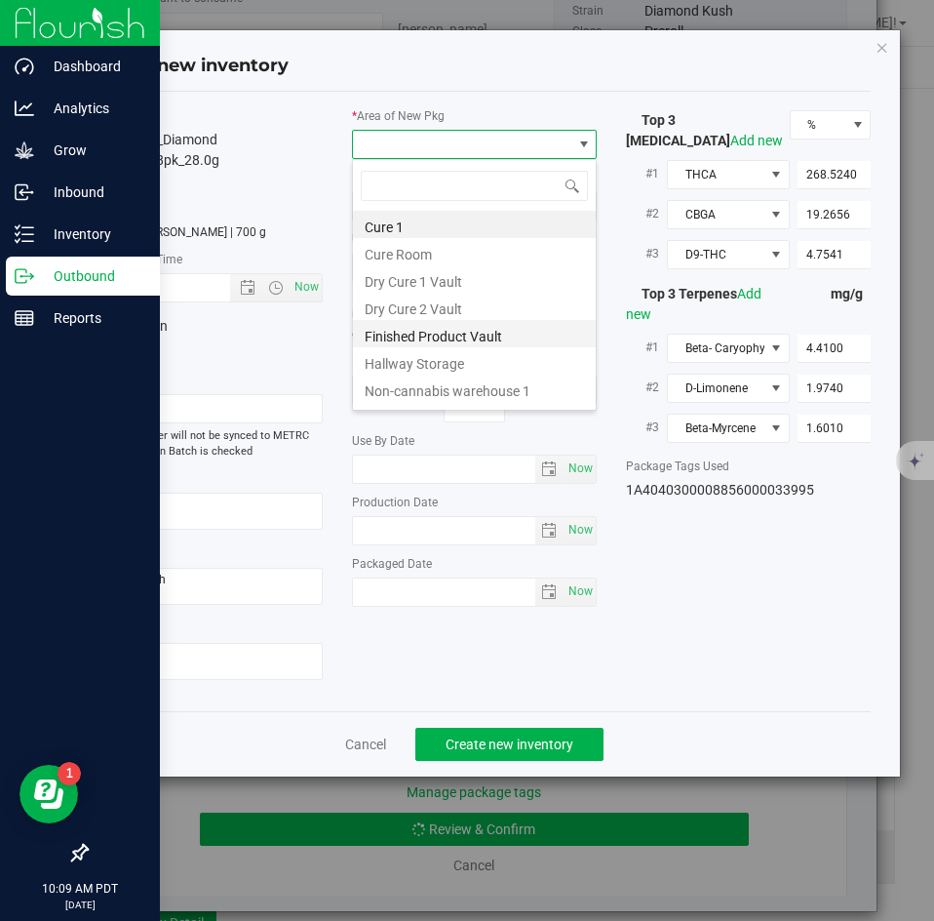
click at [374, 333] on li "Finished Product Vault" at bounding box center [474, 333] width 243 height 27
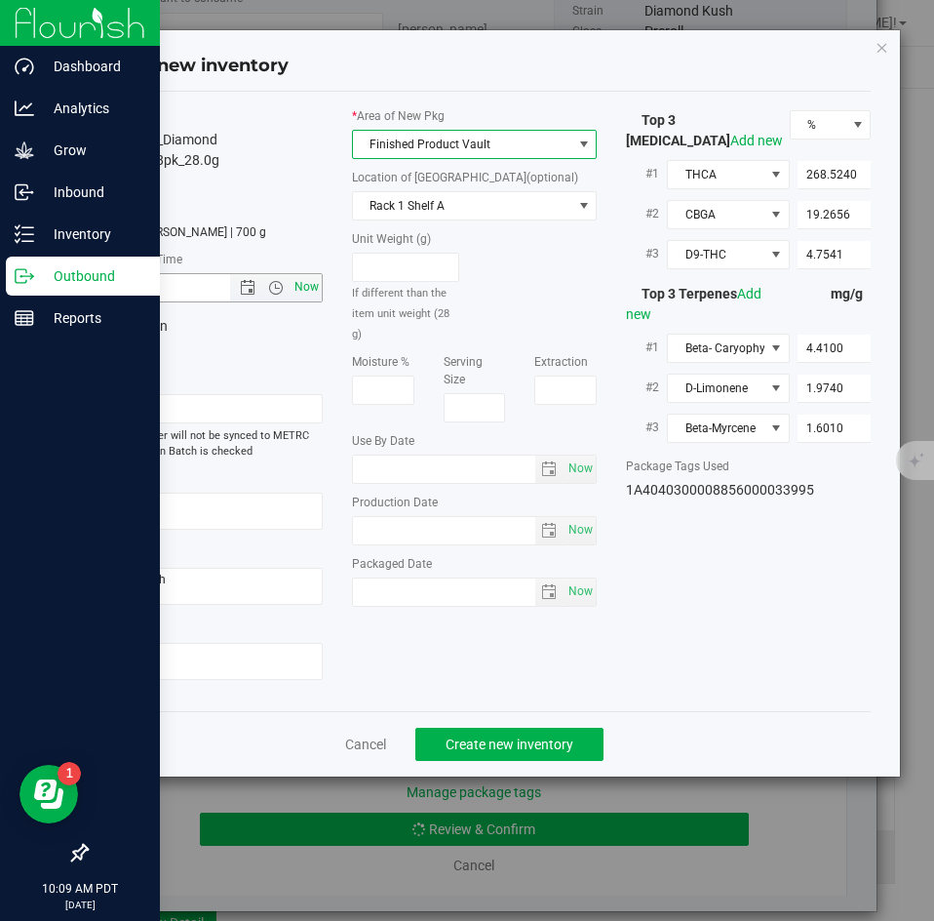
click at [298, 294] on span "Now" at bounding box center [307, 287] width 33 height 28
type input "9/22/2025 10:09 AM"
click at [514, 747] on span "Create new inventory" at bounding box center [510, 744] width 128 height 16
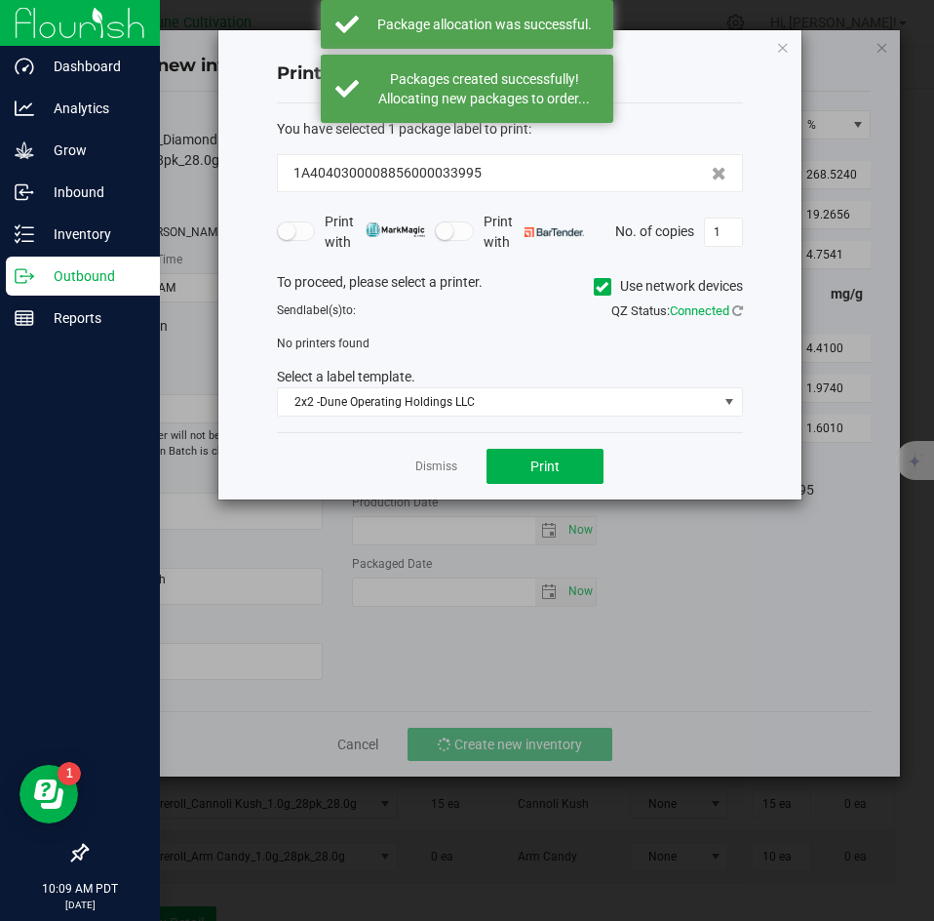
click at [444, 456] on app-cancel-button "Dismiss" at bounding box center [436, 466] width 42 height 20
click at [439, 468] on link "Dismiss" at bounding box center [436, 466] width 42 height 17
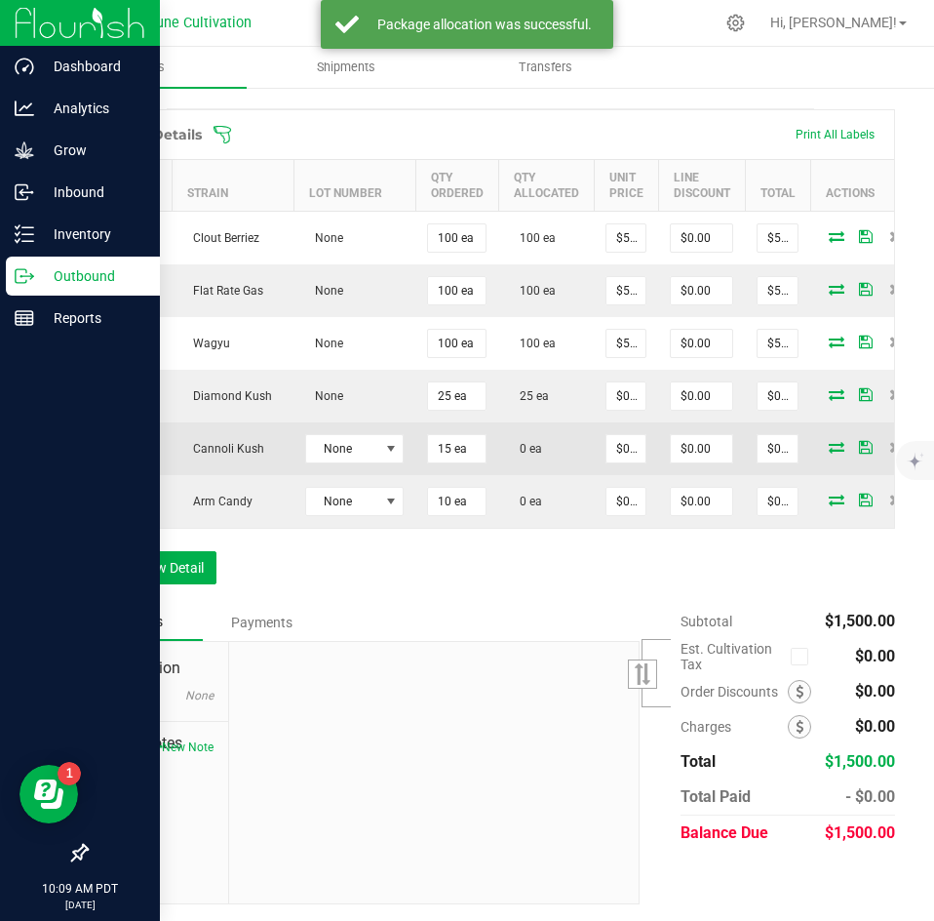
click at [829, 441] on icon at bounding box center [837, 447] width 16 height 12
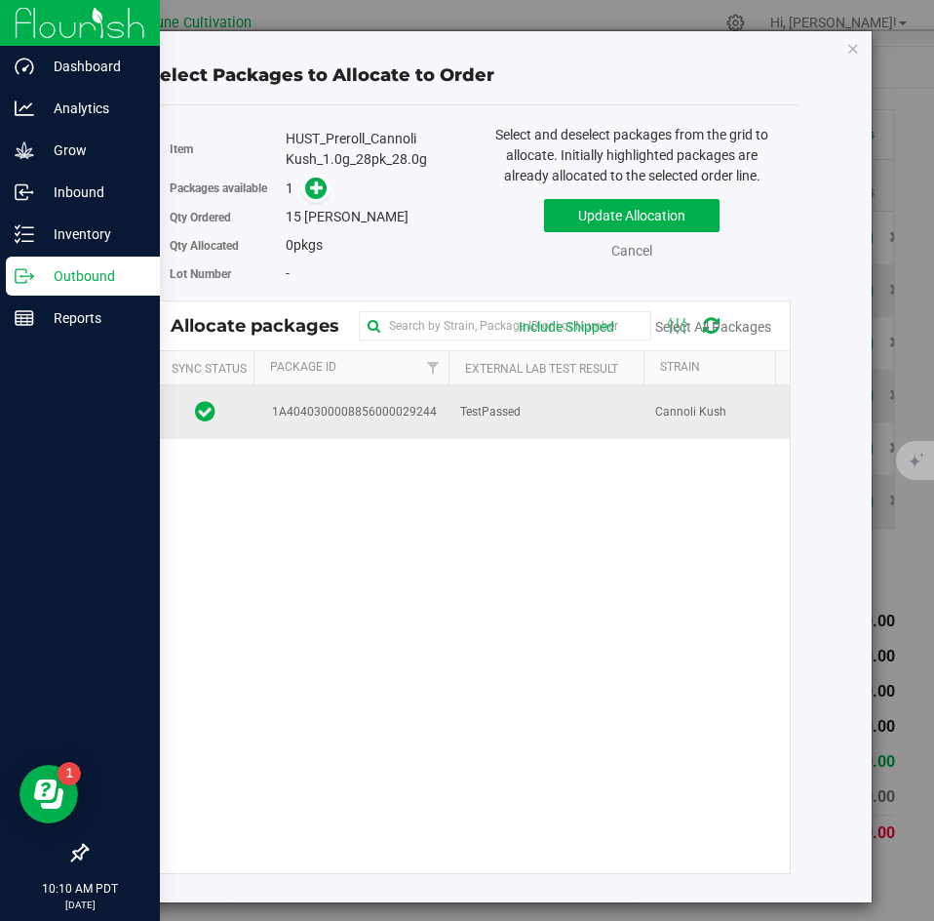
click at [614, 414] on td "TestPassed" at bounding box center [546, 411] width 195 height 53
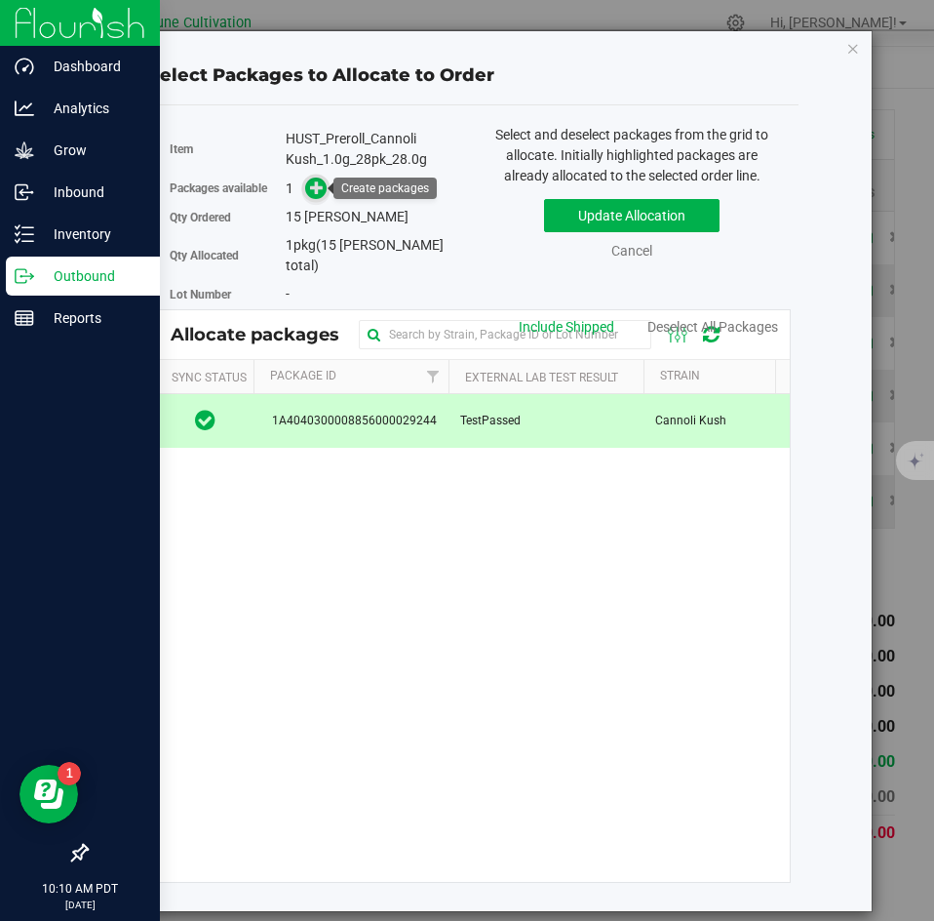
click at [317, 193] on icon at bounding box center [317, 187] width 14 height 14
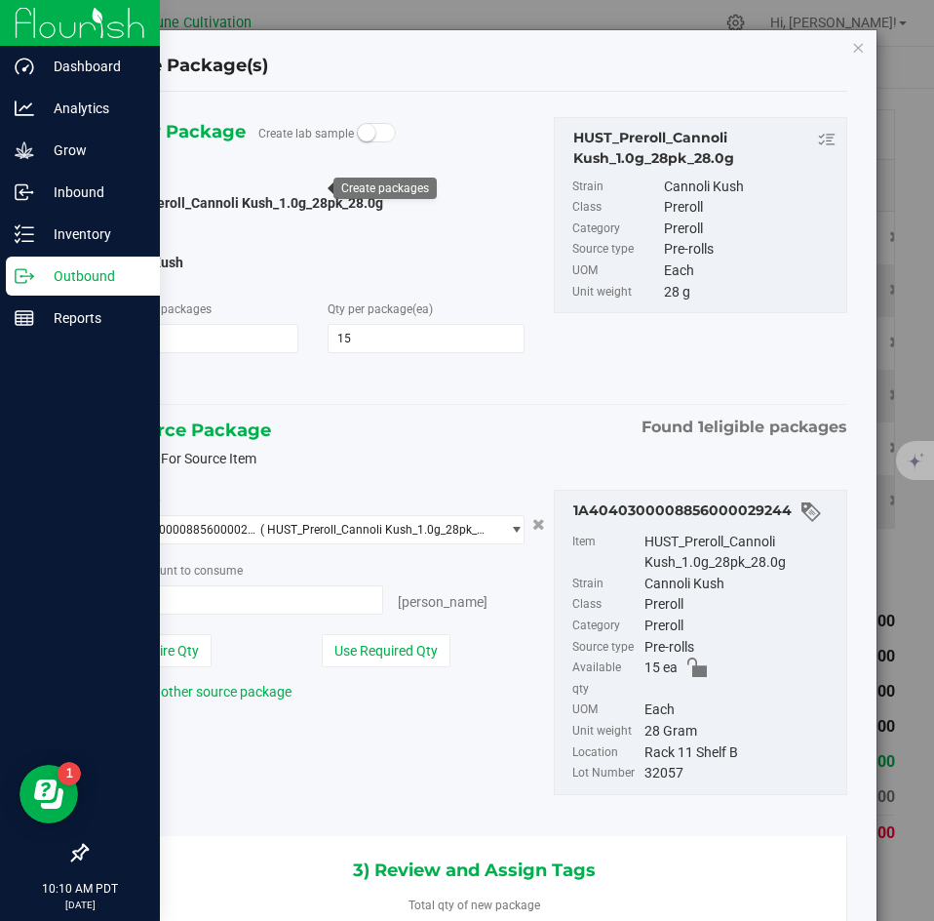
type input "15 ea"
click at [373, 723] on div "Package ID 1A4040300008856000029244 ( HUST_Preroll_Cannoli Kush_1.0g_28pk_28.0g…" at bounding box center [474, 641] width 775 height 336
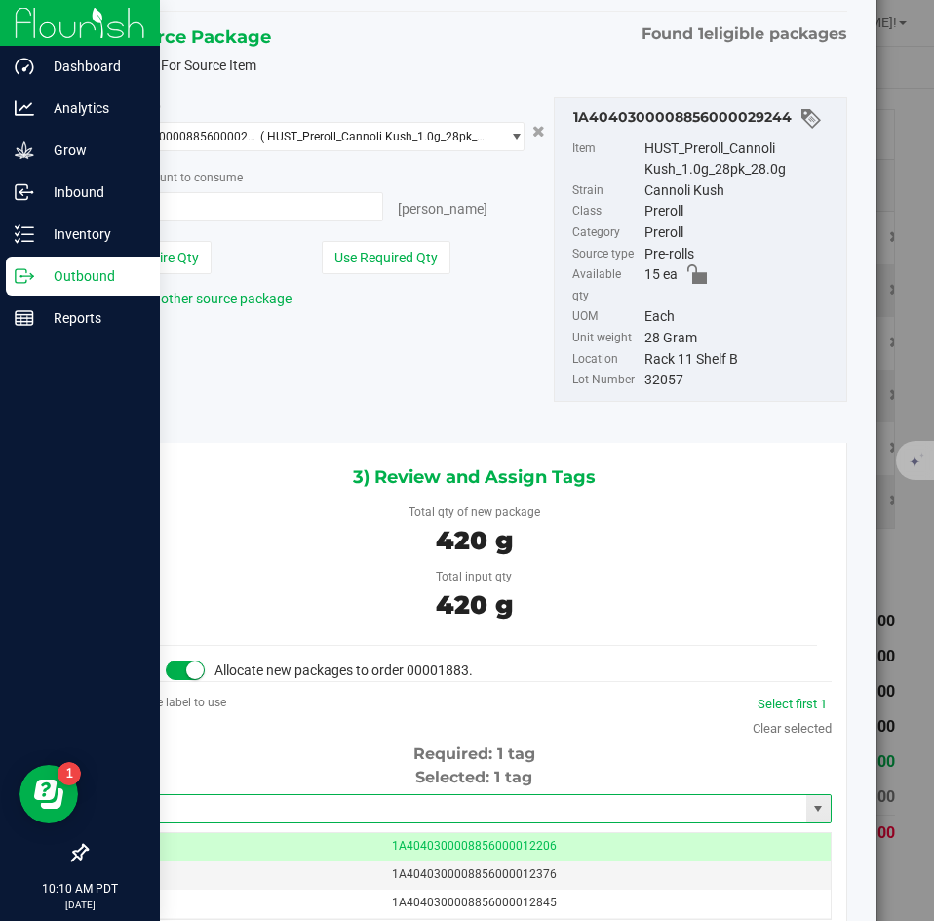
click at [311, 795] on input "text" at bounding box center [462, 808] width 688 height 27
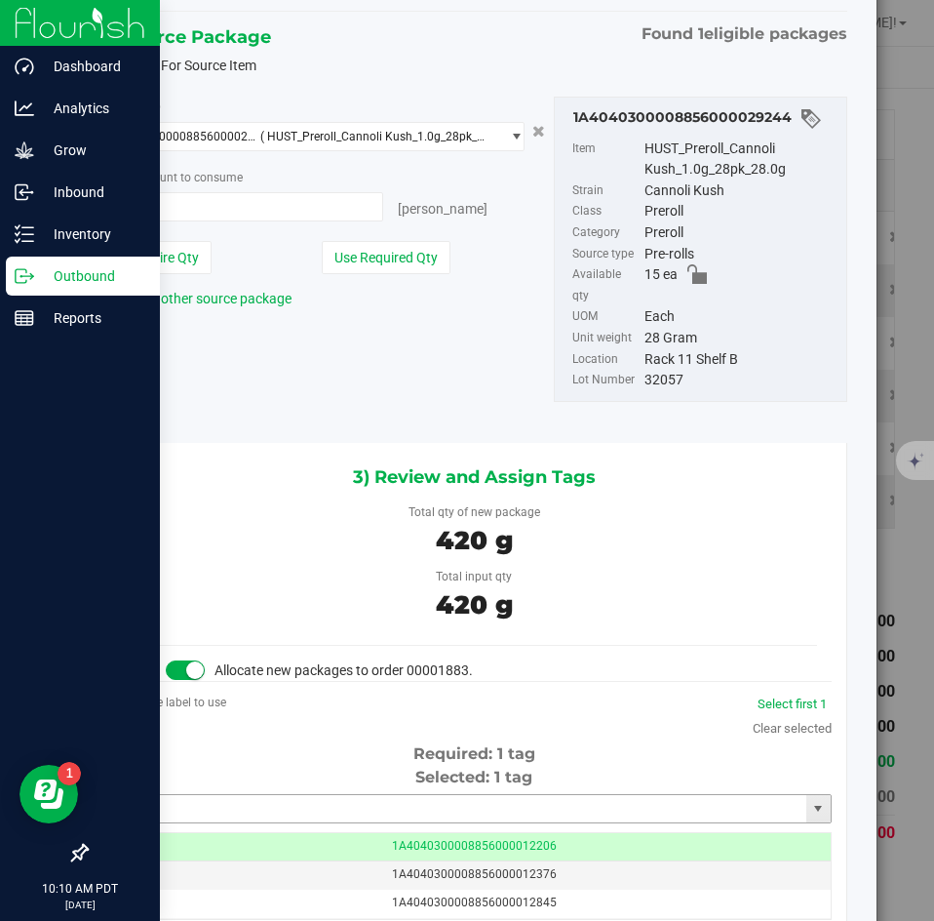
click at [323, 795] on input "text" at bounding box center [462, 808] width 688 height 27
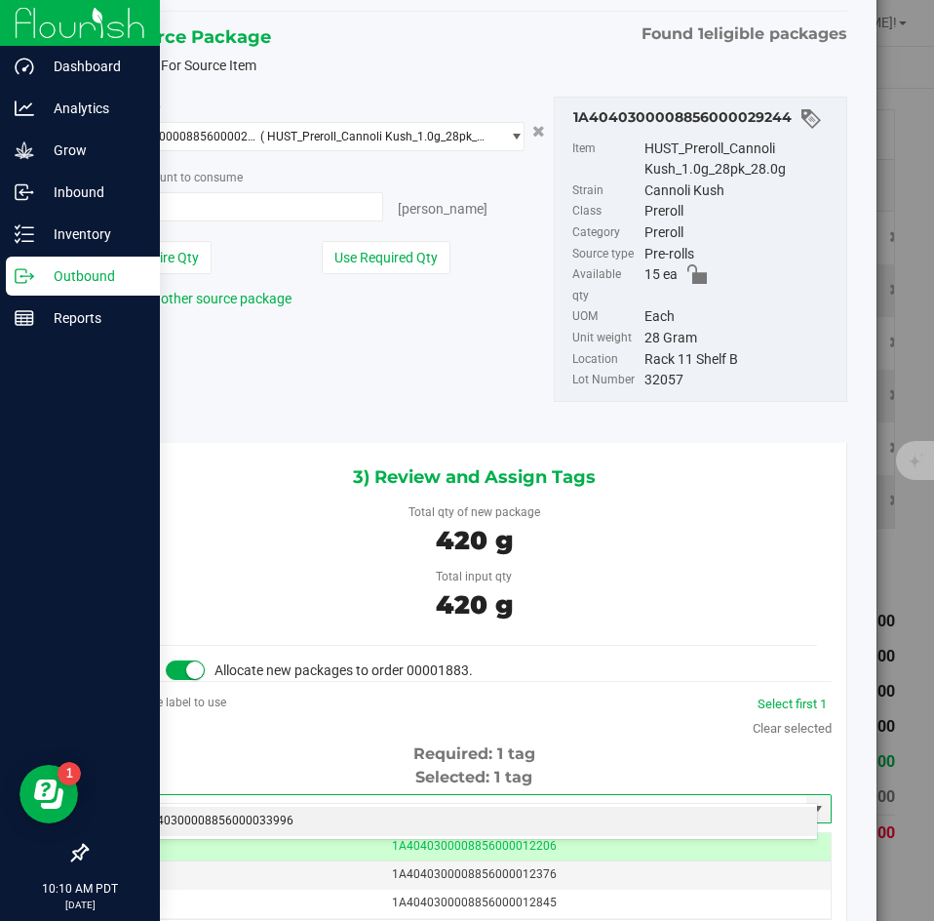
click at [302, 821] on li "1A4040300008856000033996" at bounding box center [467, 820] width 700 height 29
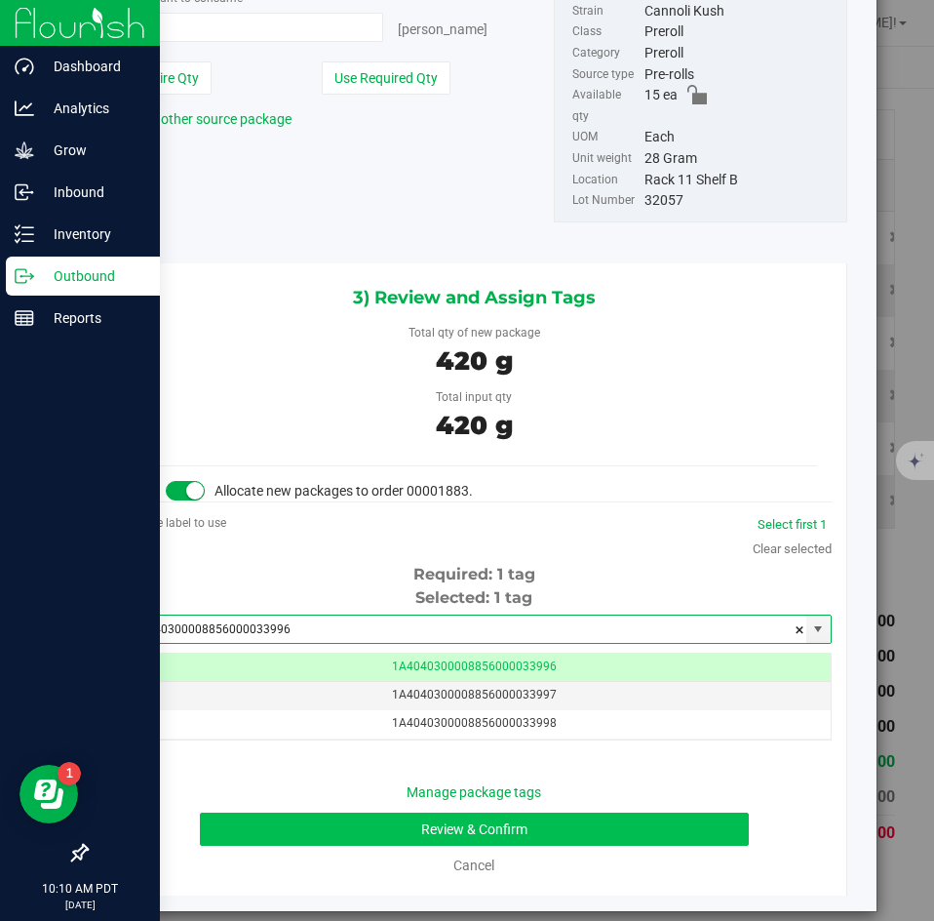
type input "1A4040300008856000033996"
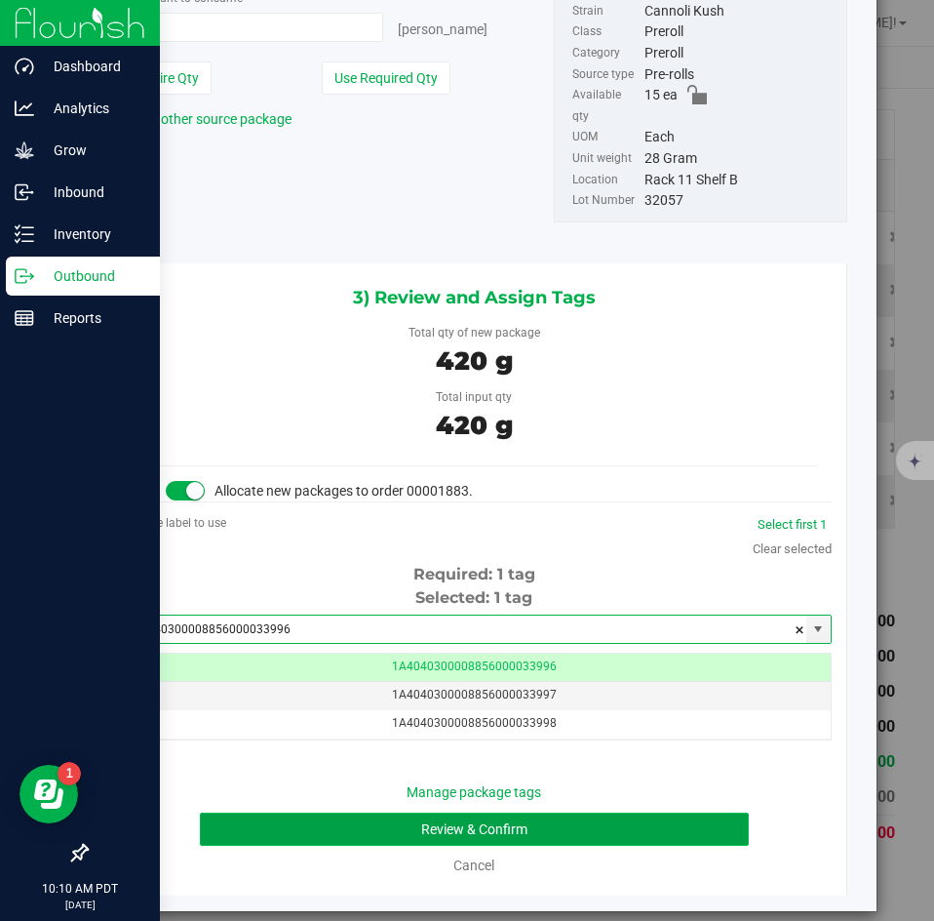
click at [327, 812] on button "Review & Confirm" at bounding box center [474, 828] width 548 height 33
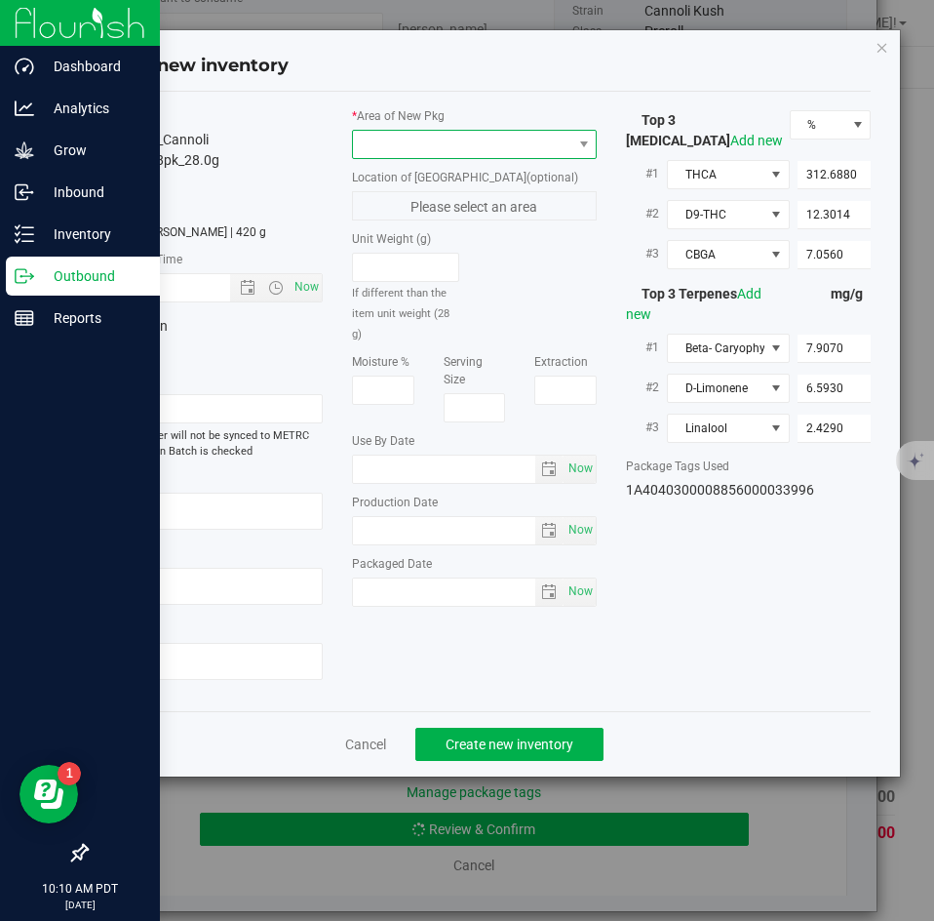
click at [387, 131] on span at bounding box center [462, 144] width 218 height 27
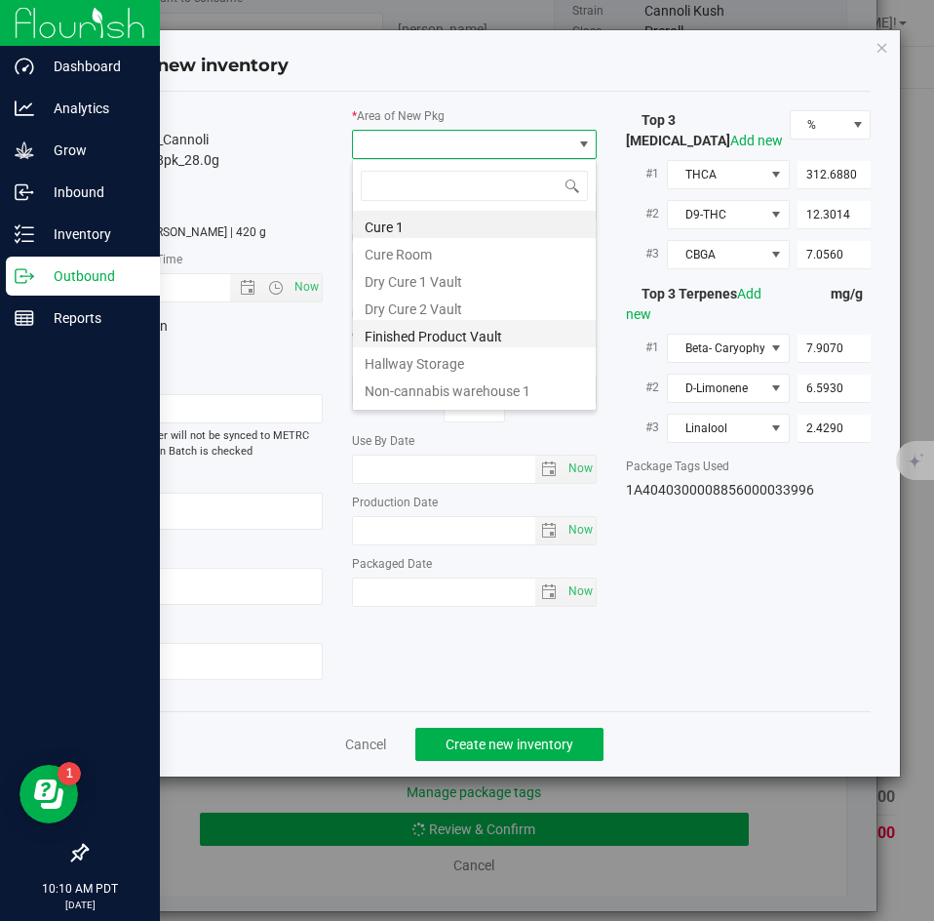
click at [386, 339] on li "Finished Product Vault" at bounding box center [474, 333] width 243 height 27
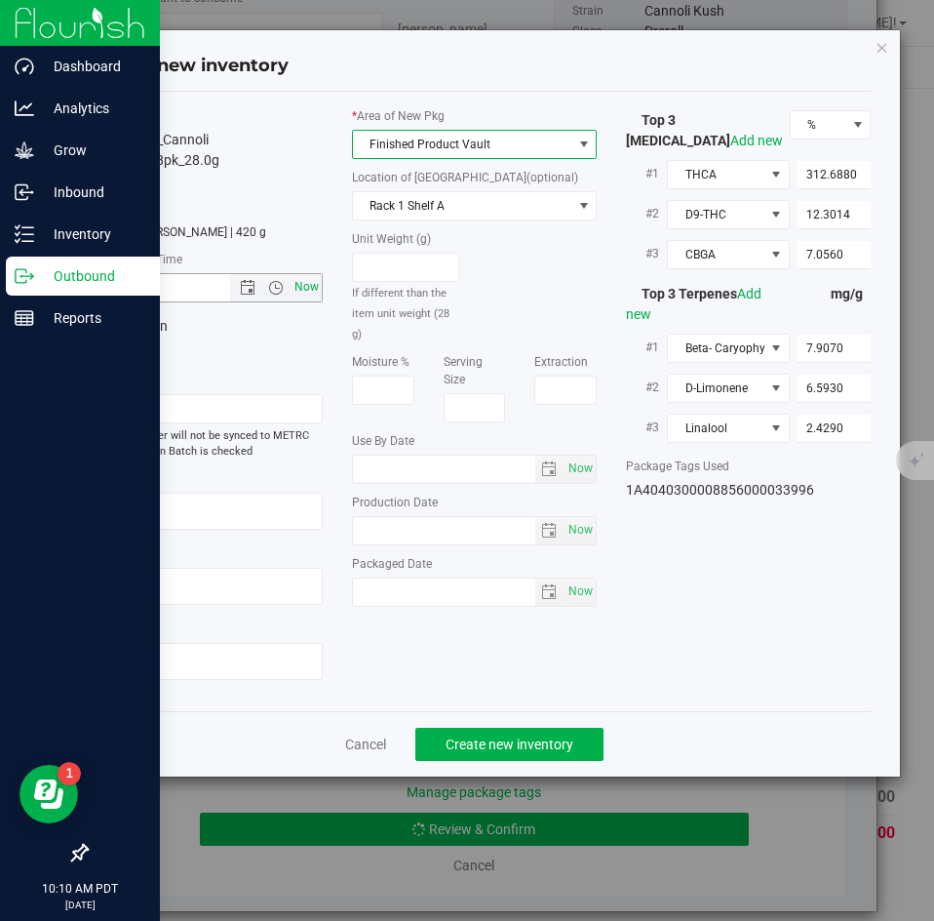
click at [308, 300] on span "Now" at bounding box center [307, 287] width 33 height 28
type input "9/22/2025 10:10 AM"
click at [459, 736] on span "Create new inventory" at bounding box center [510, 744] width 128 height 16
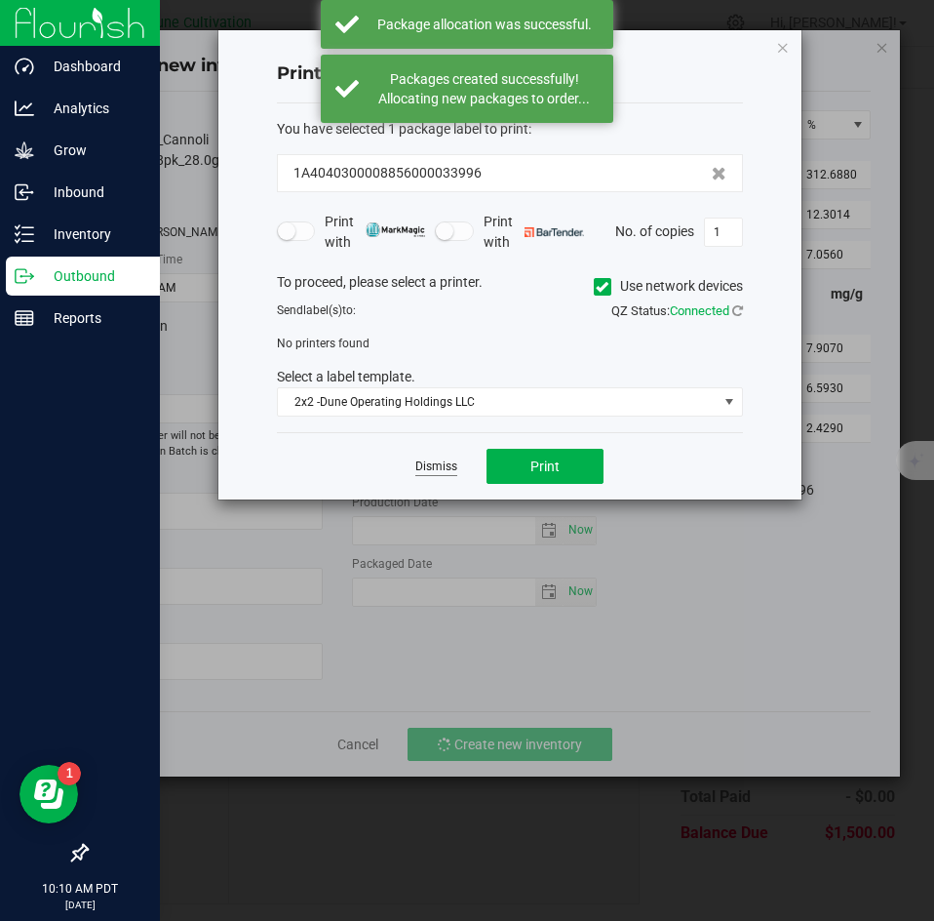
click at [429, 467] on link "Dismiss" at bounding box center [436, 466] width 42 height 17
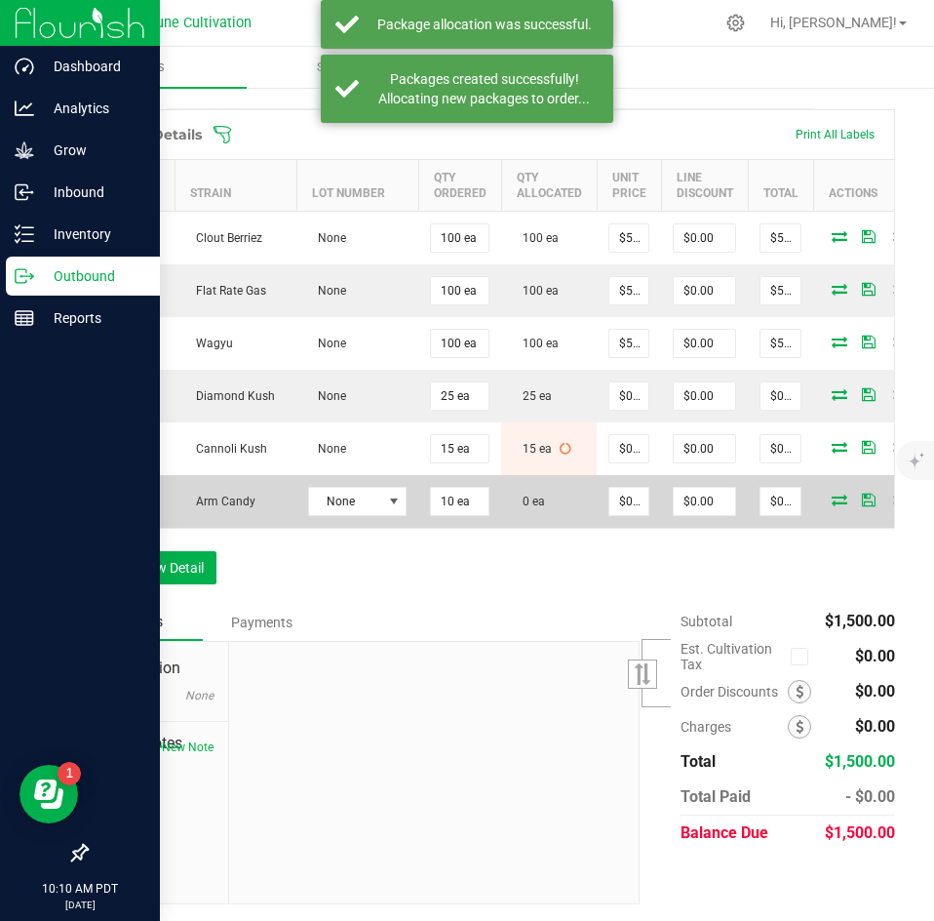
click at [832, 493] on icon at bounding box center [840, 499] width 16 height 12
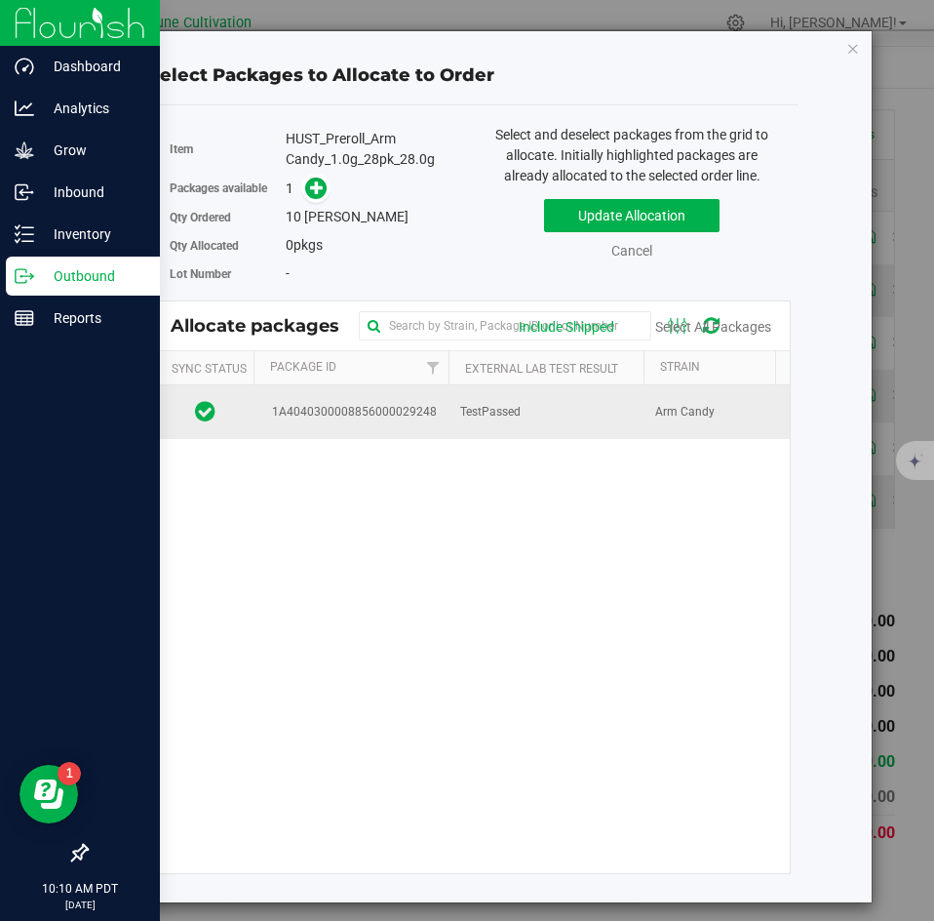
click at [538, 404] on td "TestPassed" at bounding box center [546, 411] width 195 height 53
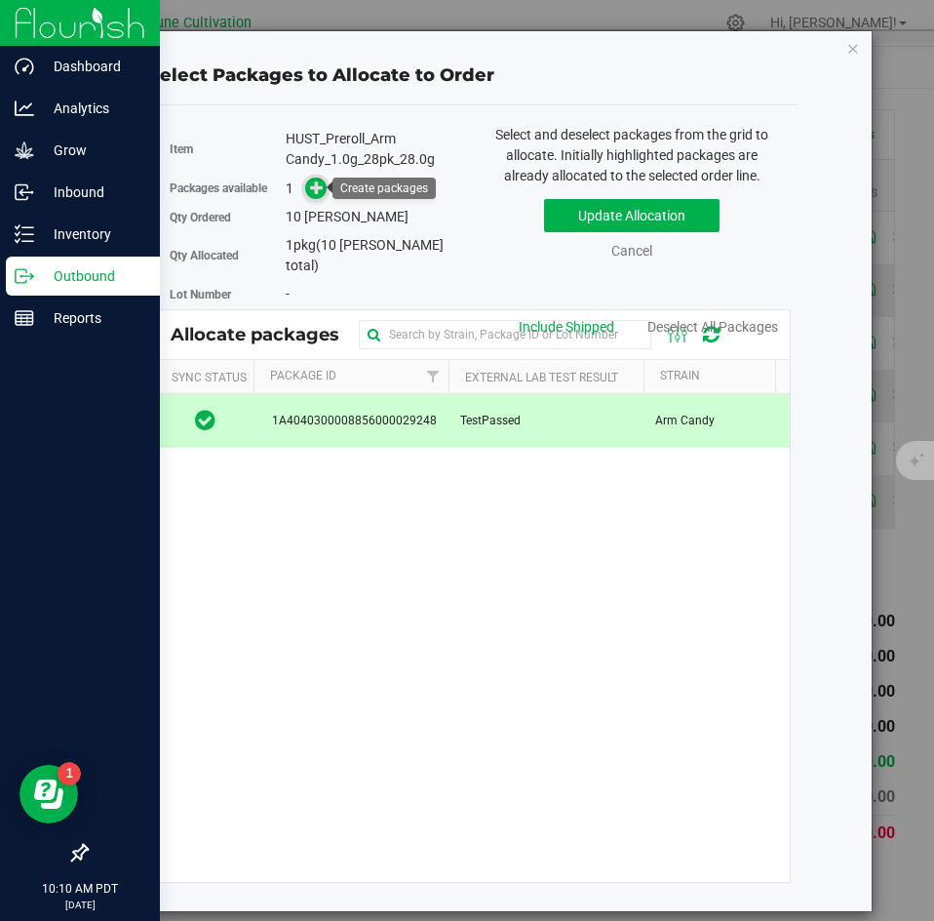
click at [321, 200] on span at bounding box center [316, 188] width 22 height 22
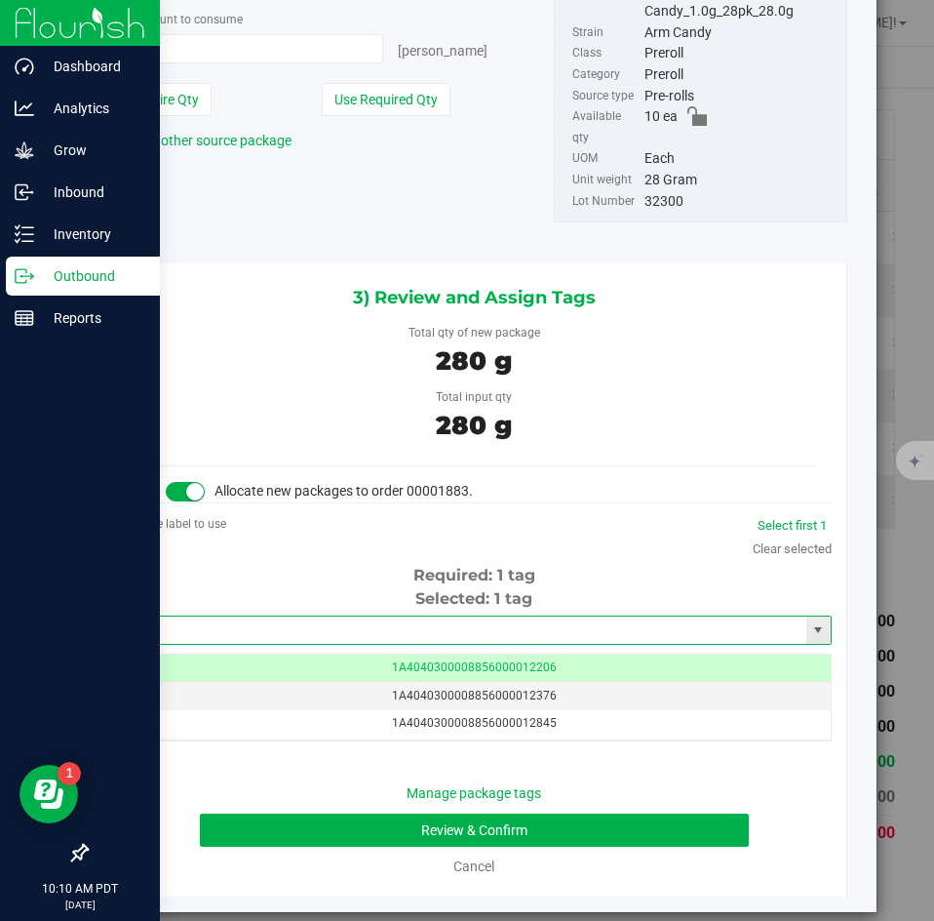
click at [294, 616] on input "text" at bounding box center [462, 629] width 688 height 27
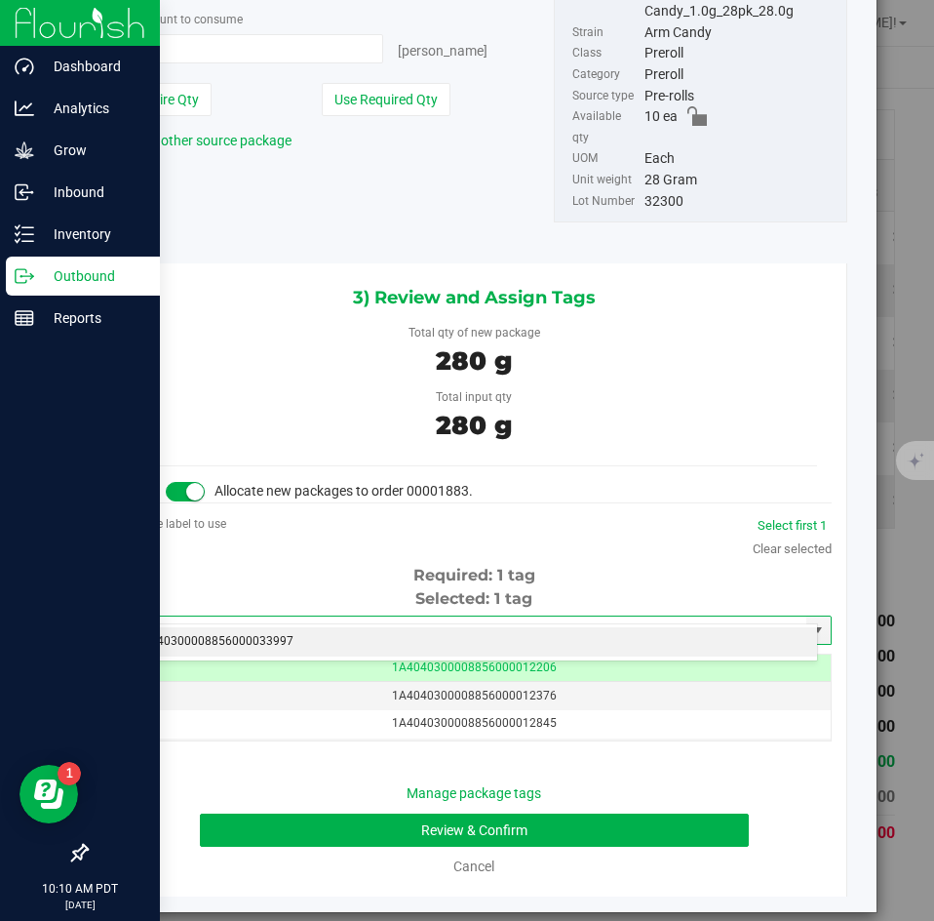
click at [390, 646] on li "1A4040300008856000033997" at bounding box center [467, 641] width 700 height 29
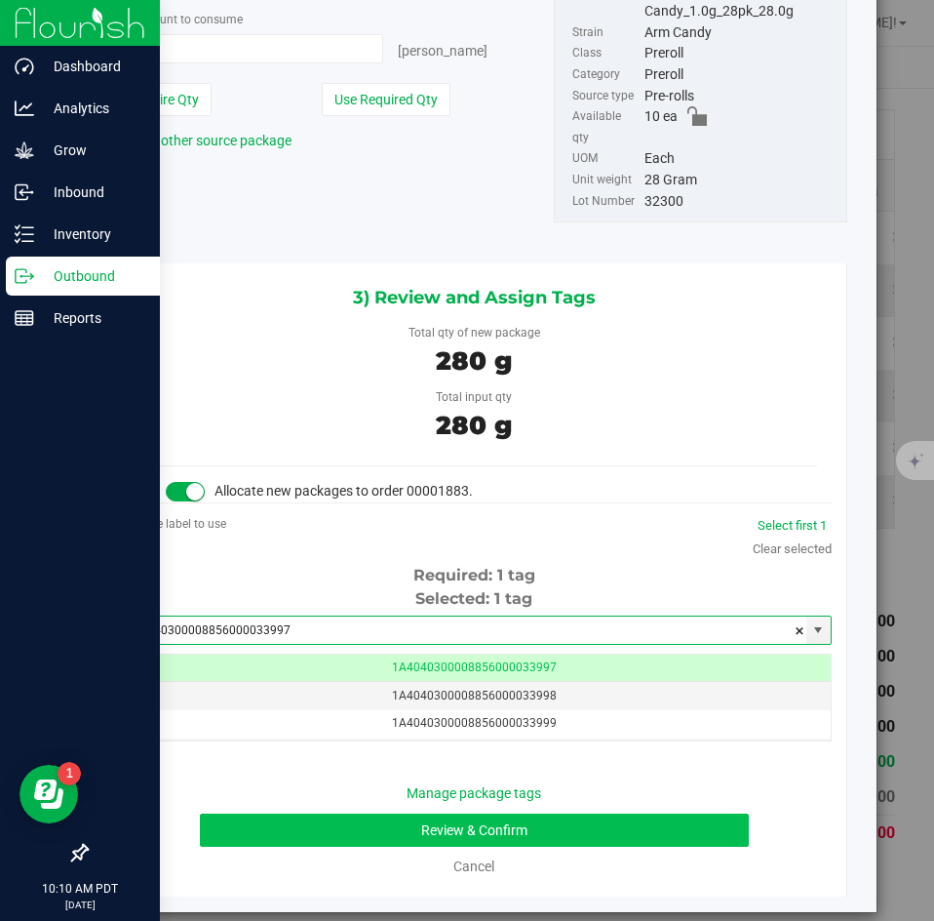
type input "1A4040300008856000033997"
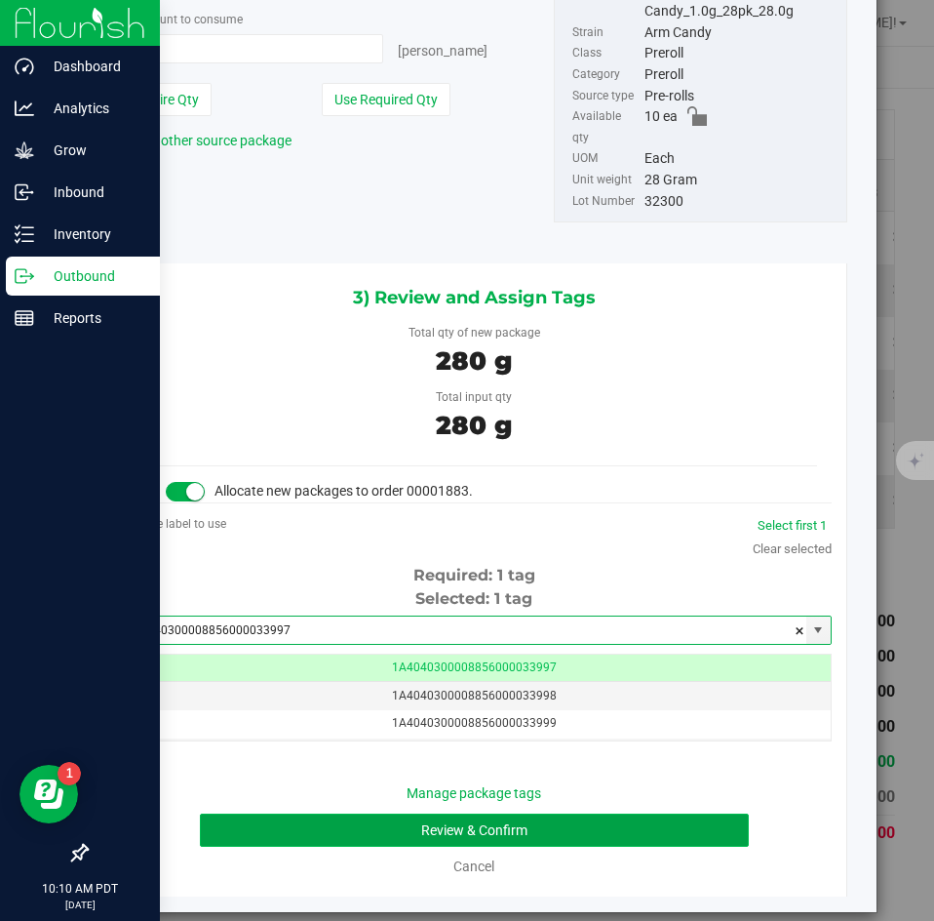
click at [308, 813] on button "Review & Confirm" at bounding box center [474, 829] width 548 height 33
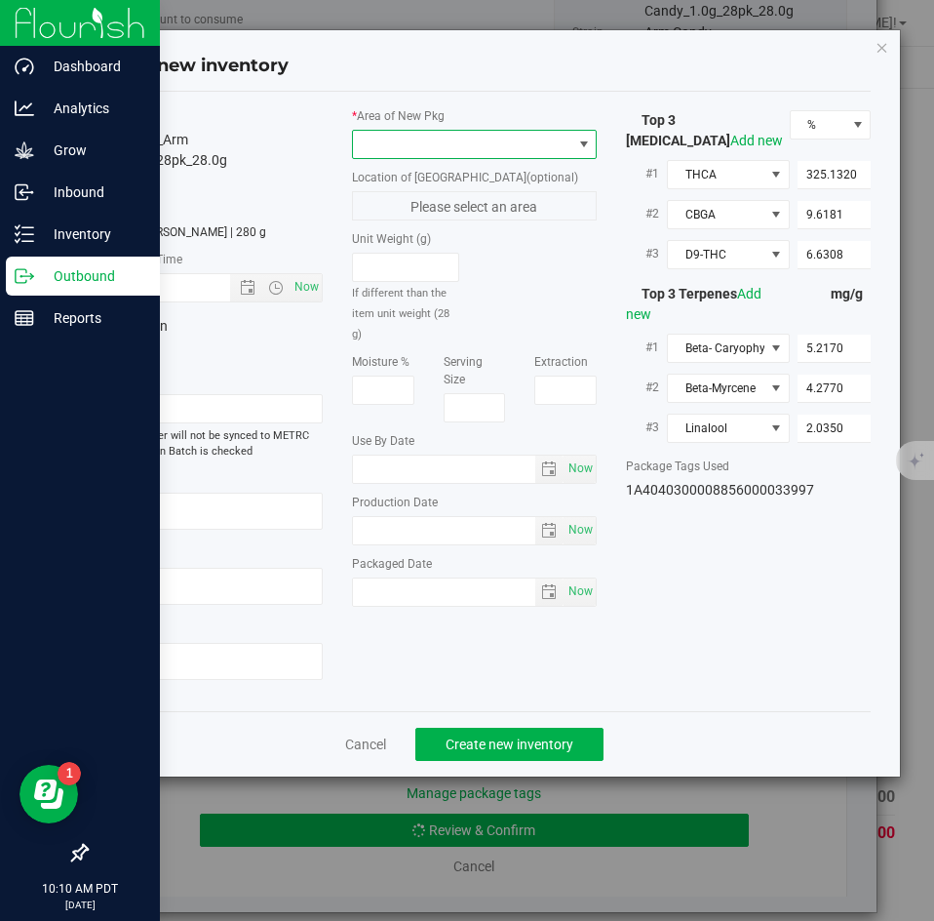
click at [372, 143] on span at bounding box center [462, 144] width 218 height 27
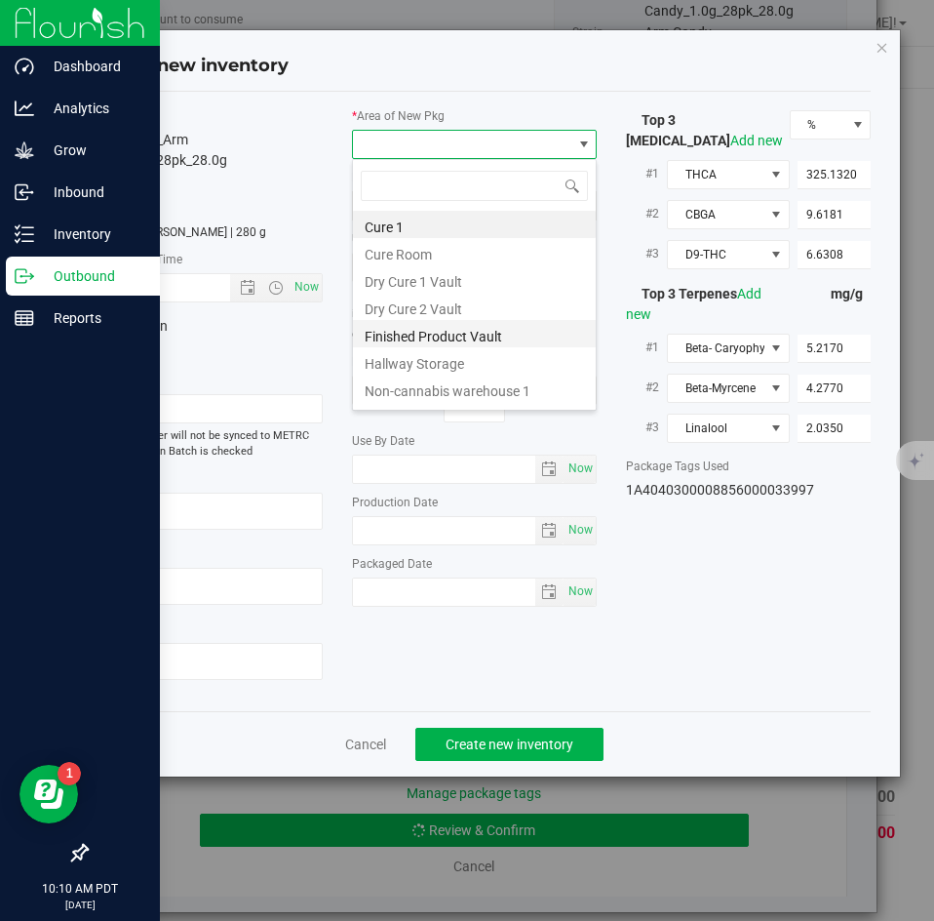
click at [396, 332] on li "Finished Product Vault" at bounding box center [474, 333] width 243 height 27
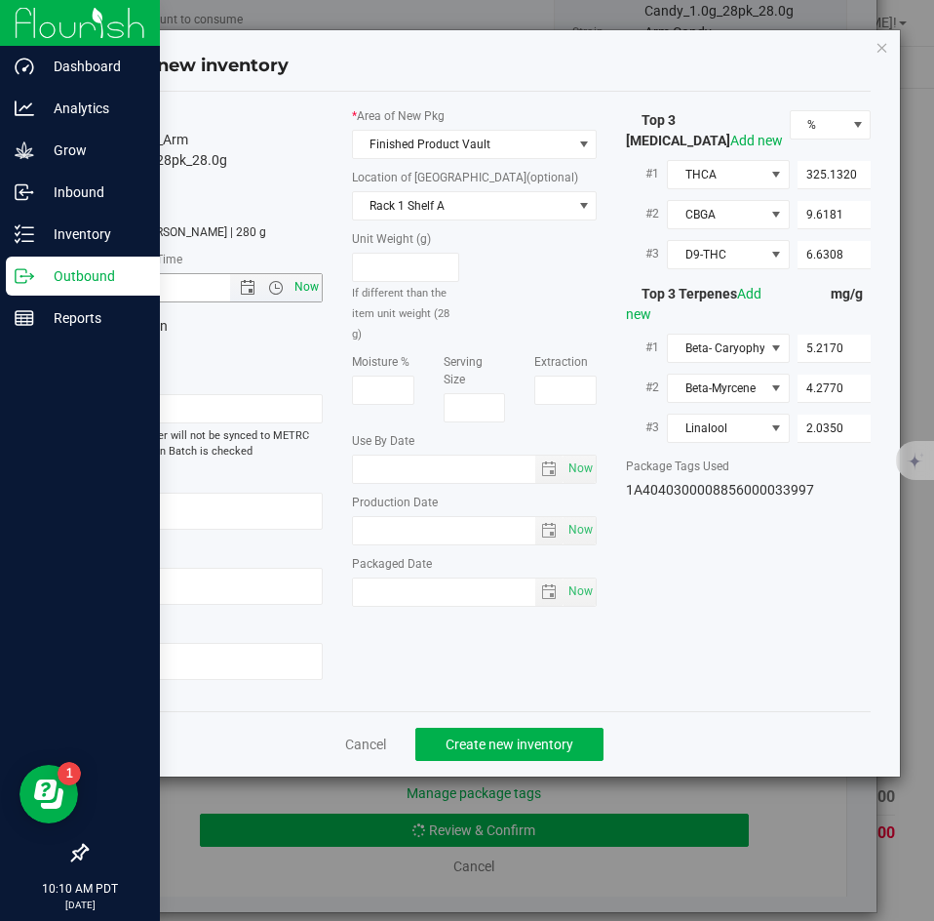
click at [309, 288] on span "Now" at bounding box center [307, 287] width 33 height 28
type input "9/22/2025 10:10 AM"
click at [504, 729] on button "Create new inventory" at bounding box center [509, 743] width 188 height 33
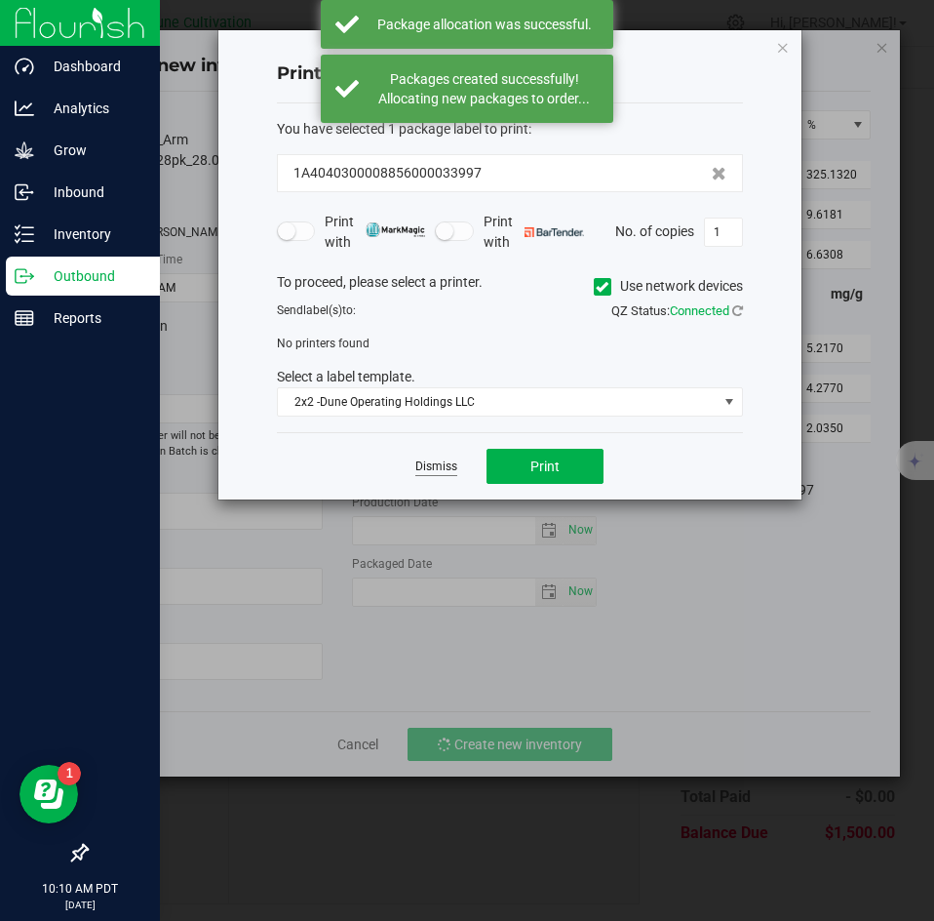
click at [449, 460] on link "Dismiss" at bounding box center [436, 466] width 42 height 17
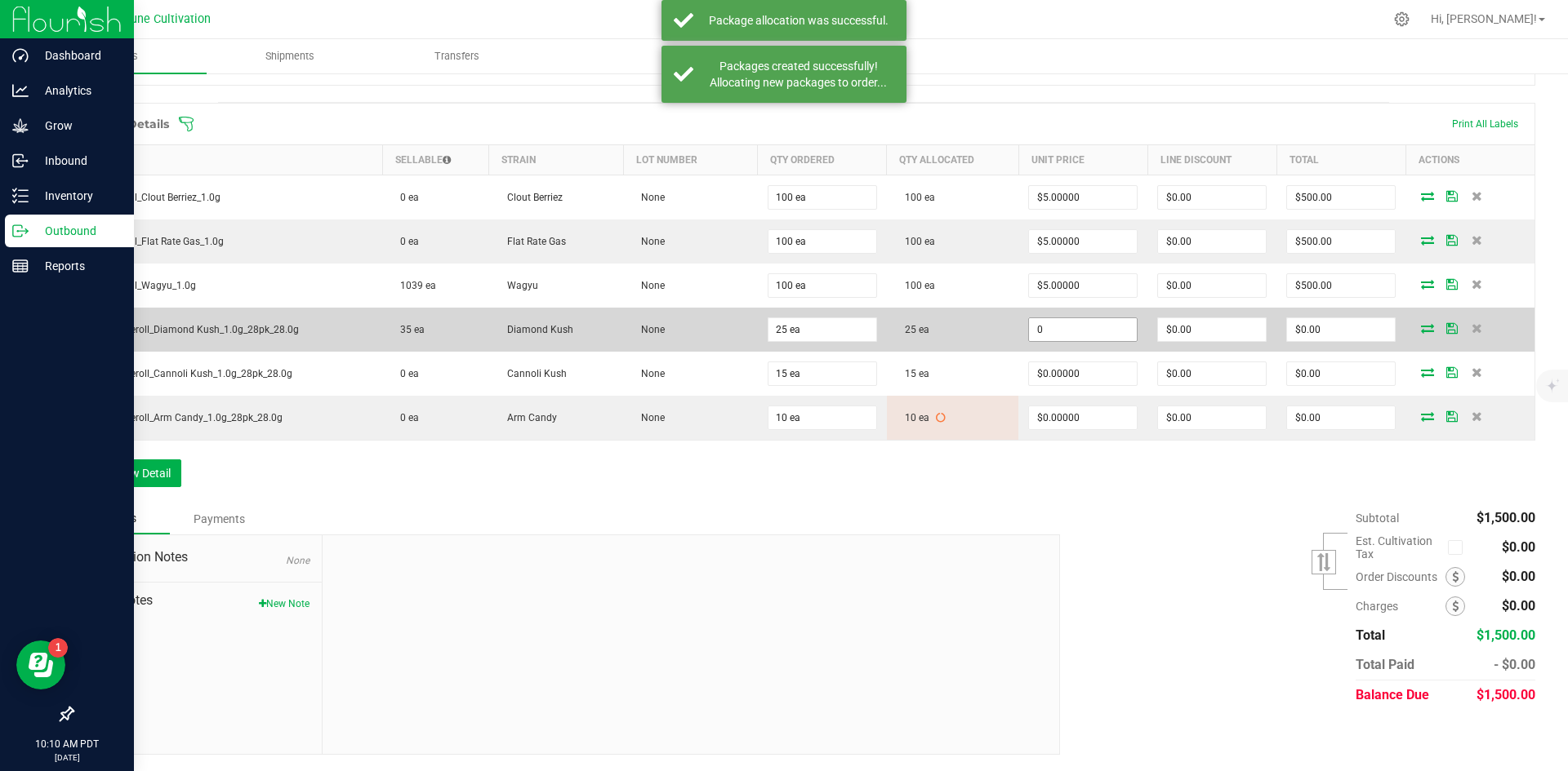
click at [1048, 326] on input "0" at bounding box center [1083, 329] width 108 height 23
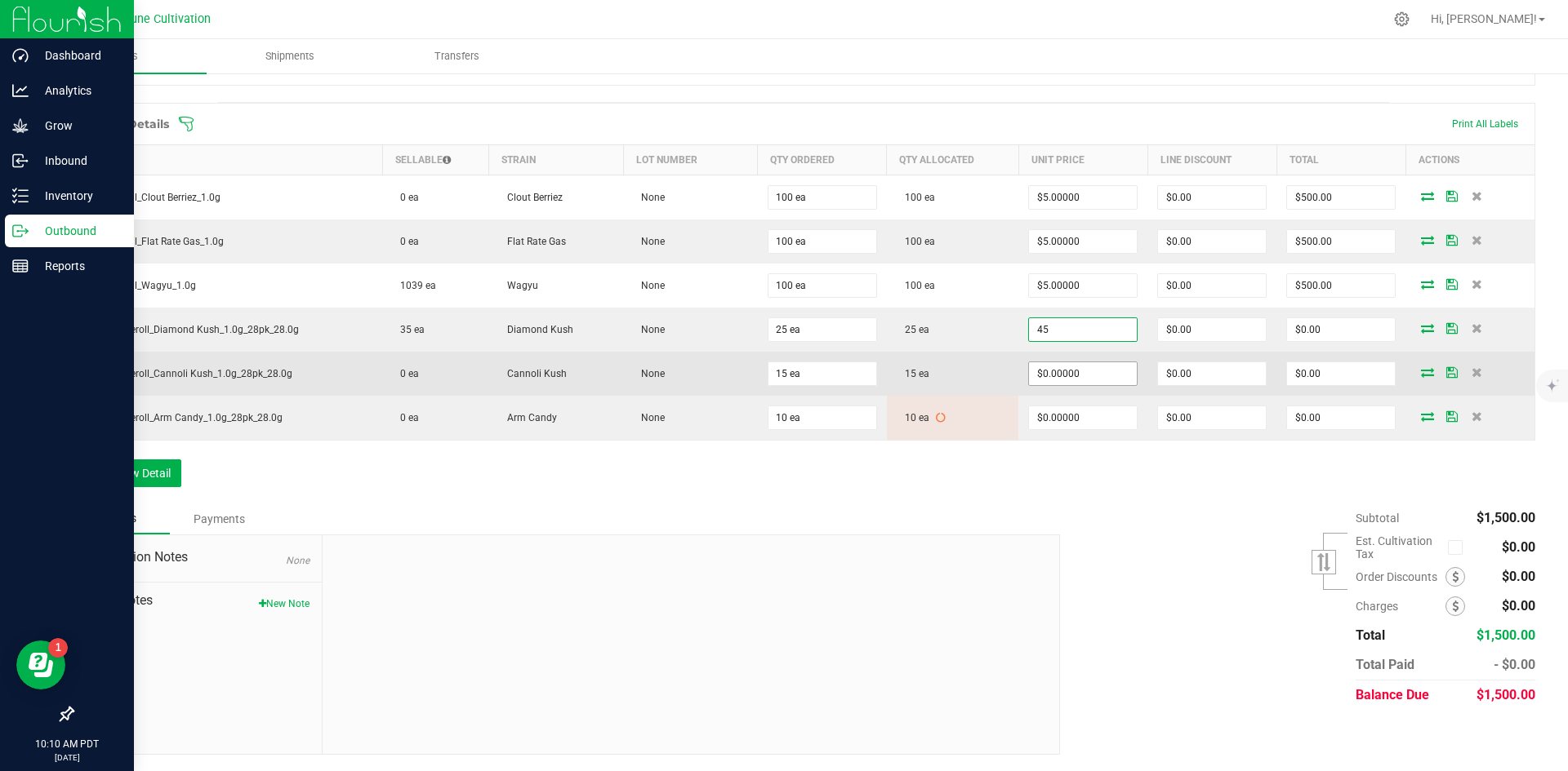
type input "$45.00000"
type input "$1,125.00"
click at [1036, 363] on input "0" at bounding box center [1083, 373] width 108 height 23
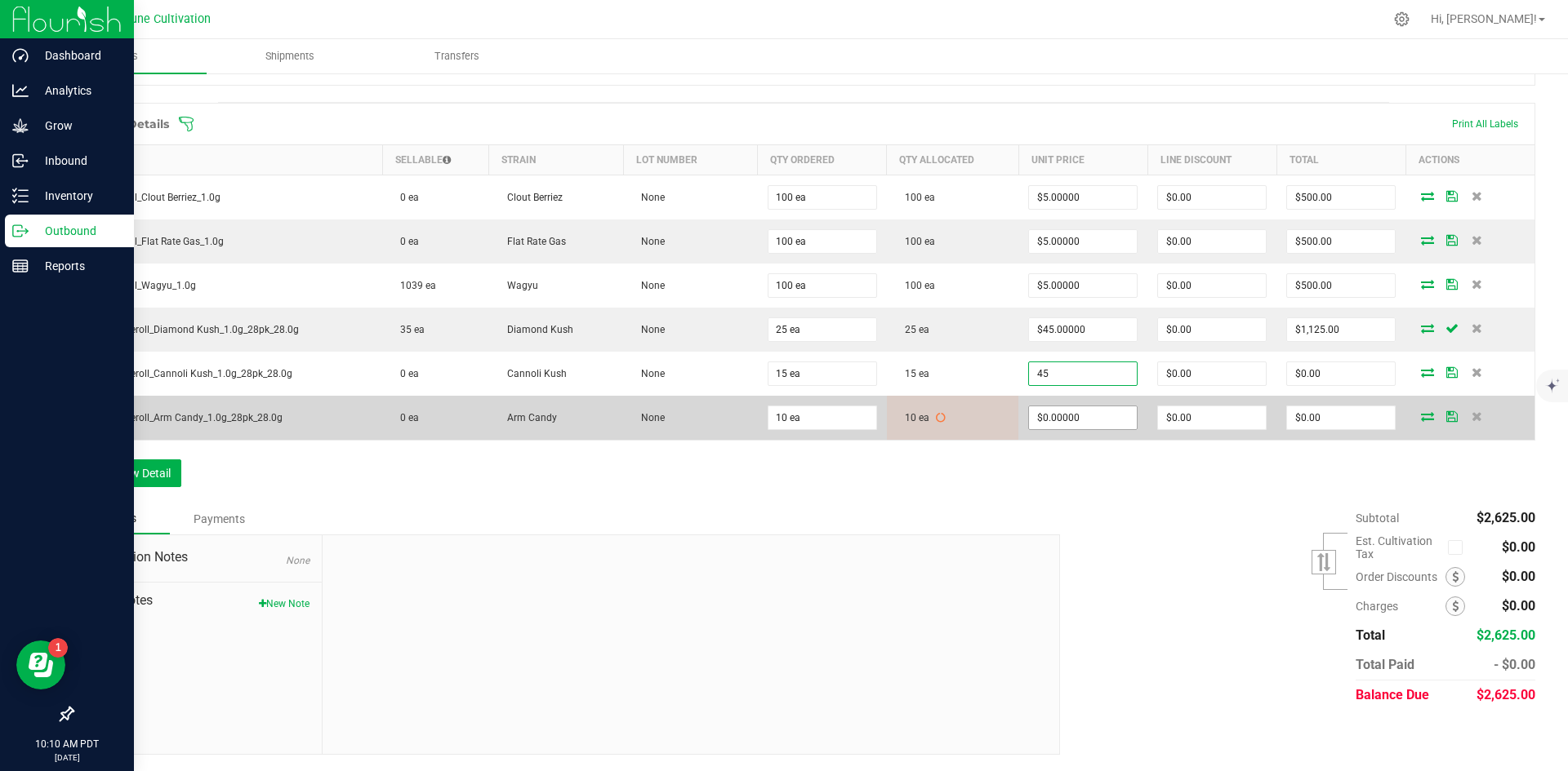
type input "$45.00000"
type input "$675.00"
click at [1039, 409] on input "0" at bounding box center [1083, 418] width 108 height 23
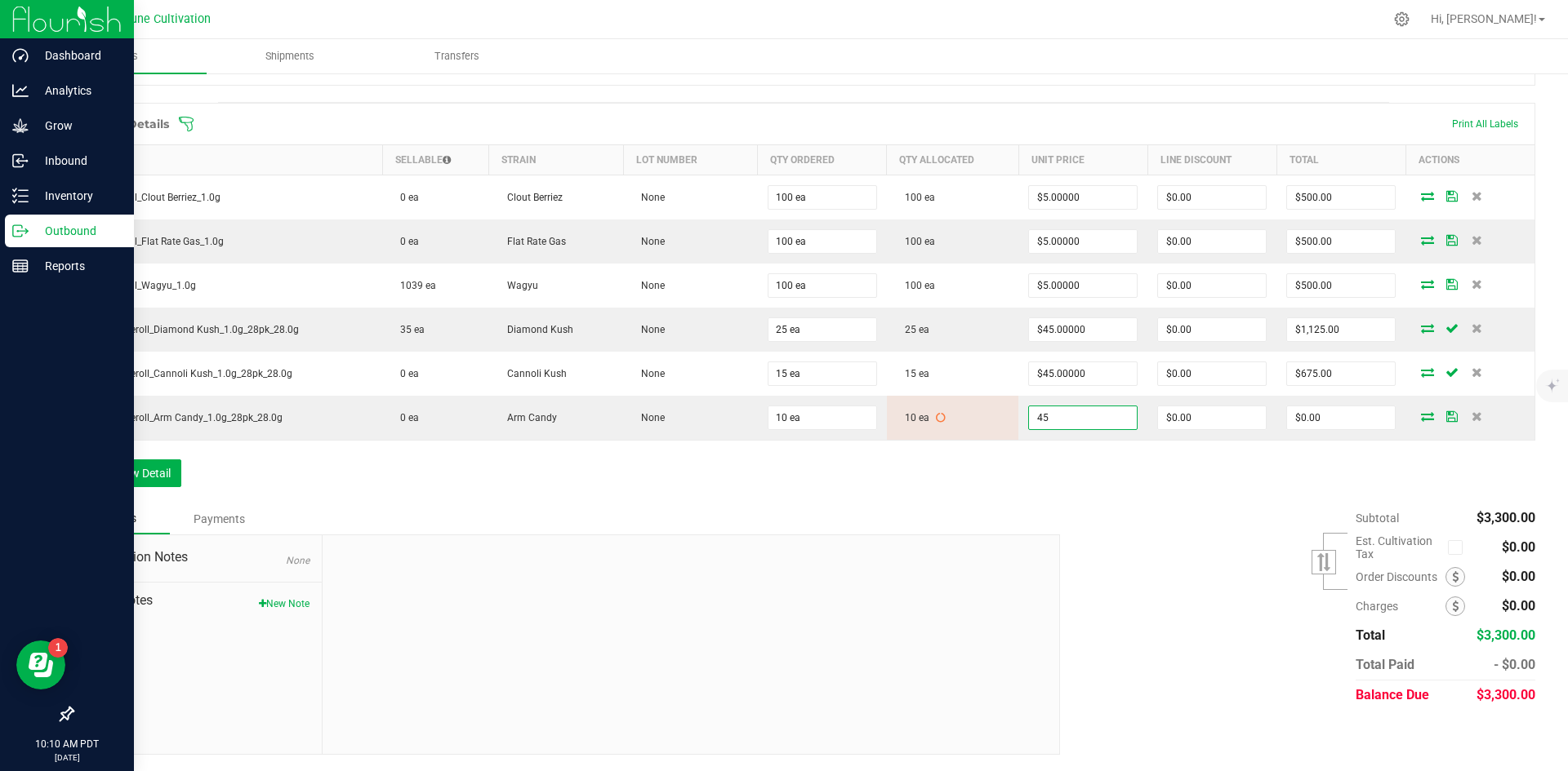
type input "$45.00000"
type input "$450.00"
click at [1053, 477] on div "Order Details Print All Labels Item Sellable Strain Lot Number Qty Ordered Qty …" at bounding box center [803, 303] width 1463 height 401
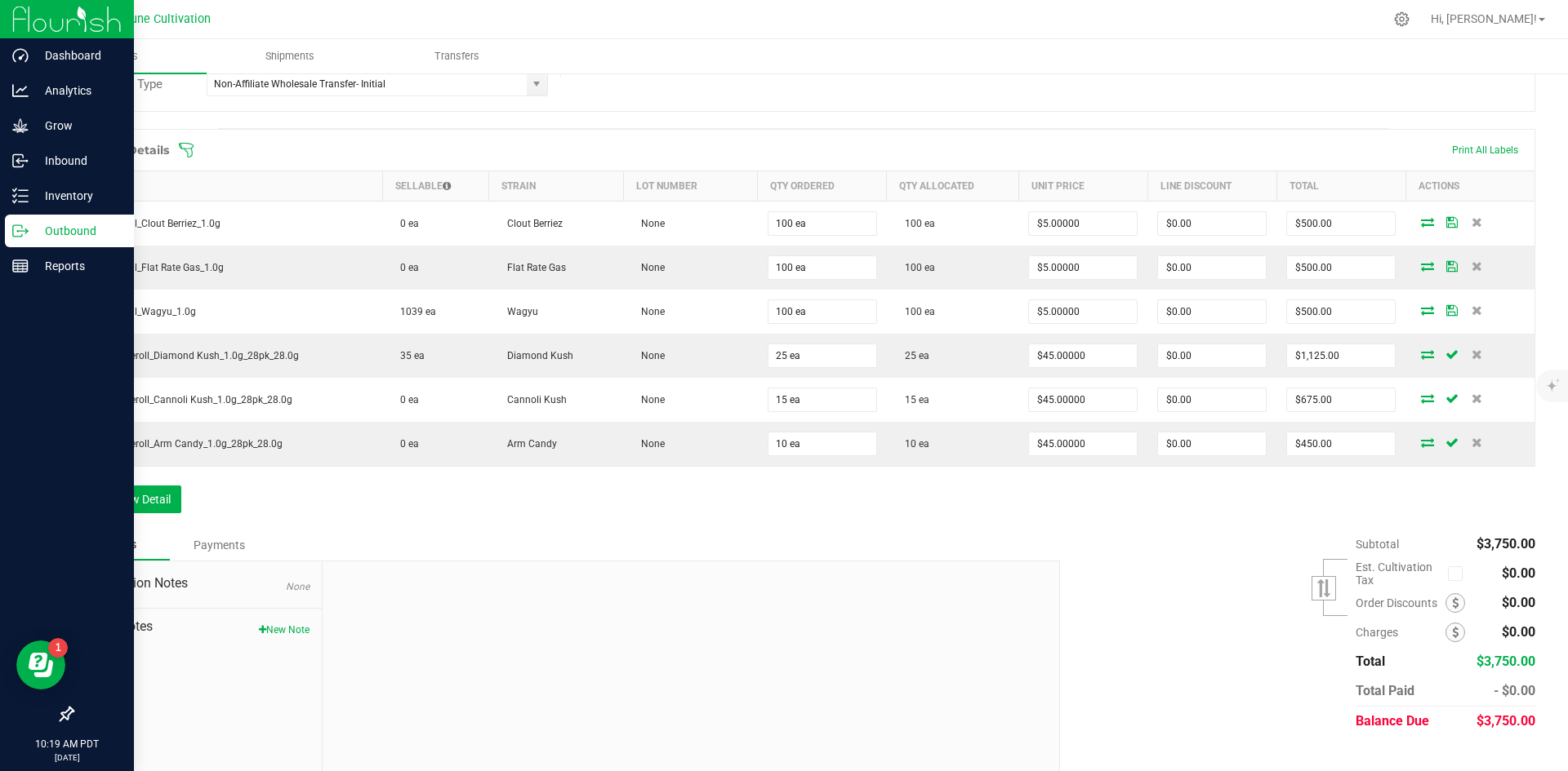
click at [1106, 545] on div "Subtotal $3,750.00 Est. Cultivation Tax" at bounding box center [1292, 633] width 487 height 207
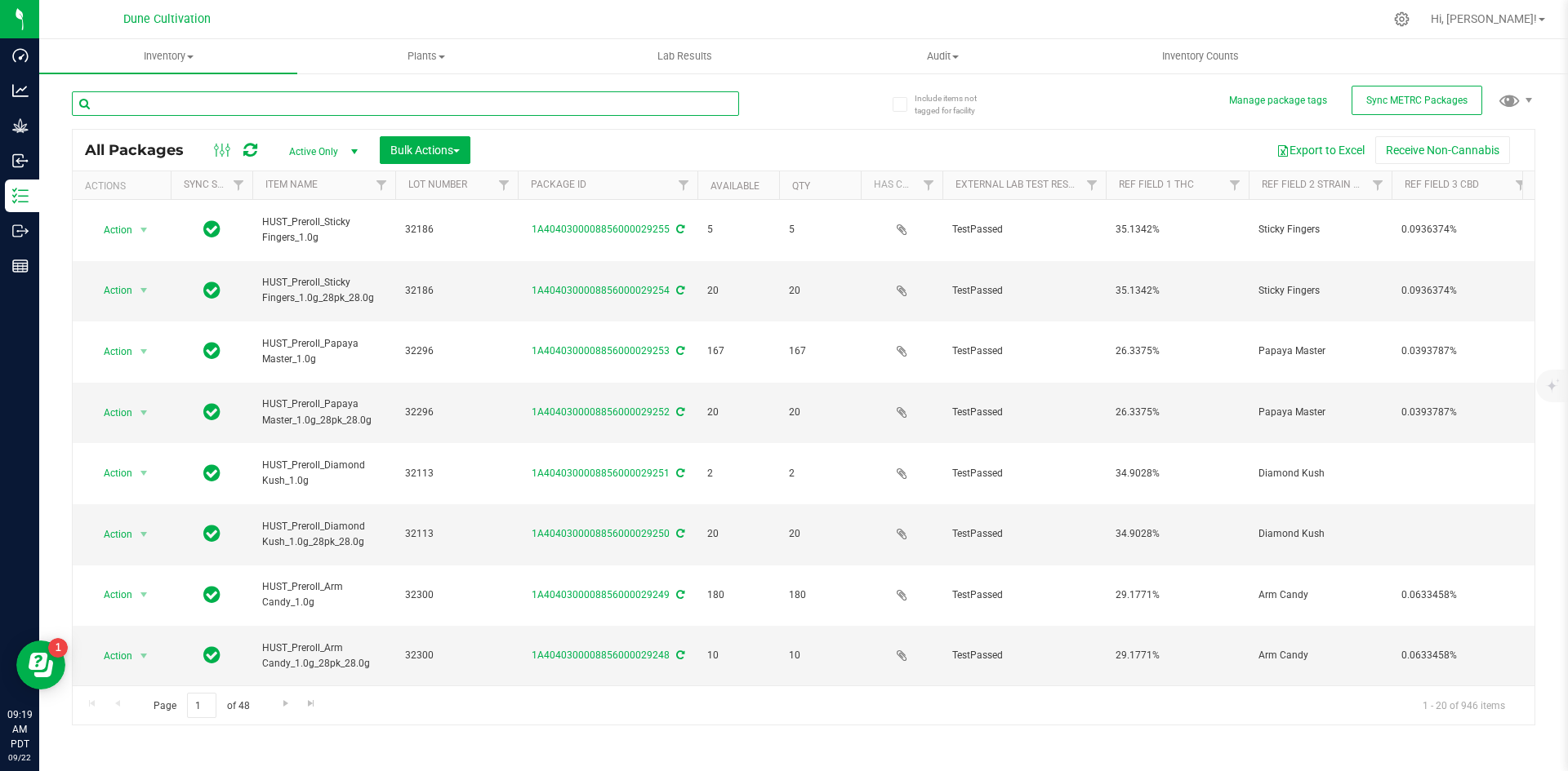
click at [169, 94] on input "text" at bounding box center [405, 103] width 668 height 24
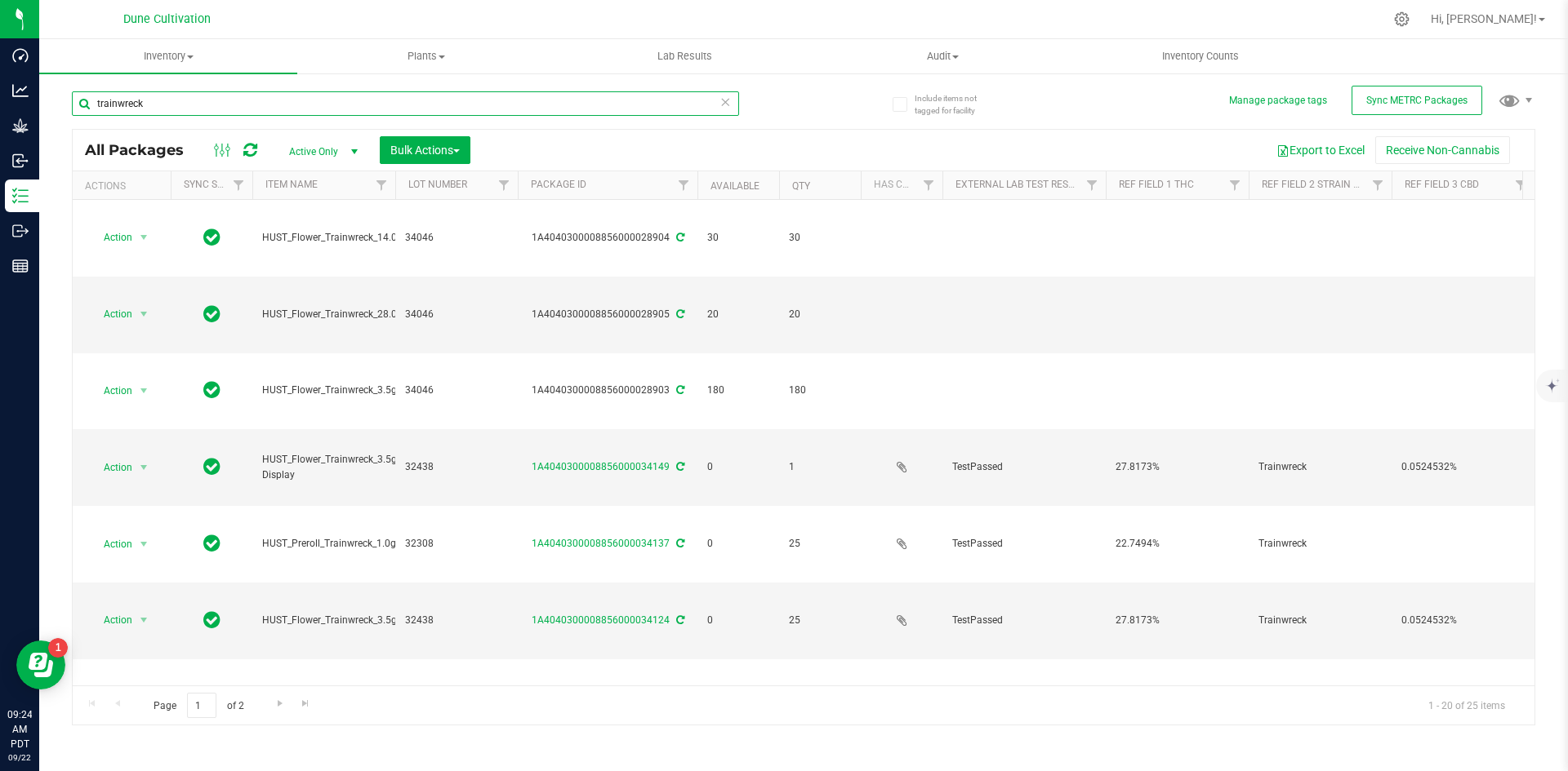
drag, startPoint x: 199, startPoint y: 111, endPoint x: 64, endPoint y: 90, distance: 136.6
click at [64, 90] on div "Include items not tagged for facility Manage package tags Sync METRC Packages t…" at bounding box center [803, 321] width 1529 height 498
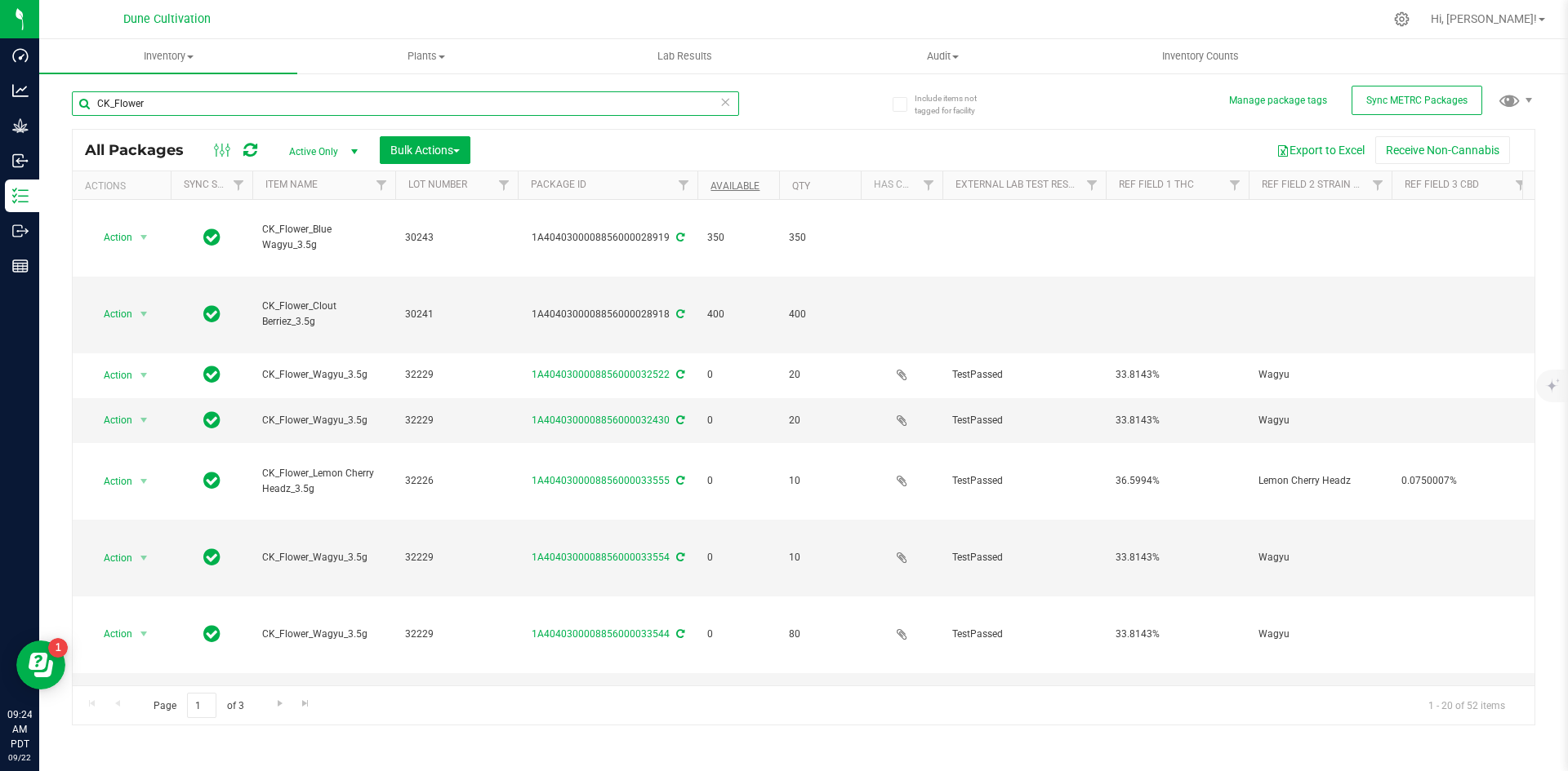
type input "CK_Flower"
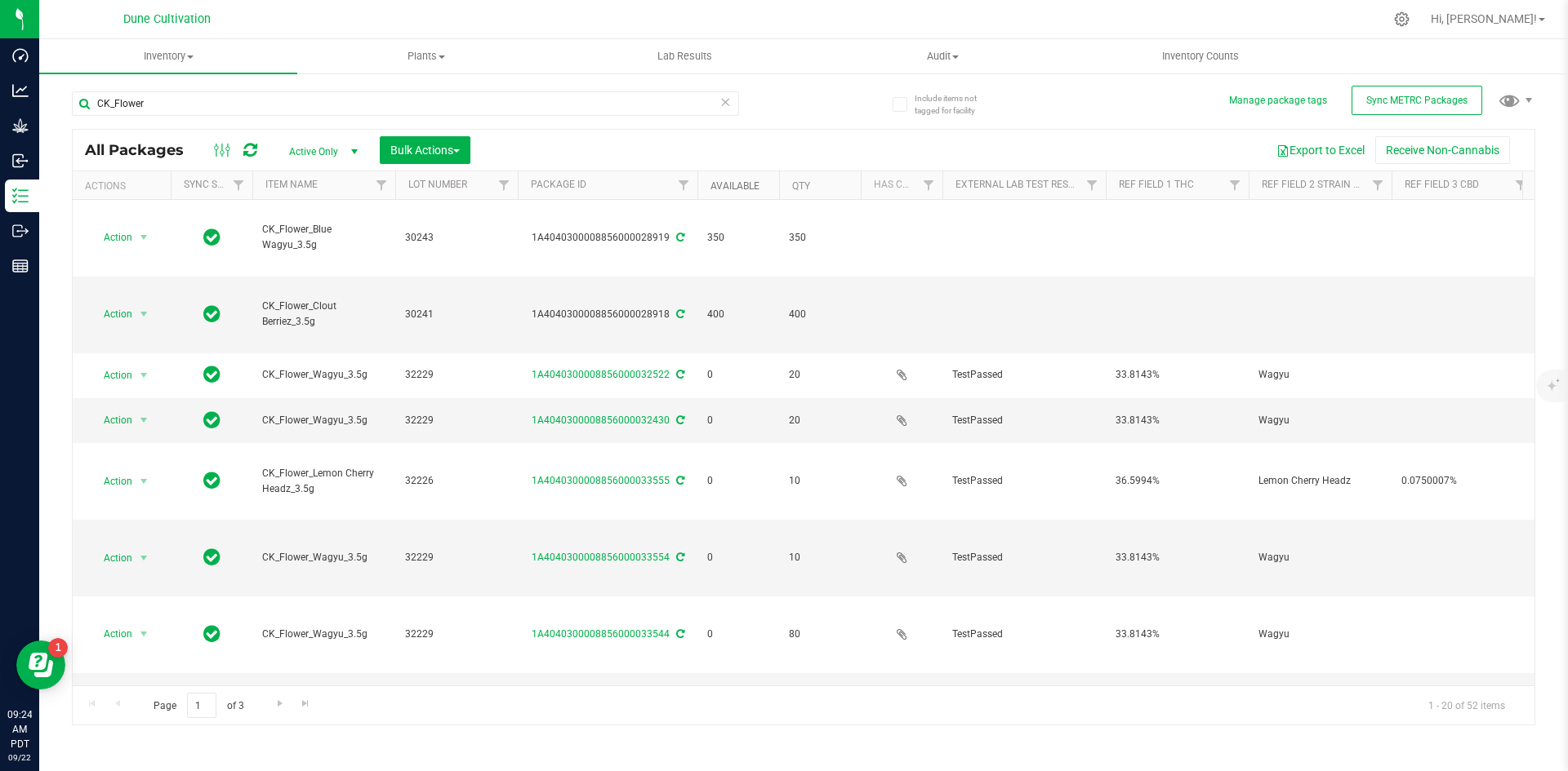
click at [725, 184] on link "Available" at bounding box center [735, 186] width 49 height 12
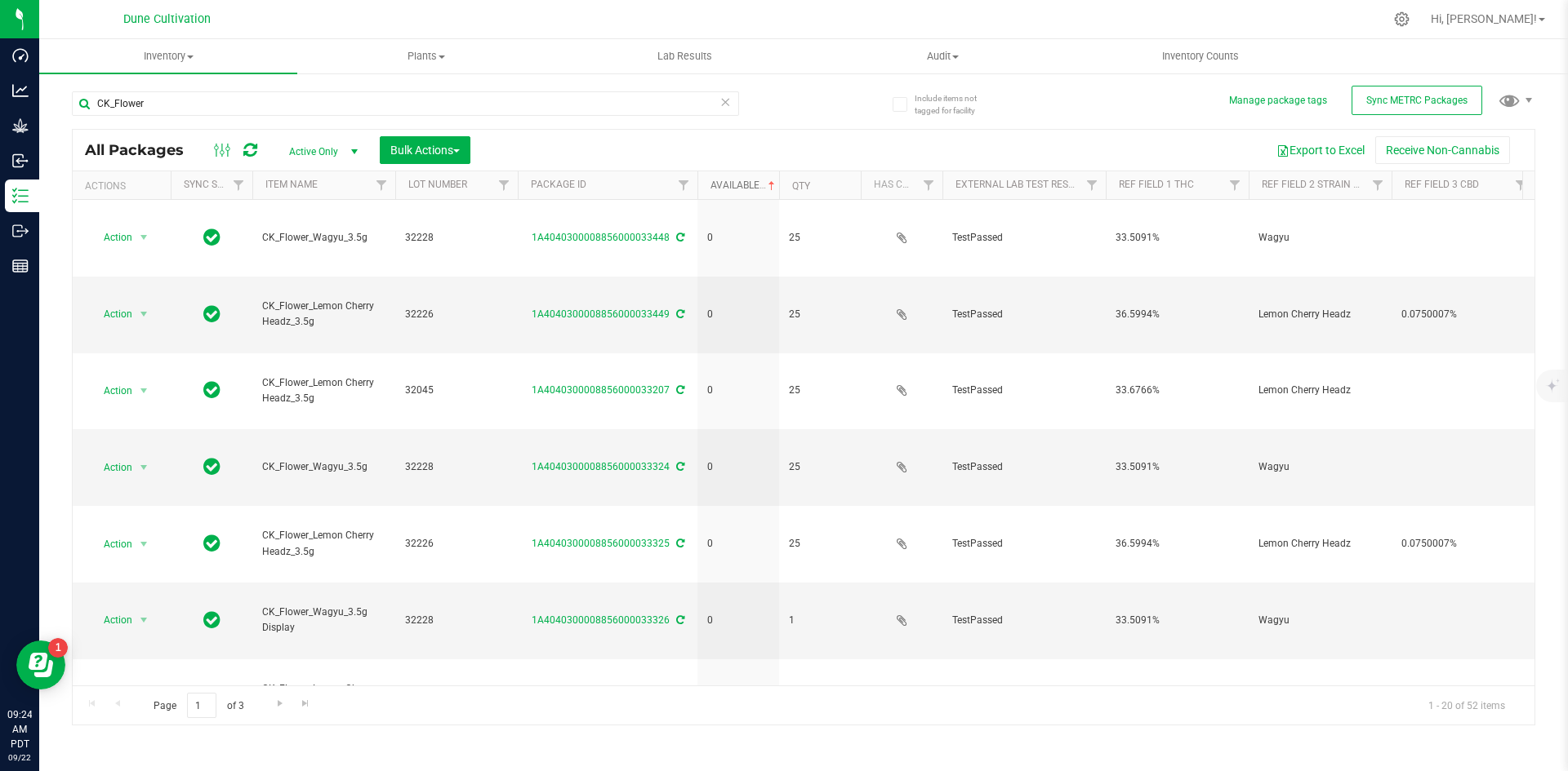
click at [725, 184] on link "Available" at bounding box center [744, 186] width 68 height 12
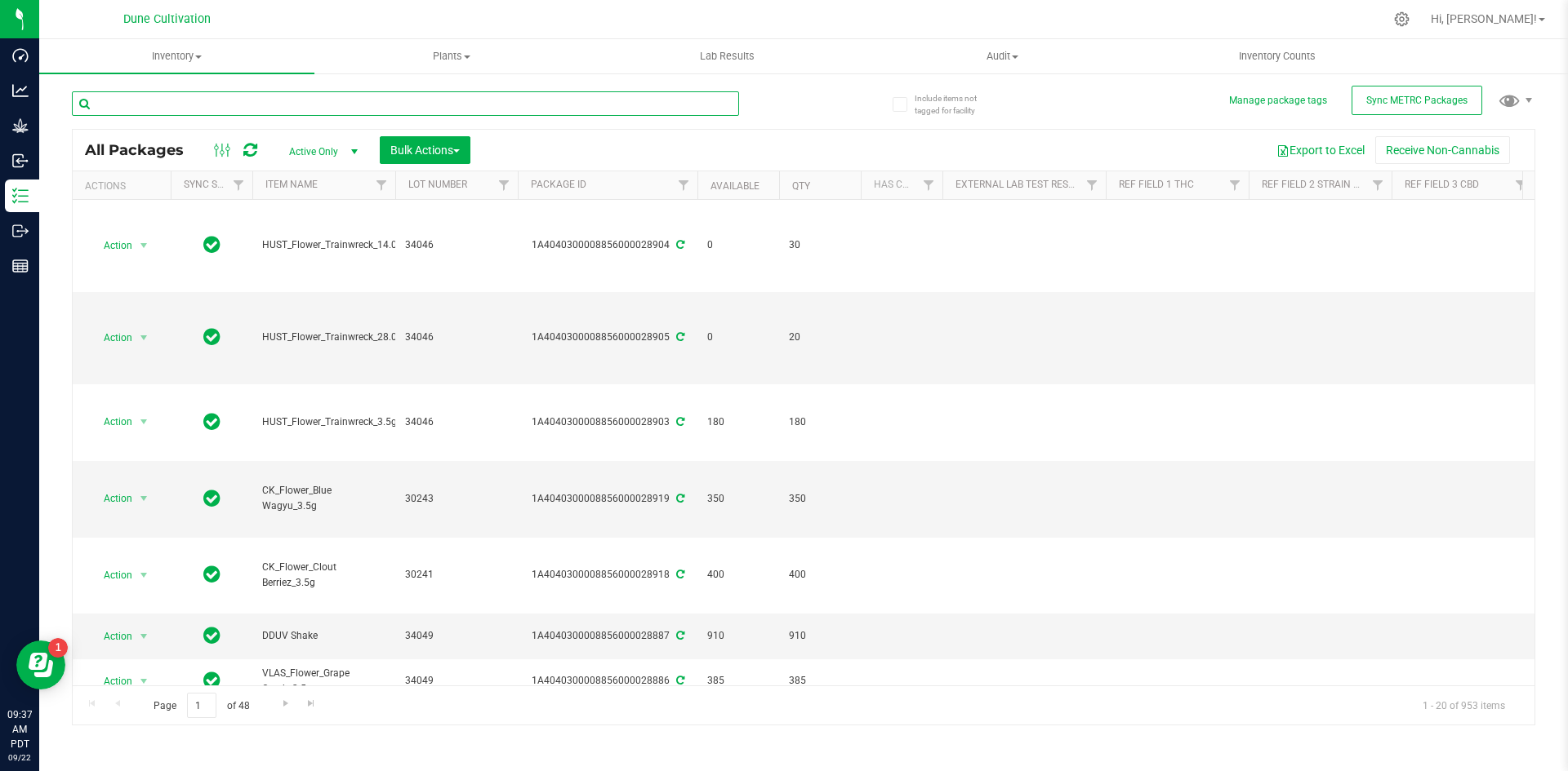
click at [193, 105] on input "text" at bounding box center [405, 103] width 668 height 24
type input "CK_Flower"
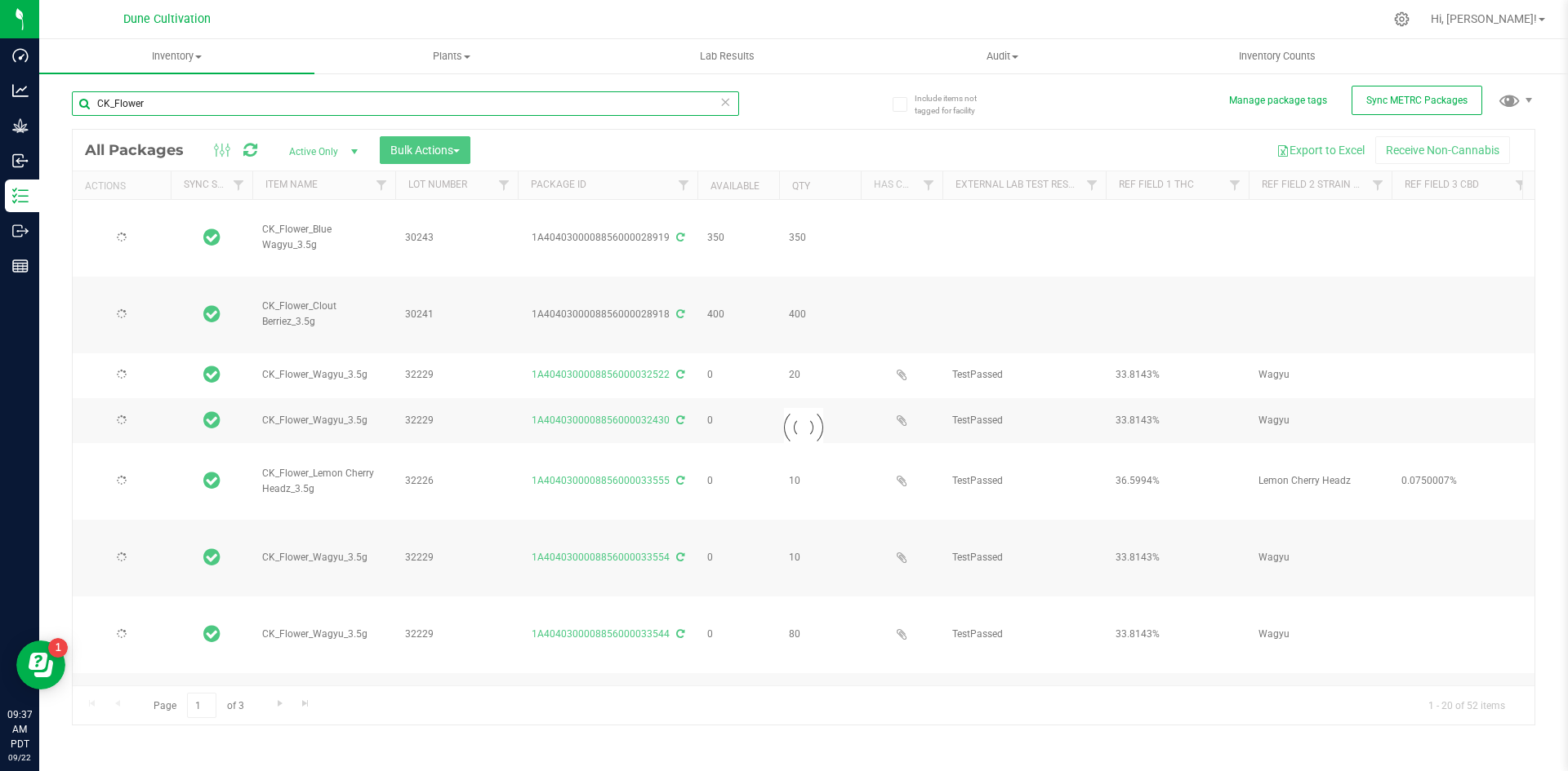
type input "[DATE]"
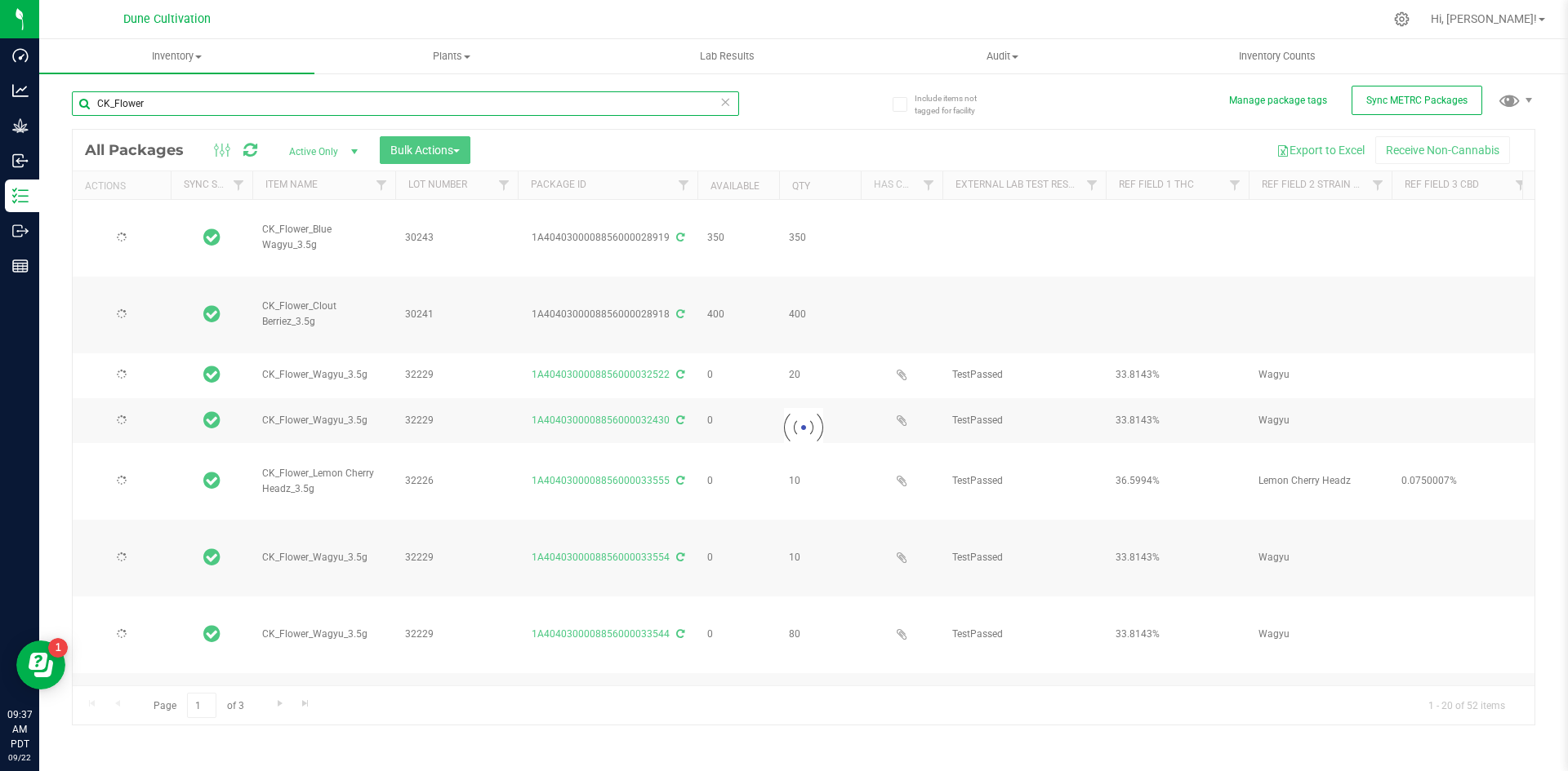
type input "[DATE]"
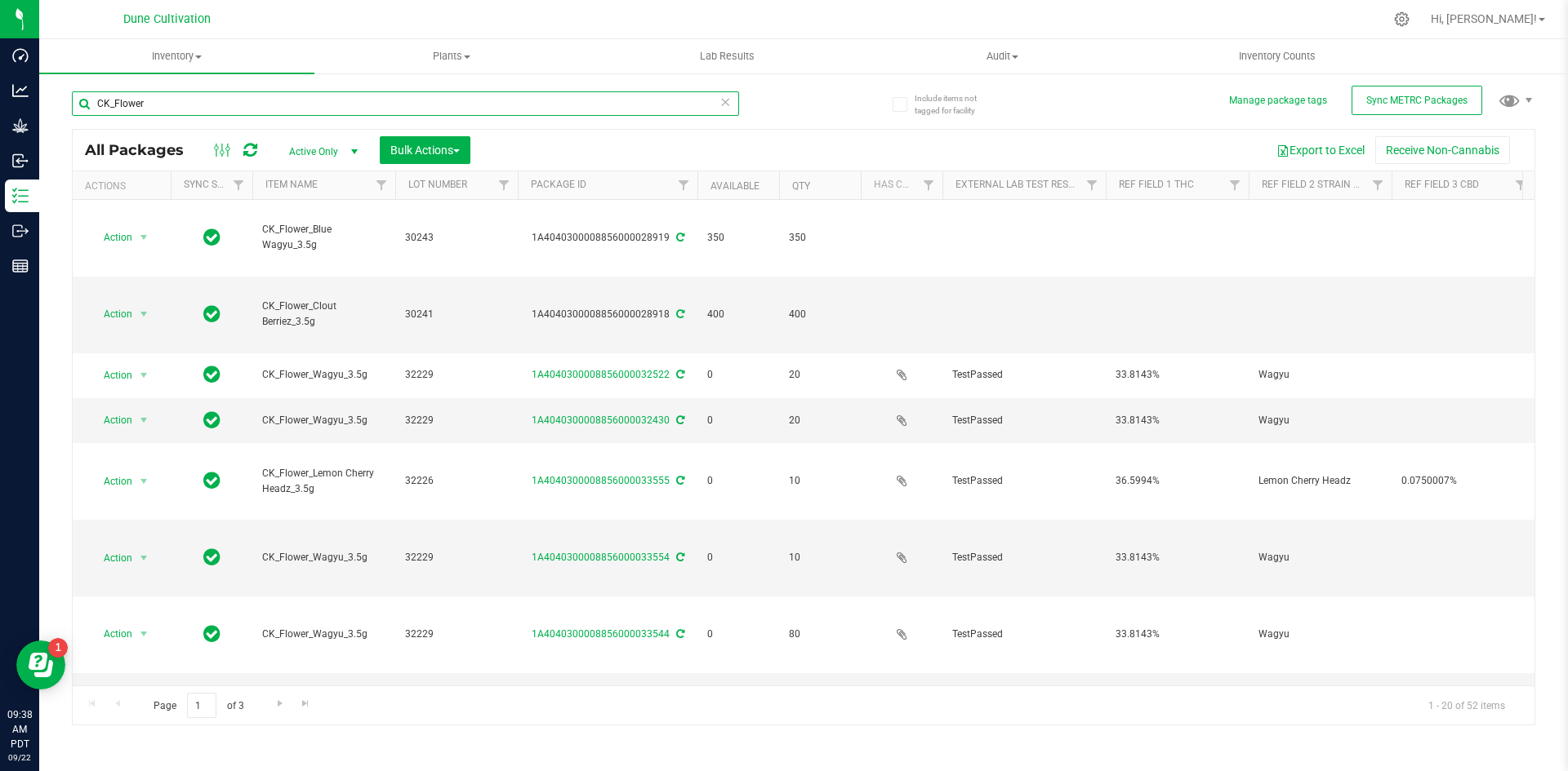
type input "CK_Flower"
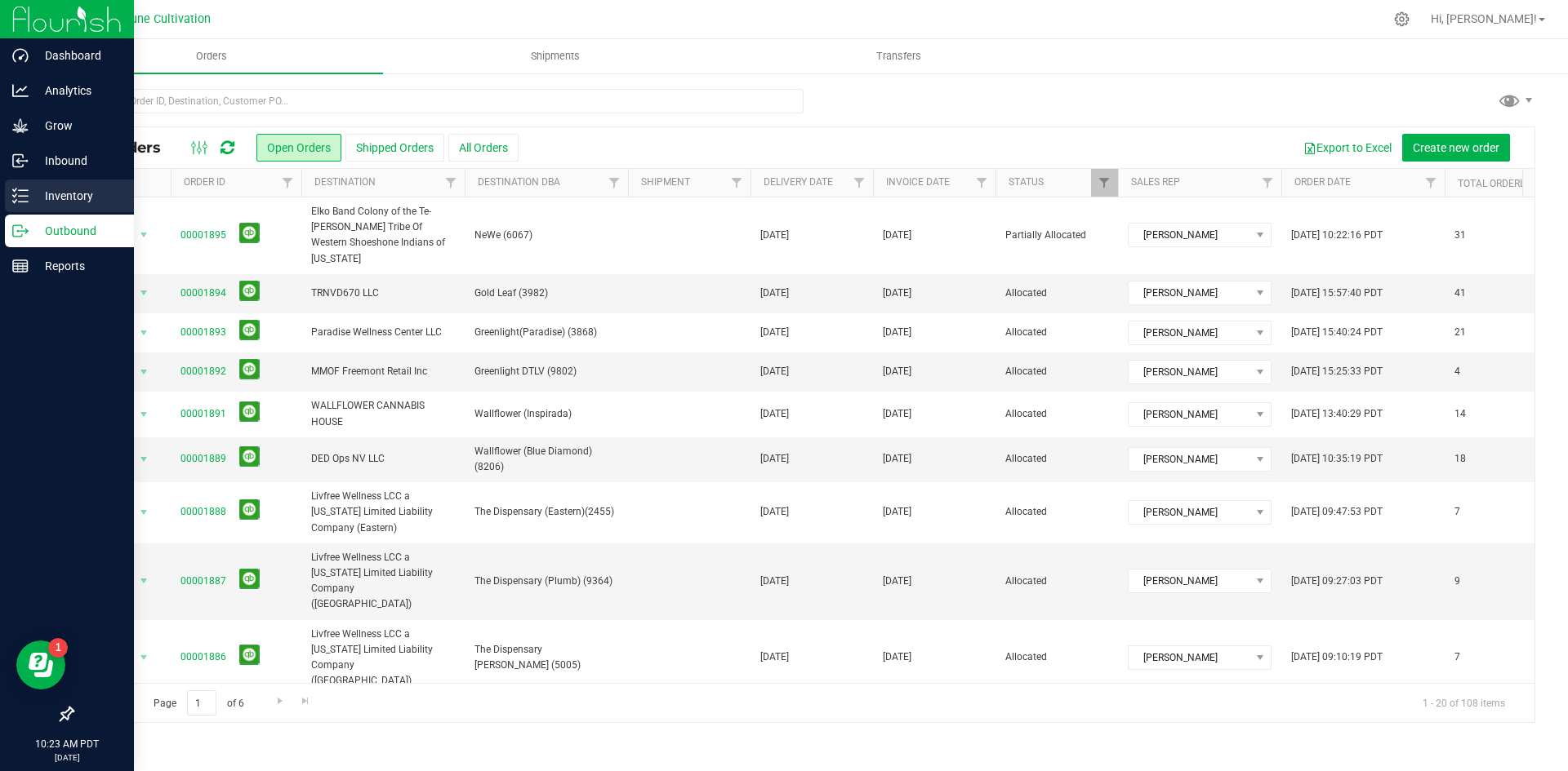
click at [29, 195] on p "Inventory" at bounding box center [77, 195] width 98 height 19
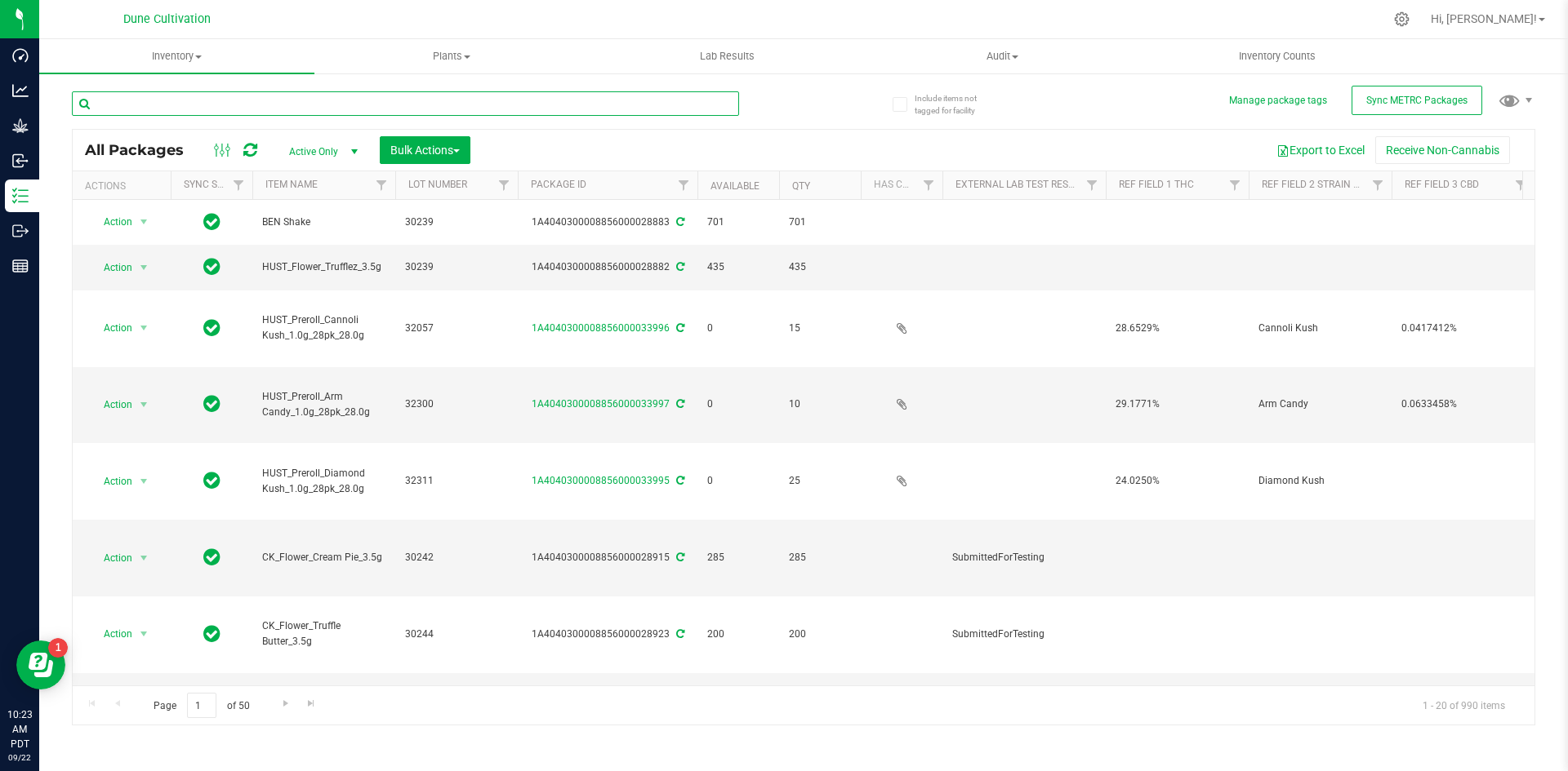
click at [275, 106] on input "text" at bounding box center [405, 103] width 668 height 24
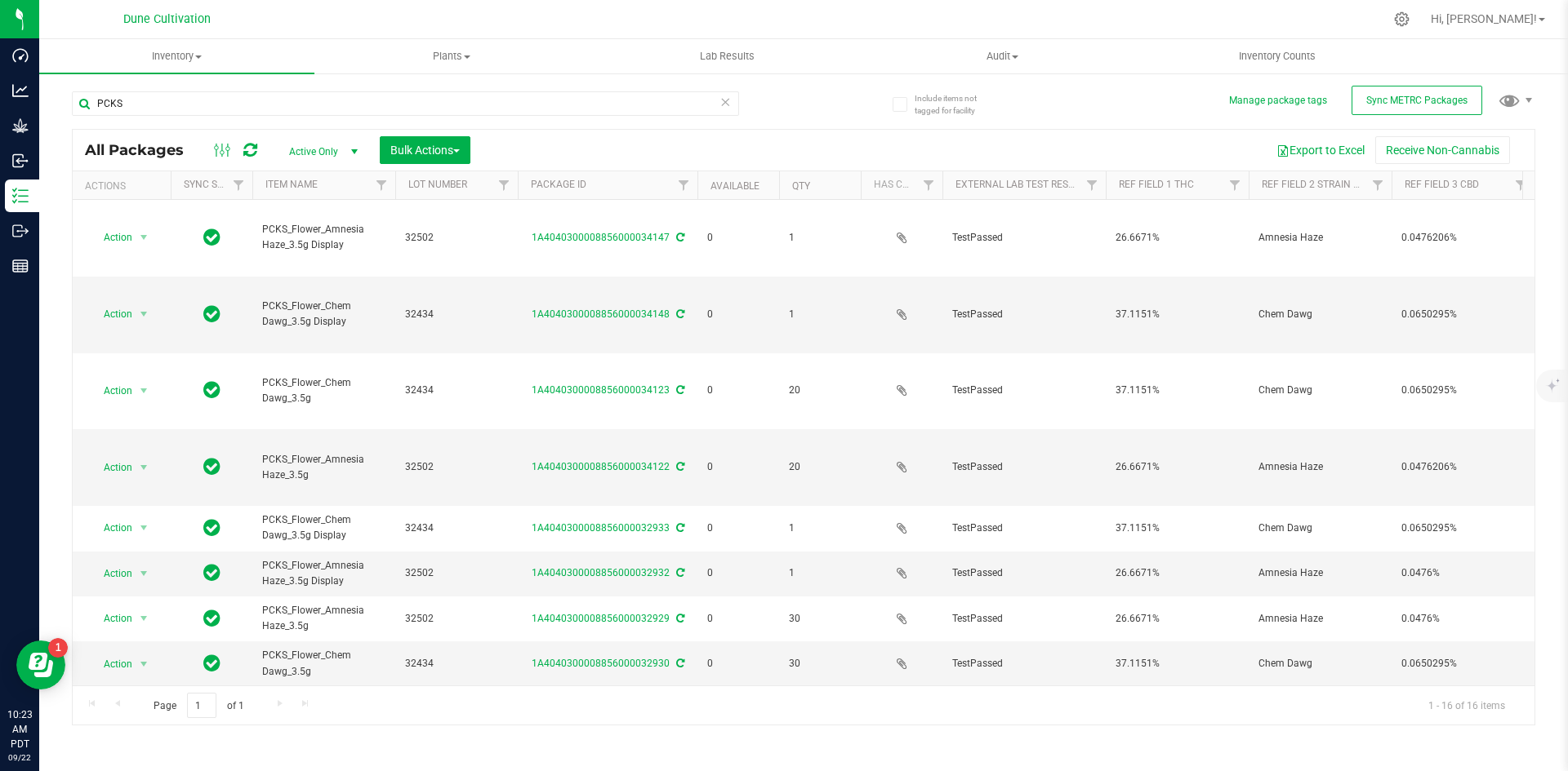
click at [727, 198] on th "Available" at bounding box center [739, 186] width 82 height 28
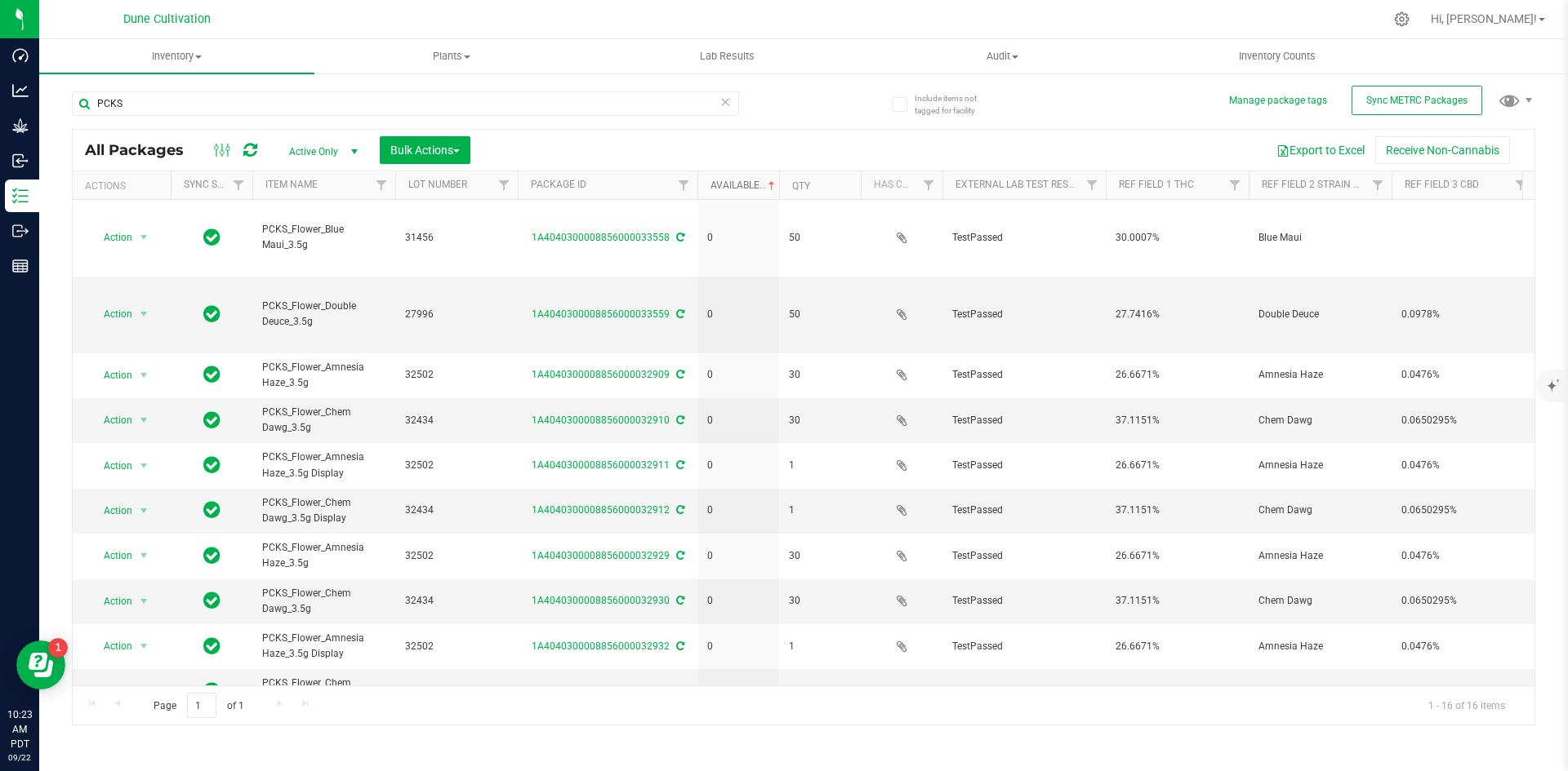
click at [728, 188] on link "Available" at bounding box center [744, 186] width 68 height 12
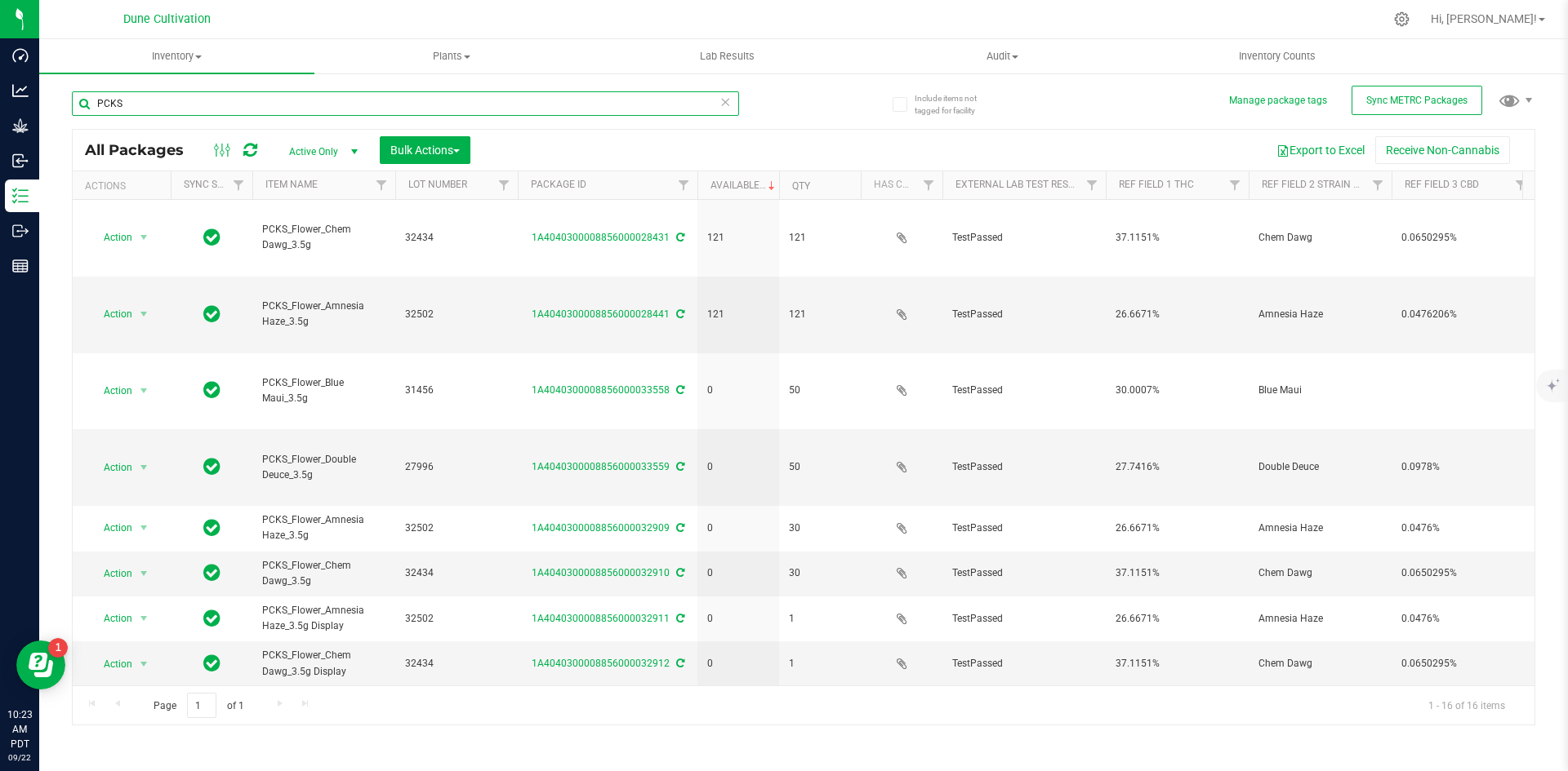
click at [205, 98] on input "PCKS" at bounding box center [405, 103] width 668 height 24
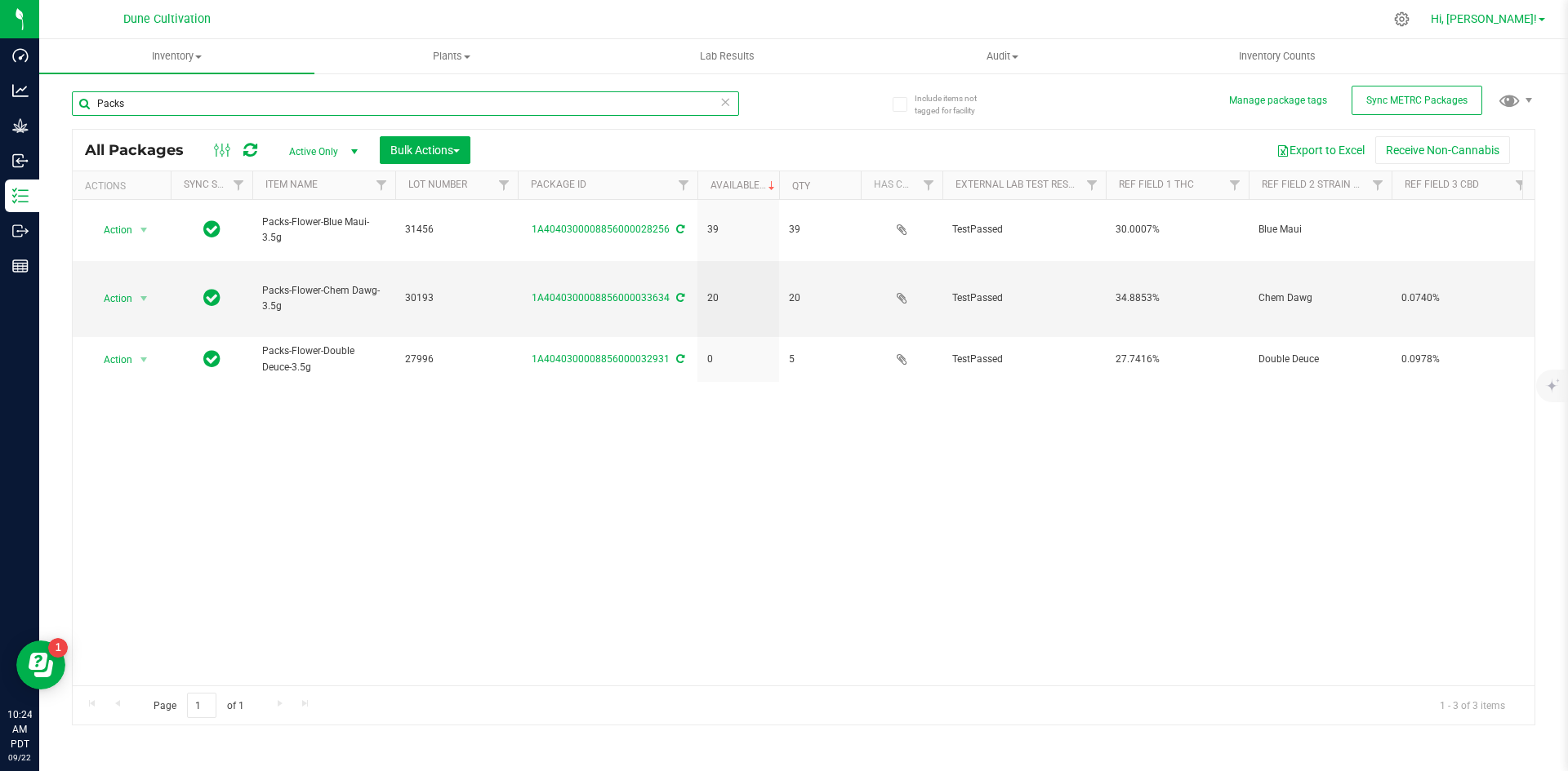
type input "Packs"
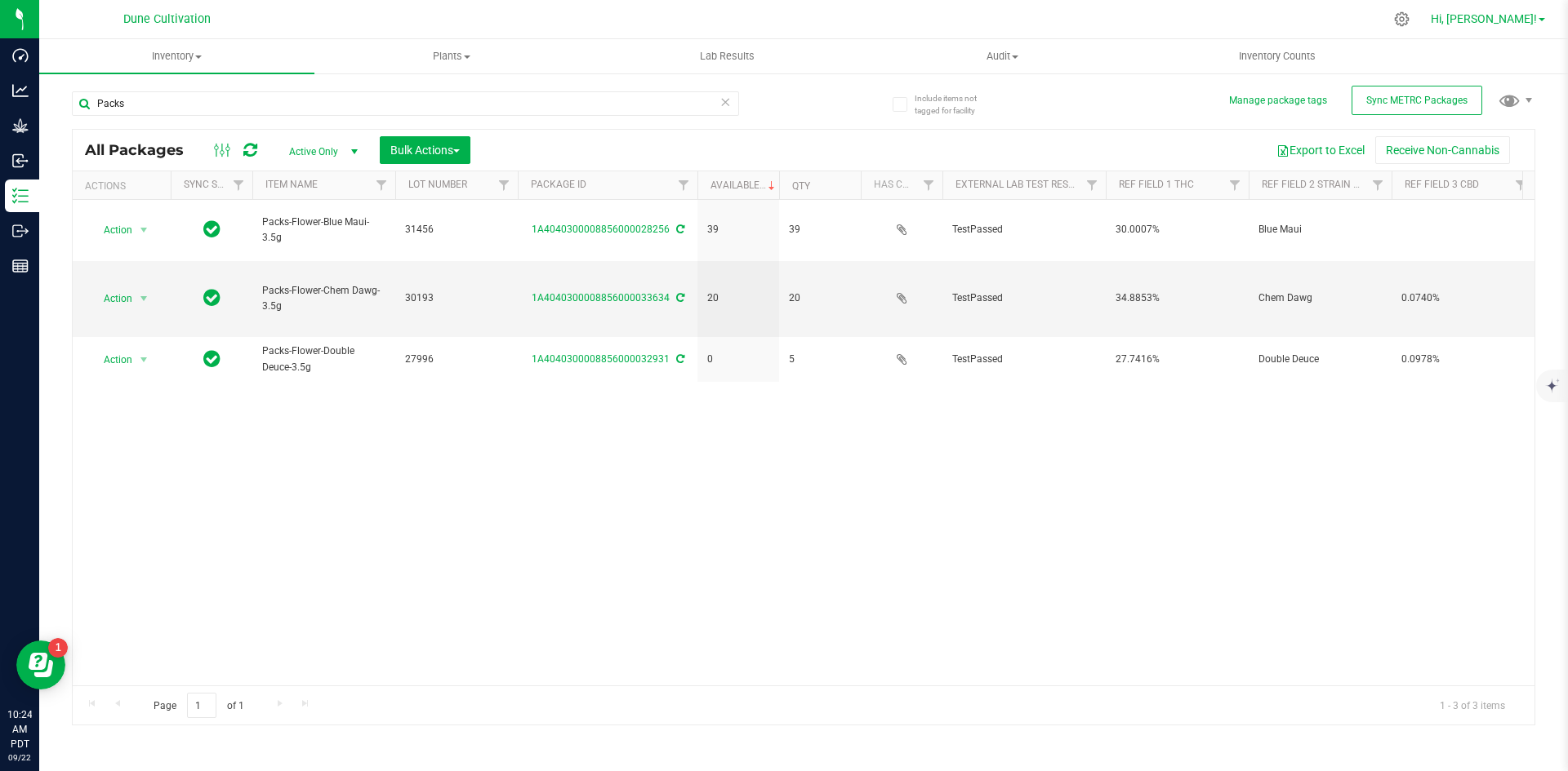
click at [1510, 20] on span "Hi, [PERSON_NAME]!" at bounding box center [1483, 19] width 106 height 13
click at [1504, 26] on link "Hi, [PERSON_NAME]!" at bounding box center [1488, 19] width 127 height 17
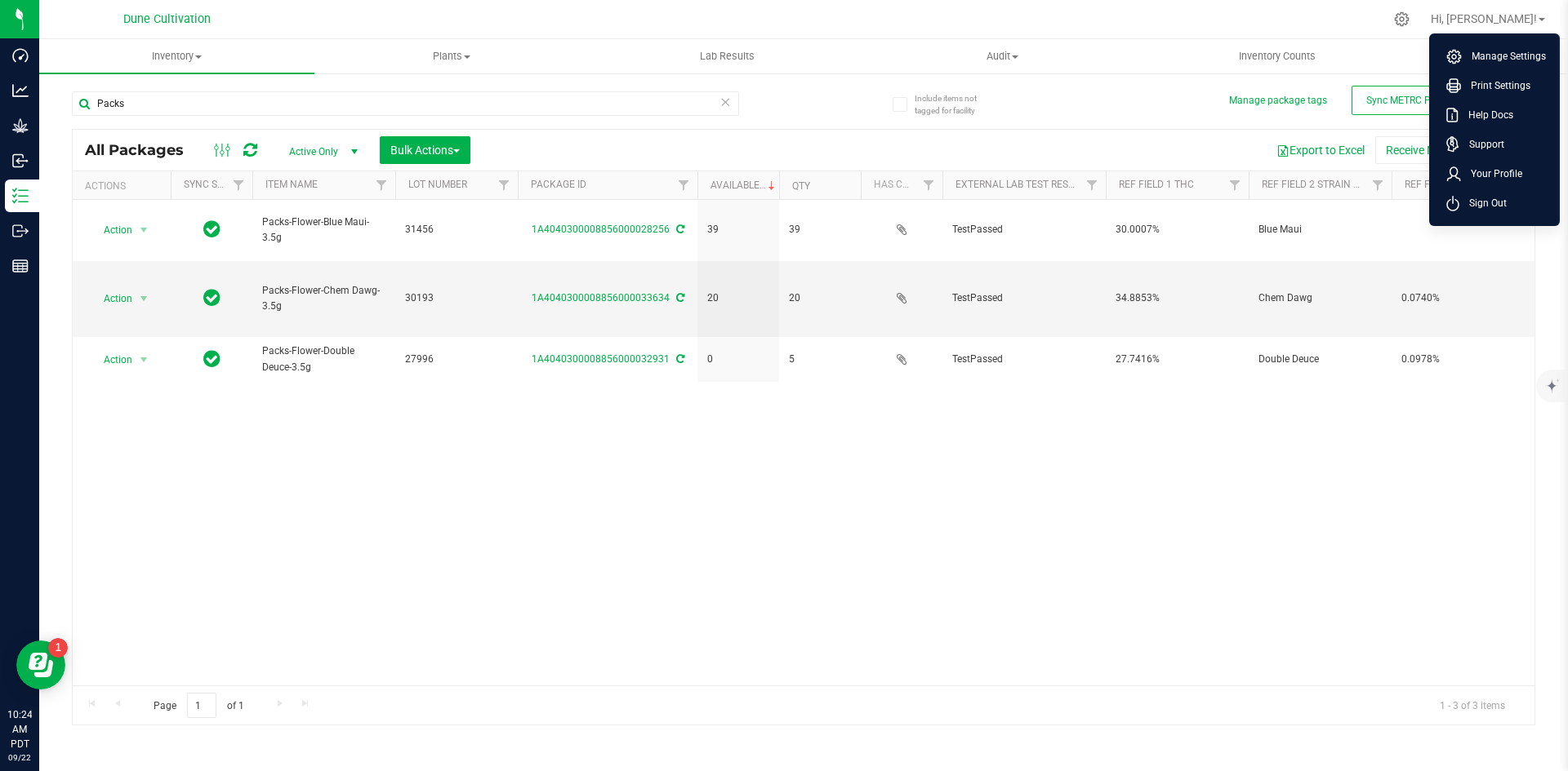
click at [1481, 218] on ul "Manage Settings Print Settings Help Docs Support Your Profile Sign Out" at bounding box center [1494, 130] width 131 height 193
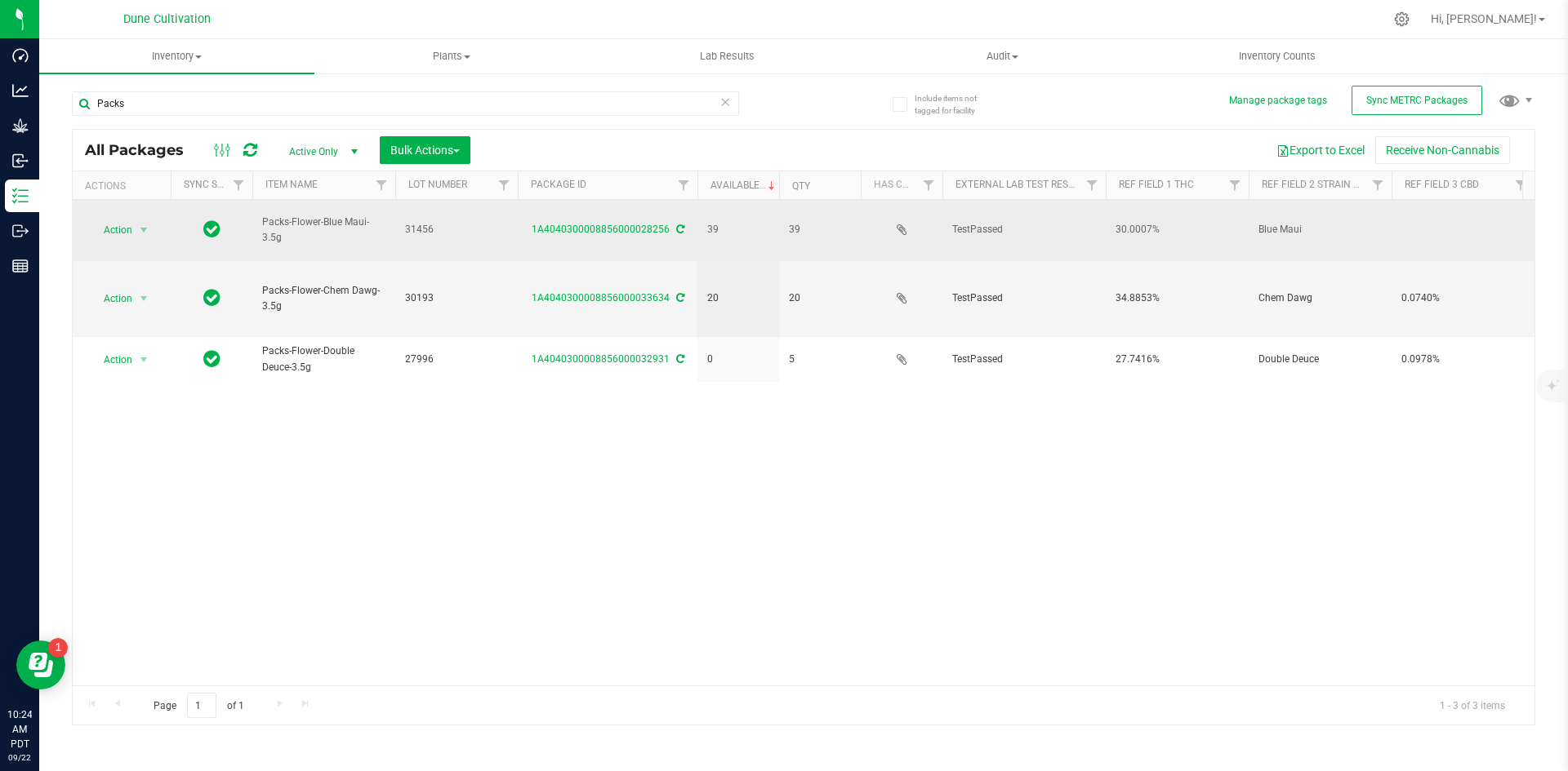
click at [1481, 217] on td at bounding box center [1463, 230] width 143 height 61
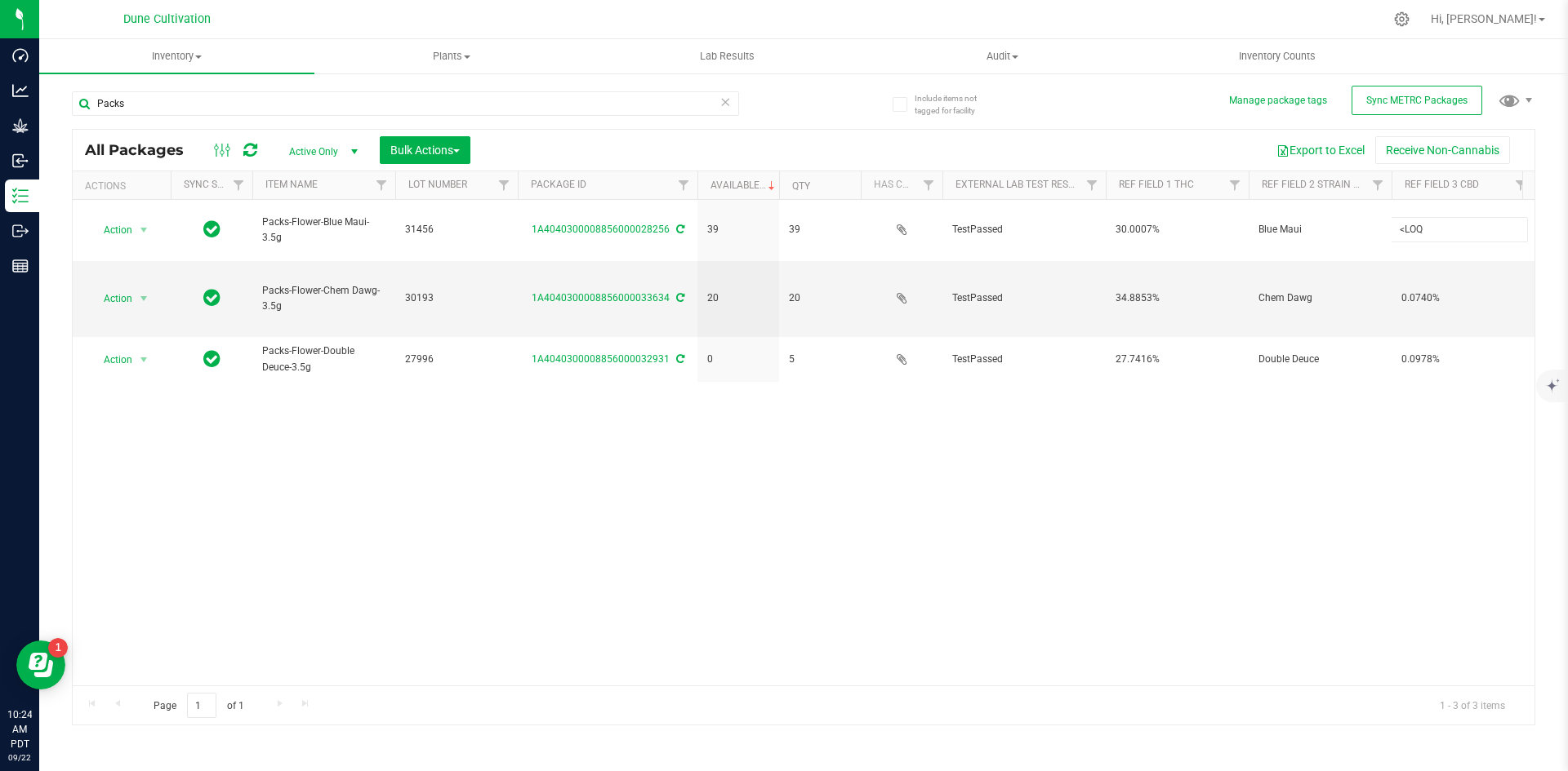
scroll to position [0, 6]
click at [1517, 21] on span "Hi, [PERSON_NAME]!" at bounding box center [1483, 19] width 106 height 13
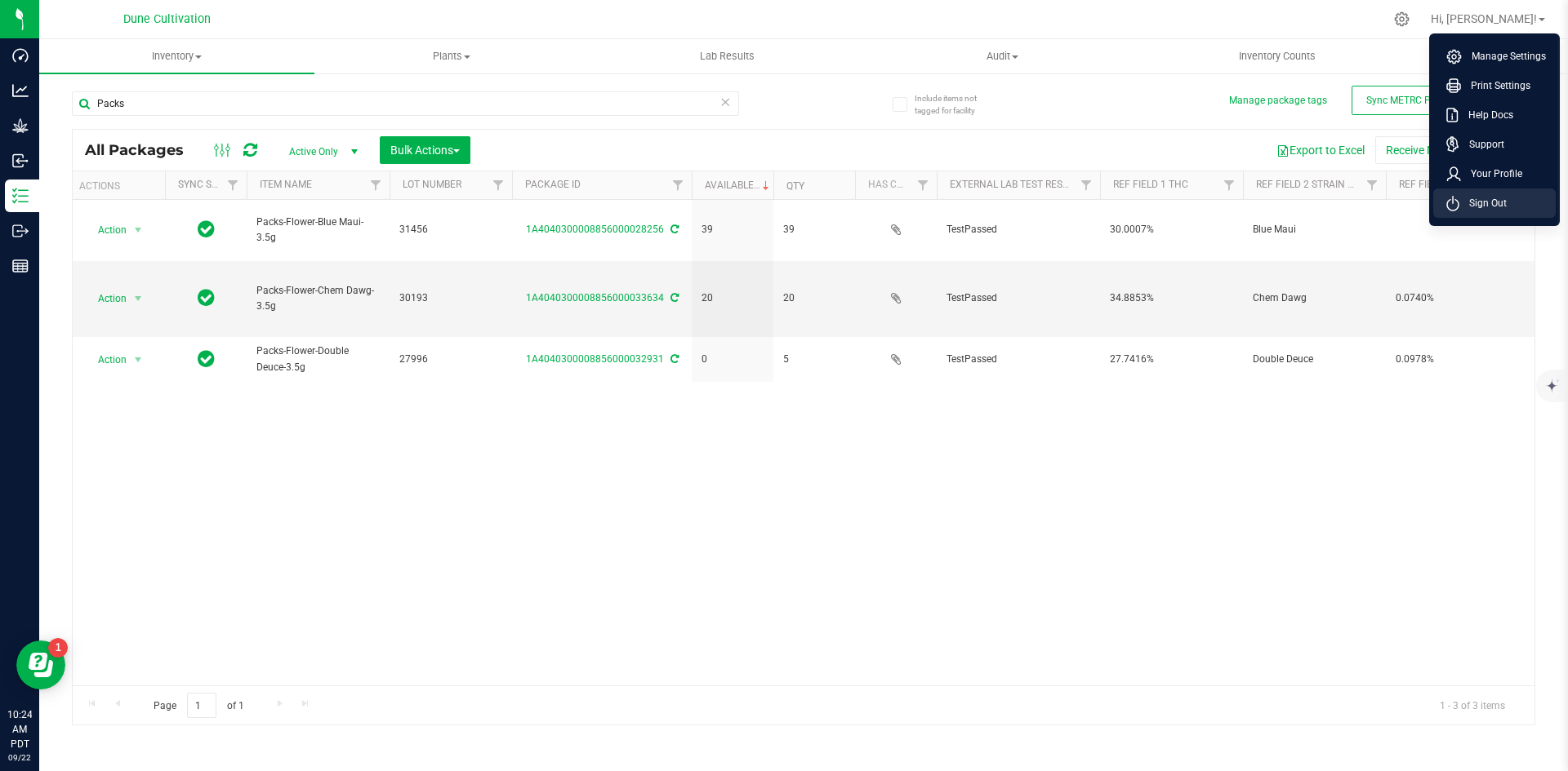
click at [1496, 201] on span "Sign Out" at bounding box center [1483, 203] width 48 height 17
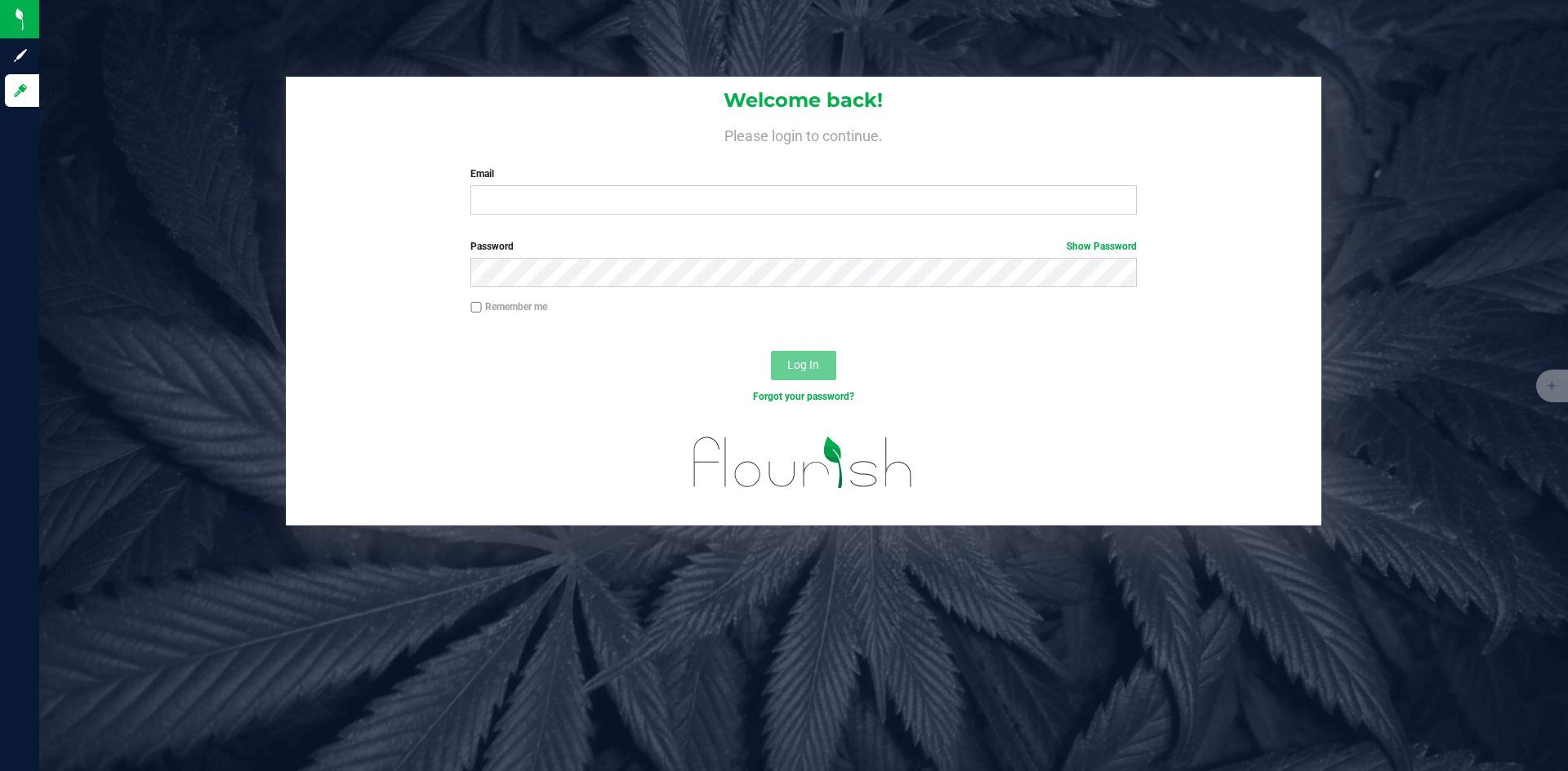
click at [570, 182] on div "Email Required Please format your email correctly." at bounding box center [803, 191] width 690 height 49
click at [568, 192] on input "Email" at bounding box center [803, 199] width 666 height 29
type input "[PERSON_NAME][DOMAIN_NAME][EMAIL_ADDRESS][PERSON_NAME][DOMAIN_NAME]"
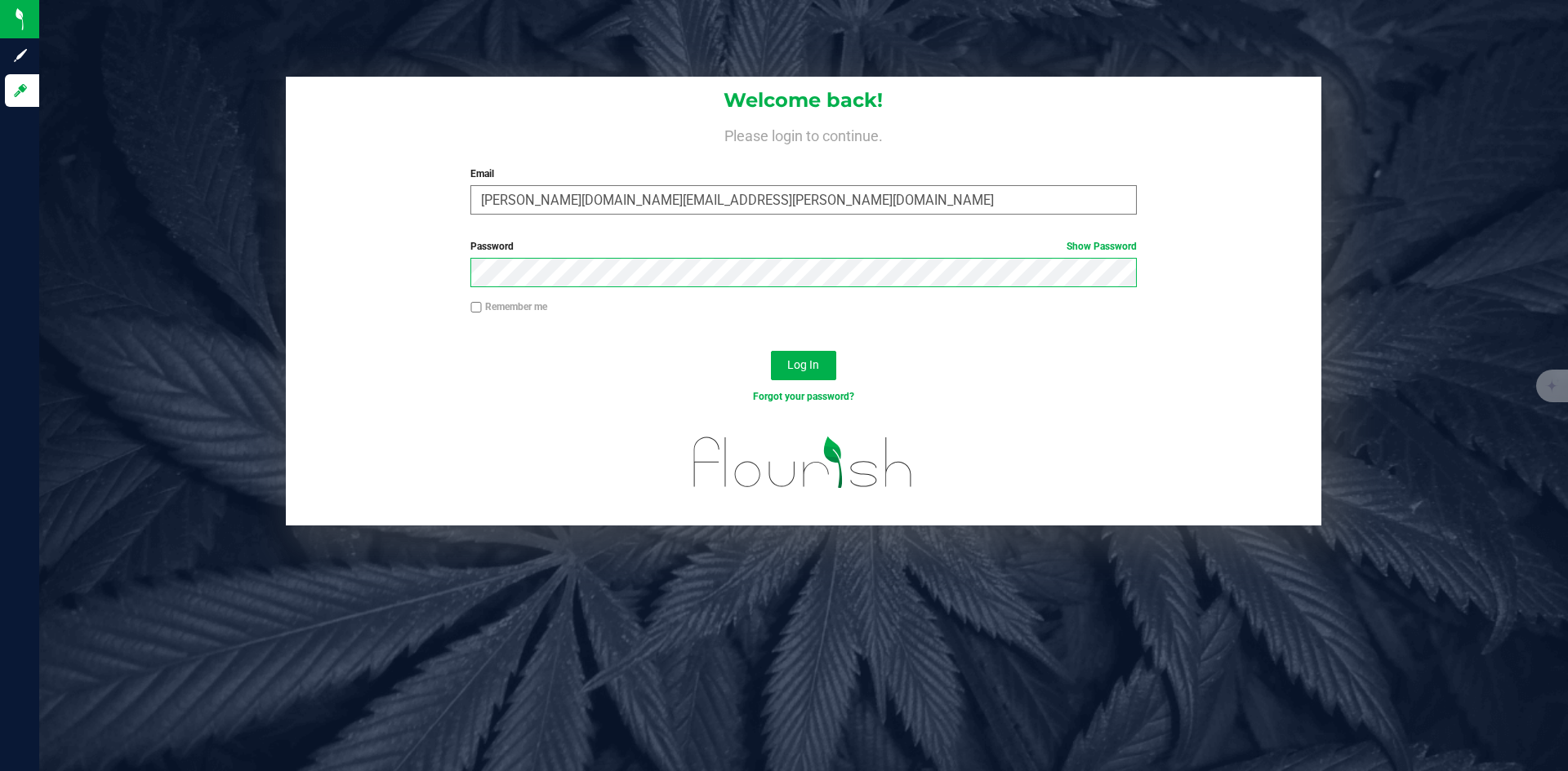
click at [771, 351] on button "Log In" at bounding box center [804, 365] width 65 height 29
